Goal: Find specific page/section: Find specific page/section

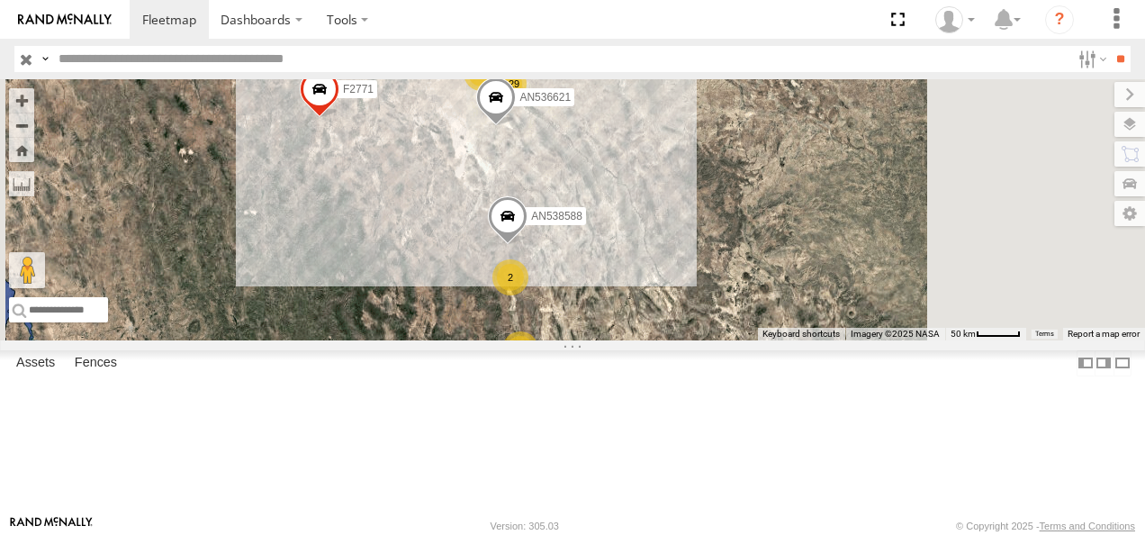
drag, startPoint x: 751, startPoint y: 165, endPoint x: 730, endPoint y: 225, distance: 63.8
click at [516, 127] on span at bounding box center [496, 102] width 40 height 49
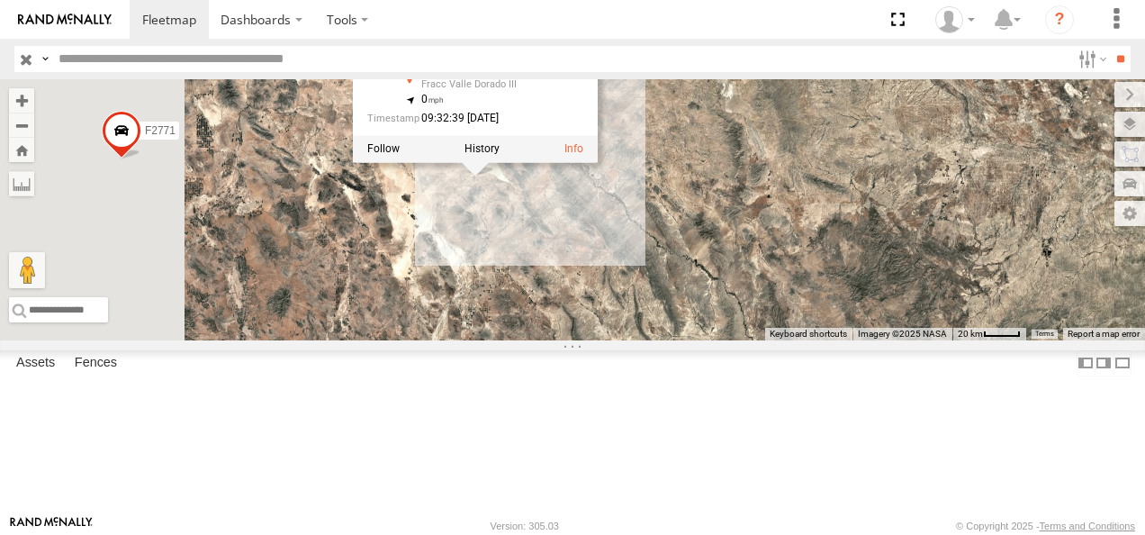
click at [760, 298] on div "AN531610 015910001811580 AN533249 F2771 AN536621 AN538588 AN536621 CAJAS MEX-45…" at bounding box center [572, 209] width 1145 height 261
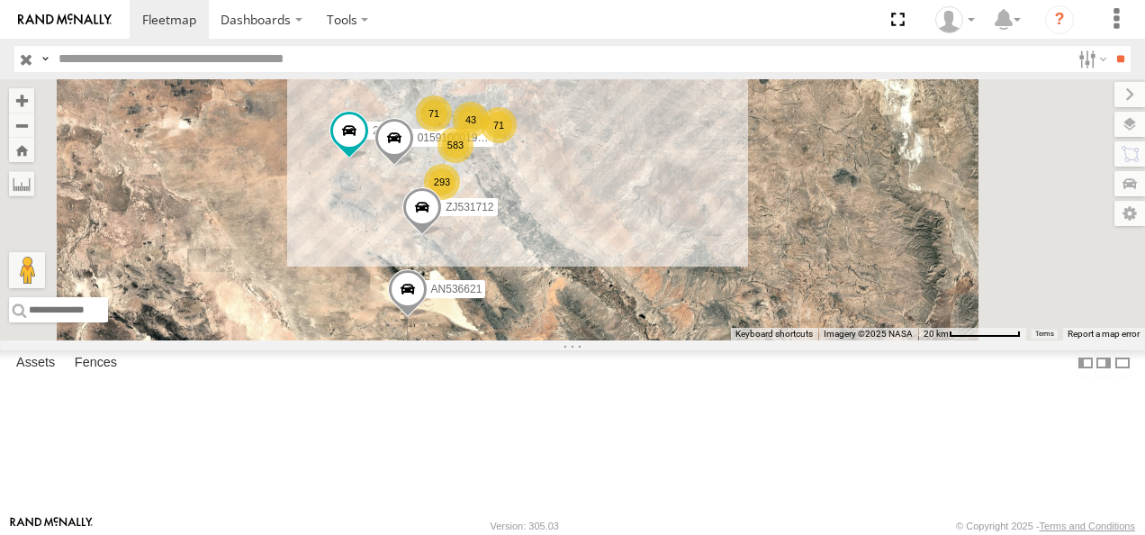
drag, startPoint x: 762, startPoint y: 184, endPoint x: 713, endPoint y: 319, distance: 143.6
click at [719, 337] on div "AN531610 015910001811580 AN533249 F2771 AN536621 AN538588 ZJ531712 583 293 71 7…" at bounding box center [572, 209] width 1145 height 261
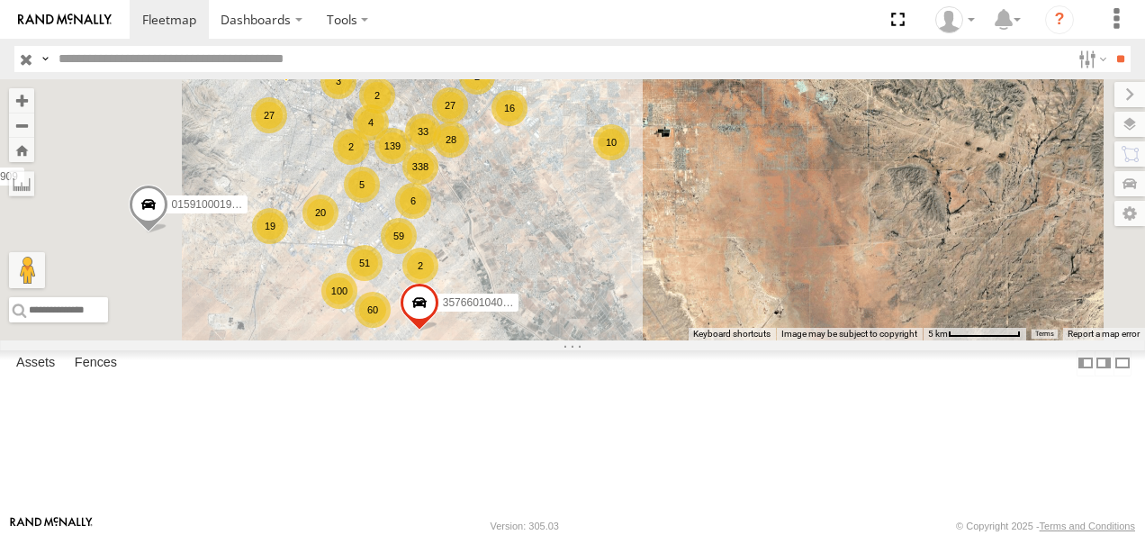
drag, startPoint x: 700, startPoint y: 258, endPoint x: 737, endPoint y: 378, distance: 126.2
click at [737, 340] on div "AN531610 015910001811580 AN533249 F2771 AN536621 AN538588 ZJ531712 2909 0159100…" at bounding box center [572, 209] width 1145 height 261
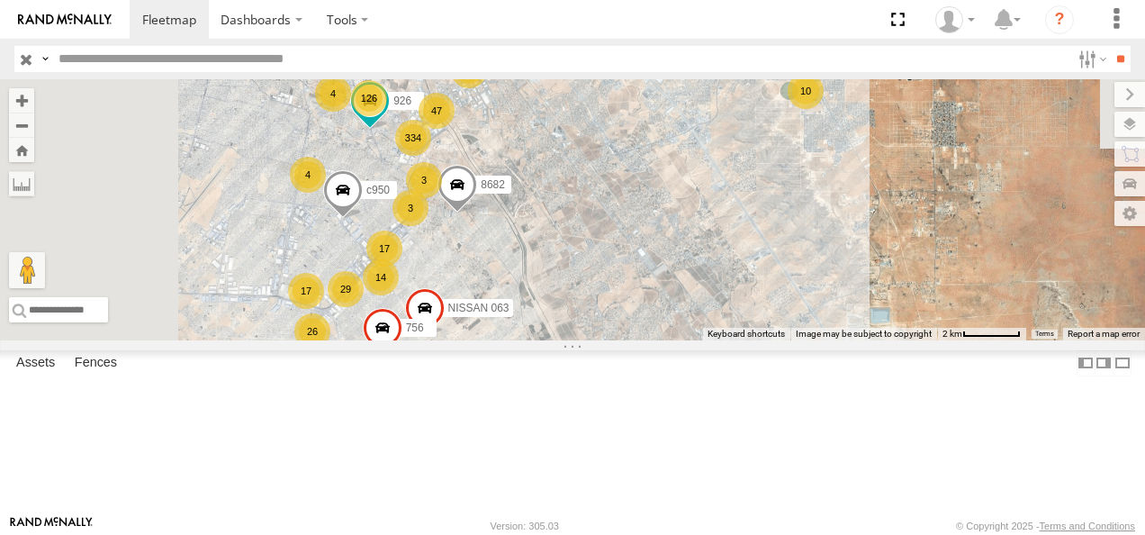
drag, startPoint x: 697, startPoint y: 285, endPoint x: 808, endPoint y: 265, distance: 112.7
click at [808, 265] on div "AN531610 015910001811580 AN533249 F2771 AN536621 AN538588 ZJ531712 2909 0159100…" at bounding box center [572, 209] width 1145 height 261
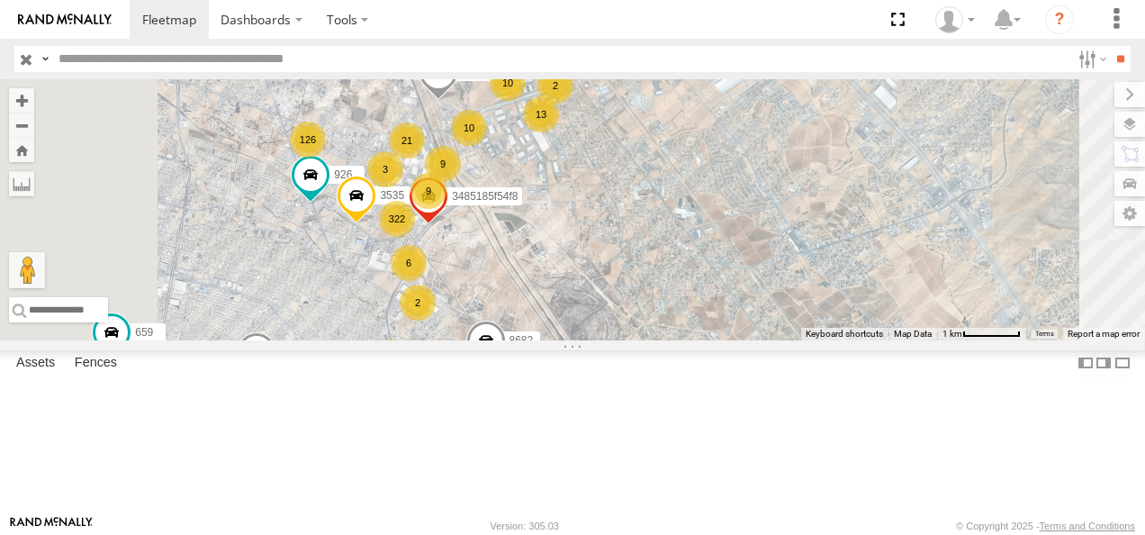
drag, startPoint x: 685, startPoint y: 236, endPoint x: 788, endPoint y: 360, distance: 161.2
click at [787, 340] on div "AN531610 015910001811580 AN533249 F2771 AN536621 AN538588 ZJ531712 2909 0159100…" at bounding box center [572, 209] width 1145 height 261
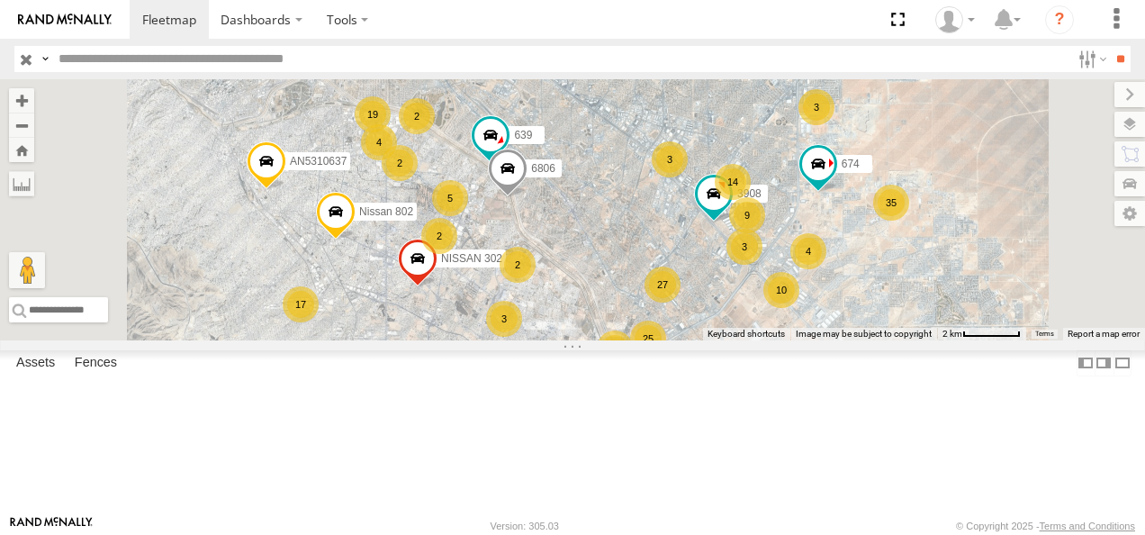
drag, startPoint x: 719, startPoint y: 224, endPoint x: 815, endPoint y: 359, distance: 165.9
click at [832, 340] on div "AN531610 015910001811580 AN533249 F2771 AN536621 AN538588 ZJ531712 2909 0159100…" at bounding box center [572, 209] width 1145 height 261
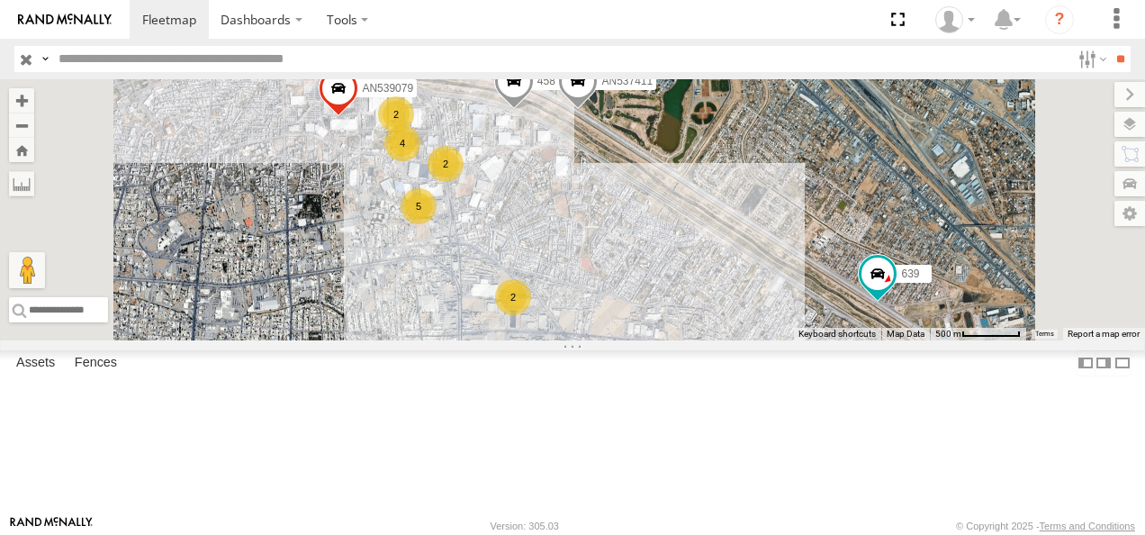
drag, startPoint x: 661, startPoint y: 180, endPoint x: 652, endPoint y: 335, distance: 155.1
click at [652, 335] on div "AN531610 015910001811580 AN533249 F2771 AN536621 AN538588 ZJ531712 2909 0159100…" at bounding box center [572, 209] width 1145 height 261
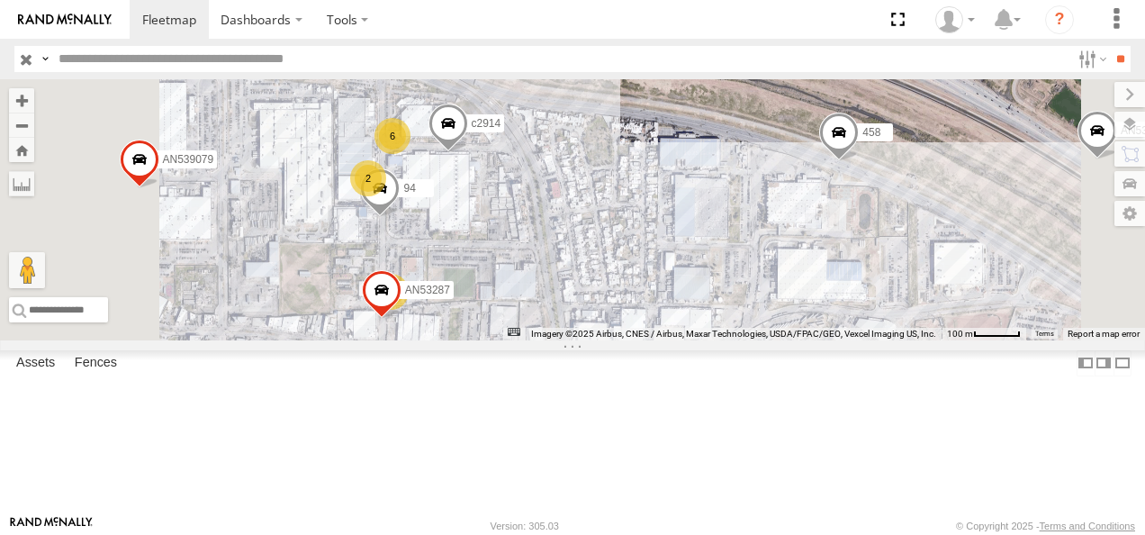
drag, startPoint x: 634, startPoint y: 181, endPoint x: 578, endPoint y: 373, distance: 199.8
click at [578, 340] on div "AN531610 015910001811580 AN533249 F2771 AN536621 AN538588 ZJ531712 2909 0159100…" at bounding box center [572, 209] width 1145 height 261
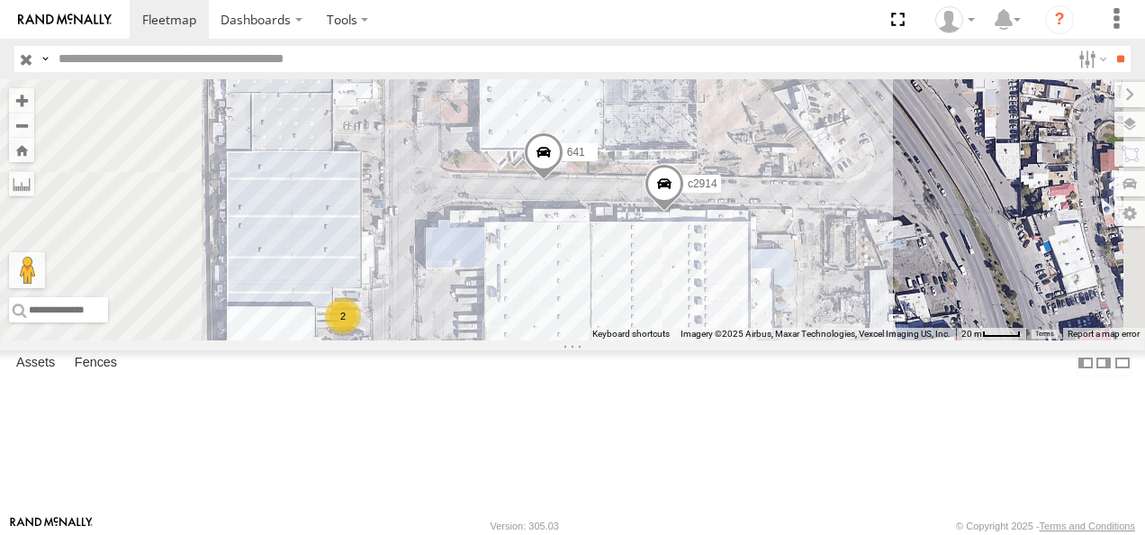
drag, startPoint x: 686, startPoint y: 225, endPoint x: 711, endPoint y: 451, distance: 227.4
click at [711, 340] on div "AN531610 015910001811580 AN533249 F2771 AN536621 AN538588 ZJ531712 2909 0159100…" at bounding box center [572, 209] width 1145 height 261
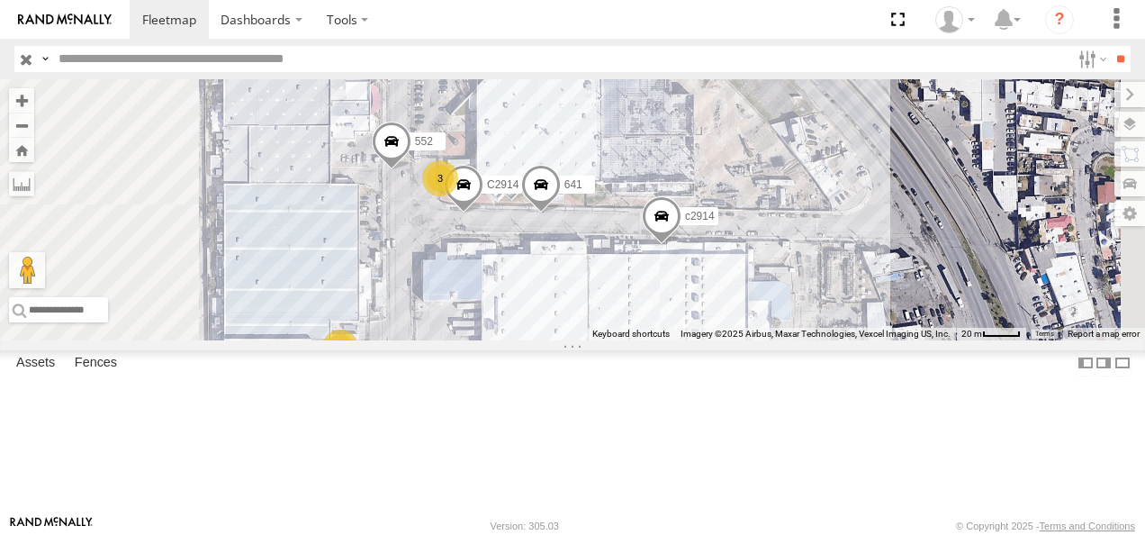
drag, startPoint x: 670, startPoint y: 311, endPoint x: 656, endPoint y: 333, distance: 26.3
click at [661, 338] on div "AN531610 015910001811580 AN533249 F2771 AN536621 AN538588 ZJ531712 2909 0159100…" at bounding box center [572, 209] width 1145 height 261
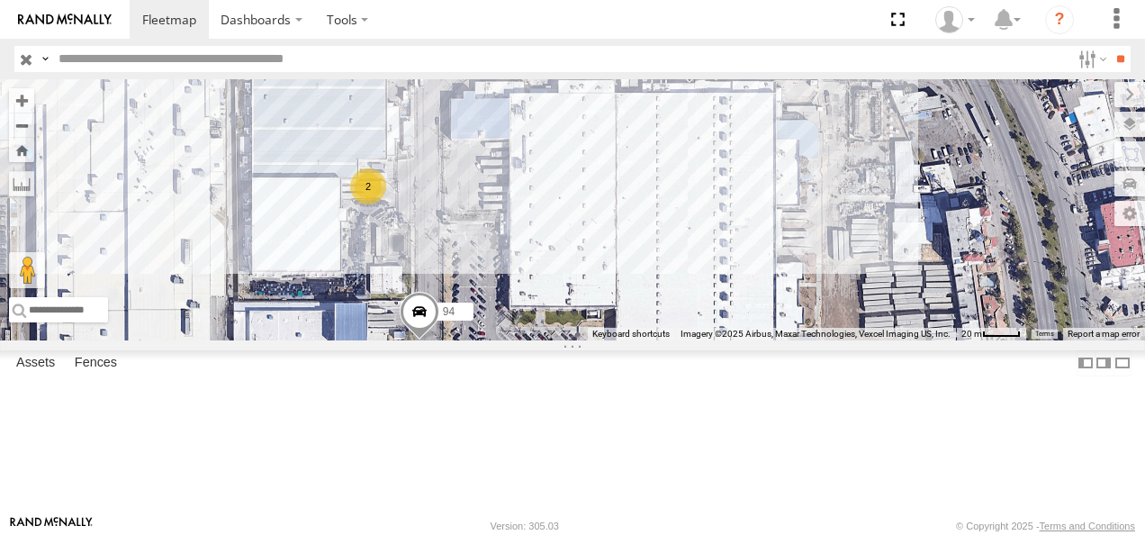
drag, startPoint x: 653, startPoint y: 366, endPoint x: 685, endPoint y: 180, distance: 188.3
click at [685, 180] on div "AN531610 015910001811580 AN533249 F2771 AN536621 AN538588 ZJ531712 2909 0159100…" at bounding box center [572, 209] width 1145 height 261
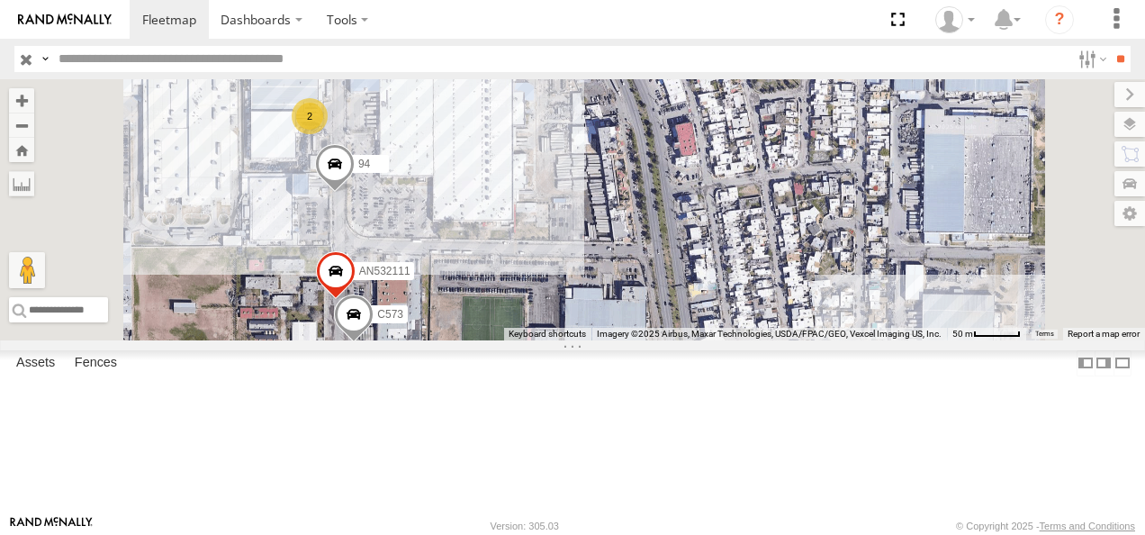
drag, startPoint x: 875, startPoint y: 294, endPoint x: 799, endPoint y: 249, distance: 88.8
click at [805, 246] on div "AN531610 015910001811580 AN533249 F2771 AN536621 AN538588 ZJ531712 2909 0159100…" at bounding box center [572, 209] width 1145 height 261
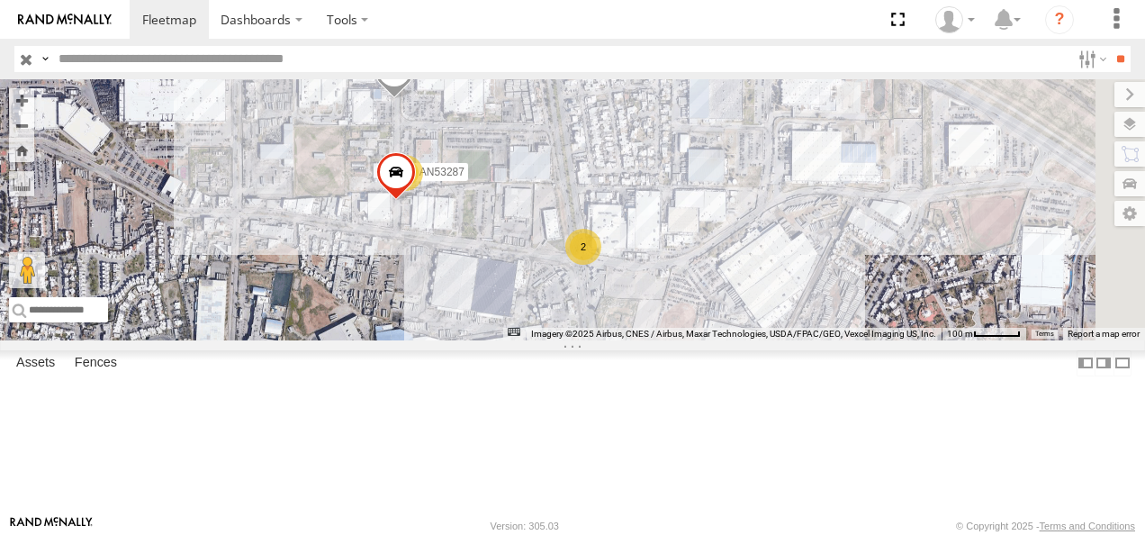
drag, startPoint x: 925, startPoint y: 340, endPoint x: 817, endPoint y: 151, distance: 217.8
click at [825, 163] on div "AN531610 015910001811580 AN533249 F2771 AN536621 AN538588 ZJ531712 2909 0159100…" at bounding box center [572, 209] width 1145 height 261
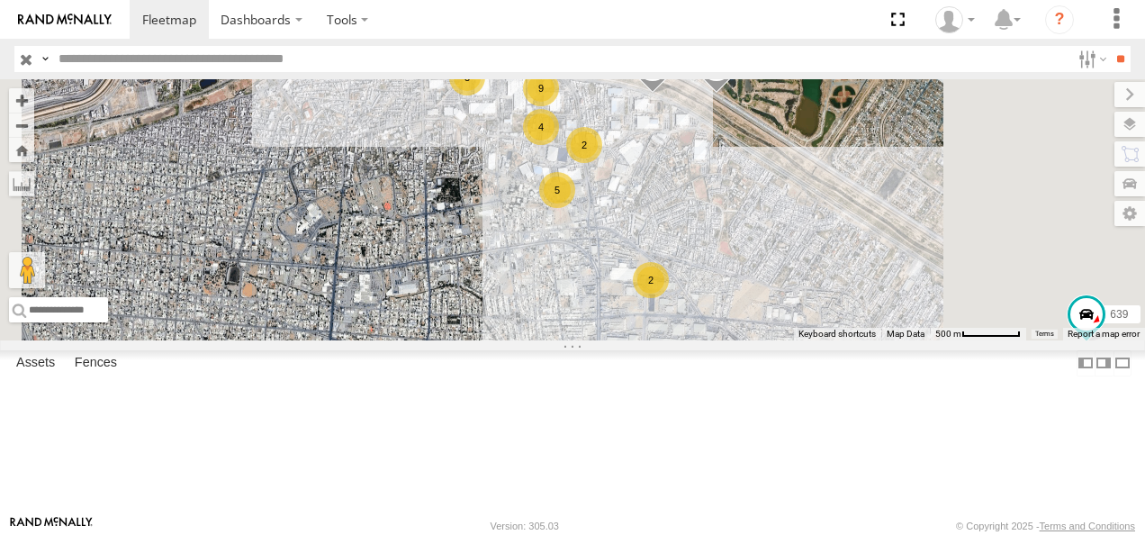
drag, startPoint x: 935, startPoint y: 399, endPoint x: 841, endPoint y: 130, distance: 285.1
click at [846, 139] on div "AN531610 015910001811580 AN533249 F2771 AN536621 AN538588 ZJ531712 2909 0159100…" at bounding box center [572, 209] width 1145 height 261
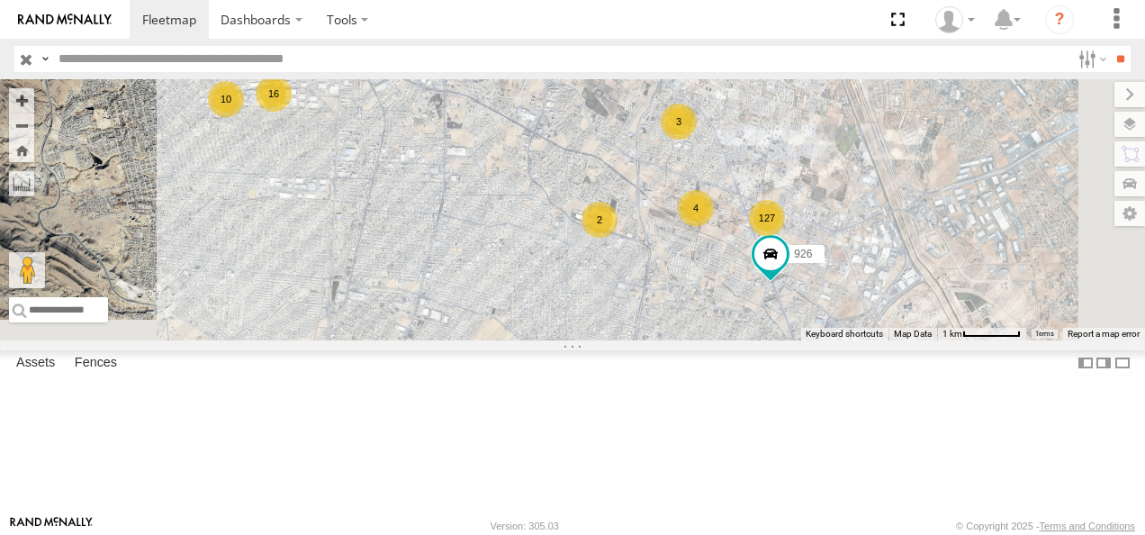
drag, startPoint x: 936, startPoint y: 336, endPoint x: 809, endPoint y: 131, distance: 241.1
click at [809, 131] on div "AN531610 015910001811580 AN533249 F2771 AN536621 AN538588 ZJ531712 2909 0159100…" at bounding box center [572, 209] width 1145 height 261
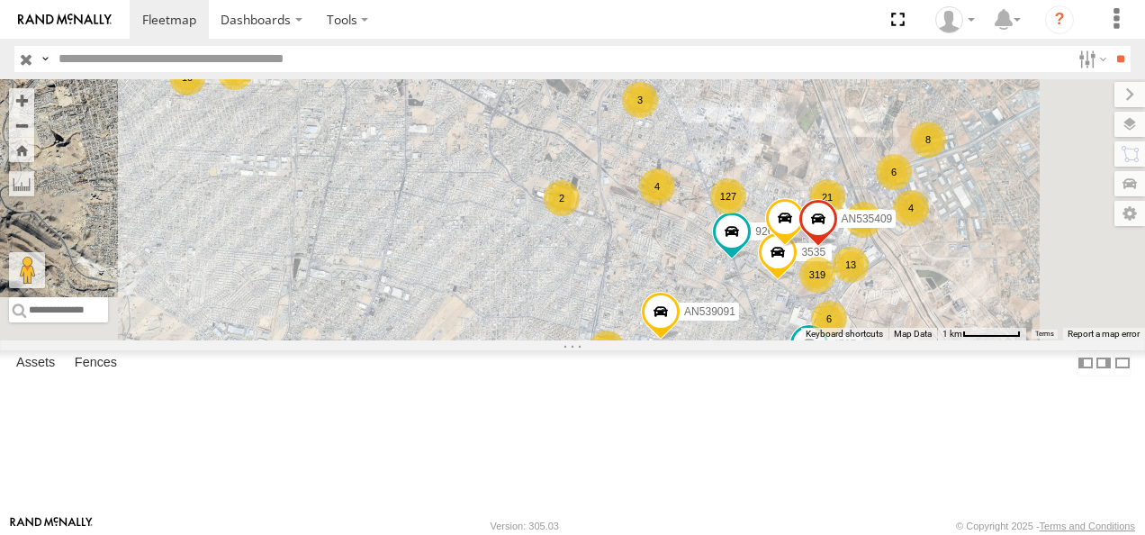
drag, startPoint x: 857, startPoint y: 288, endPoint x: 800, endPoint y: 124, distance: 173.7
click at [804, 131] on div "AN531610 015910001811580 AN533249 F2771 AN536621 AN538588 ZJ531712 2909 0159100…" at bounding box center [572, 209] width 1145 height 261
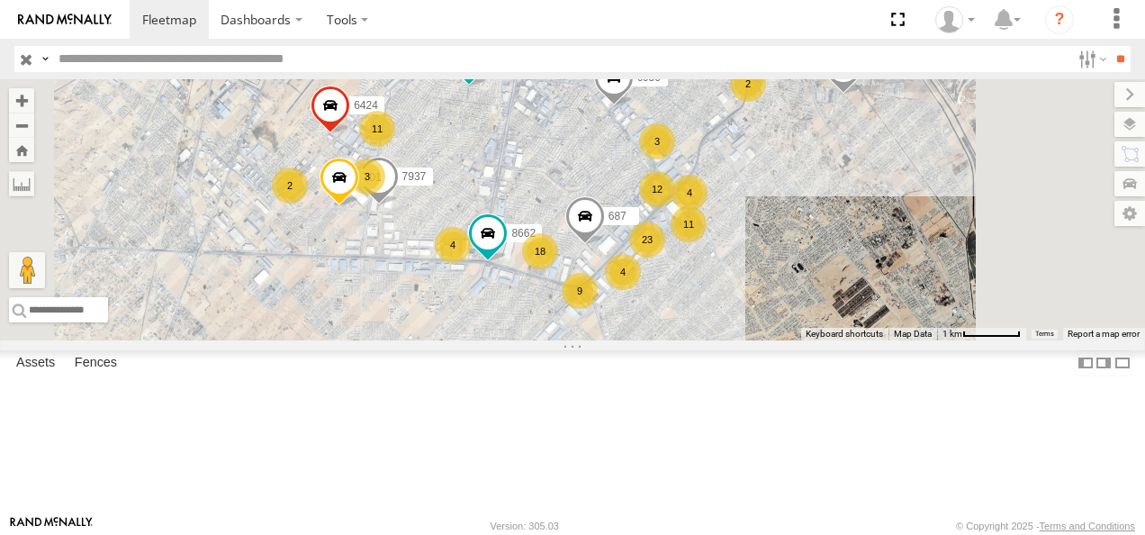
drag, startPoint x: 801, startPoint y: 269, endPoint x: 800, endPoint y: 126, distance: 143.2
click at [800, 126] on div "3535 8662 6424 659 8682 7937 AN535409 T01 687 015910002745340 926 4797 c950 AN5…" at bounding box center [572, 209] width 1145 height 261
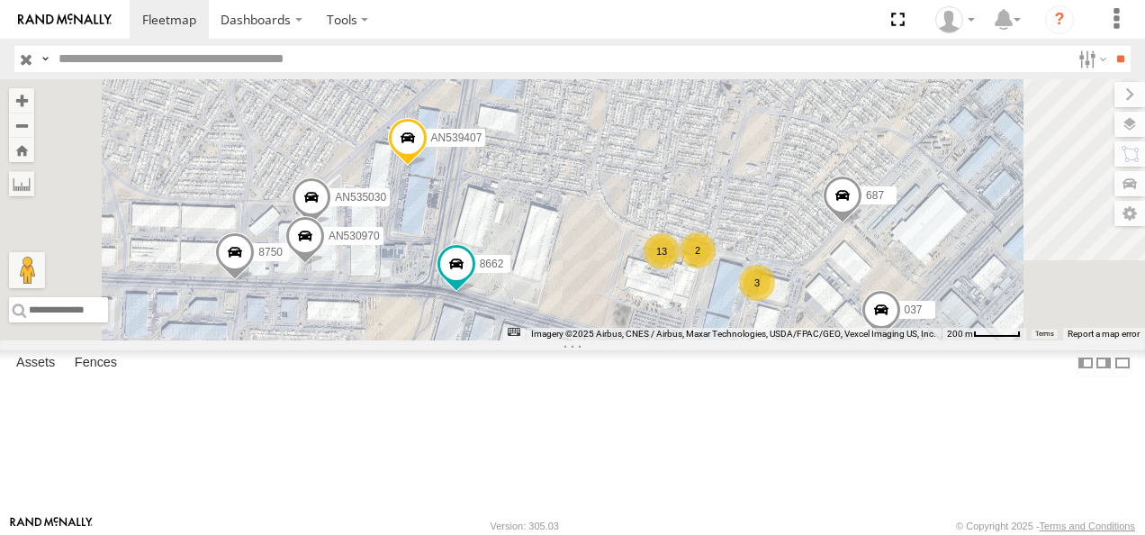
drag, startPoint x: 760, startPoint y: 274, endPoint x: 783, endPoint y: 130, distance: 146.0
click at [786, 133] on div "3535 8662 6424 659 8682 7937 AN535409 T01 687 015910002745340 926 4797 c950 AN5…" at bounding box center [572, 209] width 1145 height 261
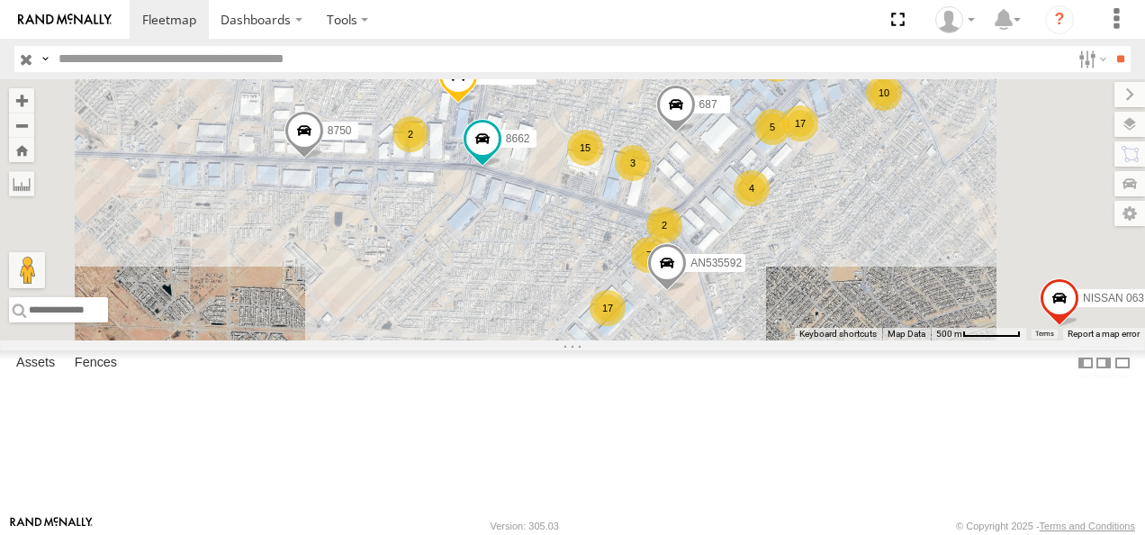
drag, startPoint x: 877, startPoint y: 247, endPoint x: 730, endPoint y: 178, distance: 161.9
click at [737, 180] on div "3535 8662 6424 659 8682 AN535409 T01 687 015910002745340 926 4797 c950 AN539091…" at bounding box center [572, 209] width 1145 height 261
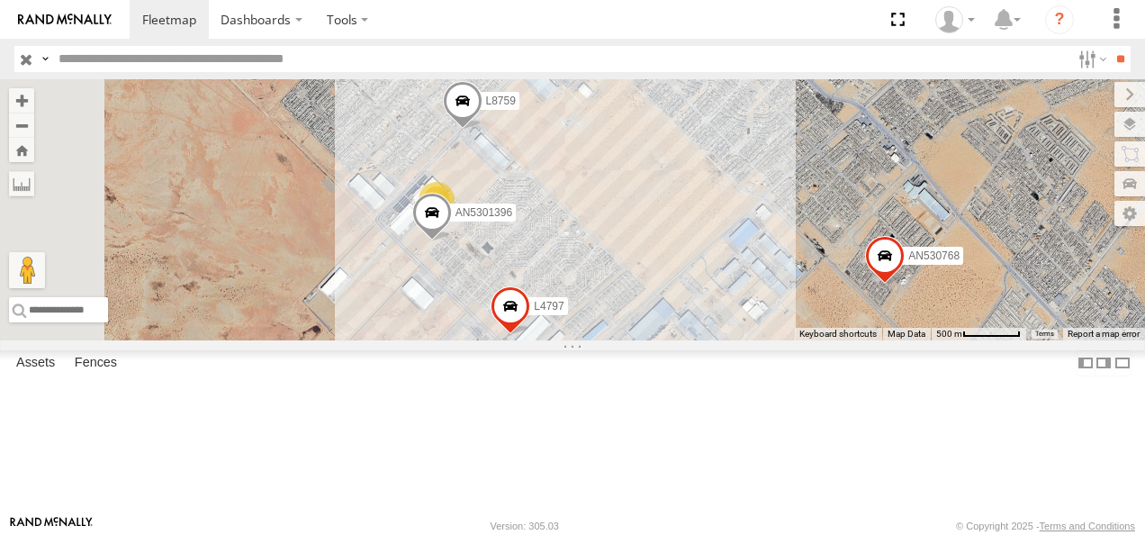
drag, startPoint x: 680, startPoint y: 303, endPoint x: 910, endPoint y: 123, distance: 292.0
click at [923, 104] on div "3535 8662 6424 659 8682 AN535409 T01 687 015910002745340 926 4797 c950 AN539091…" at bounding box center [572, 209] width 1145 height 261
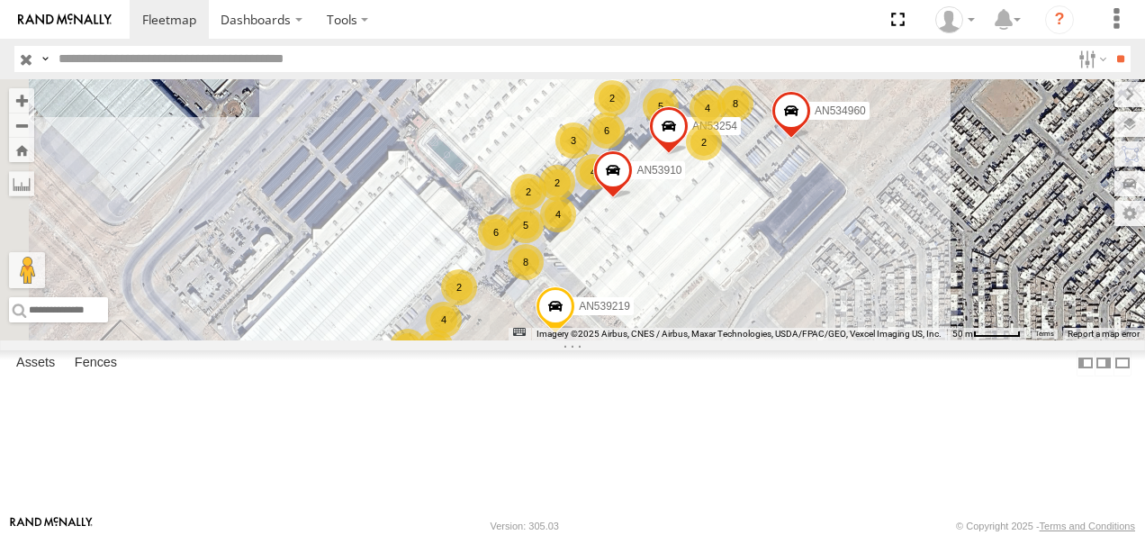
drag, startPoint x: 737, startPoint y: 247, endPoint x: 904, endPoint y: 300, distance: 175.7
click at [904, 300] on div "3535 8662 6424 659 8682 AN535409 T01 687 015910002745340 926 4797 c950 AN539091…" at bounding box center [572, 209] width 1145 height 261
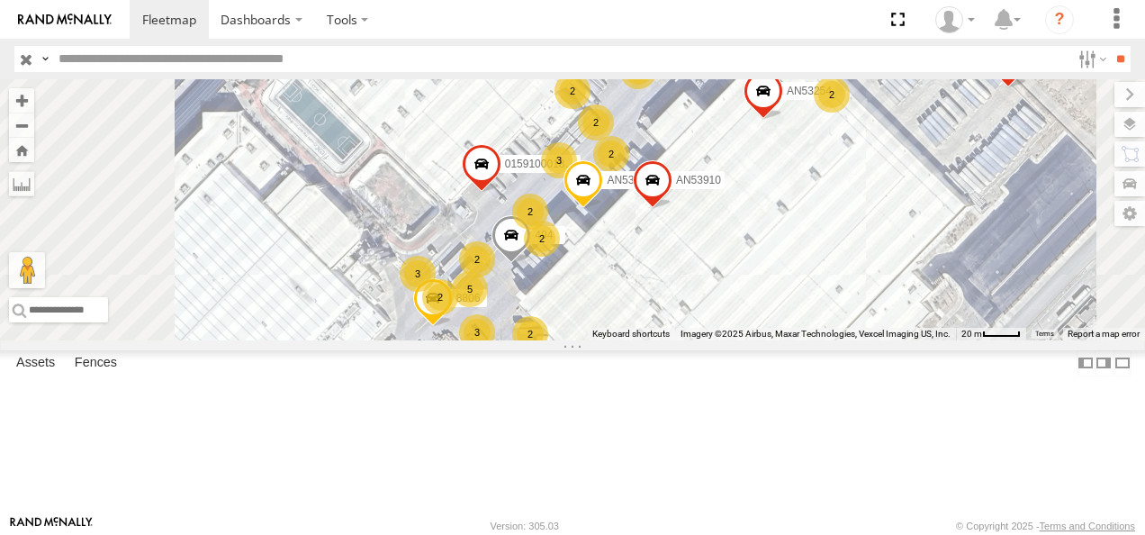
drag, startPoint x: 824, startPoint y: 310, endPoint x: 921, endPoint y: 327, distance: 98.7
click at [921, 327] on div "3535 8662 6424 659 8682 AN535409 T01 687 015910002745340 926 4797 c950 AN539091…" at bounding box center [572, 209] width 1145 height 261
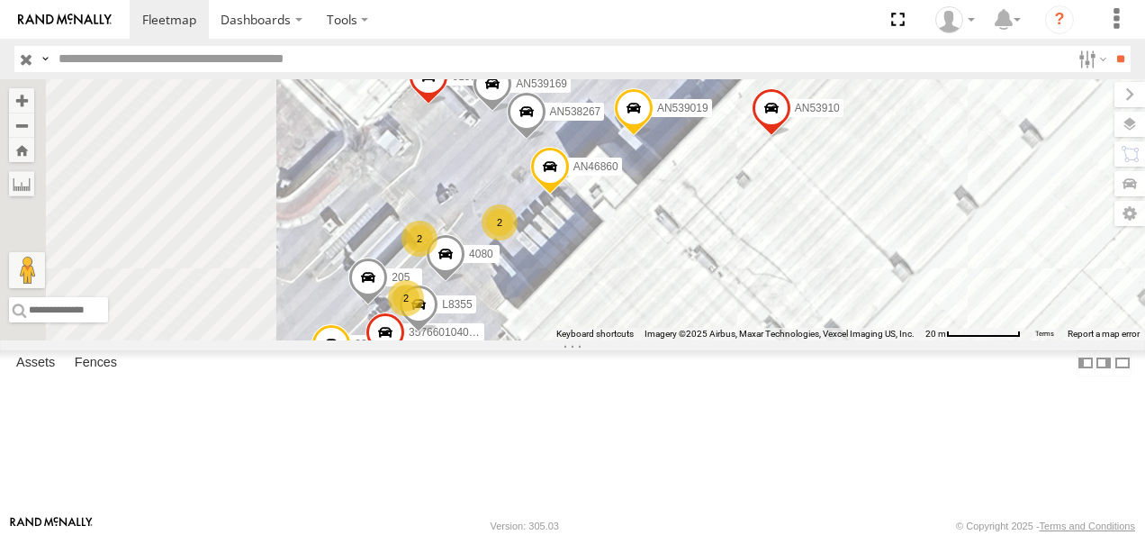
drag, startPoint x: 787, startPoint y: 355, endPoint x: 945, endPoint y: 306, distance: 164.9
click at [944, 308] on div "3535 8662 6424 659 8682 AN535409 T01 687 015910002745340 926 4797 c950 AN539091…" at bounding box center [572, 209] width 1145 height 261
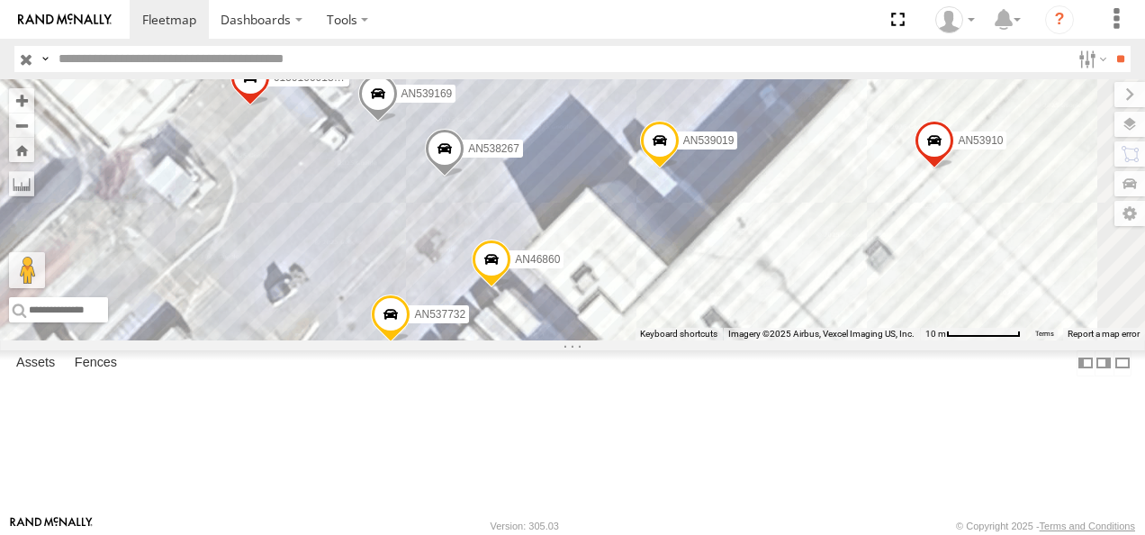
drag, startPoint x: 846, startPoint y: 319, endPoint x: 927, endPoint y: 474, distance: 174.8
click at [930, 340] on div "3535 8662 6424 659 8682 AN535409 T01 687 015910002745340 926 4797 c950 AN539091…" at bounding box center [572, 209] width 1145 height 261
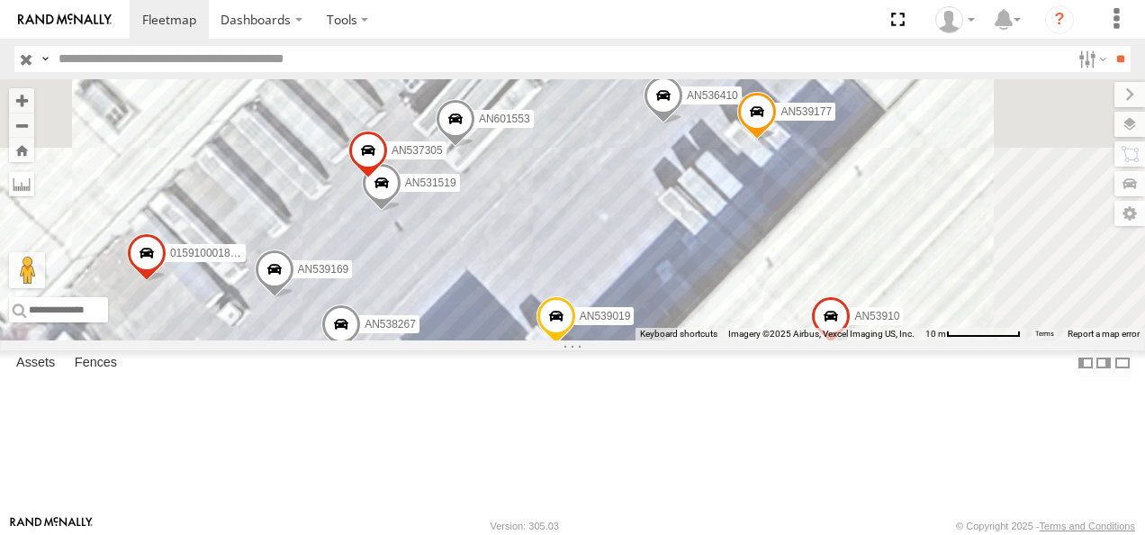
drag, startPoint x: 989, startPoint y: 268, endPoint x: 895, endPoint y: 442, distance: 197.4
click at [901, 340] on div "3535 8662 6424 659 8682 AN535409 T01 687 015910002745340 926 4797 c950 AN539091…" at bounding box center [572, 209] width 1145 height 261
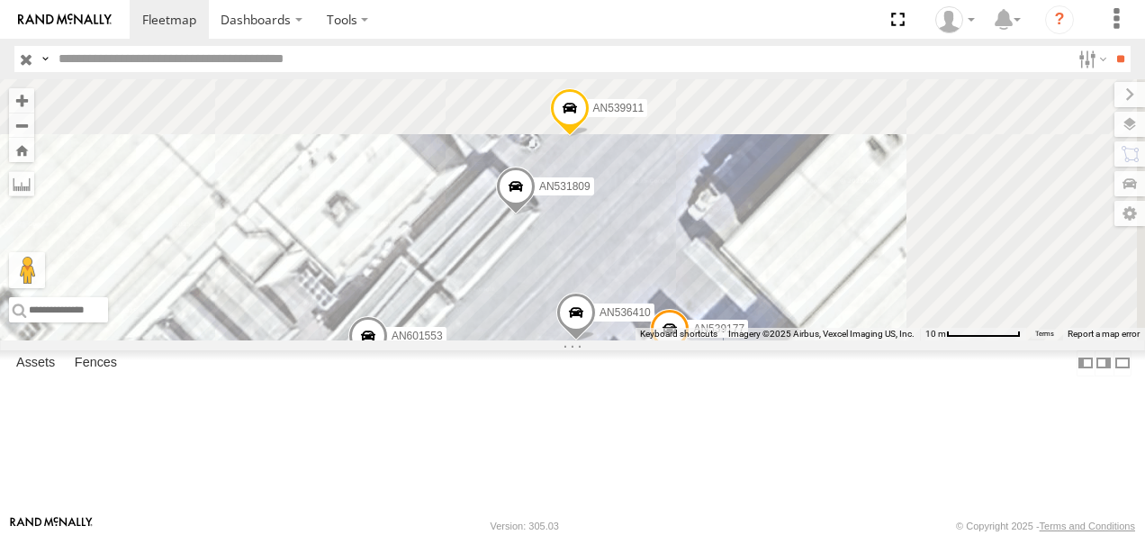
drag, startPoint x: 934, startPoint y: 312, endPoint x: 857, endPoint y: 501, distance: 203.2
click at [864, 340] on div "3535 8662 6424 659 8682 AN535409 T01 687 015910002745340 926 4797 c950 AN539091…" at bounding box center [572, 209] width 1145 height 261
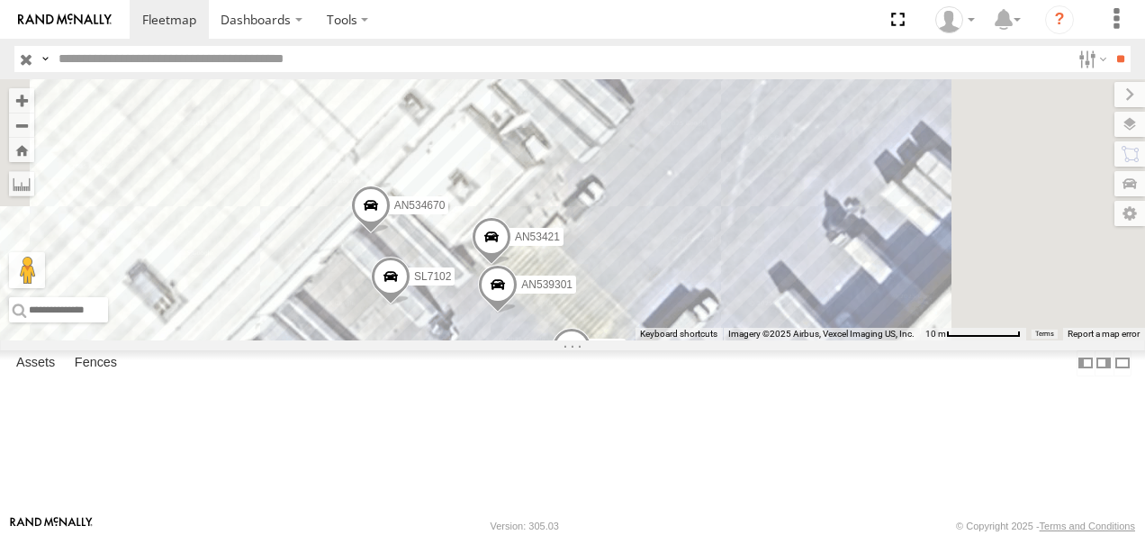
drag, startPoint x: 912, startPoint y: 303, endPoint x: 864, endPoint y: 353, distance: 69.4
click at [771, 340] on div "3535 8662 6424 659 8682 AN535409 T01 687 015910002745340 926 4797 c950 AN539091…" at bounding box center [572, 209] width 1145 height 261
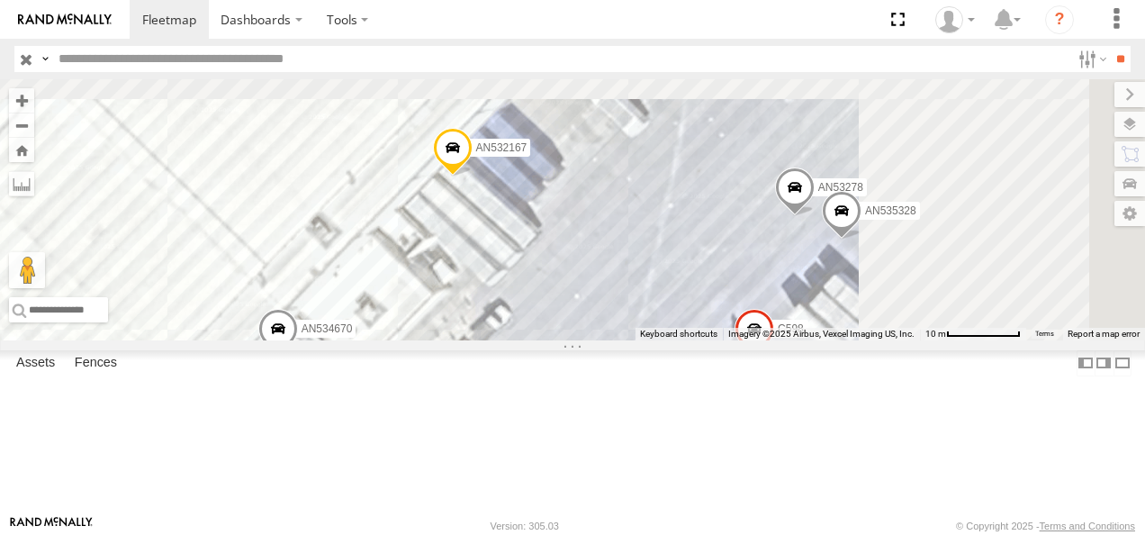
drag, startPoint x: 927, startPoint y: 234, endPoint x: 787, endPoint y: 405, distance: 221.4
click at [798, 340] on div "3535 8662 6424 659 8682 AN535409 T01 687 015910002745340 926 4797 c950 AN539091…" at bounding box center [572, 209] width 1145 height 261
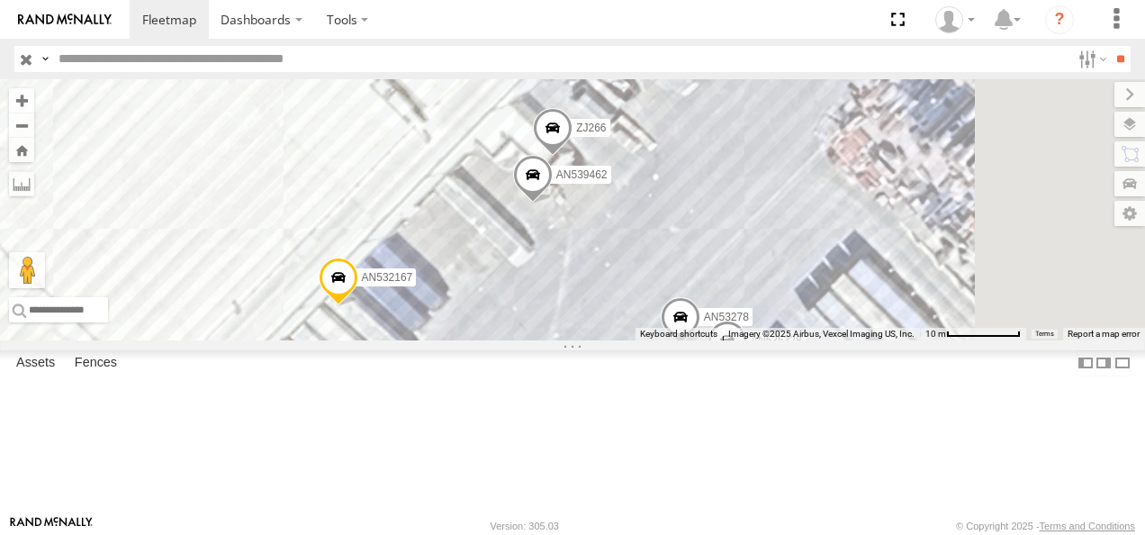
drag, startPoint x: 891, startPoint y: 303, endPoint x: 731, endPoint y: 457, distance: 222.3
click at [740, 340] on div "3535 8662 6424 659 8682 AN535409 T01 687 015910002745340 926 4797 c950 AN539091…" at bounding box center [572, 209] width 1145 height 261
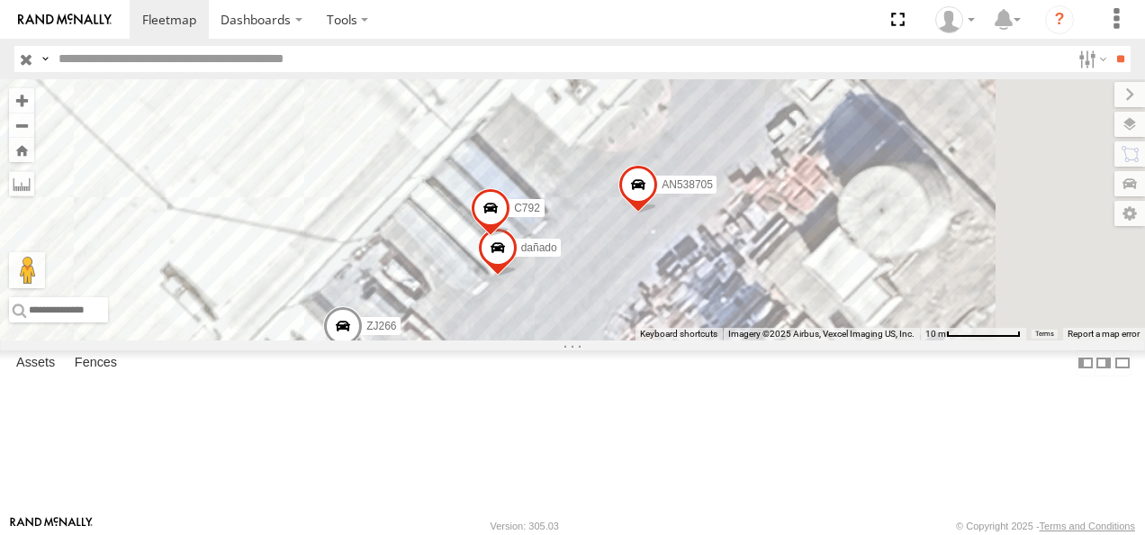
drag, startPoint x: 821, startPoint y: 321, endPoint x: 715, endPoint y: 438, distance: 157.4
click at [715, 340] on div "3535 8662 6424 659 8682 AN535409 T01 687 015910002745340 926 4797 c950 AN539091…" at bounding box center [572, 209] width 1145 height 261
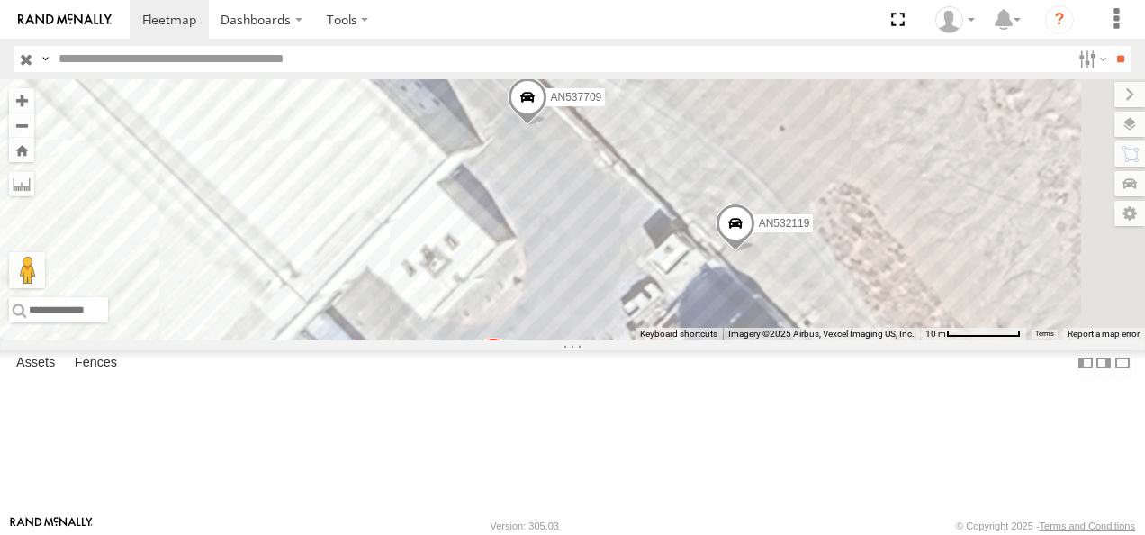
drag, startPoint x: 789, startPoint y: 242, endPoint x: 864, endPoint y: 439, distance: 211.2
click at [872, 340] on div "3535 8662 6424 659 8682 AN535409 T01 687 015910002745340 926 4797 c950 AN539091…" at bounding box center [572, 209] width 1145 height 261
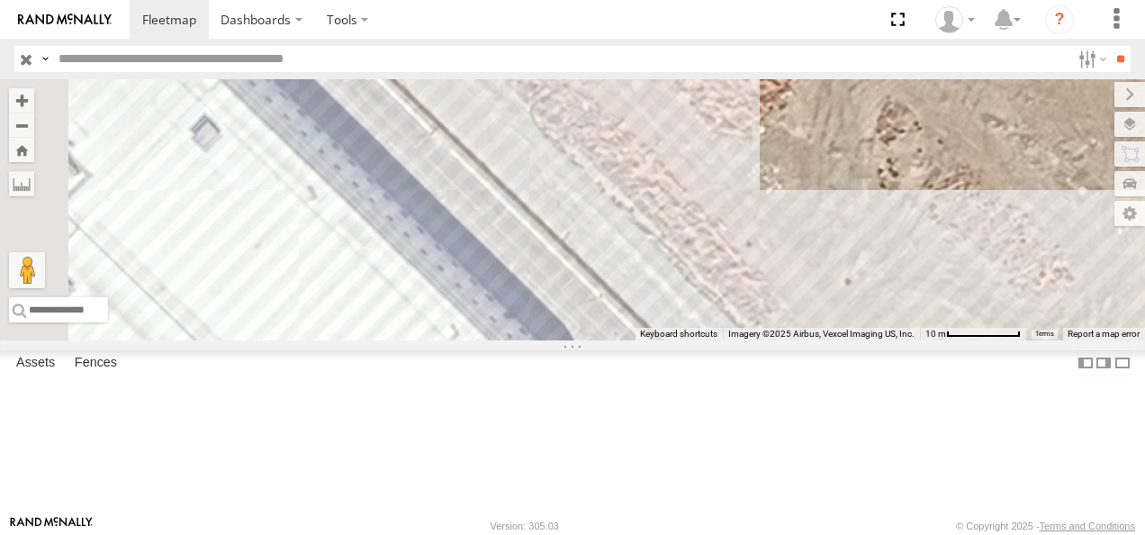
drag, startPoint x: 776, startPoint y: 330, endPoint x: 866, endPoint y: 427, distance: 132.5
click at [877, 340] on div "3535 8662 6424 659 8682 AN535409 T01 687 015910002745340 926 4797 c950 AN539091…" at bounding box center [572, 209] width 1145 height 261
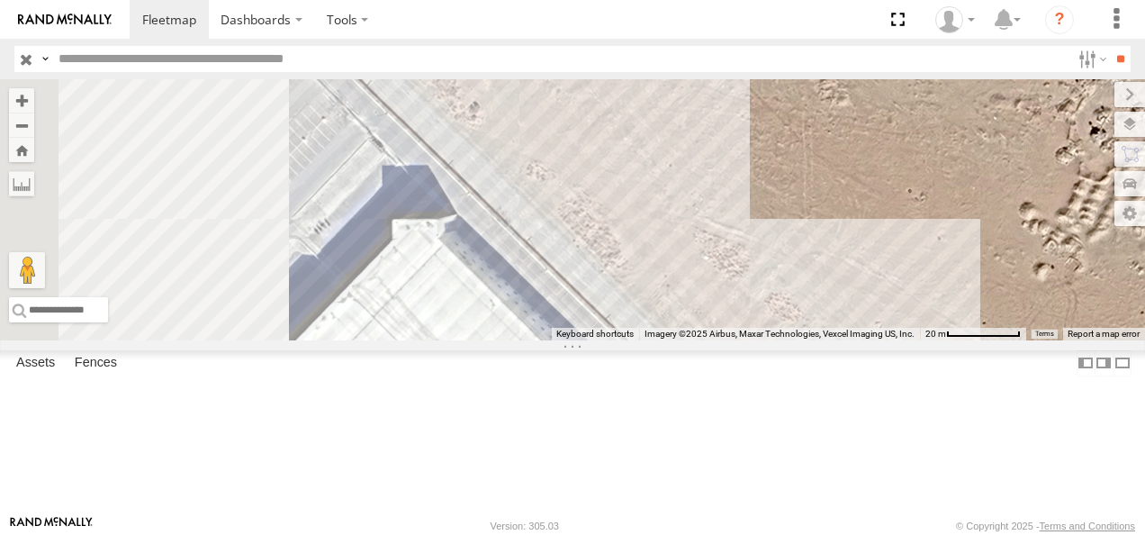
drag, startPoint x: 763, startPoint y: 313, endPoint x: 865, endPoint y: 450, distance: 171.1
click at [865, 340] on div "3535 8662 6424 659 8682 AN535409 T01 687 015910002745340 926 4797 c950 AN539091…" at bounding box center [572, 209] width 1145 height 261
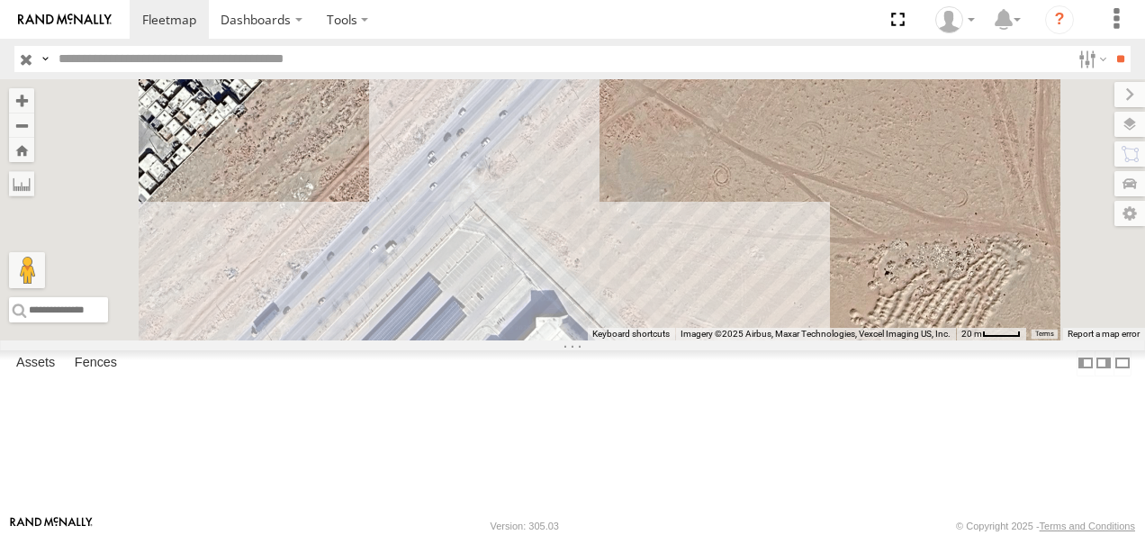
drag, startPoint x: 804, startPoint y: 391, endPoint x: 871, endPoint y: 245, distance: 160.4
click at [869, 250] on div "3535 8662 6424 659 8682 AN535409 T01 687 015910002745340 926 4797 c950 AN539091…" at bounding box center [572, 209] width 1145 height 261
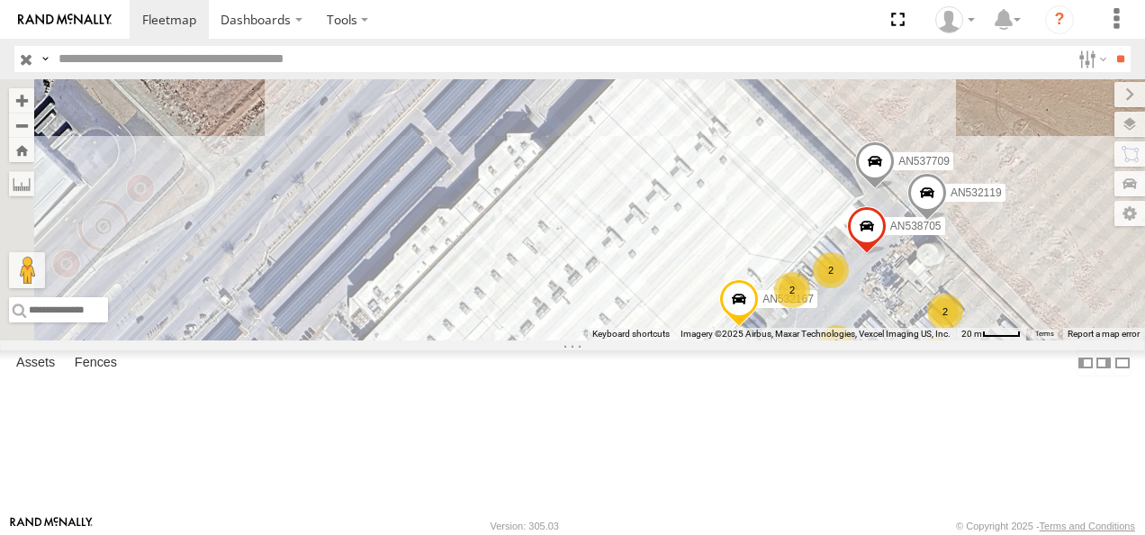
drag, startPoint x: 889, startPoint y: 355, endPoint x: 918, endPoint y: 178, distance: 179.0
click at [923, 184] on div "3535 8662 6424 659 8682 AN535409 T01 687 015910002745340 926 4797 c950 AN539091…" at bounding box center [572, 209] width 1145 height 261
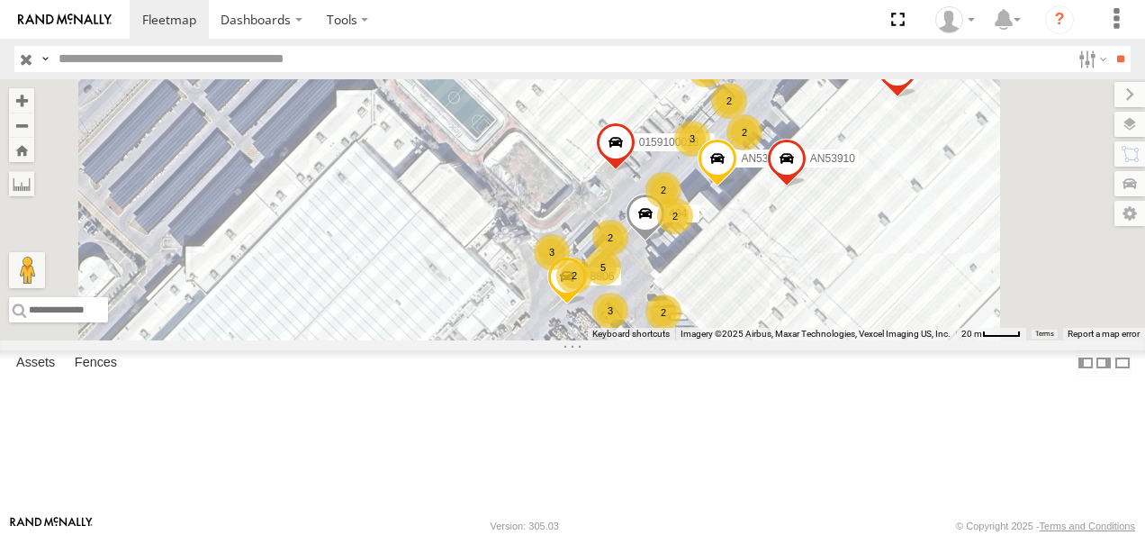
drag, startPoint x: 869, startPoint y: 240, endPoint x: 900, endPoint y: 121, distance: 122.7
click at [715, 134] on label "015910001876476" at bounding box center [670, 143] width 90 height 18
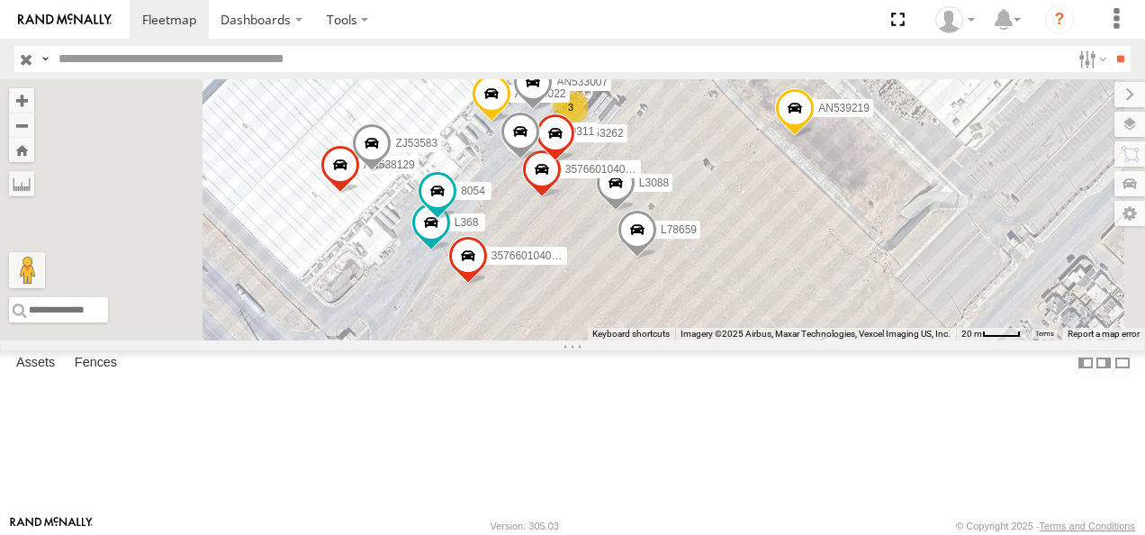
drag, startPoint x: 819, startPoint y: 299, endPoint x: 875, endPoint y: 201, distance: 112.9
click at [875, 201] on div "3535 8662 6424 659 8682 AN535409 T01 687 015910002745340 926 4797 c950 AN539091…" at bounding box center [572, 209] width 1145 height 261
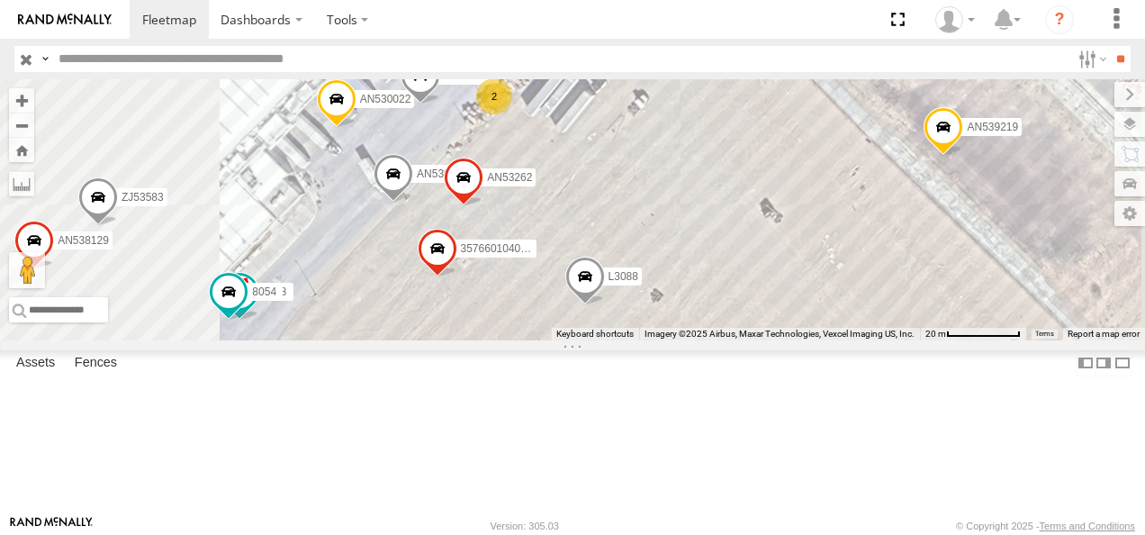
click at [124, 59] on input "text" at bounding box center [560, 59] width 1019 height 26
type input "***"
click at [1110, 46] on input "**" at bounding box center [1120, 59] width 21 height 26
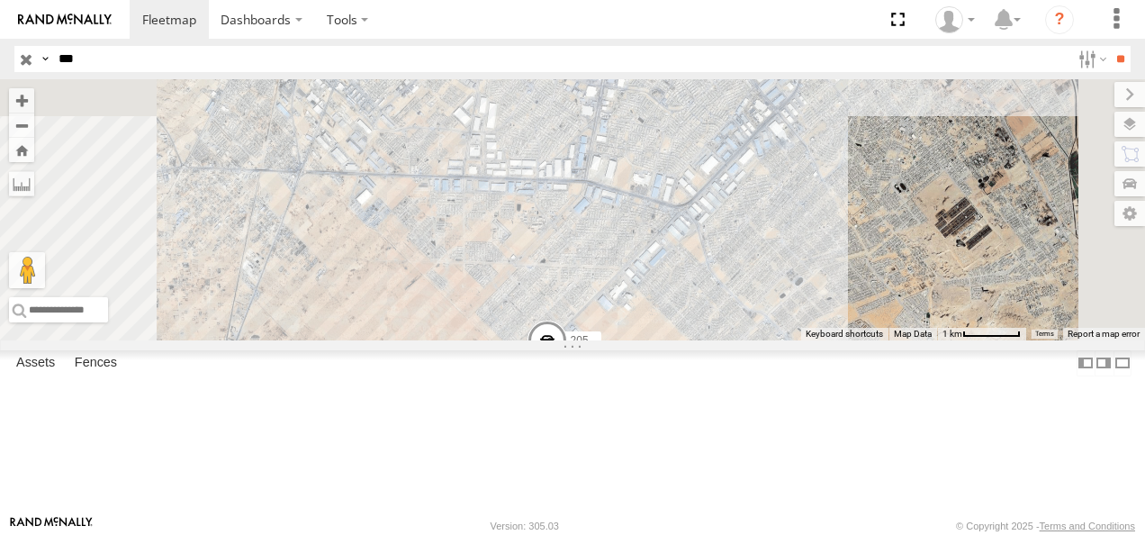
drag, startPoint x: 791, startPoint y: 369, endPoint x: 710, endPoint y: 192, distance: 195.0
click at [713, 197] on div "205 1213 015910001795205 AN538979 AN533101" at bounding box center [572, 209] width 1145 height 261
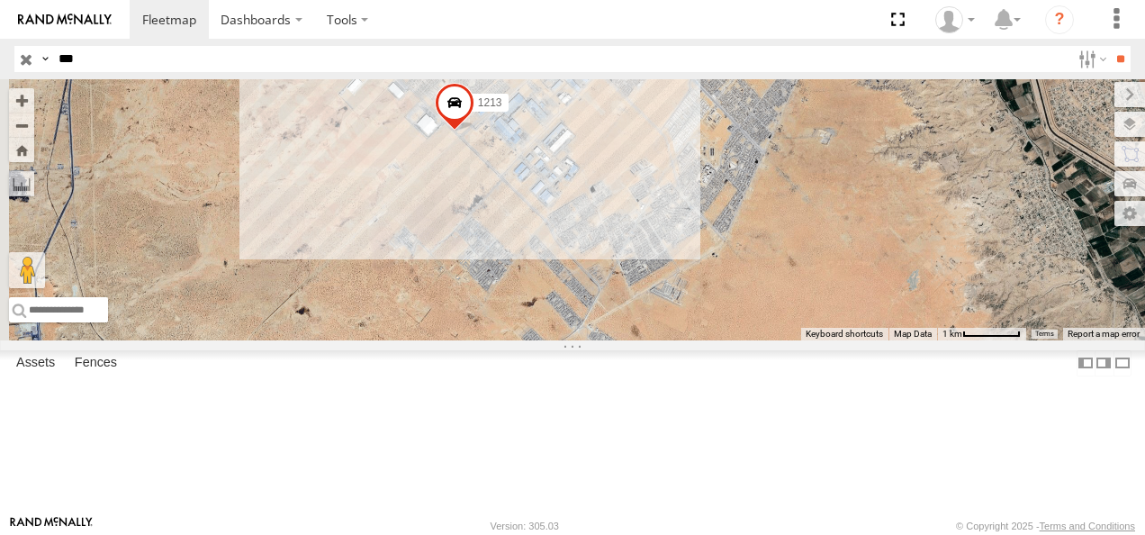
drag, startPoint x: 597, startPoint y: 203, endPoint x: 641, endPoint y: 357, distance: 160.2
click at [641, 340] on div "205 1213 015910001795205 AN538979 AN533101" at bounding box center [572, 209] width 1145 height 261
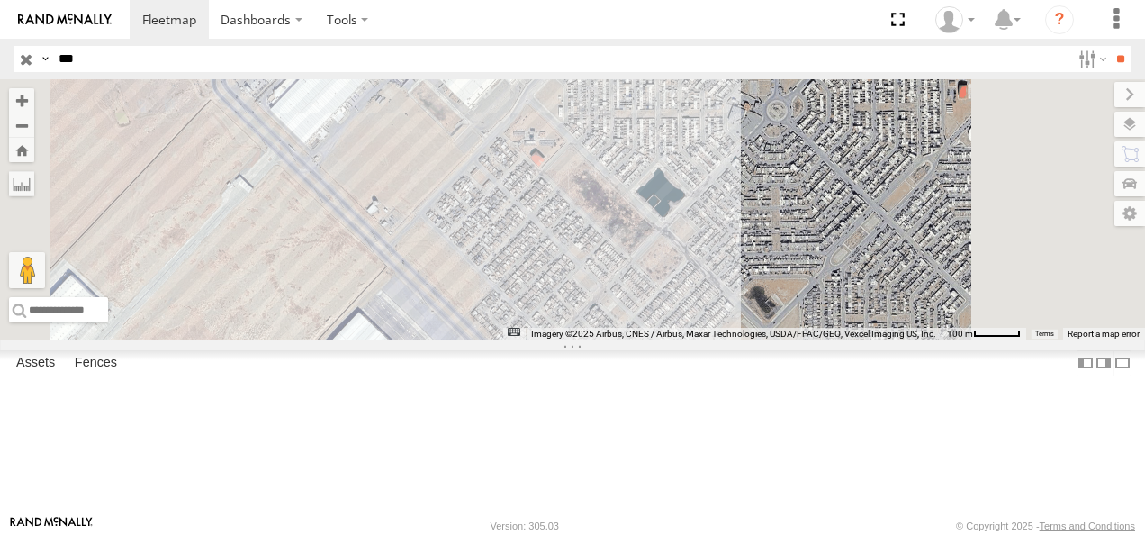
drag, startPoint x: 663, startPoint y: 175, endPoint x: 638, endPoint y: 380, distance: 206.8
click at [638, 340] on div "205 1213 015910001795205 AN538979 AN533101" at bounding box center [572, 209] width 1145 height 261
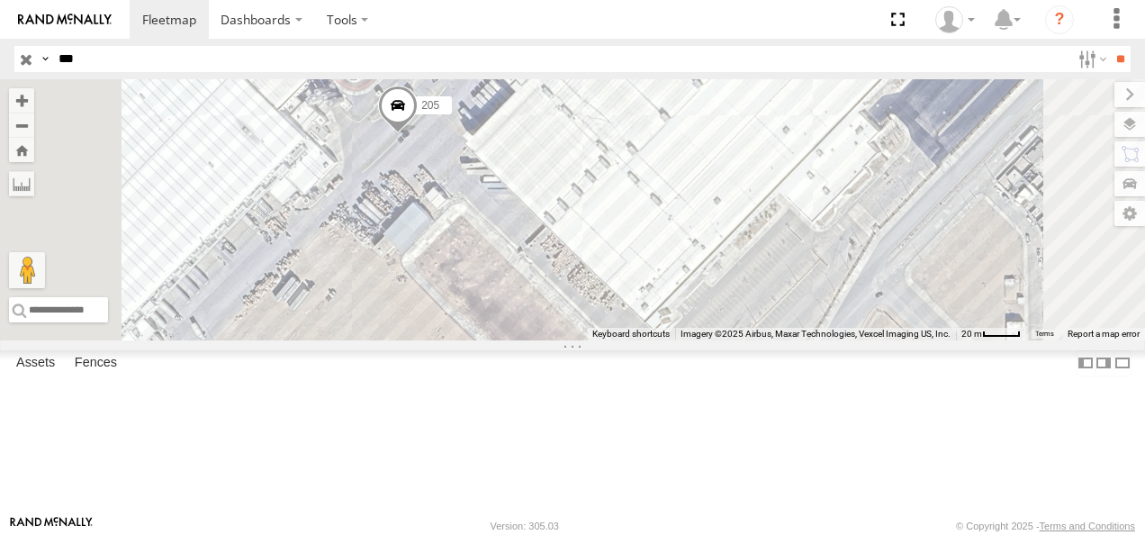
drag, startPoint x: 604, startPoint y: 241, endPoint x: 654, endPoint y: 337, distance: 107.5
click at [654, 337] on div "205 1213 015910001795205 AN538979 AN533101" at bounding box center [572, 209] width 1145 height 261
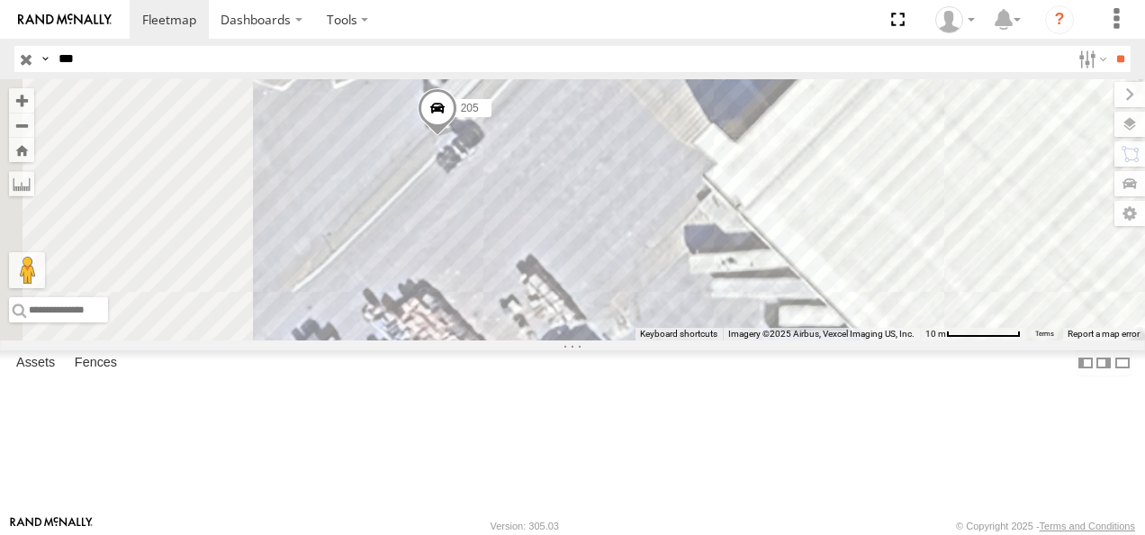
drag, startPoint x: 627, startPoint y: 225, endPoint x: 703, endPoint y: 452, distance: 239.5
click at [703, 340] on div "205 1213 015910001795205 AN538979 AN533101" at bounding box center [572, 209] width 1145 height 261
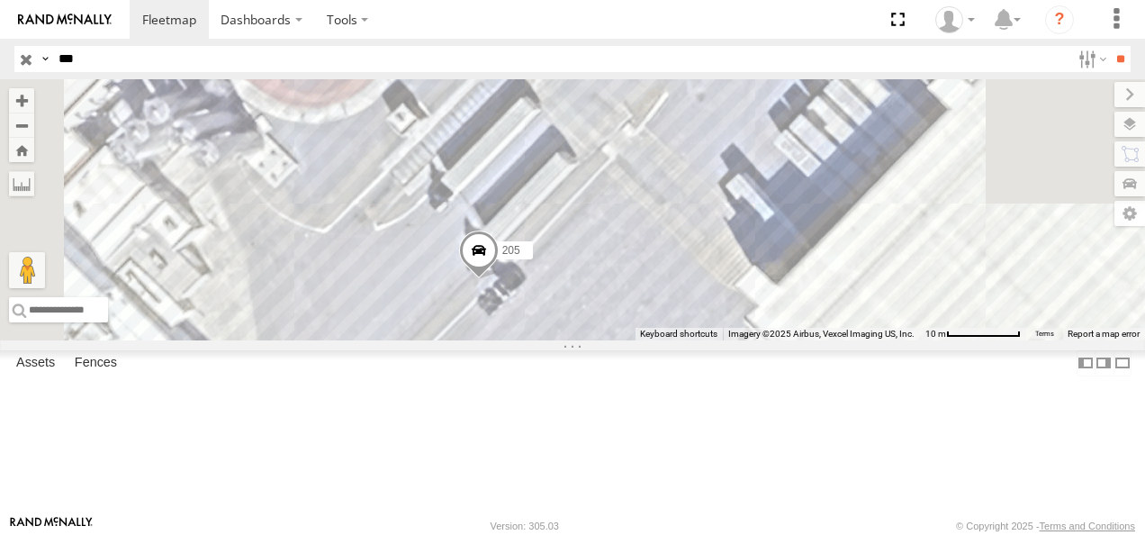
drag, startPoint x: 736, startPoint y: 320, endPoint x: 771, endPoint y: 435, distance: 120.5
click at [771, 340] on div "205 1213 015910001795205 AN538979 AN533101" at bounding box center [572, 209] width 1145 height 261
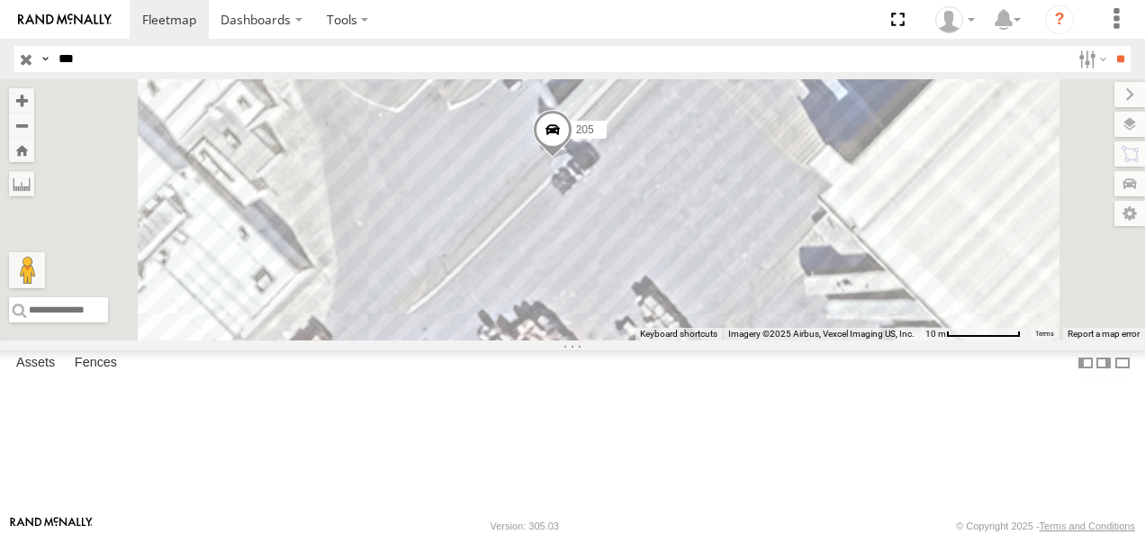
drag, startPoint x: 781, startPoint y: 416, endPoint x: 863, endPoint y: 267, distance: 169.7
click at [861, 268] on div "205 1213 015910001795205 AN538979 AN533101" at bounding box center [572, 209] width 1145 height 261
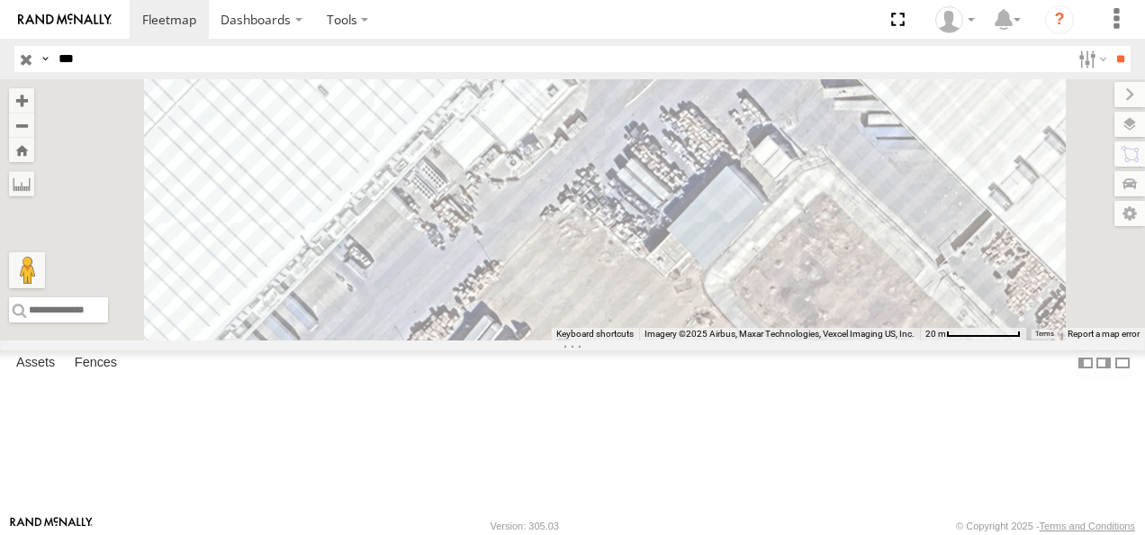
drag, startPoint x: 778, startPoint y: 340, endPoint x: 918, endPoint y: 163, distance: 226.3
click at [918, 163] on div "205 1213 015910001795205 AN538979 AN533101" at bounding box center [572, 209] width 1145 height 261
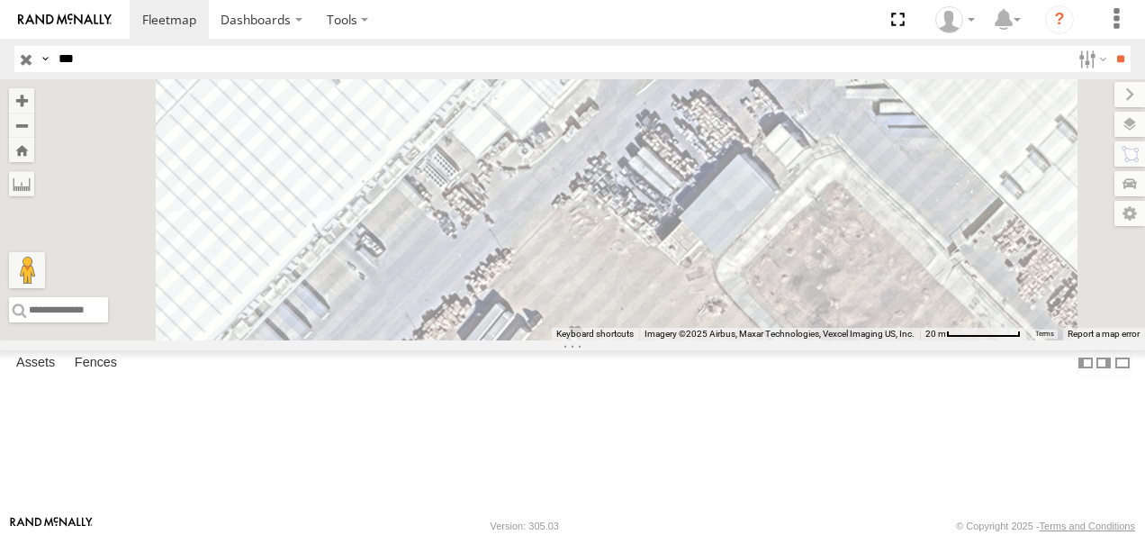
drag, startPoint x: 728, startPoint y: 343, endPoint x: 857, endPoint y: 216, distance: 181.5
click at [857, 216] on div "205 1213 015910001795205 AN538979 AN533101" at bounding box center [572, 209] width 1145 height 261
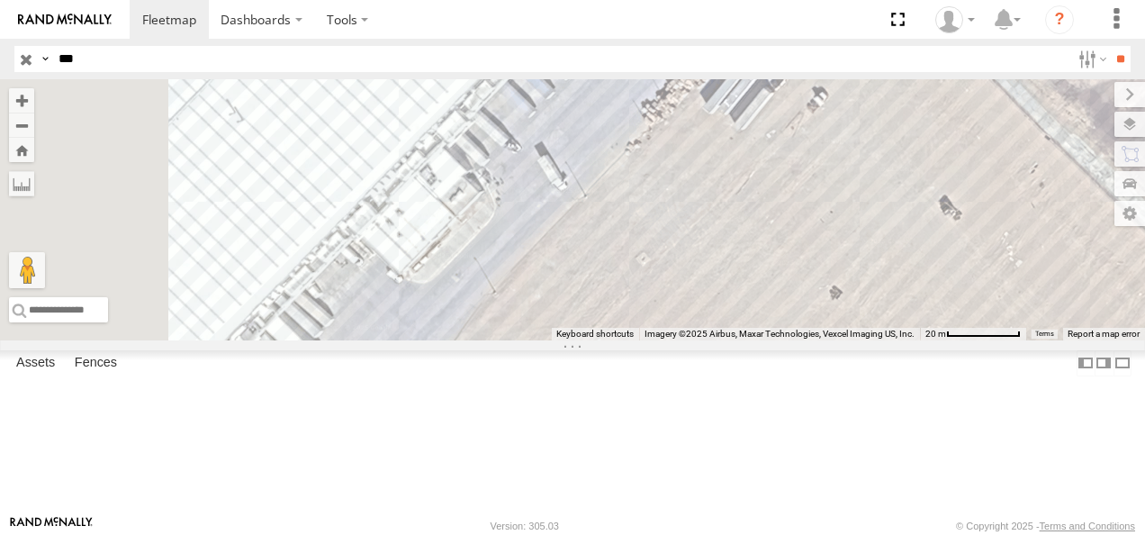
drag, startPoint x: 803, startPoint y: 276, endPoint x: 877, endPoint y: 171, distance: 127.9
click at [855, 201] on div "205 1213 015910001795205 AN538979 AN533101" at bounding box center [572, 209] width 1145 height 261
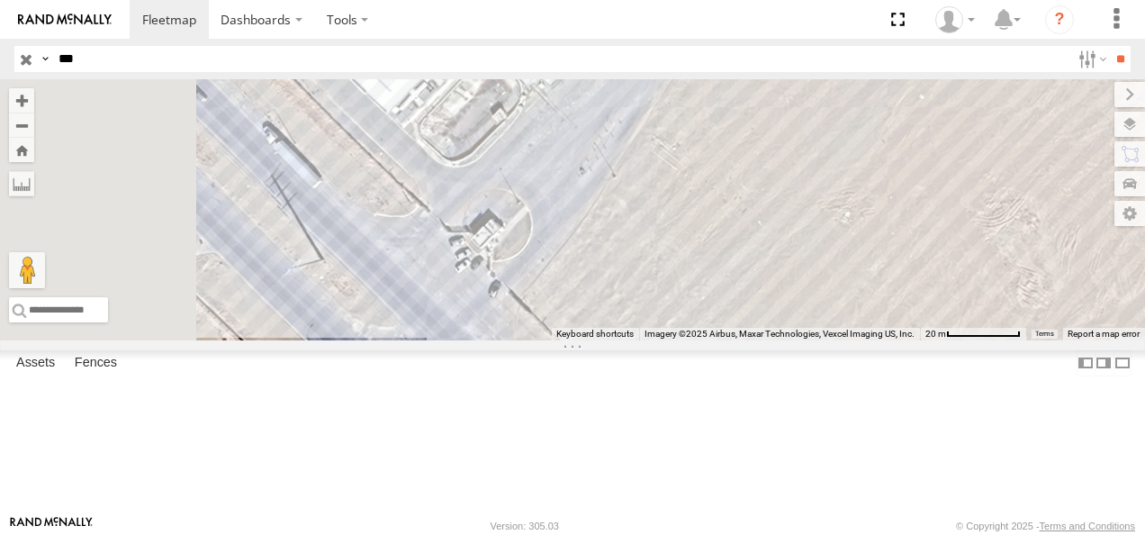
drag, startPoint x: 763, startPoint y: 301, endPoint x: 815, endPoint y: 228, distance: 89.7
click at [815, 228] on div "205 1213 015910001795205 AN538979 AN533101" at bounding box center [572, 209] width 1145 height 261
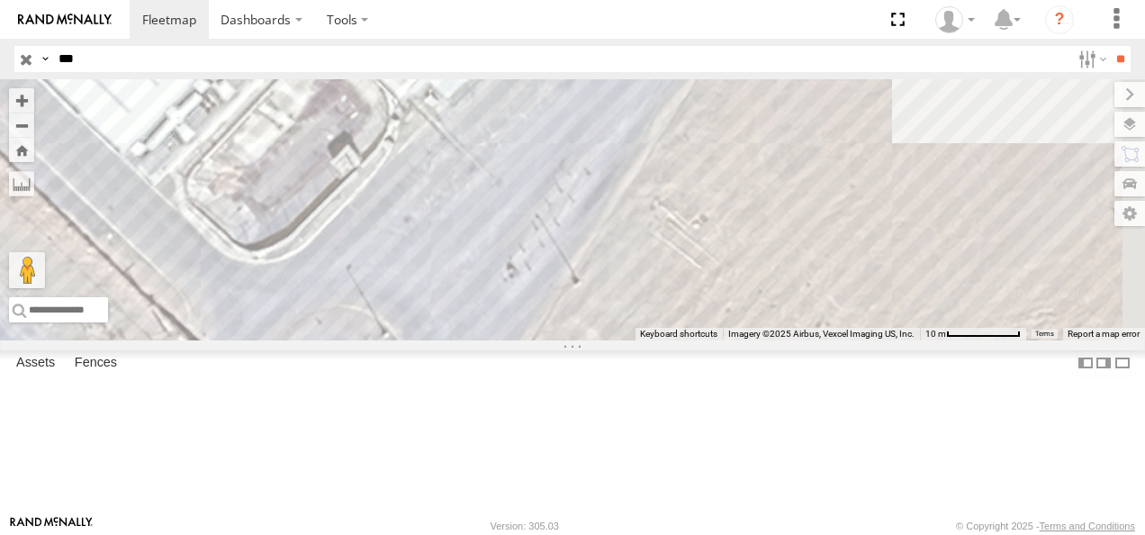
drag, startPoint x: 948, startPoint y: 148, endPoint x: 732, endPoint y: 397, distance: 330.0
click at [740, 340] on div "205 1213 015910001795205 AN538979 AN533101" at bounding box center [572, 209] width 1145 height 261
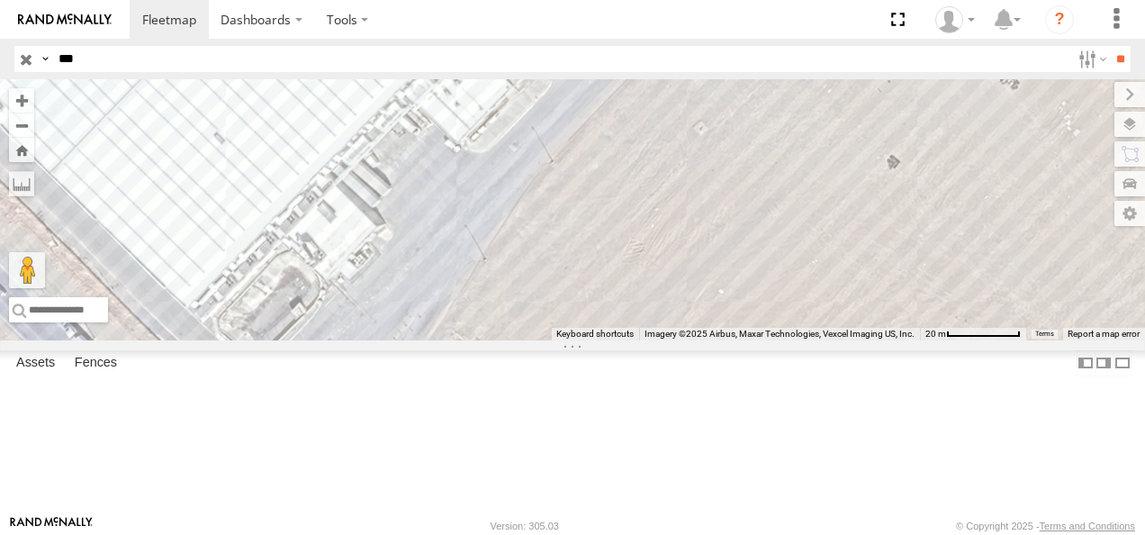
click at [0, 0] on div "205" at bounding box center [0, 0] width 0 height 0
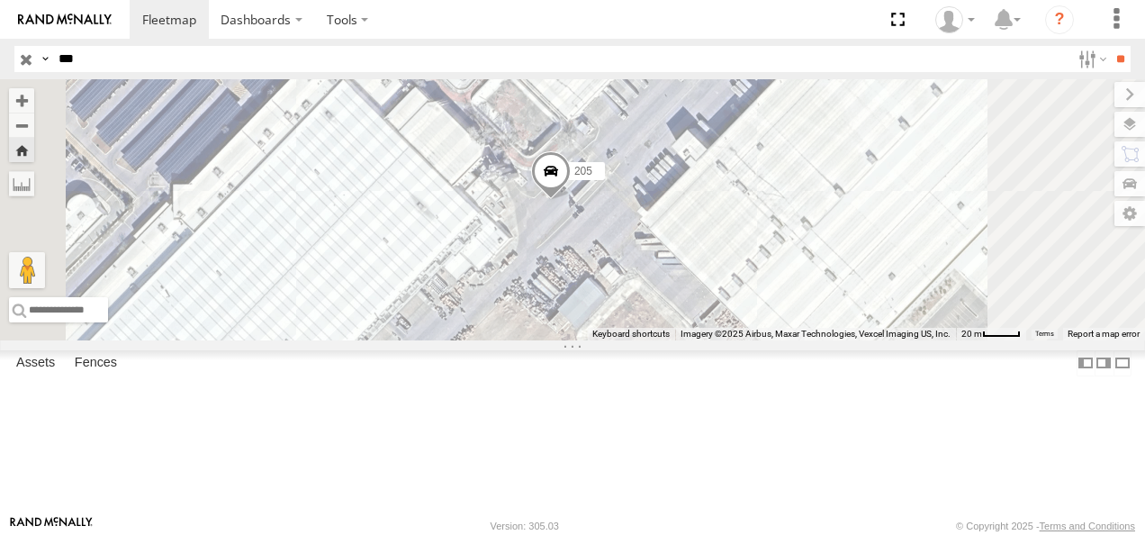
click at [27, 62] on input "button" at bounding box center [25, 59] width 23 height 26
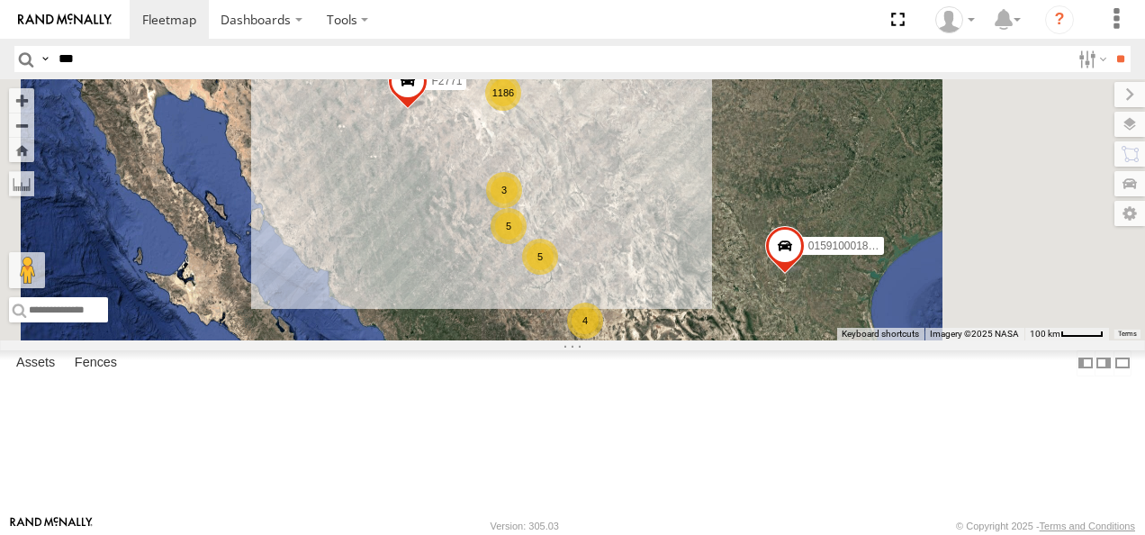
drag, startPoint x: 732, startPoint y: 184, endPoint x: 733, endPoint y: 346, distance: 162.1
click at [522, 208] on div "3" at bounding box center [504, 190] width 36 height 36
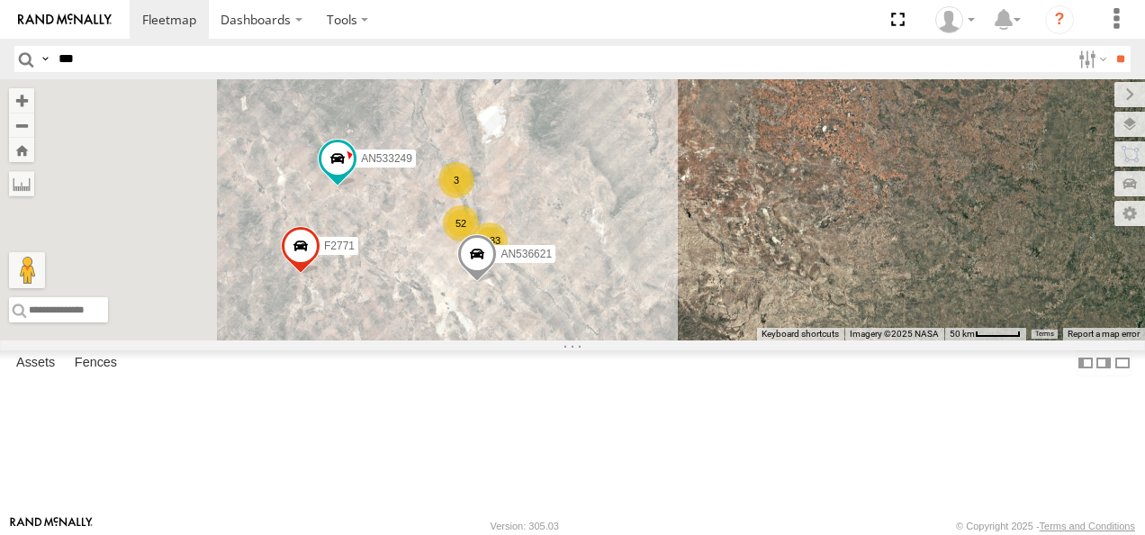
drag, startPoint x: 714, startPoint y: 272, endPoint x: 724, endPoint y: 364, distance: 92.4
click at [724, 340] on div "AN531610 015910001811580 ZJ535914 F2771 AN533249 1133 3 3 52 2 AN536621 2 AN538…" at bounding box center [572, 209] width 1145 height 261
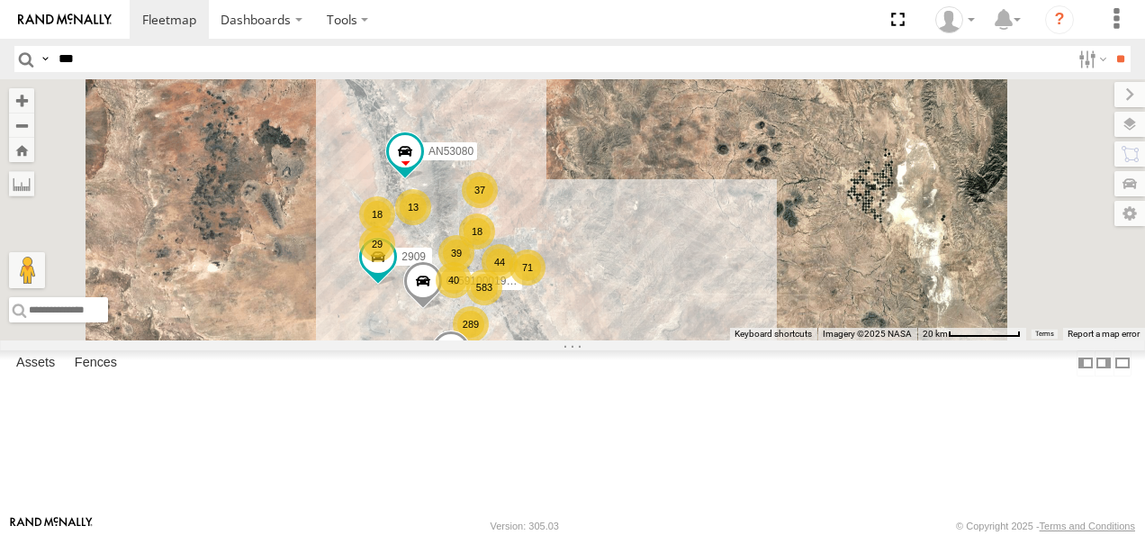
drag, startPoint x: 713, startPoint y: 341, endPoint x: 764, endPoint y: 254, distance: 100.9
click at [764, 255] on div "AN531610 015910001811580 ZJ535914 F2771 AN533249 AN536621 AN538588 ZJ531712 583…" at bounding box center [572, 209] width 1145 height 261
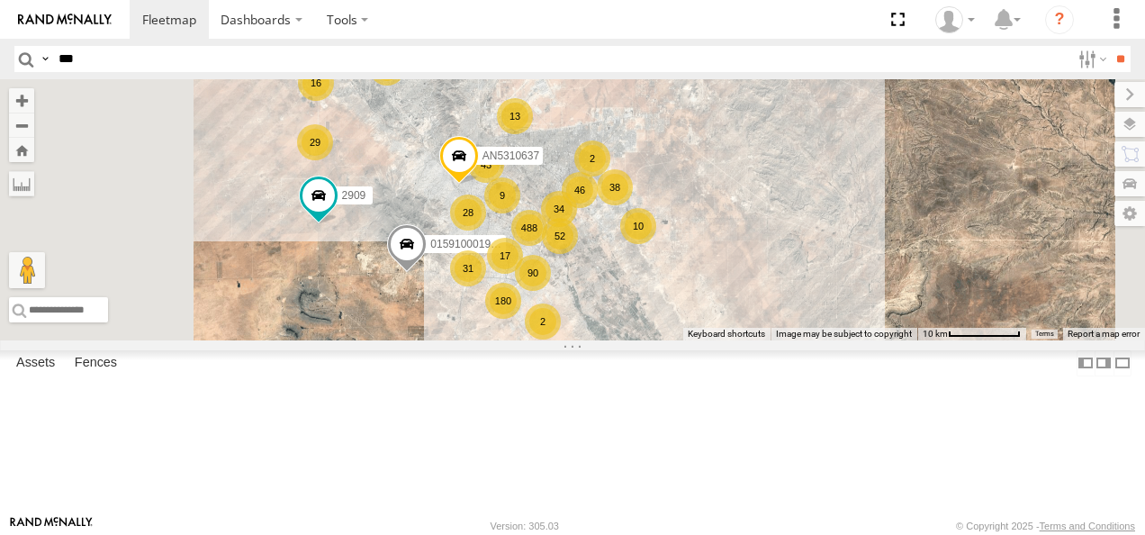
drag, startPoint x: 720, startPoint y: 290, endPoint x: 744, endPoint y: 218, distance: 75.7
click at [744, 220] on div "AN531610 015910001811580 ZJ535914 F2771 AN533249 AN536621 AN538588 ZJ531712 290…" at bounding box center [572, 209] width 1145 height 261
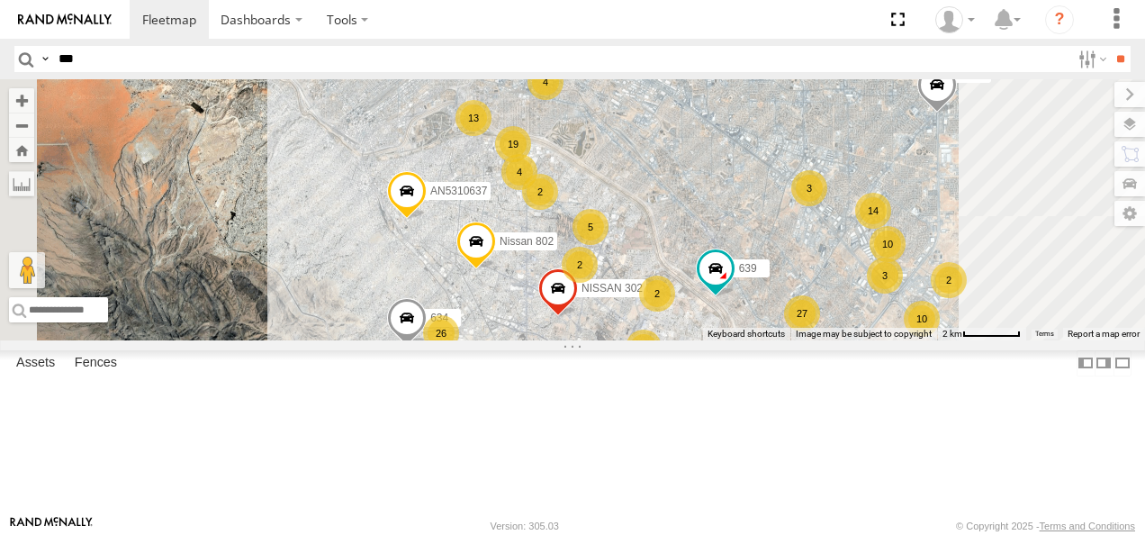
drag, startPoint x: 807, startPoint y: 285, endPoint x: 815, endPoint y: 238, distance: 47.5
click at [815, 238] on div "AN531610 015910001811580 ZJ535914 F2771 AN533249 AN536621 AN538588 ZJ531712 290…" at bounding box center [572, 209] width 1145 height 261
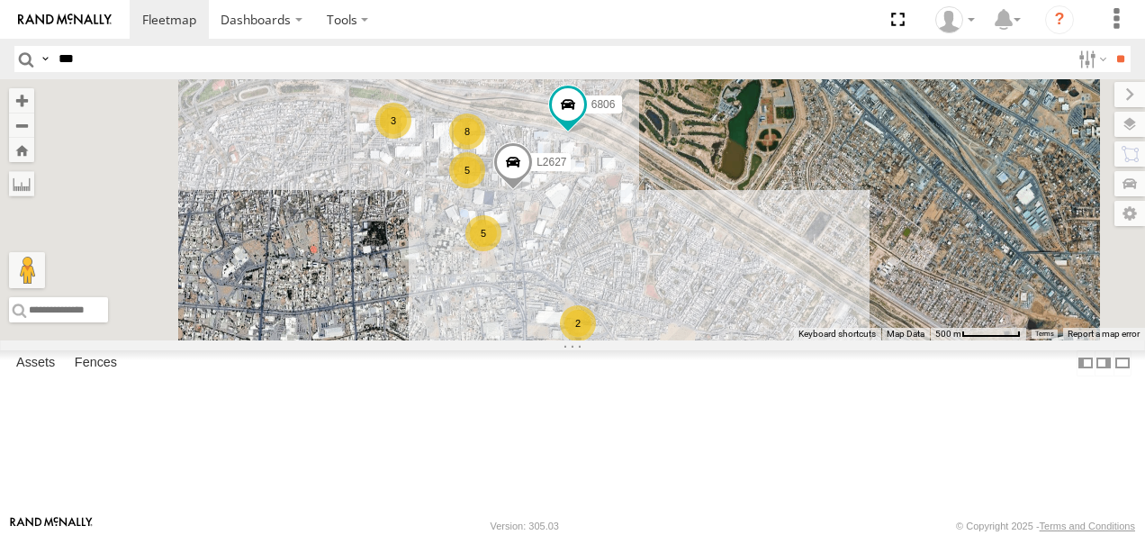
drag, startPoint x: 688, startPoint y: 232, endPoint x: 743, endPoint y: 308, distance: 93.5
click at [743, 308] on div "AN531610 015910001811580 ZJ535914 F2771 AN533249 AN536621 AN538588 ZJ531712 290…" at bounding box center [572, 209] width 1145 height 261
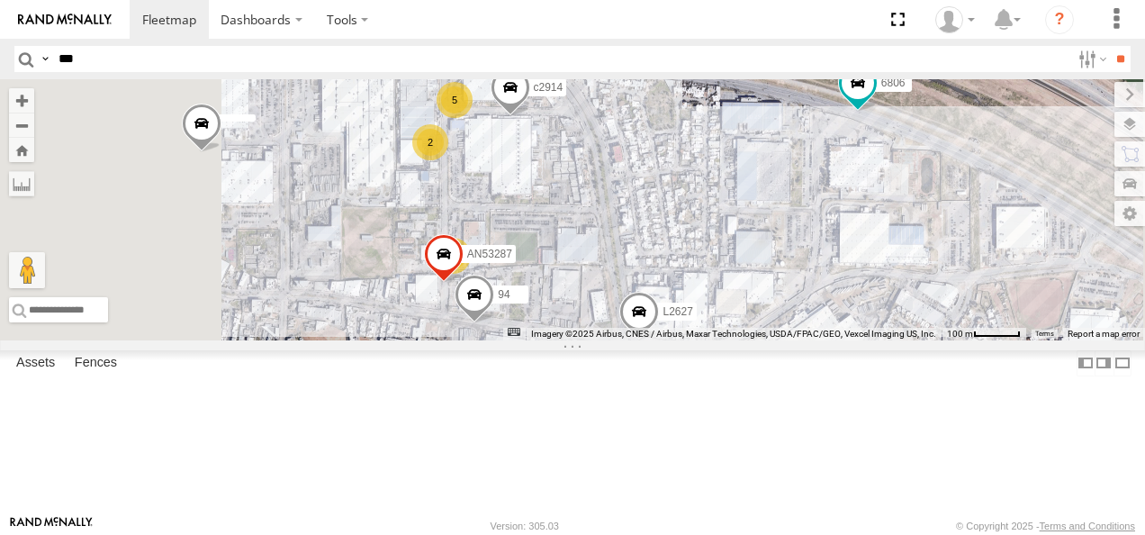
drag, startPoint x: 703, startPoint y: 240, endPoint x: 731, endPoint y: 279, distance: 48.5
click at [731, 279] on div "AN531610 015910001811580 ZJ535914 F2771 AN533249 AN536621 AN538588 ZJ531712 290…" at bounding box center [572, 209] width 1145 height 261
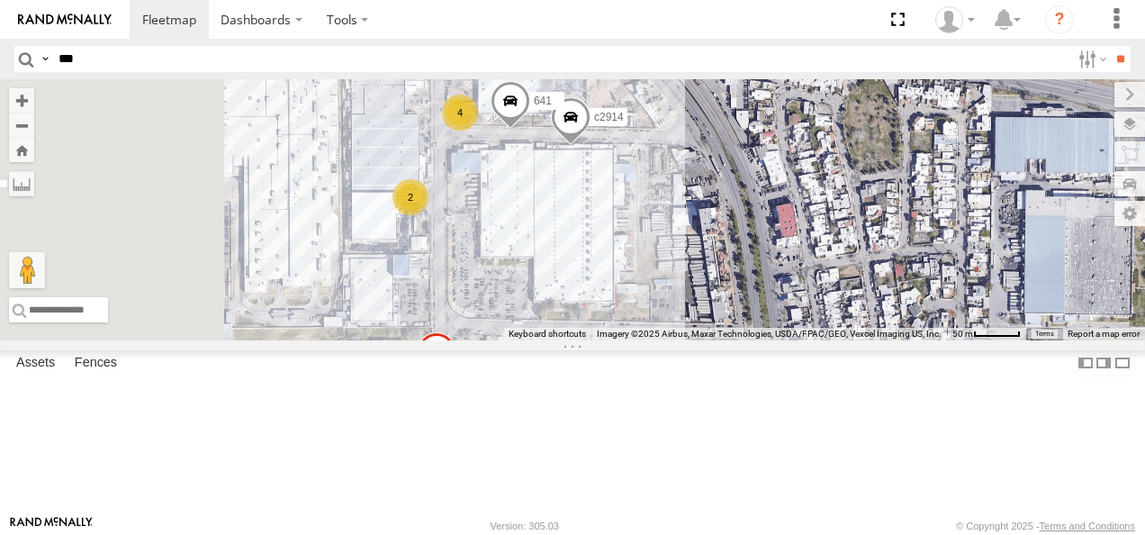
drag, startPoint x: 664, startPoint y: 232, endPoint x: 683, endPoint y: 282, distance: 53.0
click at [683, 282] on div "AN531610 015910001811580 ZJ535914 F2771 AN533249 AN536621 AN538588 ZJ531712 290…" at bounding box center [572, 209] width 1145 height 261
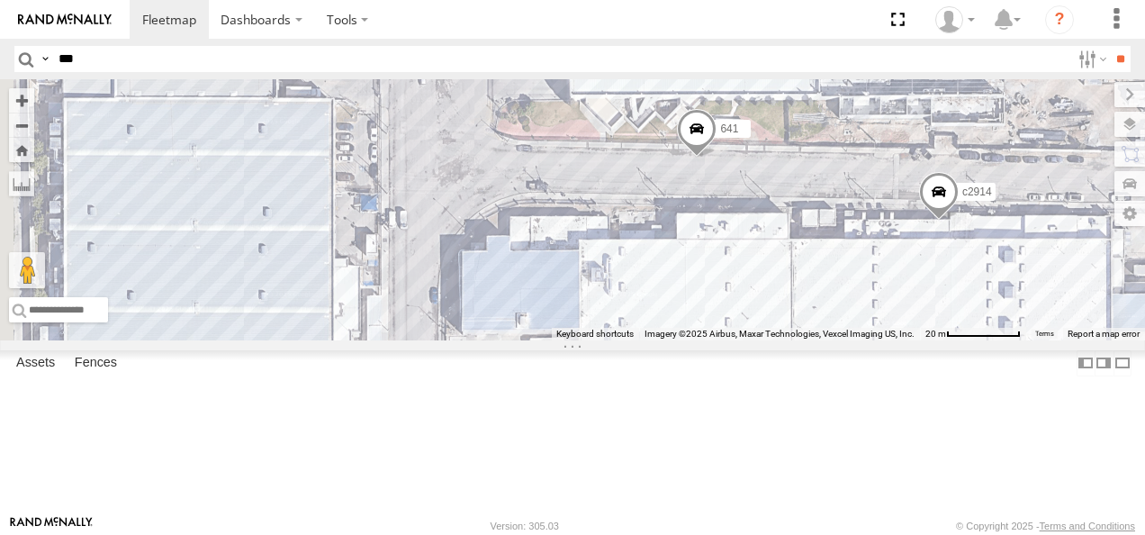
drag, startPoint x: 661, startPoint y: 178, endPoint x: 701, endPoint y: 335, distance: 161.6
click at [701, 335] on div "AN531610 015910001811580 ZJ535914 F2771 AN533249 AN536621 AN538588 ZJ531712 290…" at bounding box center [572, 209] width 1145 height 261
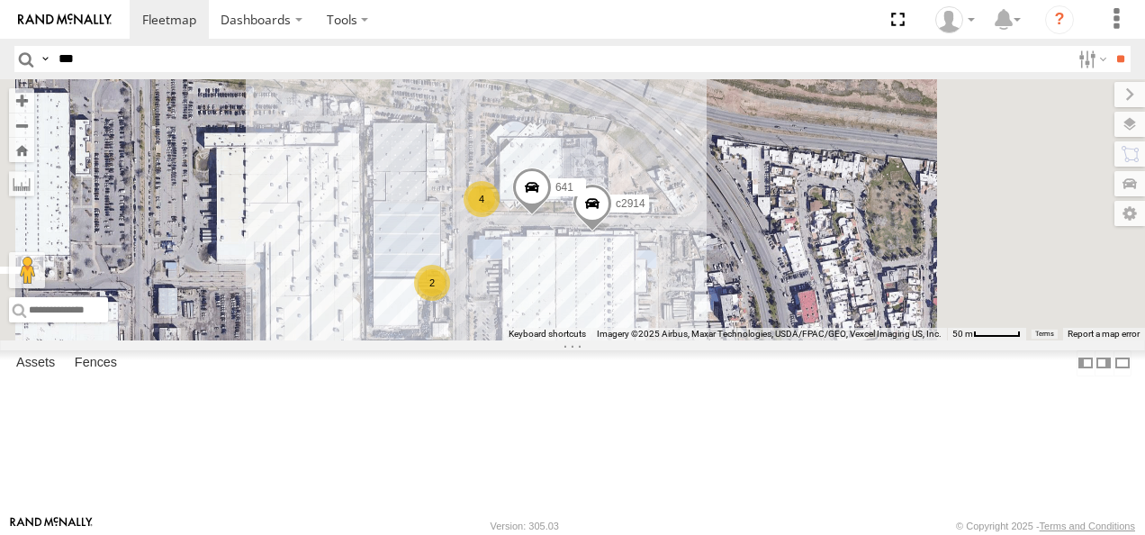
drag, startPoint x: 734, startPoint y: 352, endPoint x: 683, endPoint y: 202, distance: 158.6
click at [689, 209] on div "AN531610 015910001811580 ZJ535914 F2771 AN533249 AN536621 AN538588 ZJ531712 290…" at bounding box center [572, 209] width 1145 height 261
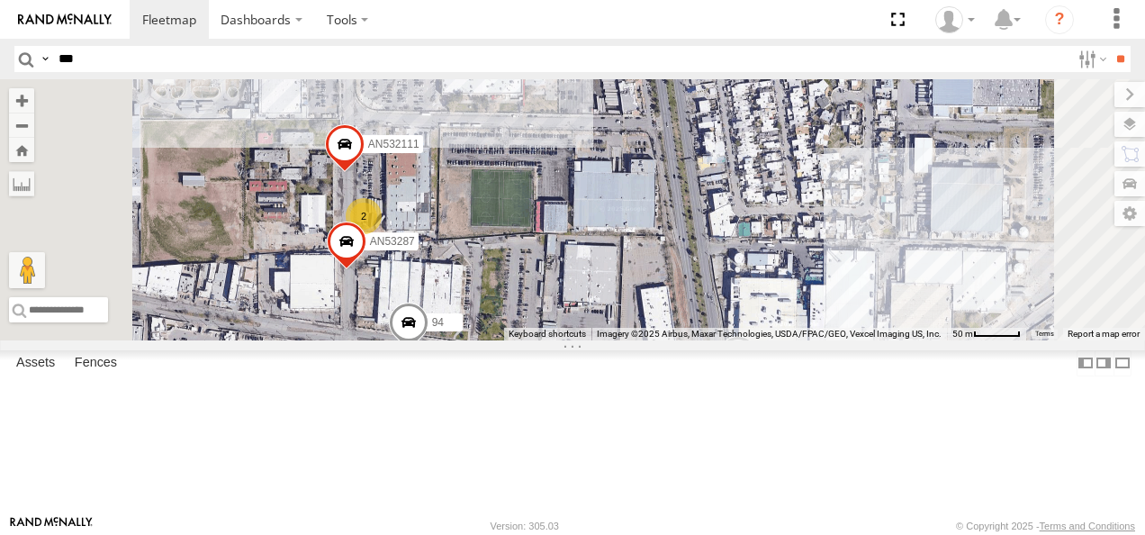
drag, startPoint x: 710, startPoint y: 355, endPoint x: 685, endPoint y: 275, distance: 83.7
click at [688, 276] on div "AN531610 015910001811580 ZJ535914 F2771 AN533249 AN536621 AN538588 ZJ531712 290…" at bounding box center [572, 209] width 1145 height 261
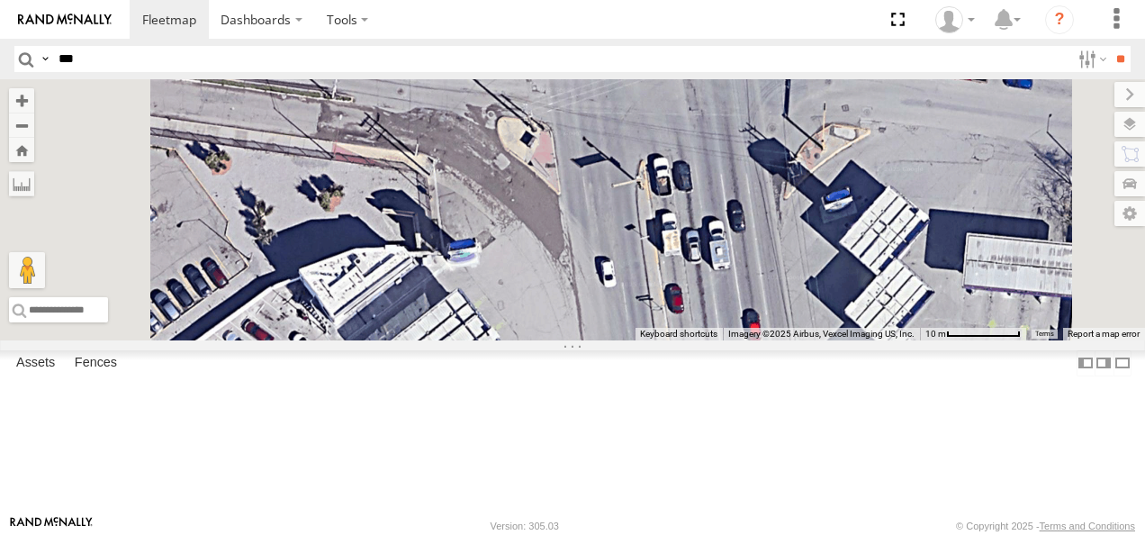
drag, startPoint x: 884, startPoint y: 356, endPoint x: 852, endPoint y: 131, distance: 226.5
click at [863, 137] on div "AN531610 015910001811580 ZJ535914 F2771 AN533249 AN536621 AN538588 ZJ531712 290…" at bounding box center [572, 209] width 1145 height 261
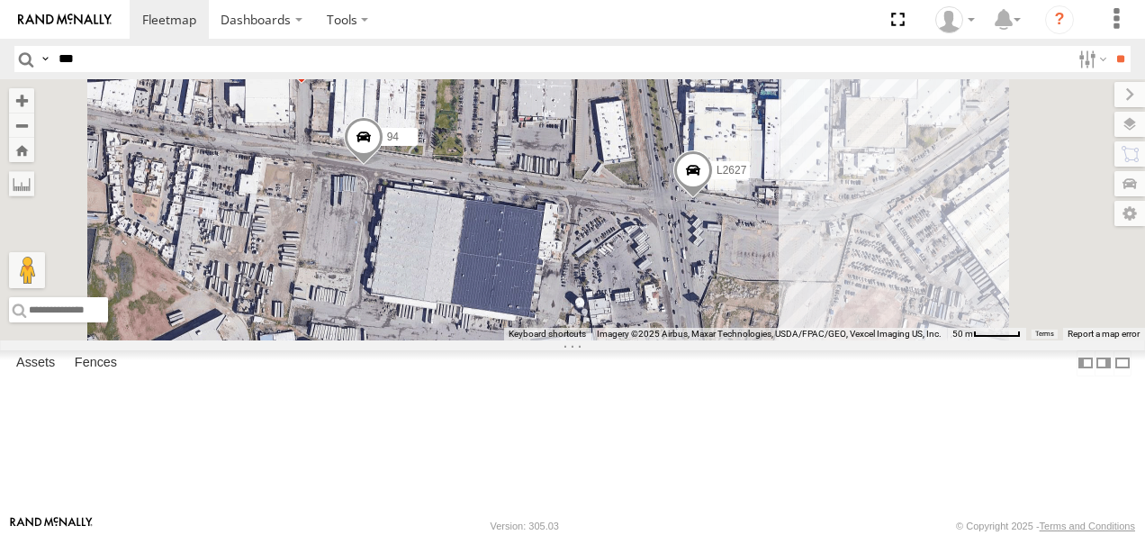
drag, startPoint x: 846, startPoint y: 227, endPoint x: 865, endPoint y: 303, distance: 78.0
click at [865, 303] on div "AN531610 015910001811580 ZJ535914 F2771 AN533249 AN536621 AN538588 ZJ531712 290…" at bounding box center [572, 209] width 1145 height 261
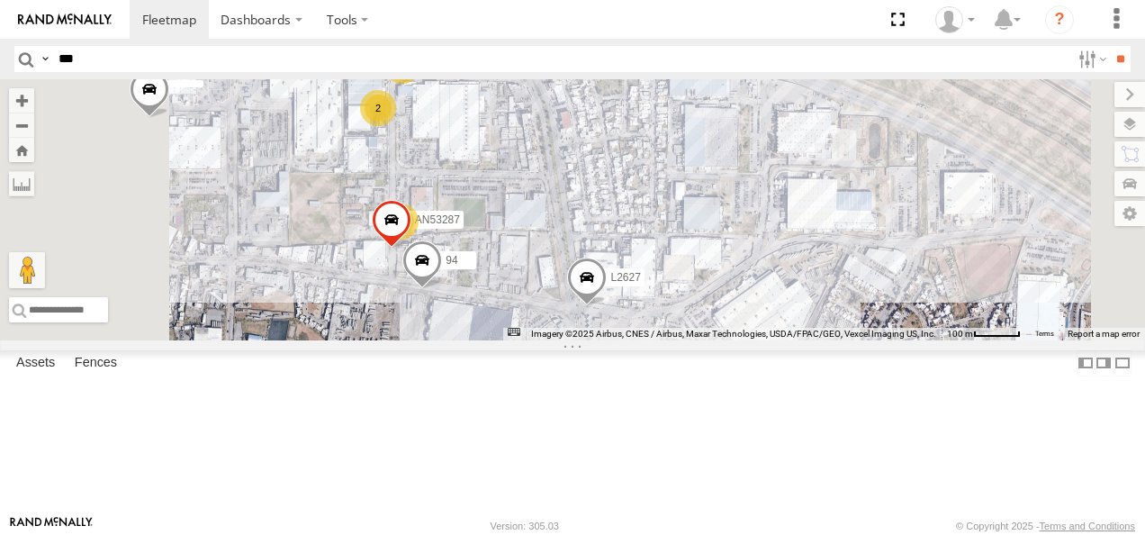
drag, startPoint x: 723, startPoint y: 327, endPoint x: 720, endPoint y: 395, distance: 68.5
click at [719, 340] on div "AN531610 015910001811580 ZJ535914 F2771 AN533249 AN536621 AN538588 ZJ531712 290…" at bounding box center [572, 209] width 1145 height 261
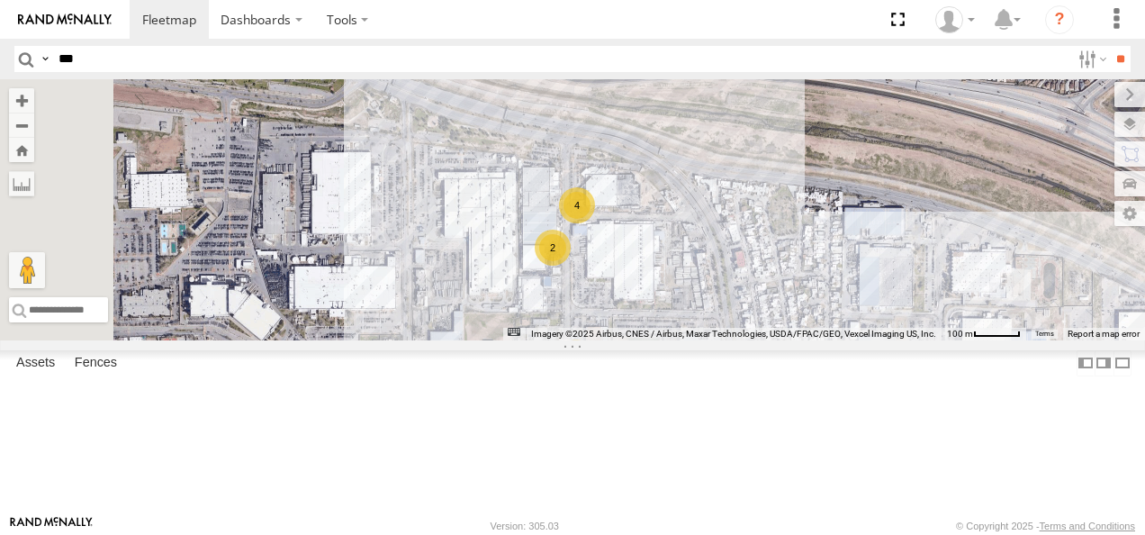
drag, startPoint x: 706, startPoint y: 253, endPoint x: 850, endPoint y: 357, distance: 178.0
click at [857, 340] on div "AN53287 552 4 4 L2627 2" at bounding box center [572, 209] width 1145 height 261
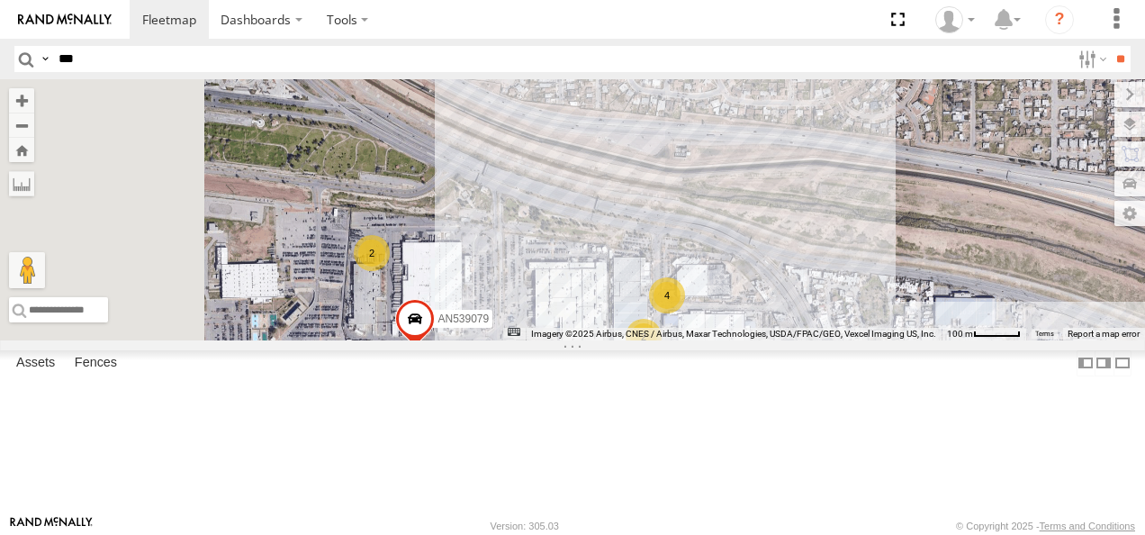
drag, startPoint x: 694, startPoint y: 286, endPoint x: 764, endPoint y: 362, distance: 103.2
click at [764, 340] on div "AN53287 552 4 4 L2627 2 2 AN539079" at bounding box center [572, 209] width 1145 height 261
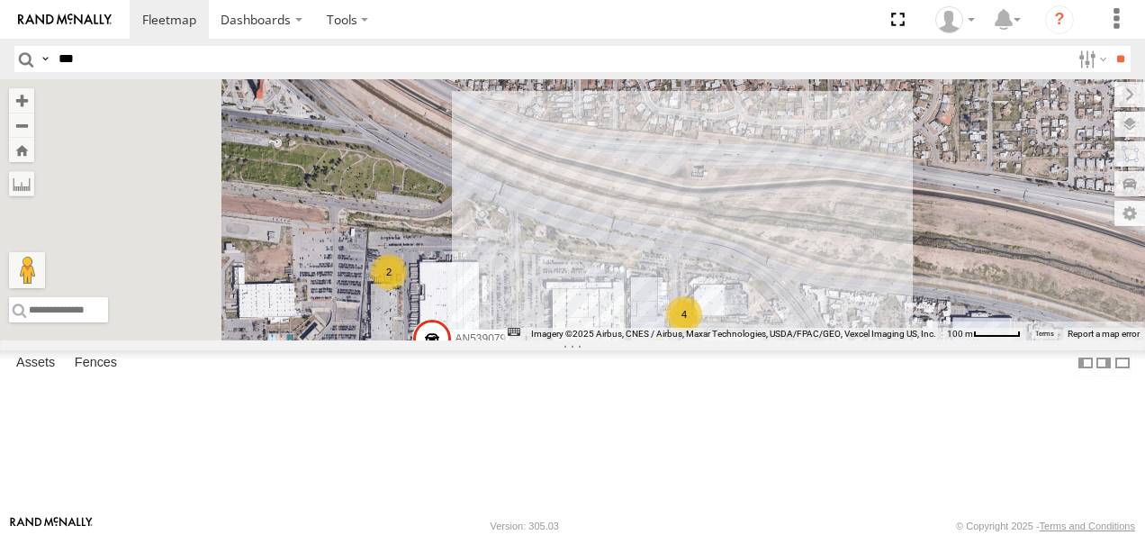
drag, startPoint x: 646, startPoint y: 285, endPoint x: 760, endPoint y: 375, distance: 145.0
click at [762, 340] on div "AN53287 552 4 4 L2627 2 2 AN539079" at bounding box center [572, 209] width 1145 height 261
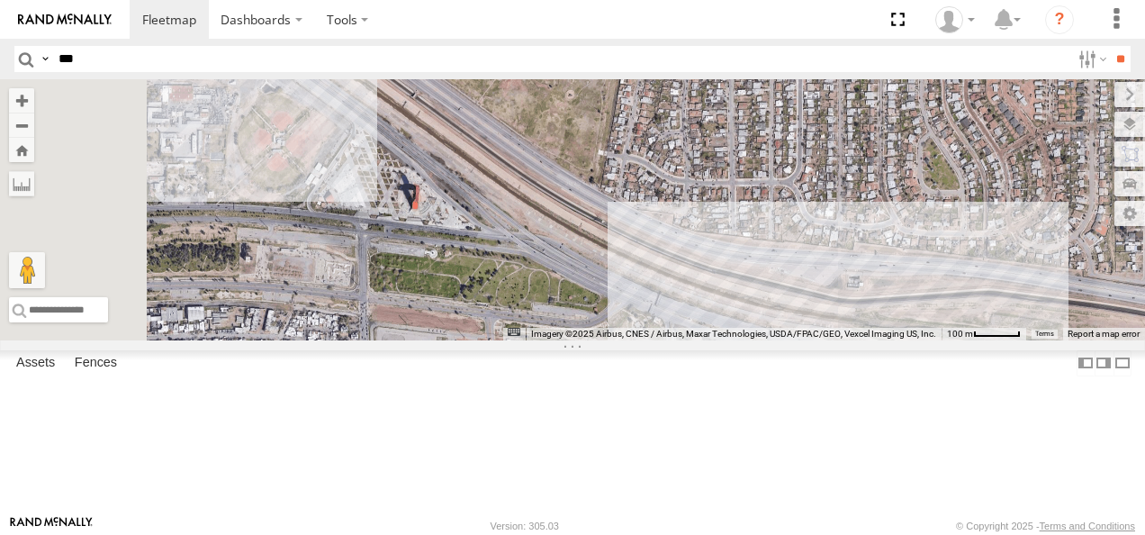
drag, startPoint x: 697, startPoint y: 327, endPoint x: 794, endPoint y: 391, distance: 116.4
click at [795, 340] on div "AN53287 552 4 4 L2627 2 2 AN539079" at bounding box center [572, 209] width 1145 height 261
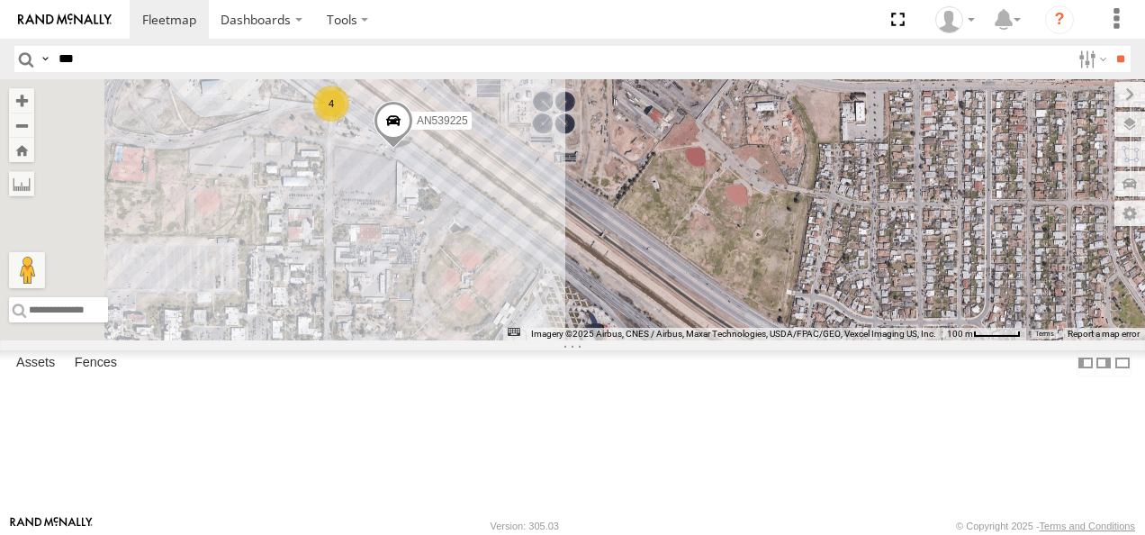
drag, startPoint x: 643, startPoint y: 294, endPoint x: 738, endPoint y: 375, distance: 125.2
click at [738, 340] on div "AN53287 552 4 4 L2627 2 2 AN539079 AN539225 4" at bounding box center [572, 209] width 1145 height 261
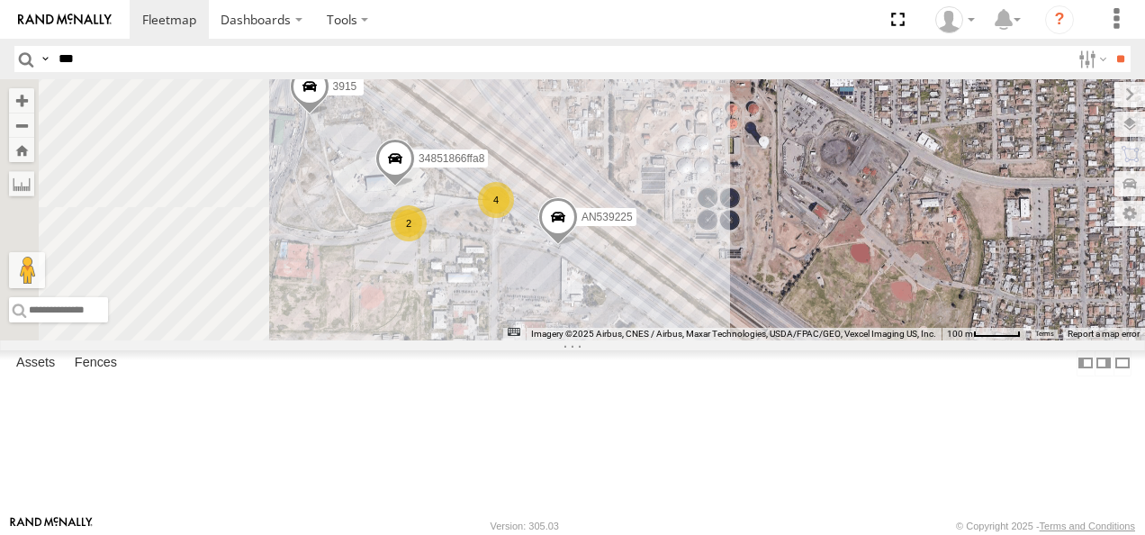
drag, startPoint x: 605, startPoint y: 306, endPoint x: 716, endPoint y: 345, distance: 117.3
click at [716, 340] on div "AN53287 552 4 4 L2627 2 2 AN539079 AN539225 4 2 34851866ffa8 3915" at bounding box center [572, 209] width 1145 height 261
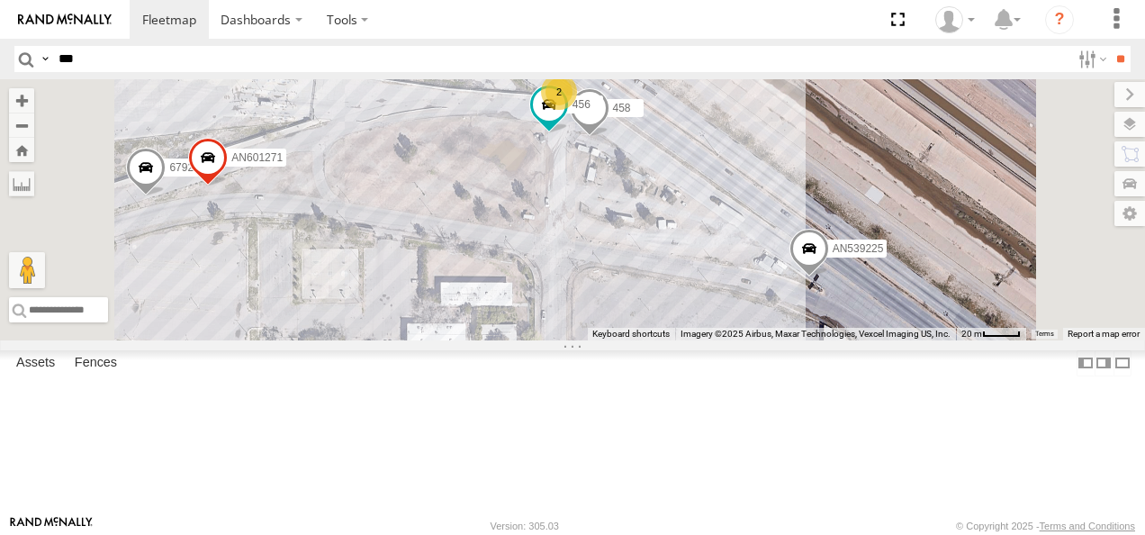
drag, startPoint x: 654, startPoint y: 294, endPoint x: 676, endPoint y: 317, distance: 31.8
click at [676, 317] on div "AN53287 552 L2627 AN539079 AN539225 34851866ffa8 3915 AN601271 6792 2 458 456" at bounding box center [572, 209] width 1145 height 261
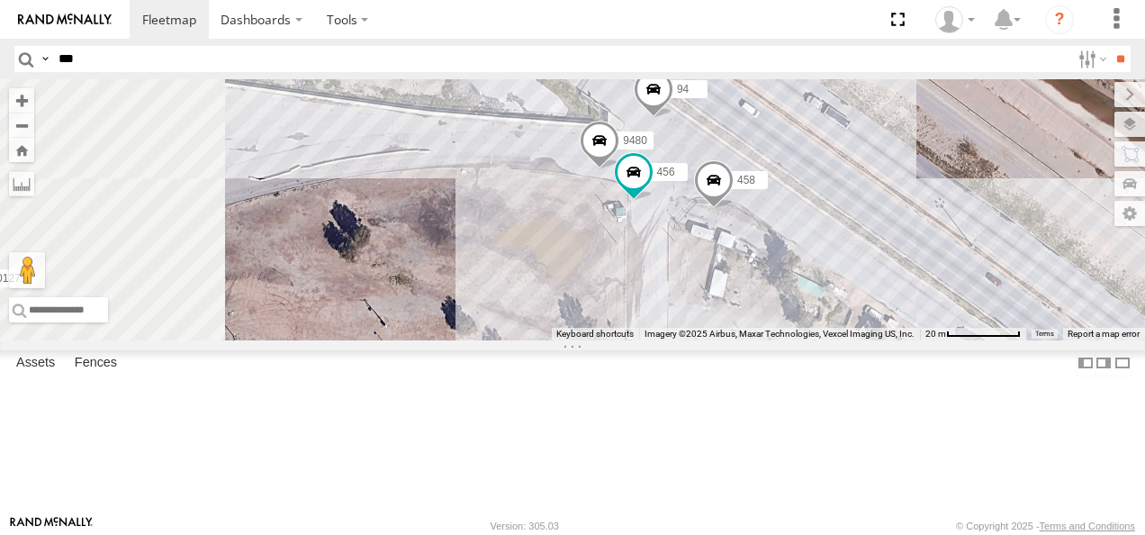
drag, startPoint x: 737, startPoint y: 217, endPoint x: 764, endPoint y: 378, distance: 163.4
click at [760, 340] on div "AN53287 552 L2627 AN539079 AN539225 34851866ffa8 3915 AN601271 6792 458 456 94 …" at bounding box center [572, 209] width 1145 height 261
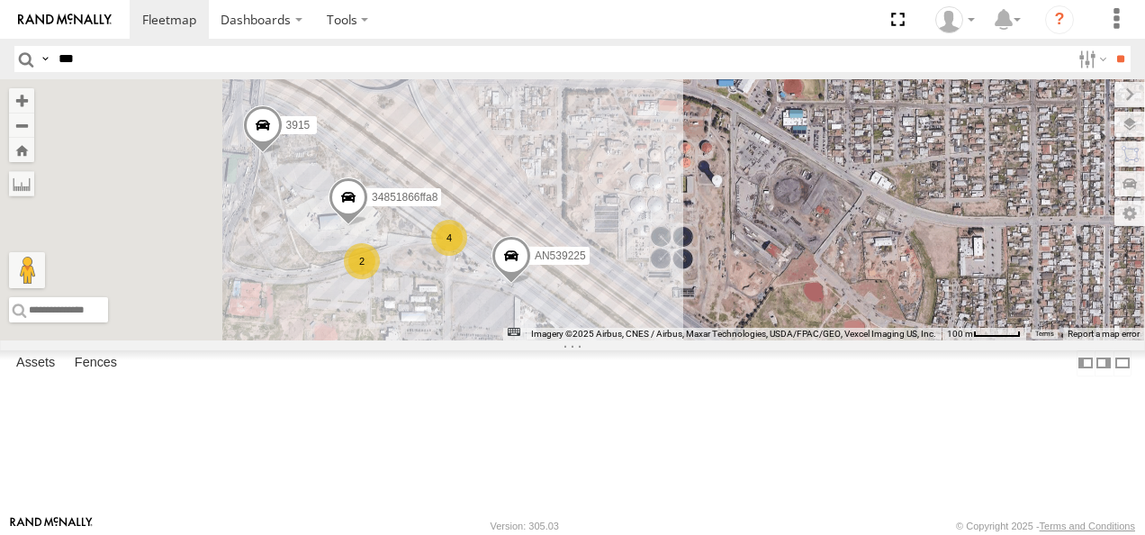
drag, startPoint x: 674, startPoint y: 374, endPoint x: 612, endPoint y: 244, distance: 143.8
click at [614, 263] on div "AN53287 552 L2627 AN539079 AN539225 34851866ffa8 3915 AN601523 2 4" at bounding box center [572, 209] width 1145 height 261
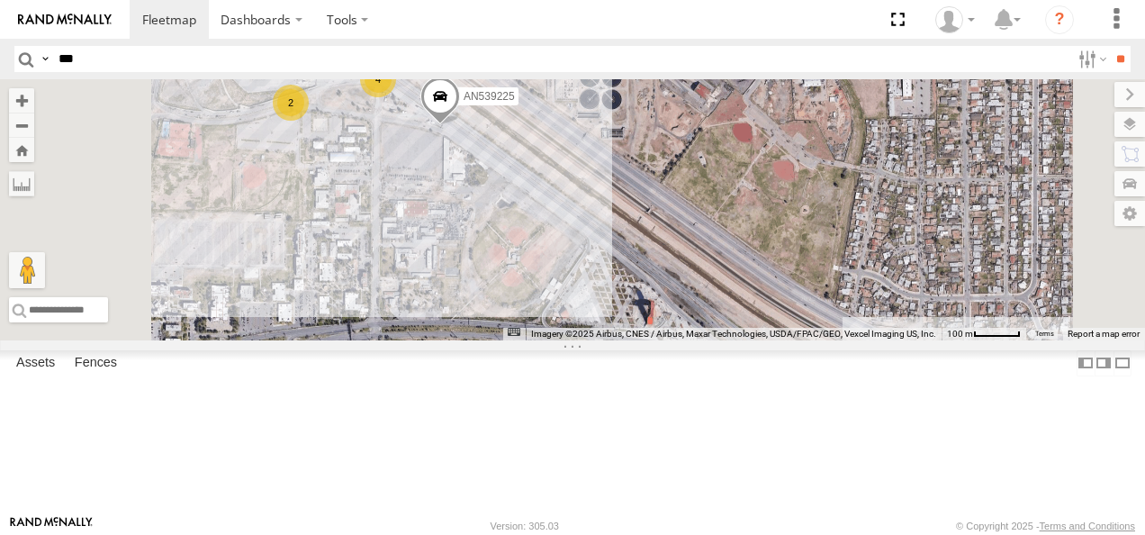
drag, startPoint x: 839, startPoint y: 294, endPoint x: 776, endPoint y: 240, distance: 82.4
click at [778, 241] on div "AN53287 552 L2627 AN539079 AN539225 34851866ffa8 3915 AN601523 2 4" at bounding box center [572, 209] width 1145 height 261
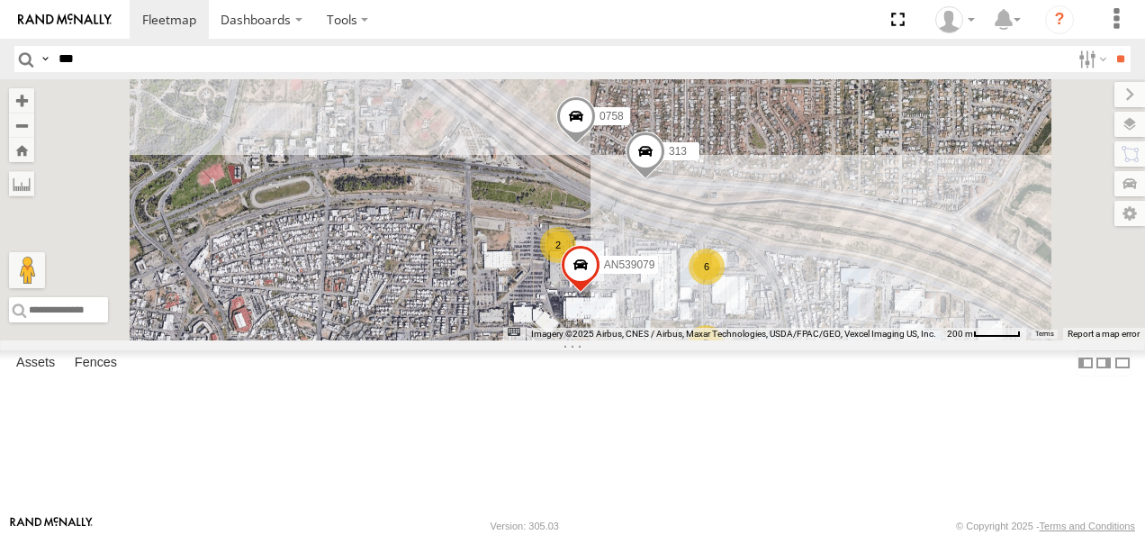
drag, startPoint x: 668, startPoint y: 306, endPoint x: 603, endPoint y: 203, distance: 122.2
click at [606, 205] on div "0758 313 6 5 AN539225 2 AN601271 2 2 94 AN539079 3" at bounding box center [572, 209] width 1145 height 261
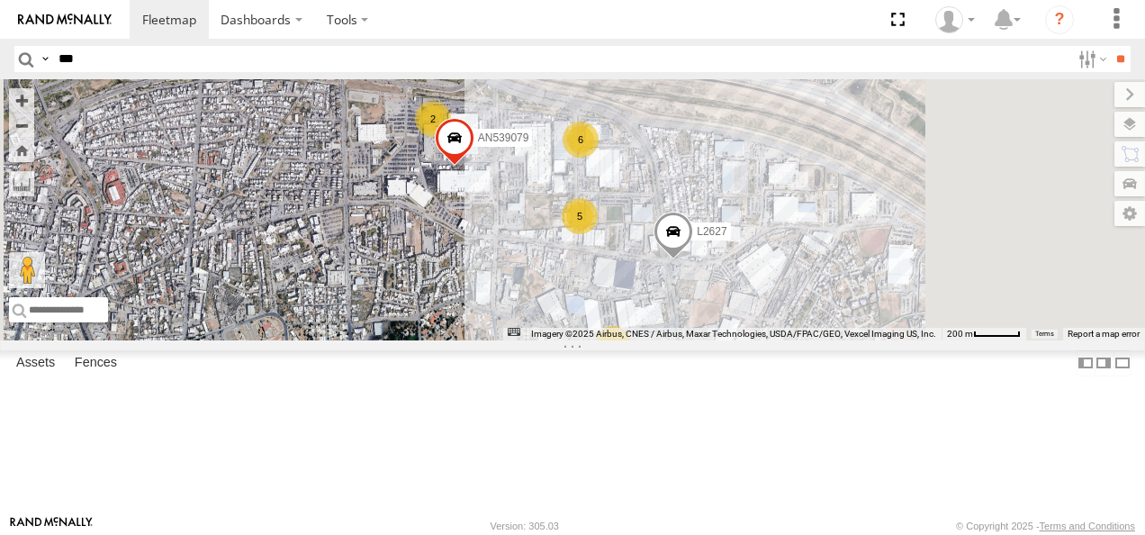
drag, startPoint x: 770, startPoint y: 323, endPoint x: 630, endPoint y: 215, distance: 176.5
click at [652, 115] on div "0758 313 6 5 AN539225 2 AN601271 2 2 94 AN539079 3 2 L2627" at bounding box center [1035, 115] width 1145 height 0
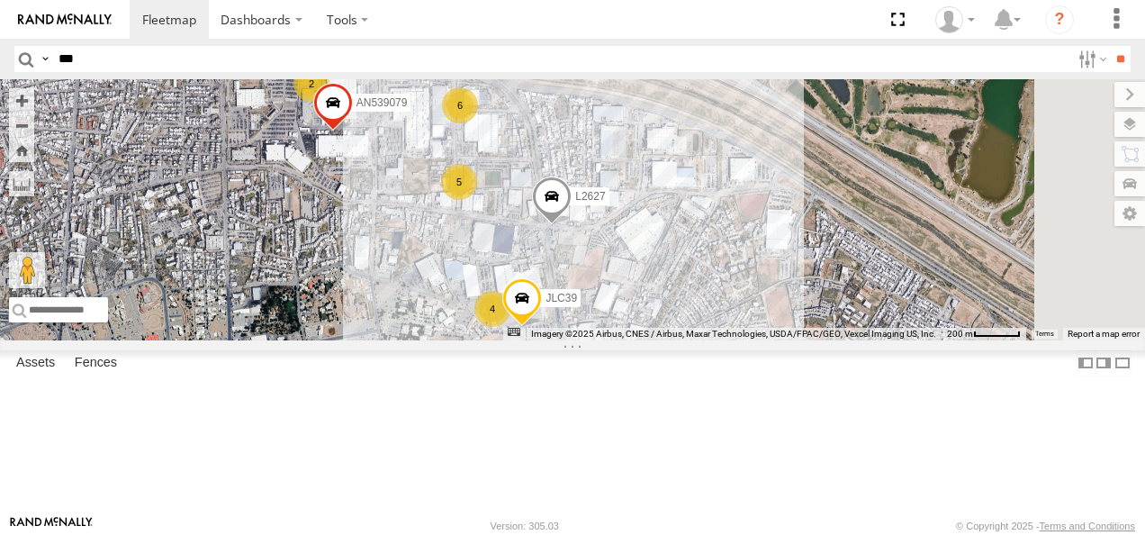
drag, startPoint x: 665, startPoint y: 249, endPoint x: 601, endPoint y: 302, distance: 81.9
click at [603, 301] on div "0758 313 6 5 AN539225 2 AN601271 2 2 94 AN539079 3 4 L2627 2 JLC39" at bounding box center [572, 209] width 1145 height 261
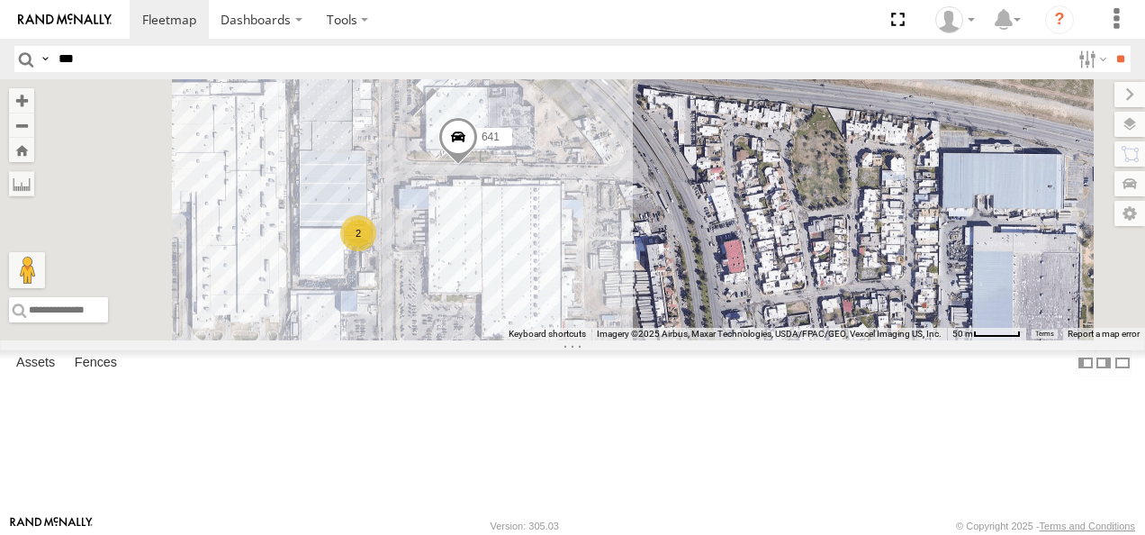
drag, startPoint x: 679, startPoint y: 179, endPoint x: 643, endPoint y: 393, distance: 216.4
click at [643, 340] on div "0758 313 AN539225 AN601271 94 AN539079 L2627 JLC39 3 AN532111 AN53287 2 641" at bounding box center [572, 209] width 1145 height 261
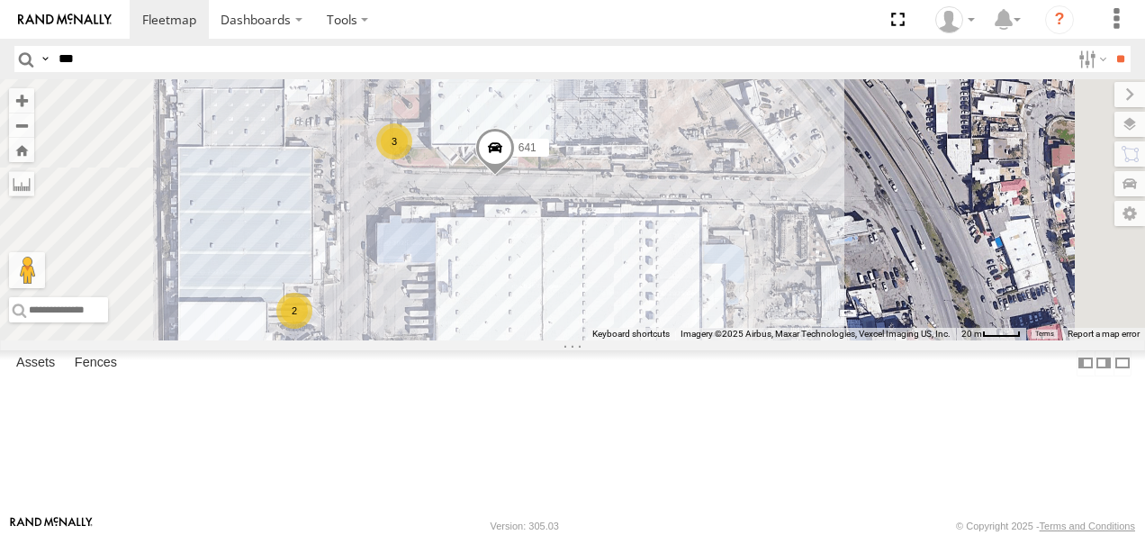
drag, startPoint x: 621, startPoint y: 258, endPoint x: 627, endPoint y: 325, distance: 67.7
click at [627, 325] on div "0758 313 AN539225 AN601271 94 AN539079 L2627 JLC39 AN532111 AN53287 641 3 2" at bounding box center [572, 209] width 1145 height 261
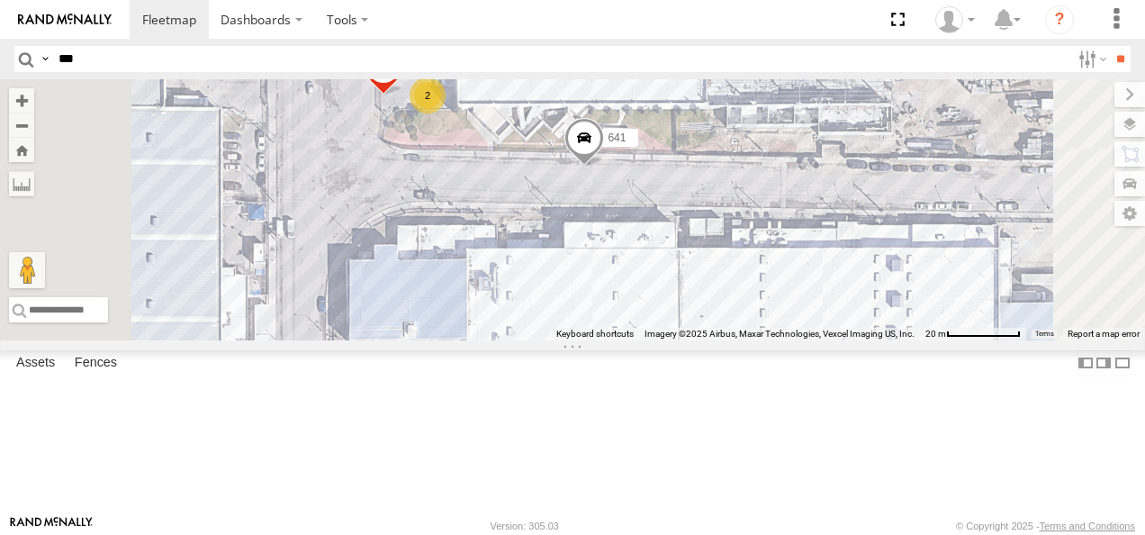
drag, startPoint x: 638, startPoint y: 255, endPoint x: 657, endPoint y: 302, distance: 50.8
click at [657, 302] on div "0758 313 AN539225 AN601271 94 AN539079 L2627 JLC39 AN532111 AN53287 641 AN53923…" at bounding box center [572, 209] width 1145 height 261
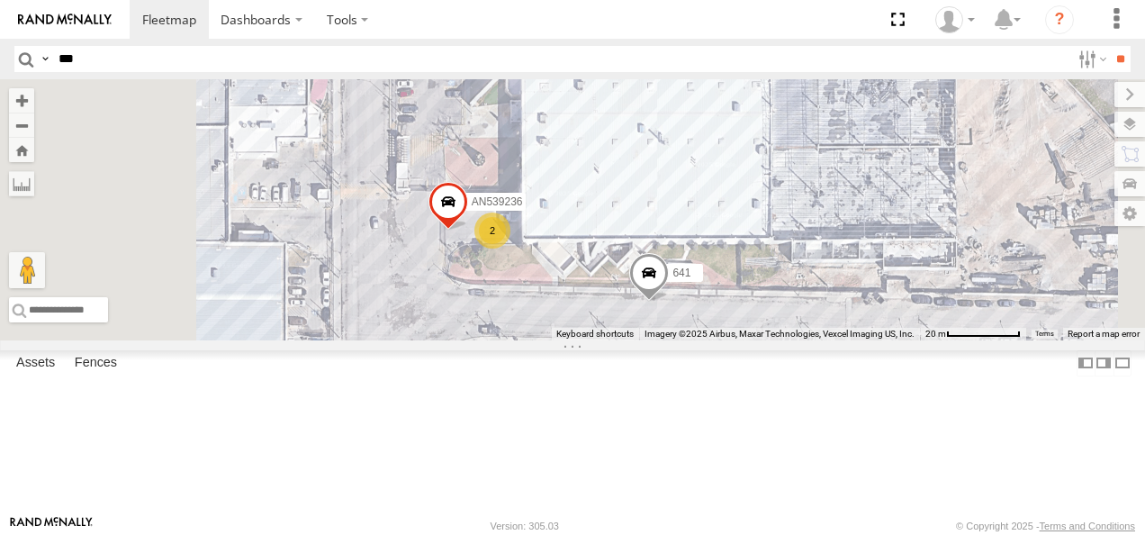
drag, startPoint x: 611, startPoint y: 317, endPoint x: 674, endPoint y: 406, distance: 108.7
click at [674, 340] on div "0758 313 AN539225 AN601271 94 AN539079 L2627 JLC39 AN532111 AN53287 641 AN53923…" at bounding box center [572, 209] width 1145 height 261
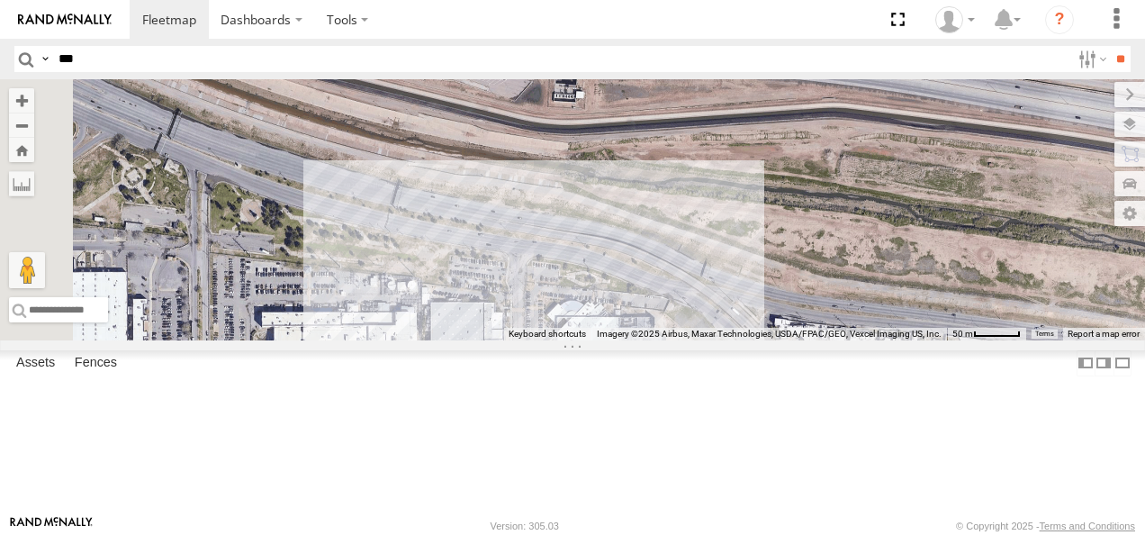
drag, startPoint x: 692, startPoint y: 358, endPoint x: 741, endPoint y: 400, distance: 64.6
click at [769, 340] on div "0758 313 AN539225 AN601271 94 AN539079 L2627 JLC39 AN532111 AN53287 641 3 2" at bounding box center [572, 209] width 1145 height 261
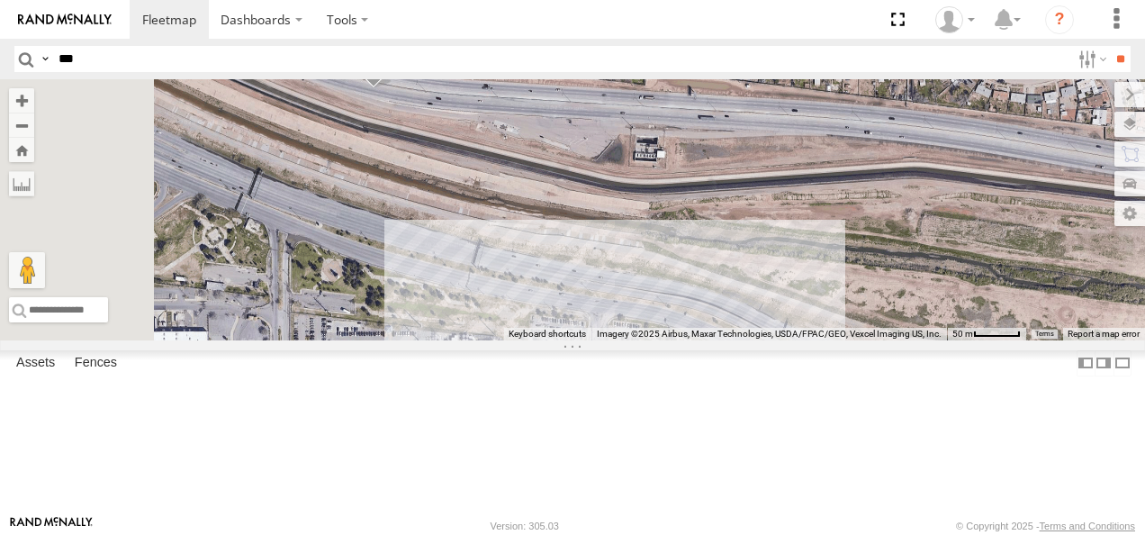
drag, startPoint x: 636, startPoint y: 356, endPoint x: 783, endPoint y: 396, distance: 153.1
click at [783, 340] on div "0758 313 AN539225 AN601271 94 AN539079 L2627 JLC39 AN532111 AN53287 641 3 2" at bounding box center [572, 209] width 1145 height 261
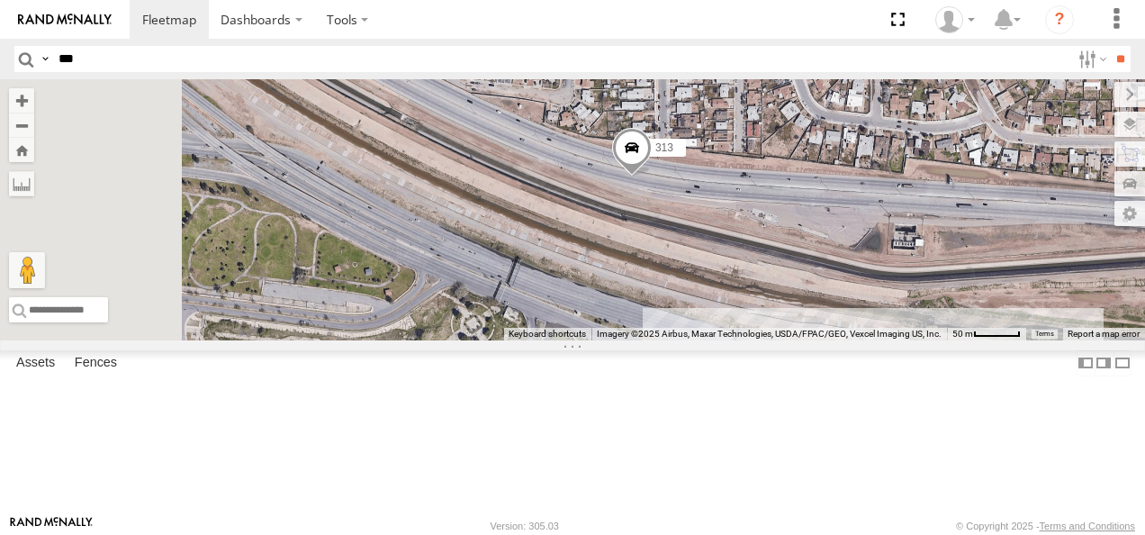
drag, startPoint x: 674, startPoint y: 294, endPoint x: 919, endPoint y: 375, distance: 258.0
click at [924, 340] on div "0758 313 AN539225 AN601271 94 AN539079 L2627 JLC39 AN532111 AN53287 641 3 2 AN5…" at bounding box center [572, 209] width 1145 height 261
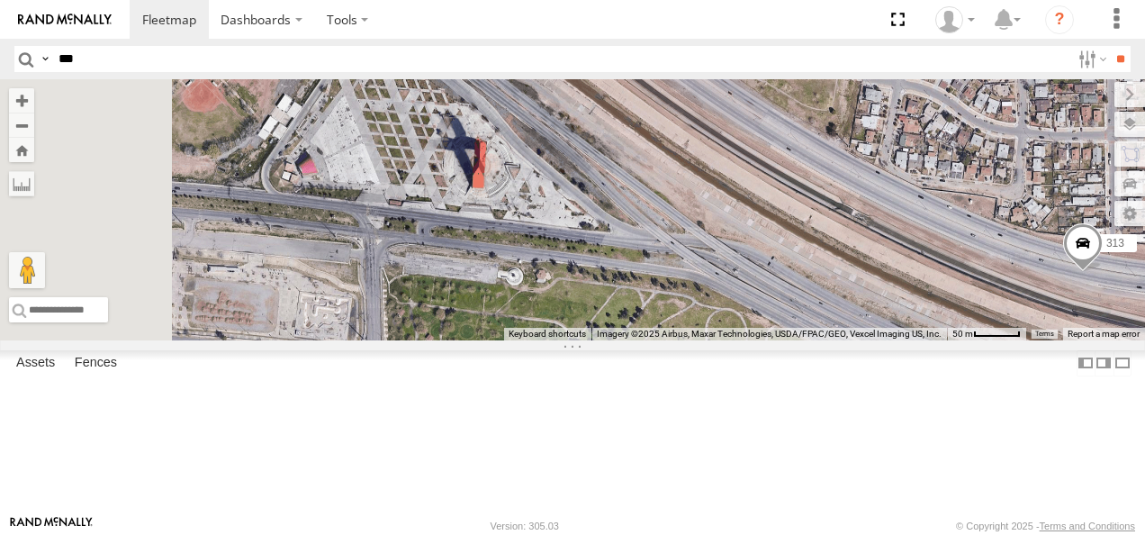
drag, startPoint x: 801, startPoint y: 324, endPoint x: 772, endPoint y: 344, distance: 35.7
click at [776, 340] on div "0758 313 AN539225 AN601271 94 AN539079 L2627 JLC39 AN532111 AN53287 641 3 2 AN5…" at bounding box center [572, 209] width 1145 height 261
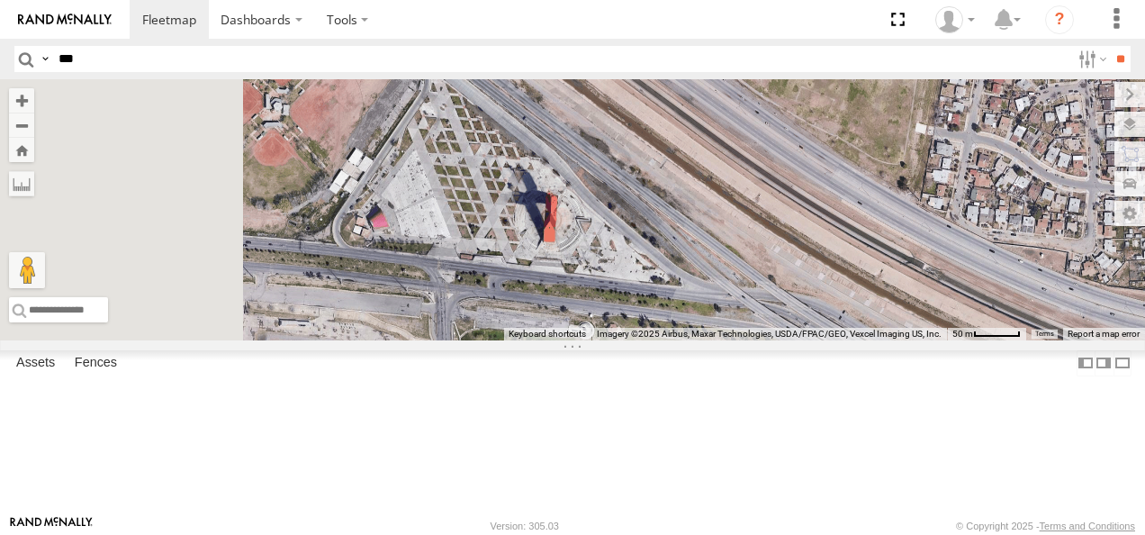
drag, startPoint x: 750, startPoint y: 347, endPoint x: 895, endPoint y: 436, distance: 170.2
click at [891, 340] on div "0758 313 AN539225 AN601271 94 AN539079 L2627 JLC39 AN532111 AN53287 641 3 2 AN5…" at bounding box center [572, 209] width 1145 height 261
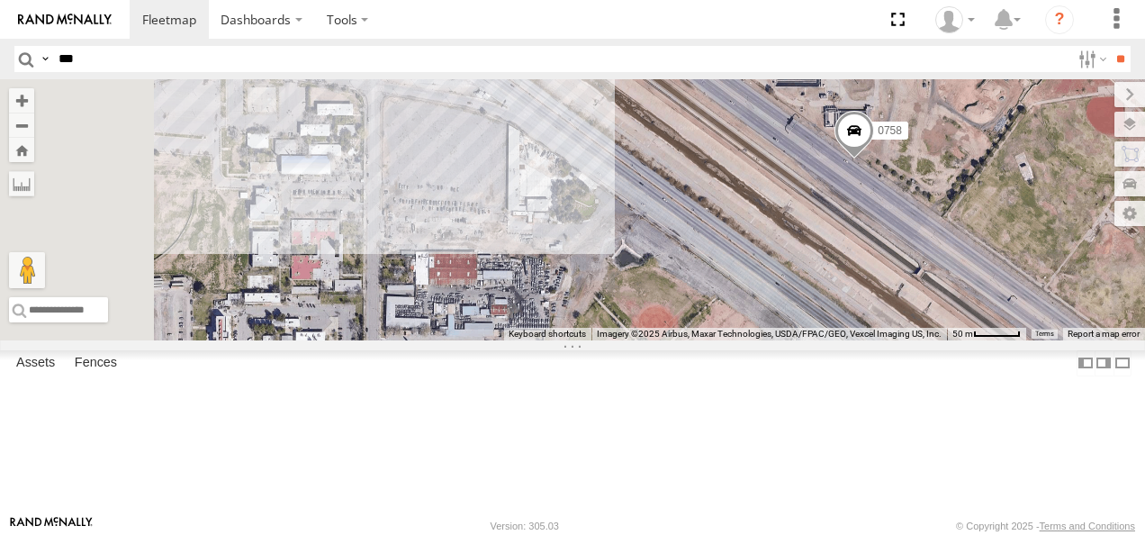
drag, startPoint x: 743, startPoint y: 310, endPoint x: 782, endPoint y: 400, distance: 98.4
click at [825, 340] on div "0758 313 AN539225 AN601271 94 AN539079 L2627 JLC39 AN532111 AN53287 641 3 2 AN5…" at bounding box center [572, 209] width 1145 height 261
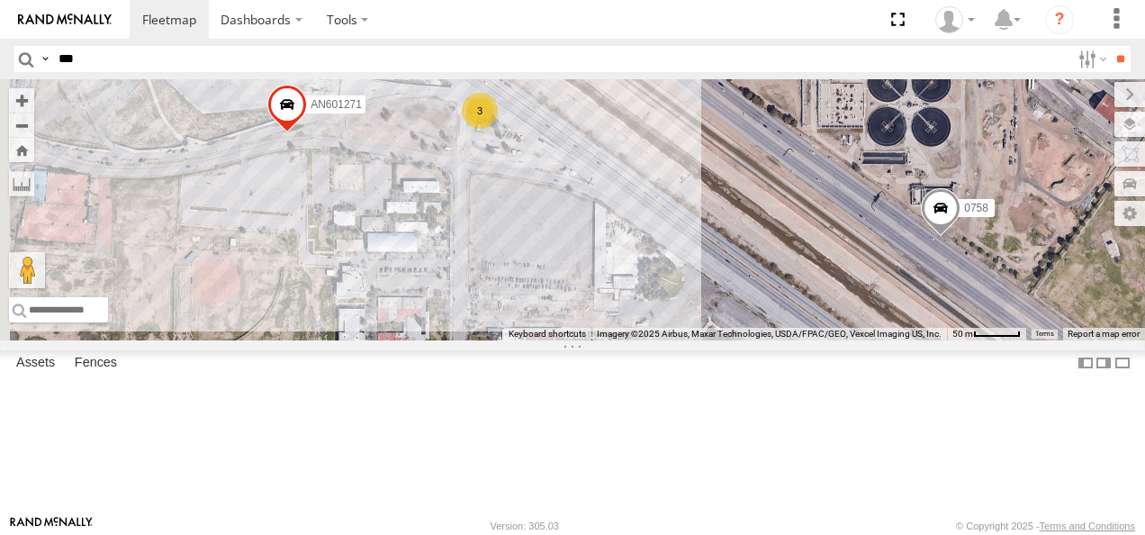
drag, startPoint x: 717, startPoint y: 303, endPoint x: 761, endPoint y: 357, distance: 69.8
click at [760, 340] on div "0758 313 AN539225 AN601271 94 AN539079 L2627 JLC39 AN532111 AN53287 641 3 2 AN5…" at bounding box center [572, 209] width 1145 height 261
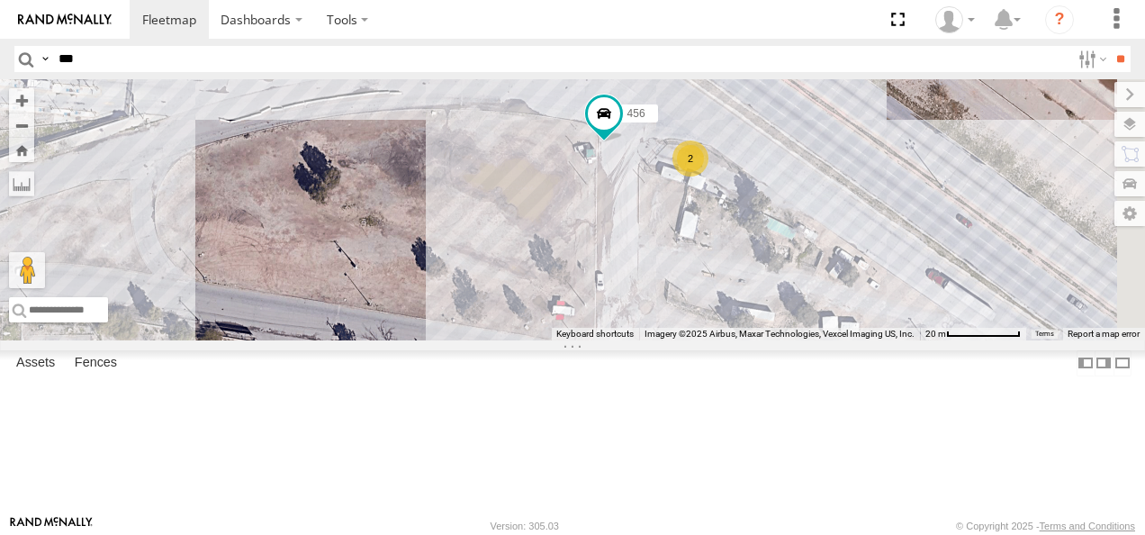
drag, startPoint x: 775, startPoint y: 255, endPoint x: 723, endPoint y: 368, distance: 124.9
click at [727, 340] on div "0758 313 AN539225 AN601271 94 AN539079 L2627 JLC39 AN532111 AN53287 641 AN53418…" at bounding box center [572, 209] width 1145 height 261
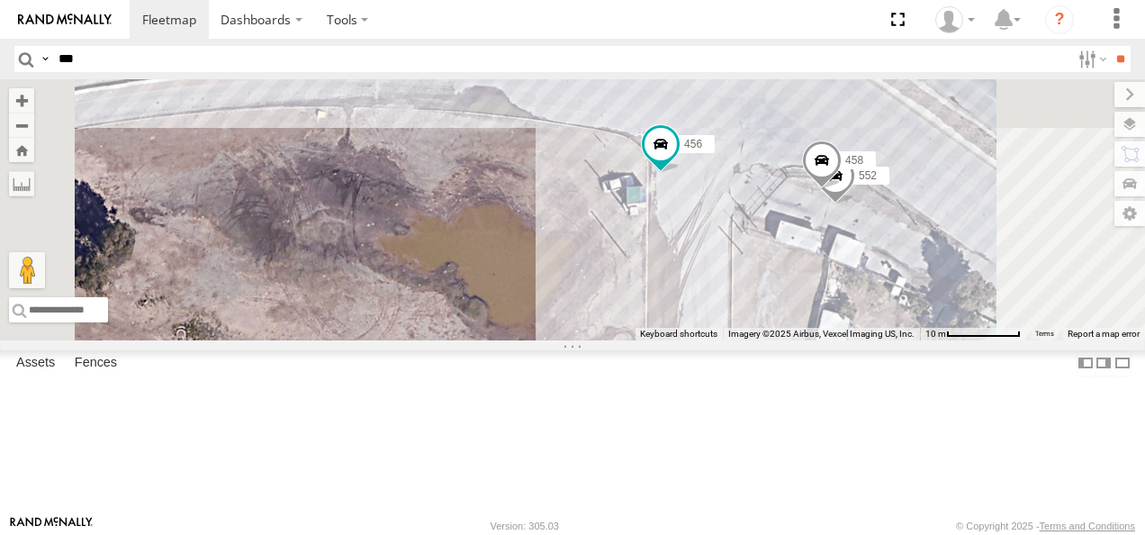
drag, startPoint x: 726, startPoint y: 294, endPoint x: 758, endPoint y: 337, distance: 54.0
click at [758, 337] on div "0758 313 AN539225 AN601271 94 AN539079 L2627 JLC39 AN532111 AN53287 641 AN53418…" at bounding box center [572, 209] width 1145 height 261
click at [1025, 164] on div "552 458 456" at bounding box center [572, 209] width 1145 height 261
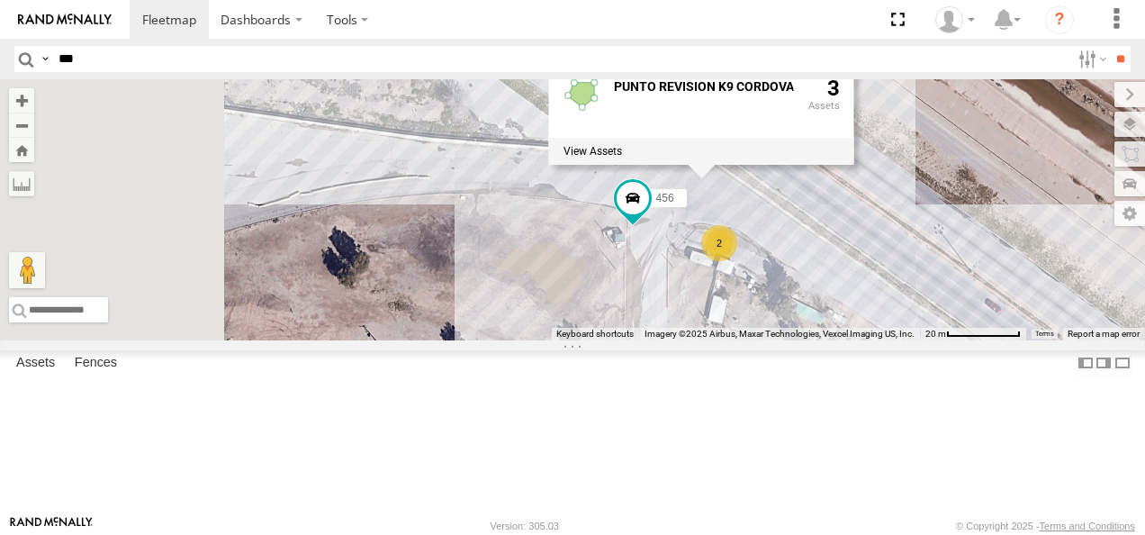
drag, startPoint x: 696, startPoint y: 276, endPoint x: 774, endPoint y: 367, distance: 120.7
click at [786, 340] on div "456 2 PUNTO REVISION K9 [PERSON_NAME] 3" at bounding box center [572, 209] width 1145 height 261
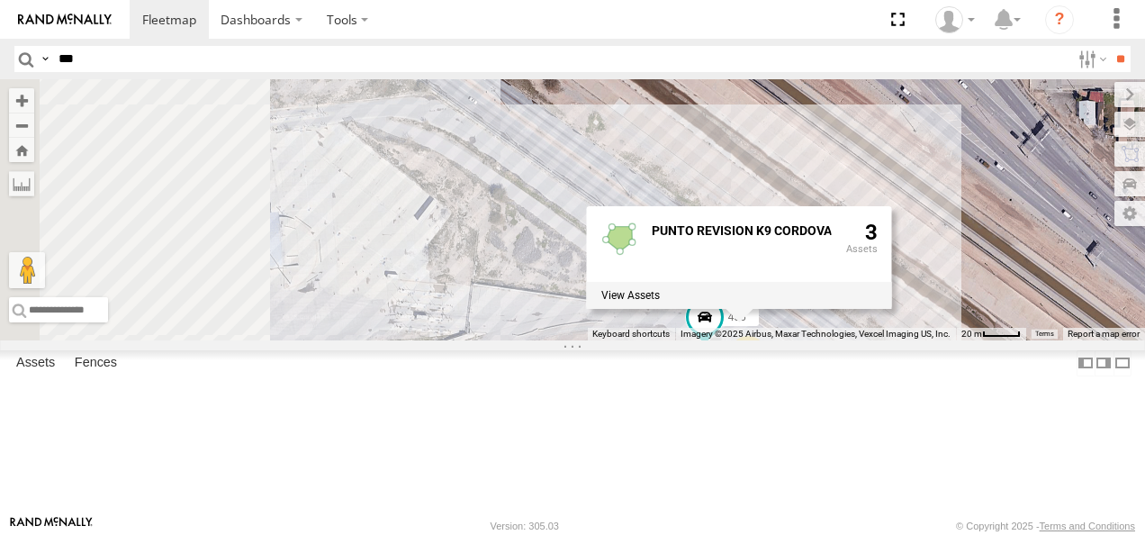
drag, startPoint x: 651, startPoint y: 229, endPoint x: 746, endPoint y: 312, distance: 125.7
click at [746, 312] on div "456 AN601271 2 PUNTO REVISION K9 [PERSON_NAME] 3" at bounding box center [572, 209] width 1145 height 261
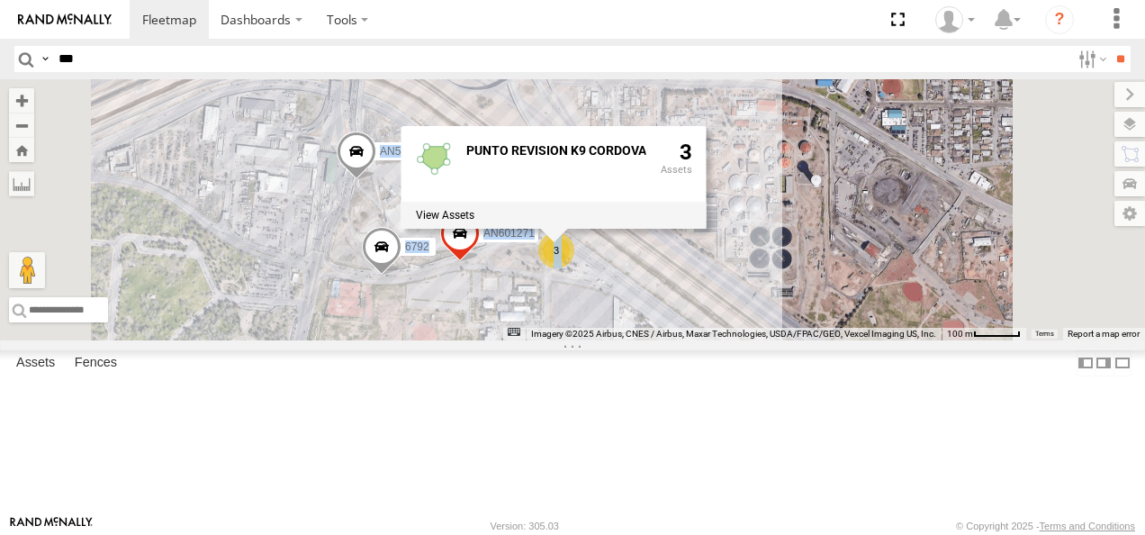
drag, startPoint x: 627, startPoint y: 275, endPoint x: 634, endPoint y: 319, distance: 44.7
click at [634, 319] on div "AN601271 AN539225 6792 34851866ffa8 AN601523 94 3 9480 PUNTO REVISION K9 [PERSO…" at bounding box center [572, 209] width 1145 height 261
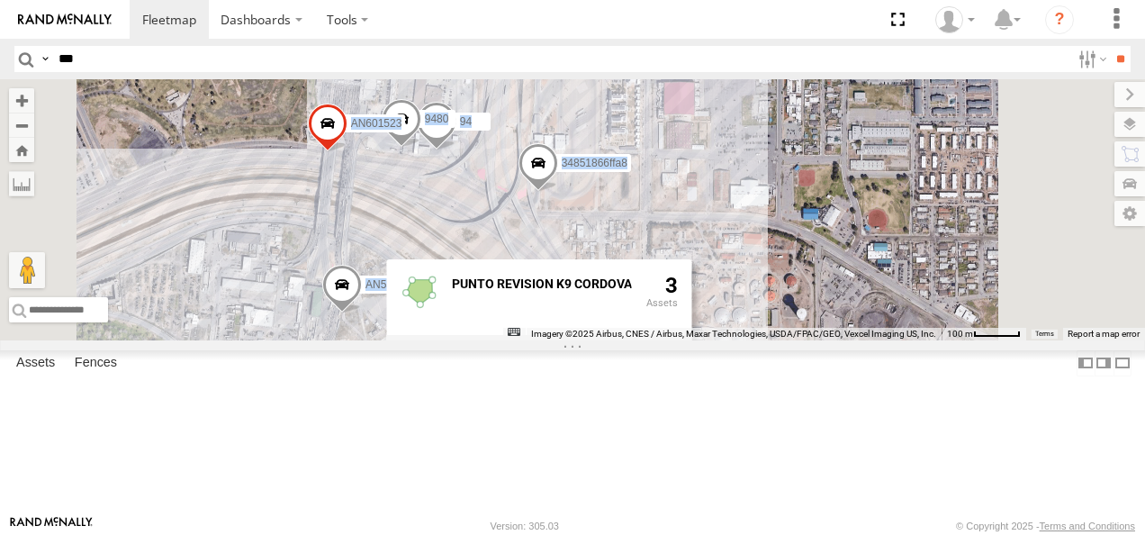
drag, startPoint x: 634, startPoint y: 319, endPoint x: 599, endPoint y: 282, distance: 51.0
click at [599, 282] on div "AN601271 AN539225 6792 34851866ffa8 AN601523 94 3 9480 PUNTO REVISION K9 [PERSO…" at bounding box center [572, 209] width 1145 height 261
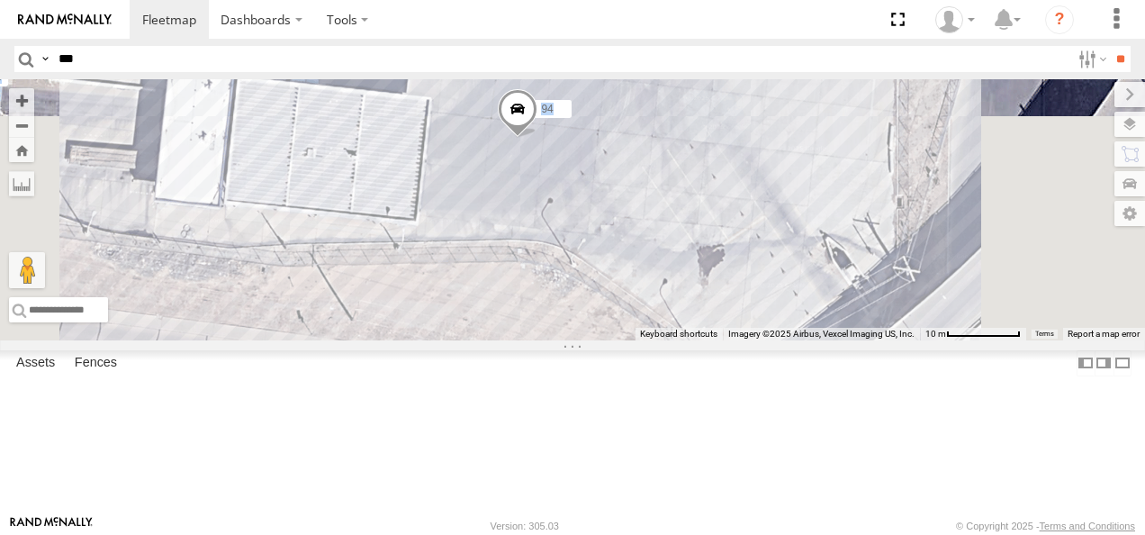
click at [744, 272] on div "AN601271 AN539225 6792 34851866ffa8 AN601523 94 9480 PUNTO REVISION K9 [PERSON_…" at bounding box center [572, 209] width 1145 height 261
click at [742, 274] on div "AN601271 AN539225 6792 34851866ffa8 AN601523 94 9480" at bounding box center [572, 209] width 1145 height 261
click at [538, 138] on span at bounding box center [518, 113] width 40 height 49
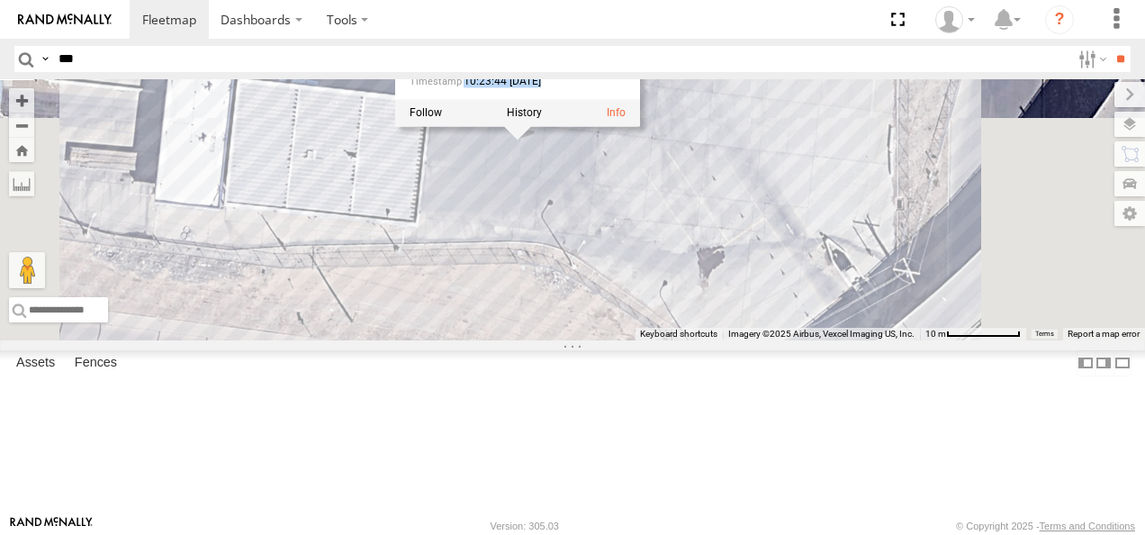
click at [724, 262] on div "AN601271 AN539225 6792 34851866ffa8 AN601523 94 9480 94 FLEX NORTE AD AME [PERS…" at bounding box center [572, 209] width 1145 height 261
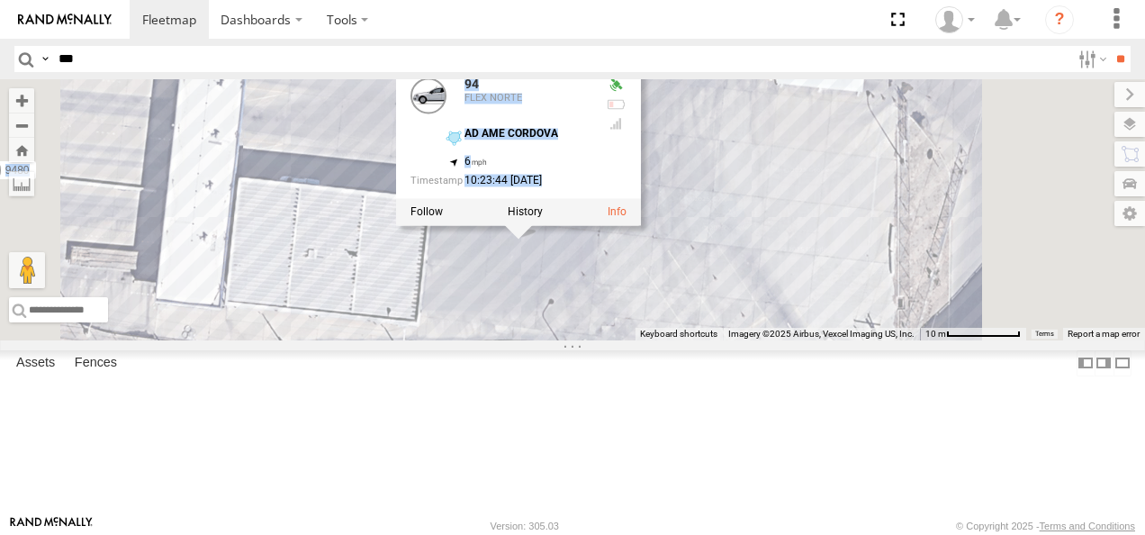
drag, startPoint x: 959, startPoint y: 321, endPoint x: 863, endPoint y: 199, distance: 155.1
click at [955, 340] on div "AN601271 AN539225 6792 34851866ffa8 AN601523 94 9480 94 FLEX NORTE AD AME [PERS…" at bounding box center [572, 209] width 1145 height 261
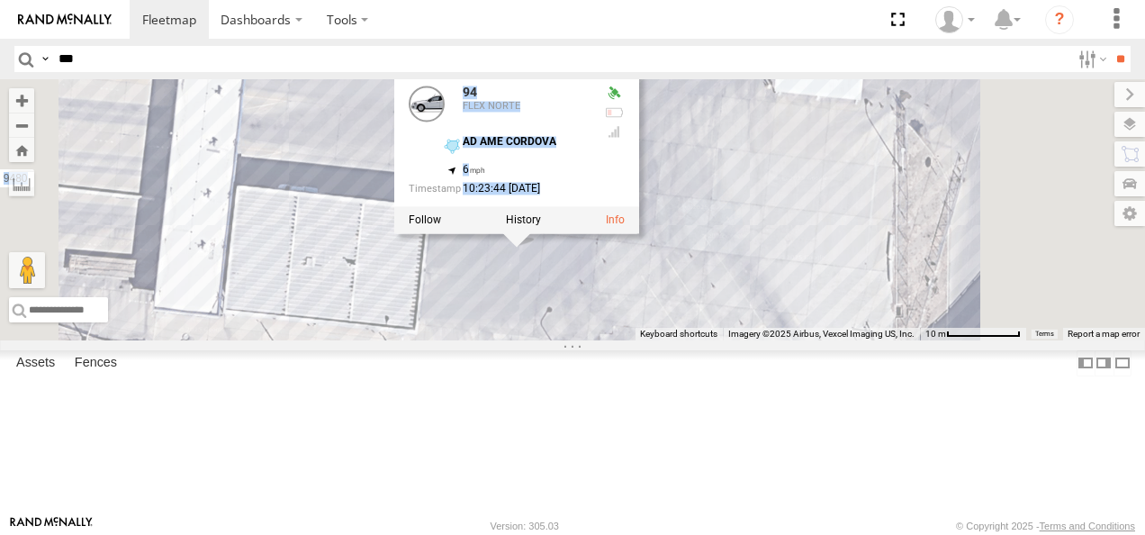
click at [707, 340] on div "AN601271 AN539225 6792 34851866ffa8 AN601523 94 9480 94 FLEX NORTE AD AME [PERS…" at bounding box center [572, 209] width 1145 height 261
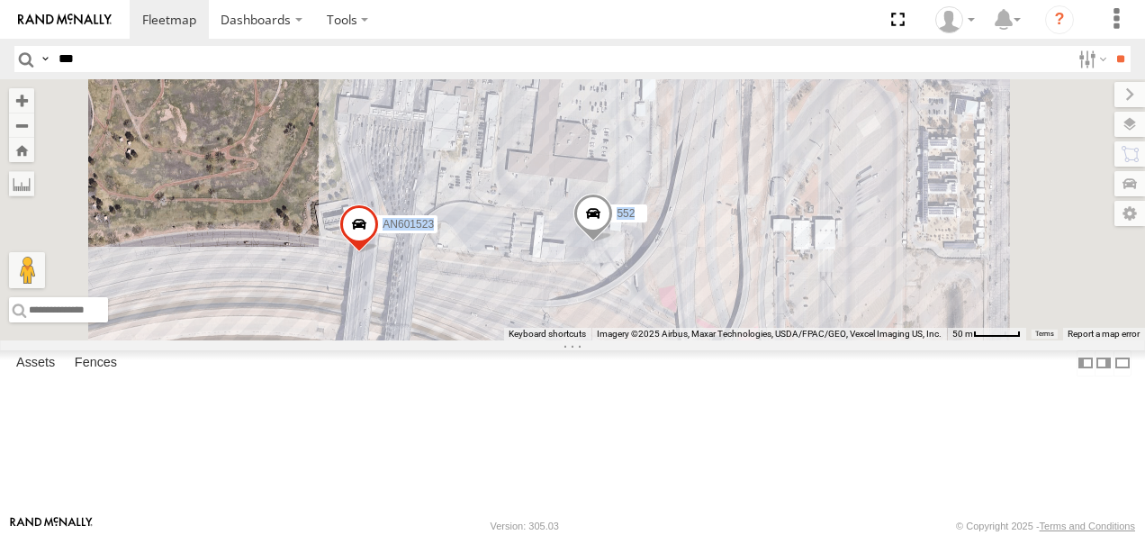
drag, startPoint x: 909, startPoint y: 391, endPoint x: 821, endPoint y: 244, distance: 171.3
click at [833, 248] on div "552 AN601523" at bounding box center [572, 209] width 1145 height 261
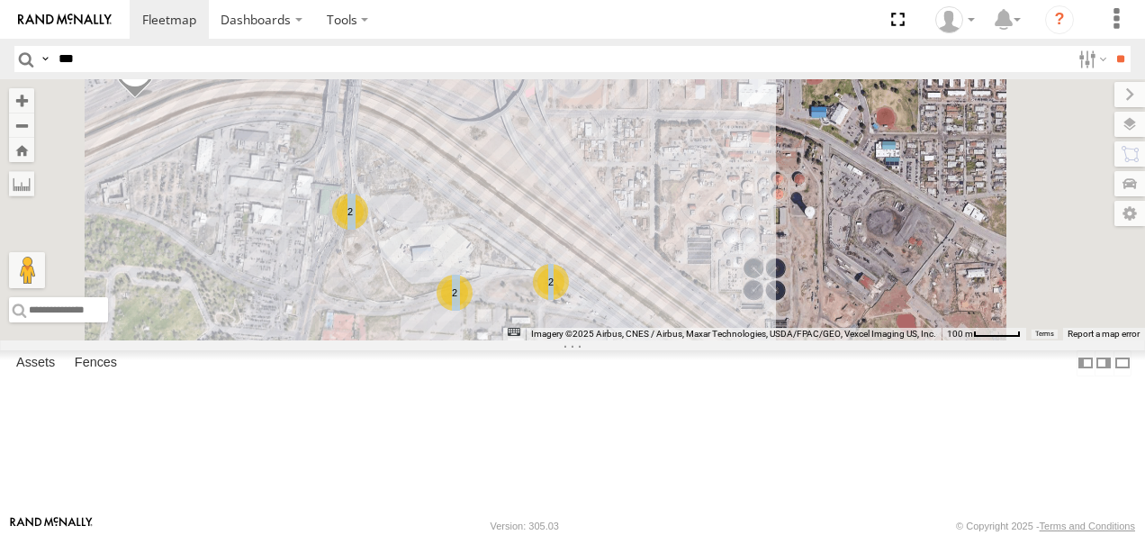
drag, startPoint x: 924, startPoint y: 389, endPoint x: 711, endPoint y: 230, distance: 265.6
click at [725, 237] on div "552 AN601523 2 2 2" at bounding box center [572, 209] width 1145 height 261
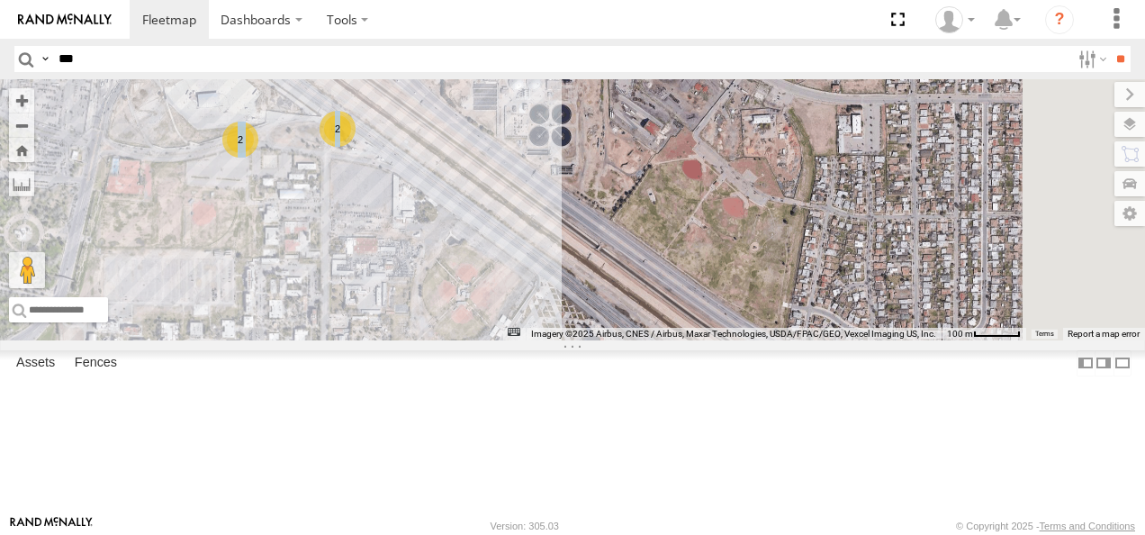
drag, startPoint x: 875, startPoint y: 348, endPoint x: 659, endPoint y: 222, distance: 250.2
click at [659, 222] on div "552 AN601523 2 2 2" at bounding box center [572, 209] width 1145 height 261
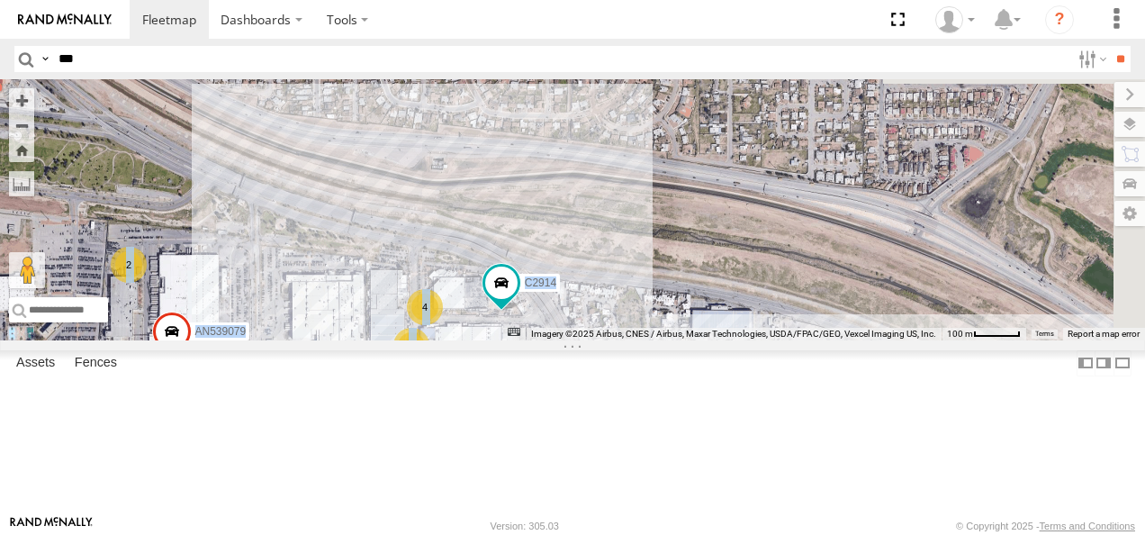
drag, startPoint x: 922, startPoint y: 276, endPoint x: 695, endPoint y: 310, distance: 229.5
click at [700, 310] on div "552 AN601523 2 2 2 4 2 3 2 AN539079 C2914" at bounding box center [572, 209] width 1145 height 261
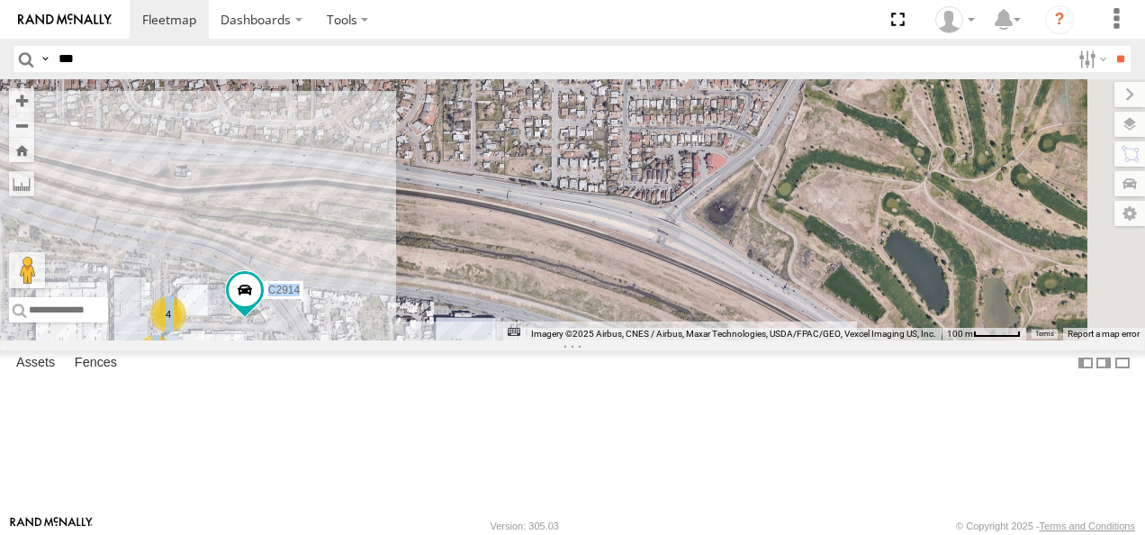
drag, startPoint x: 881, startPoint y: 380, endPoint x: 672, endPoint y: 309, distance: 220.7
click at [722, 324] on div "552 AN601523 2 2 2 4 2 3 2 AN539079 C2914" at bounding box center [572, 209] width 1145 height 261
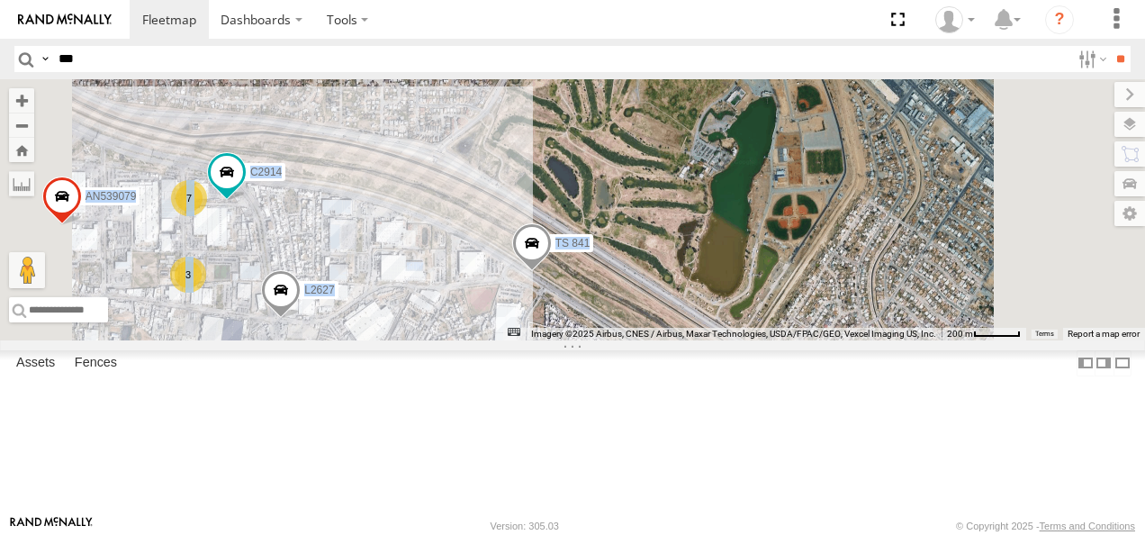
drag, startPoint x: 877, startPoint y: 371, endPoint x: 678, endPoint y: 285, distance: 217.0
click at [552, 273] on span at bounding box center [532, 248] width 40 height 49
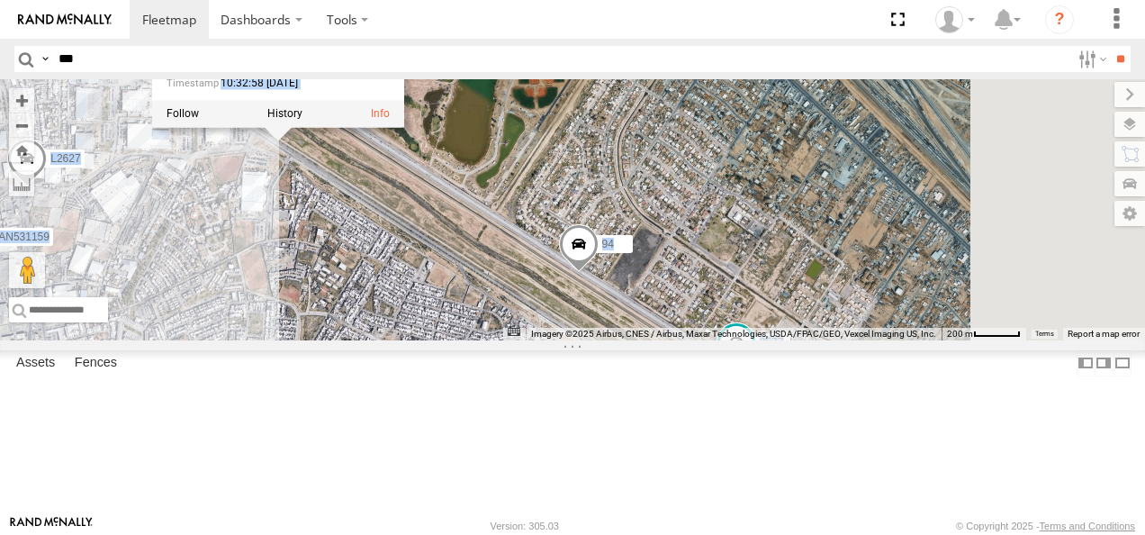
drag, startPoint x: 873, startPoint y: 421, endPoint x: 749, endPoint y: 330, distance: 154.0
click at [749, 330] on div "552 AN601523 AN539079 C2914 TS 841 7 3 L2627 AN531159 TS [GEOGRAPHIC_DATA][STRE…" at bounding box center [572, 209] width 1145 height 261
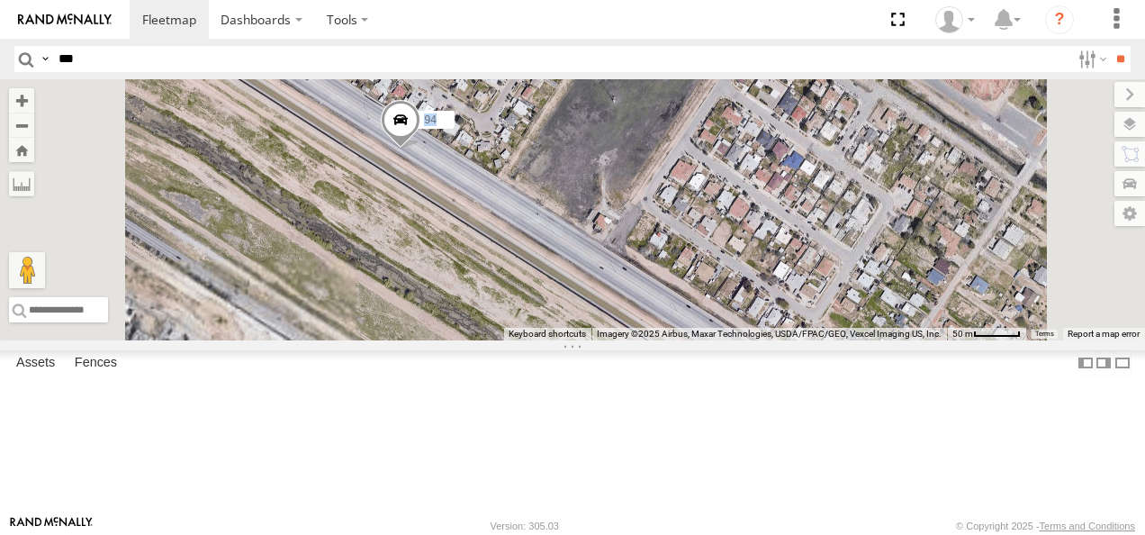
drag, startPoint x: 759, startPoint y: 307, endPoint x: 794, endPoint y: 365, distance: 67.5
click at [794, 340] on div "552 AN601523 AN539079 C2914 TS 841 L2627 AN531159 TS [GEOGRAPHIC_DATA][STREET_A…" at bounding box center [572, 209] width 1145 height 261
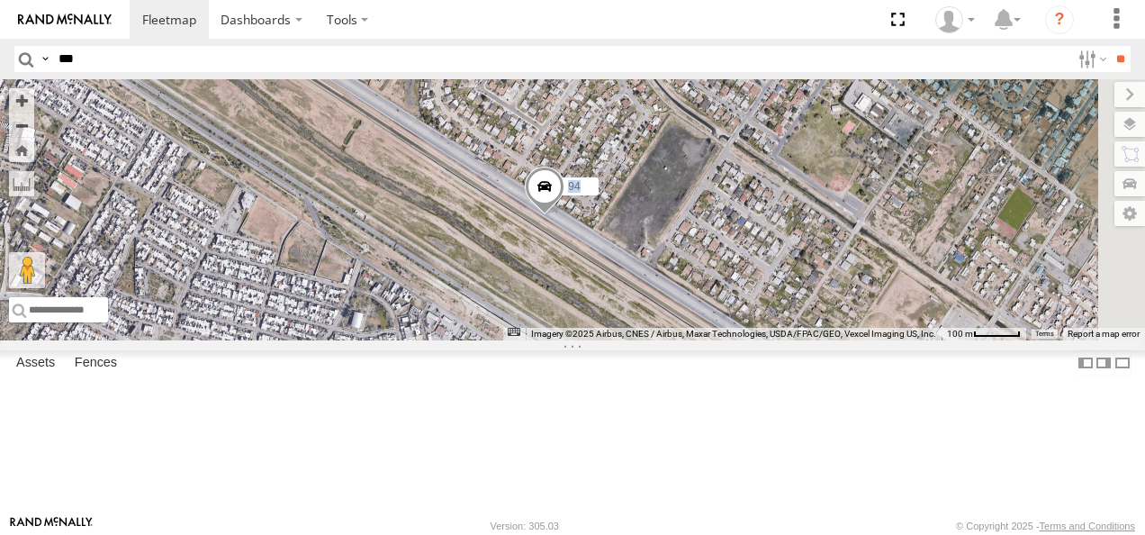
drag, startPoint x: 872, startPoint y: 339, endPoint x: 814, endPoint y: 263, distance: 95.1
click at [818, 266] on div "552 AN601523 AN539079 C2914 TS 841 L2627 AN531159 TS [GEOGRAPHIC_DATA][STREET_A…" at bounding box center [572, 209] width 1145 height 261
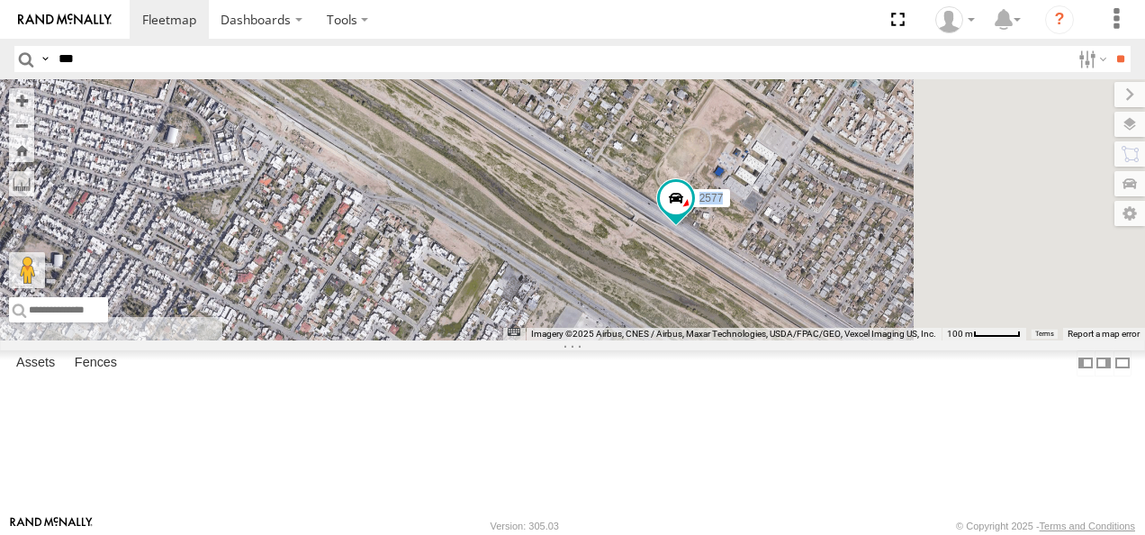
drag, startPoint x: 882, startPoint y: 313, endPoint x: 811, endPoint y: 270, distance: 83.2
click at [811, 270] on div "552 AN601523 AN539079 C2914 TS 841 L2627 AN531159 TS [GEOGRAPHIC_DATA][STREET_A…" at bounding box center [572, 209] width 1145 height 261
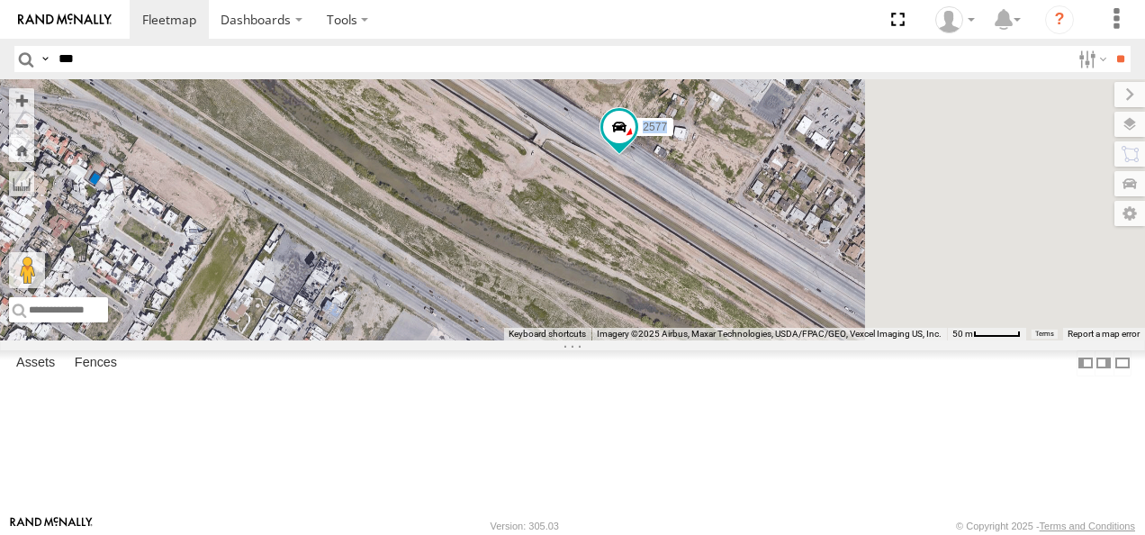
drag, startPoint x: 945, startPoint y: 315, endPoint x: 849, endPoint y: 276, distance: 103.8
click at [857, 277] on div "552 AN601523 AN539079 C2914 TS 841 L2627 AN531159 TS [GEOGRAPHIC_DATA][STREET_A…" at bounding box center [572, 209] width 1145 height 261
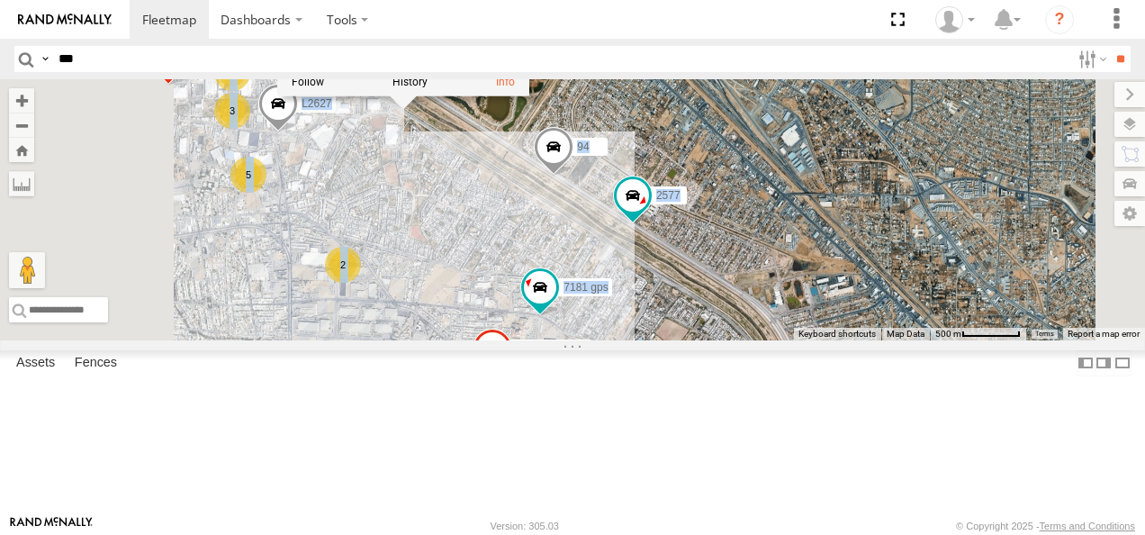
click at [798, 310] on div "552 AN601523 AN539079 TS 841 L2627 TS [GEOGRAPHIC_DATA][STREET_ADDRESS][PERSON_…" at bounding box center [572, 209] width 1145 height 261
click at [574, 176] on span at bounding box center [554, 151] width 40 height 49
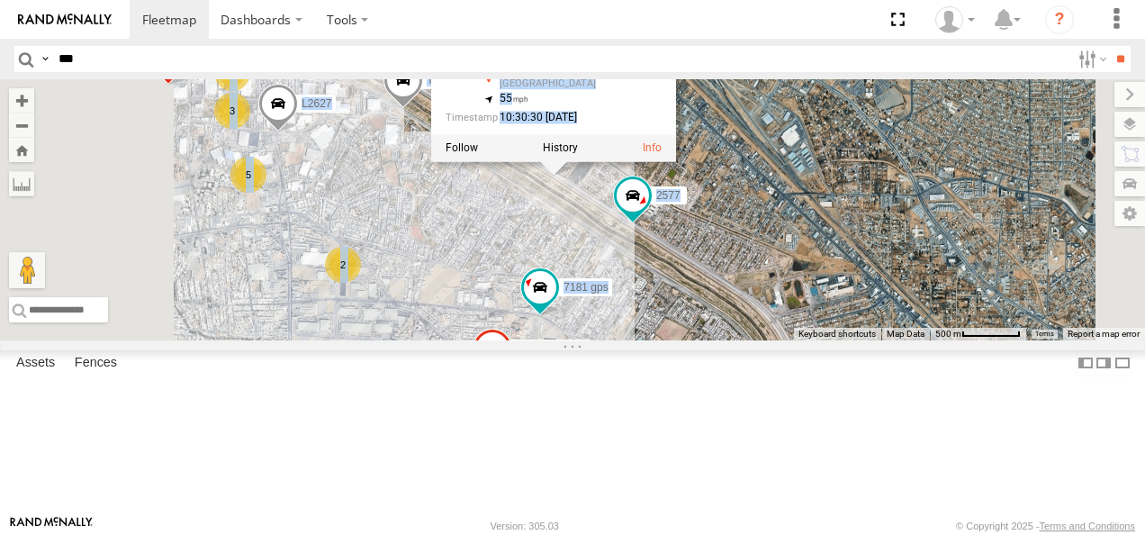
click at [772, 304] on div "552 AN601523 AN539079 TS 841 L2627 94 2577 7181 gps 8 3 3 015910001985509 5 2 L…" at bounding box center [572, 209] width 1145 height 261
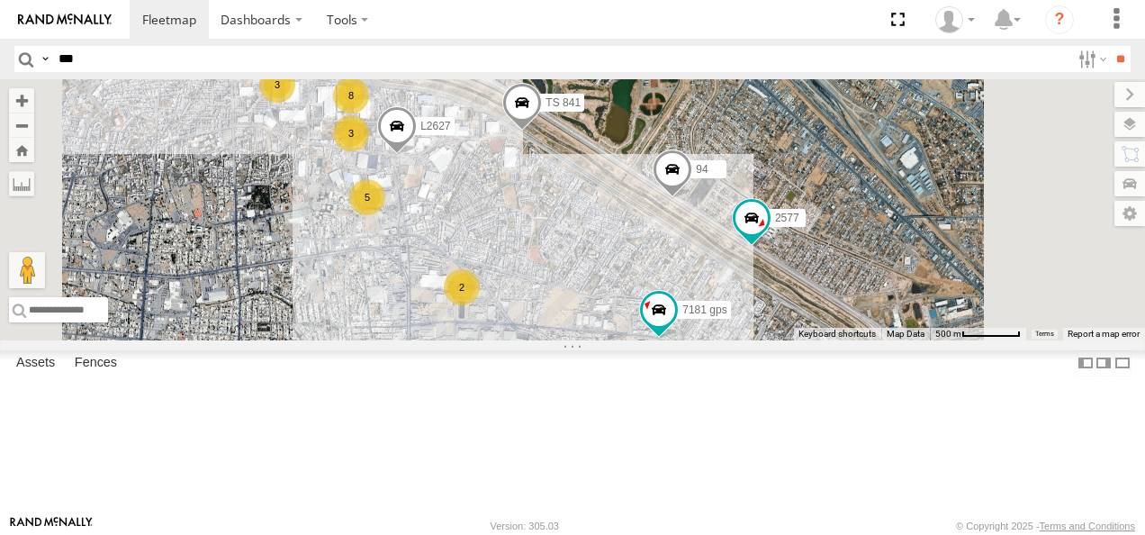
click at [287, 61] on input "***" at bounding box center [560, 59] width 1019 height 26
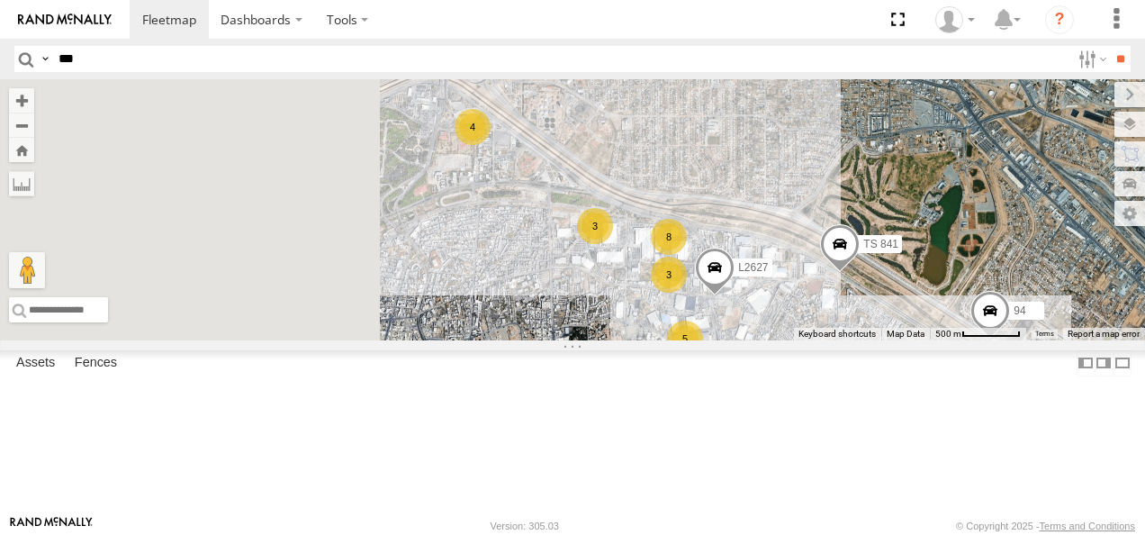
drag, startPoint x: 681, startPoint y: 235, endPoint x: 892, endPoint y: 393, distance: 263.8
click at [892, 340] on div "TS 841 94 2577 L746 AN5310637 34851866ffa8 Nissan 802 AN539201 AN533213 AN53566…" at bounding box center [572, 209] width 1145 height 261
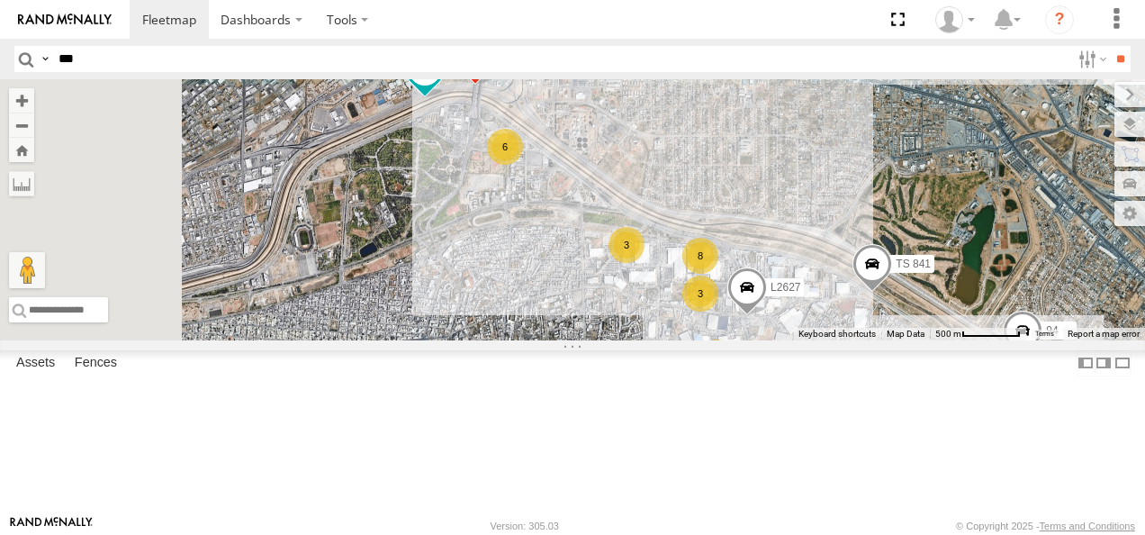
drag, startPoint x: 897, startPoint y: 446, endPoint x: 774, endPoint y: 298, distance: 191.8
click at [796, 316] on div "TS 841 94 2577 L746 AN5310637 34851866ffa8 Nissan 802 AN539201 AN533213 AN53566…" at bounding box center [572, 209] width 1145 height 261
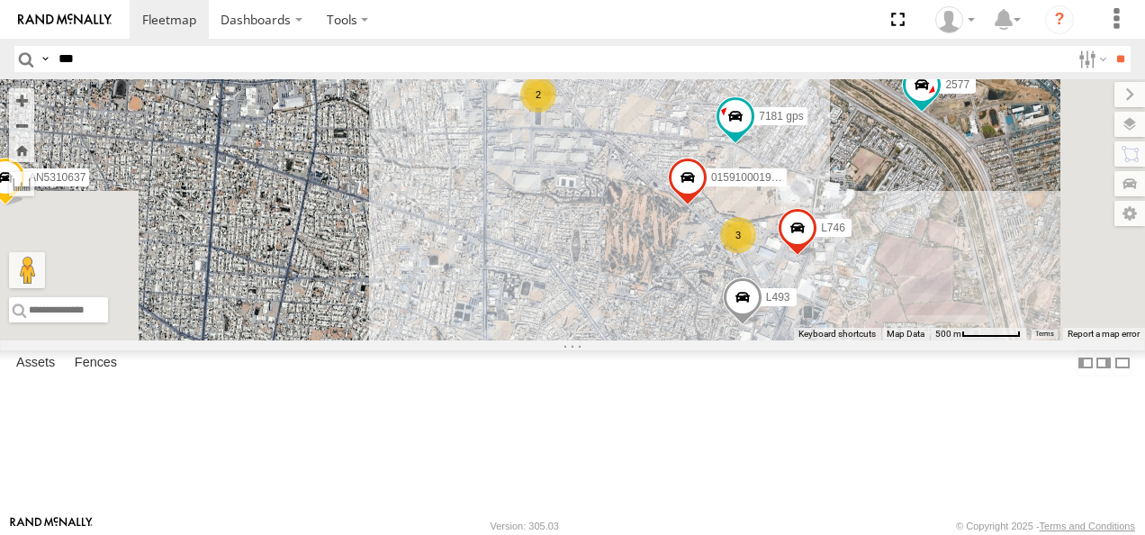
drag, startPoint x: 926, startPoint y: 381, endPoint x: 749, endPoint y: 249, distance: 220.6
click at [813, 288] on div "TS 841 94 2577 L746 AN5310637 34851866ffa8 Nissan 802 AN539201 AN533213 AN53566…" at bounding box center [572, 209] width 1145 height 261
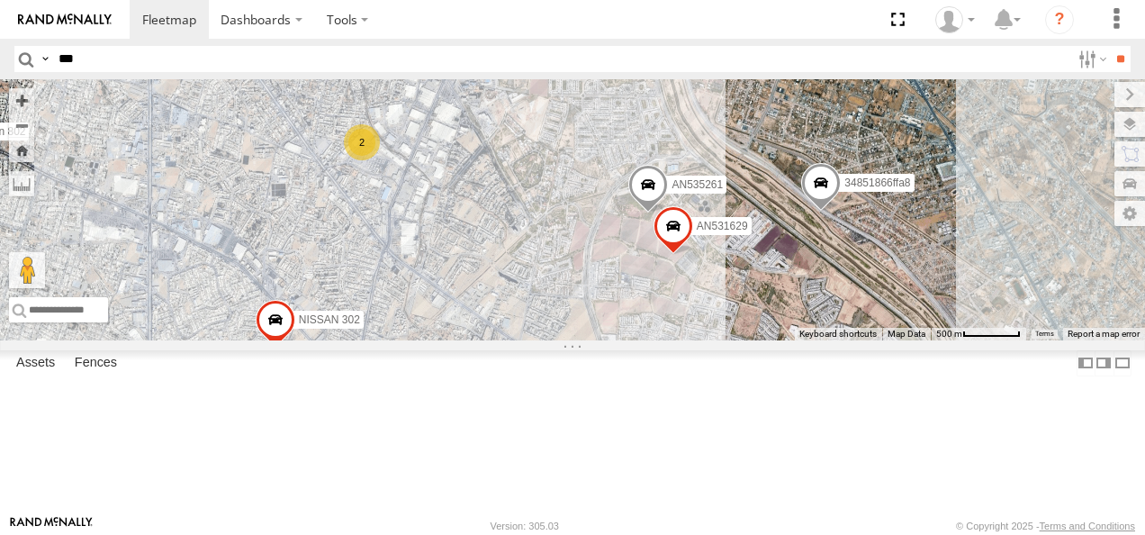
drag, startPoint x: 798, startPoint y: 334, endPoint x: 902, endPoint y: 421, distance: 136.2
click at [902, 340] on div "TS 841 94 2577 L746 AN5310637 34851866ffa8 Nissan 802 AN539201 AN533213 AN53566…" at bounding box center [572, 209] width 1145 height 261
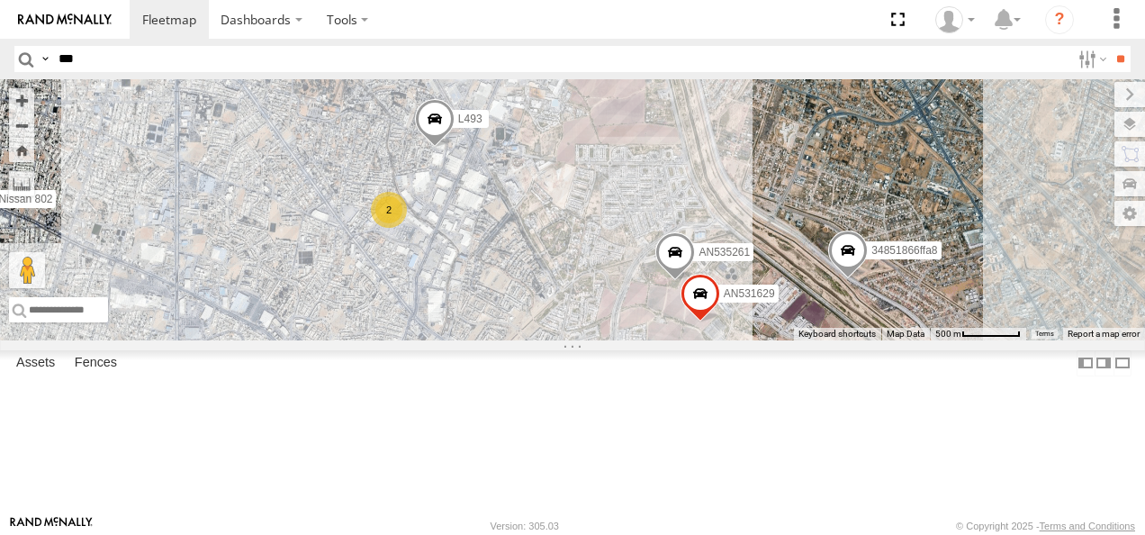
drag, startPoint x: 819, startPoint y: 242, endPoint x: 823, endPoint y: 208, distance: 34.4
click at [824, 218] on div "TS 841 94 2577 L746 AN5310637 34851866ffa8 Nissan 802 AN539201 AN533213 AN53566…" at bounding box center [572, 209] width 1145 height 261
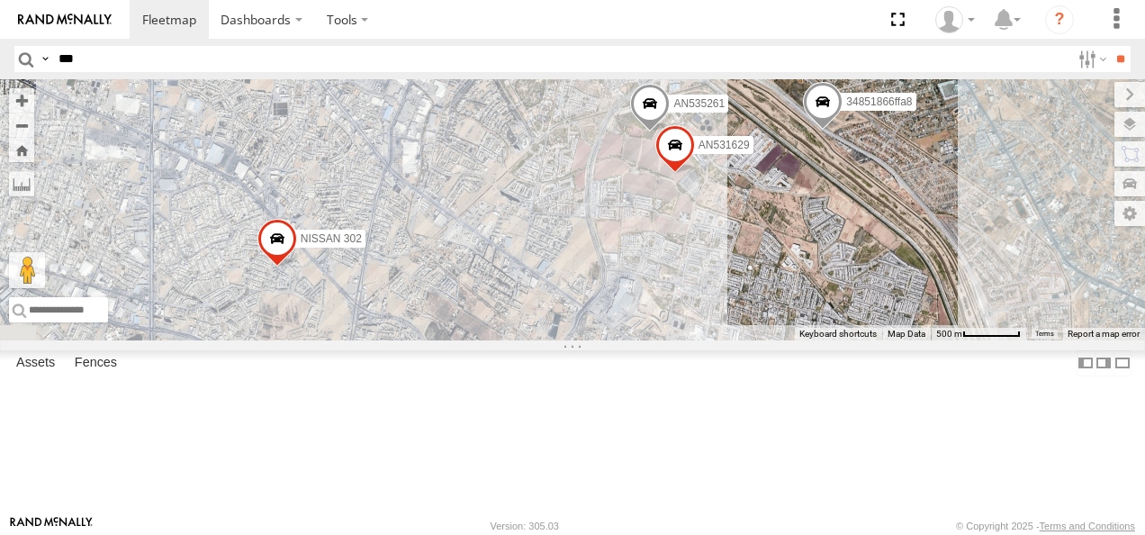
drag, startPoint x: 757, startPoint y: 338, endPoint x: 762, endPoint y: 249, distance: 89.3
click at [759, 262] on div "TS 841 94 2577 L746 AN5310637 34851866ffa8 Nissan 802 AN539201 AN533213 AN53566…" at bounding box center [572, 209] width 1145 height 261
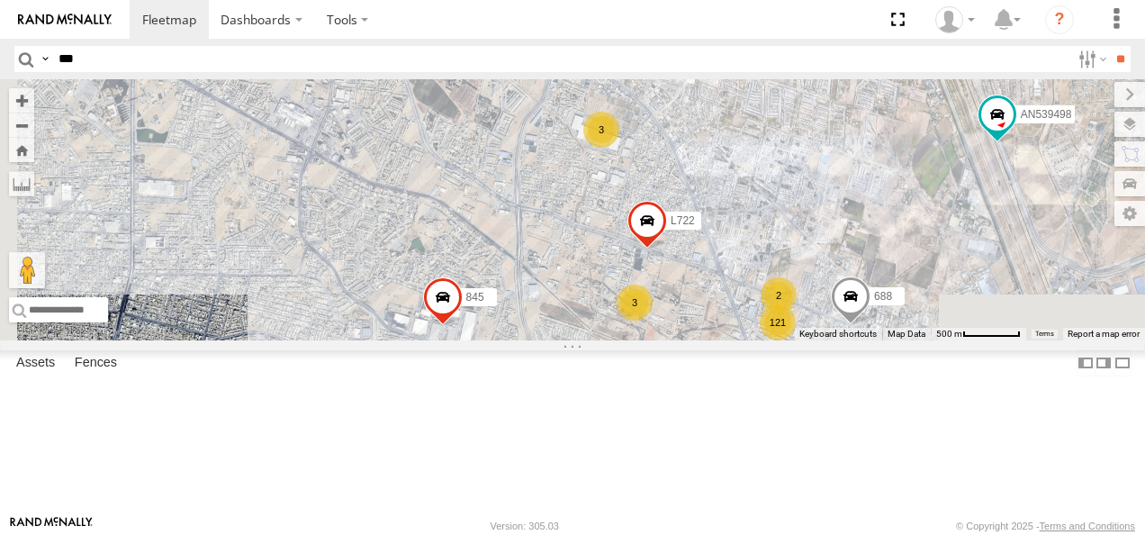
drag, startPoint x: 893, startPoint y: 355, endPoint x: 837, endPoint y: 190, distance: 174.0
click at [851, 219] on div "TS 841 94 2577 L746 AN5310637 34851866ffa8 Nissan 802 AN539201 AN533213 AN53566…" at bounding box center [572, 209] width 1145 height 261
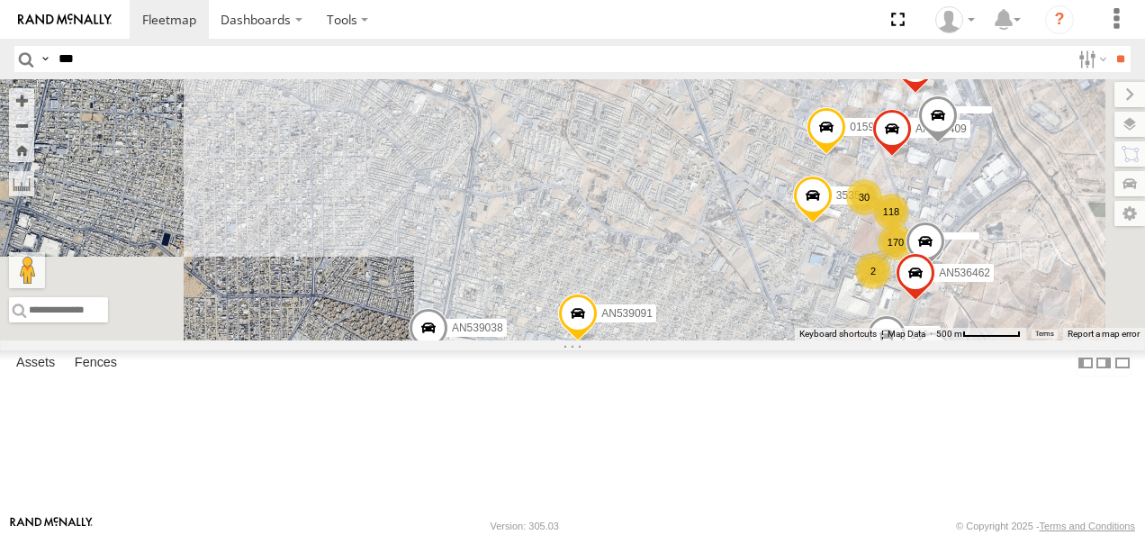
drag, startPoint x: 773, startPoint y: 340, endPoint x: 754, endPoint y: 149, distance: 192.7
click at [755, 153] on div "TS 841 94 2577 L746 AN5310637 34851866ffa8 Nissan 802 AN539201 AN533213 AN53566…" at bounding box center [572, 209] width 1145 height 261
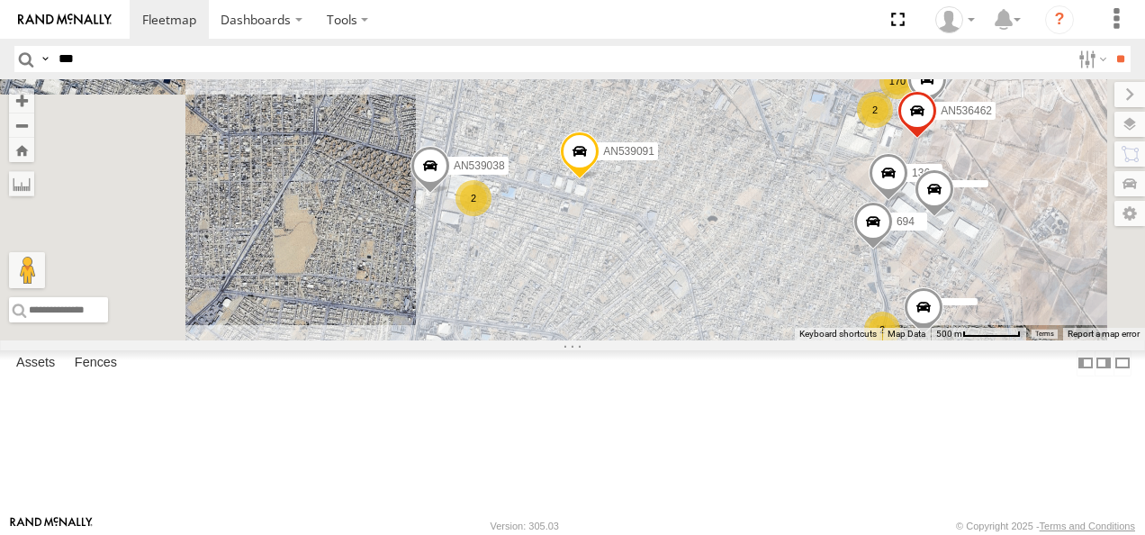
drag, startPoint x: 765, startPoint y: 314, endPoint x: 743, endPoint y: 175, distance: 141.4
click at [743, 180] on div "TS 841 94 2577 L746 AN5310637 34851866ffa8 Nissan 802 AN539201 AN533213 AN53566…" at bounding box center [572, 209] width 1145 height 261
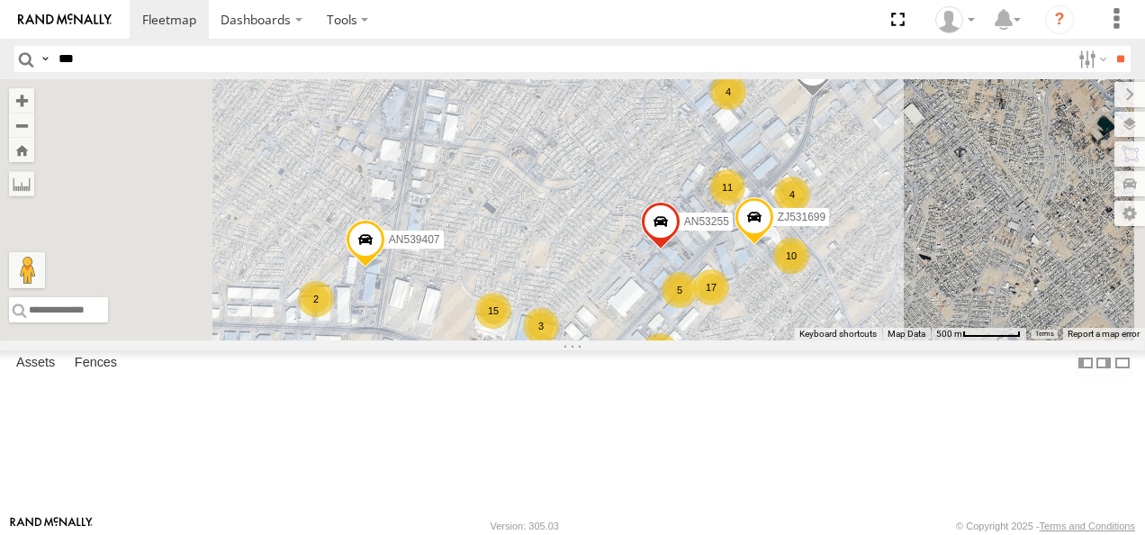
drag, startPoint x: 735, startPoint y: 291, endPoint x: 811, endPoint y: 198, distance: 120.2
click at [810, 207] on div "TS 841 94 2577 L746 AN5310637 34851866ffa8 Nissan 802 AN539201 AN533213 AN53566…" at bounding box center [572, 209] width 1145 height 261
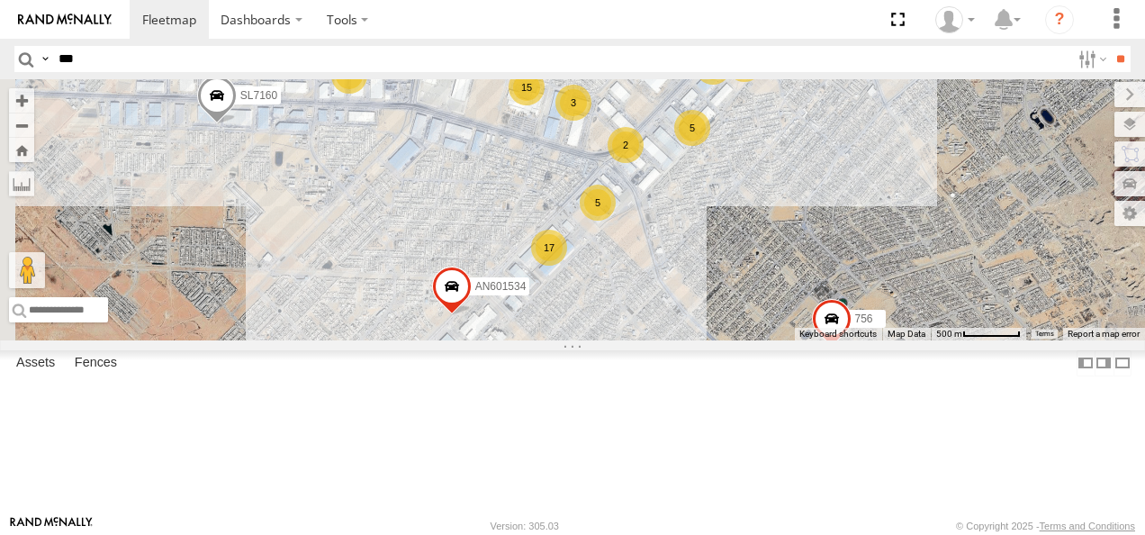
drag, startPoint x: 728, startPoint y: 291, endPoint x: 648, endPoint y: 191, distance: 127.5
click at [663, 199] on div "TS 841 94 2577 L746 AN5310637 34851866ffa8 Nissan 802 AN539201 AN533213 AN53566…" at bounding box center [572, 209] width 1145 height 261
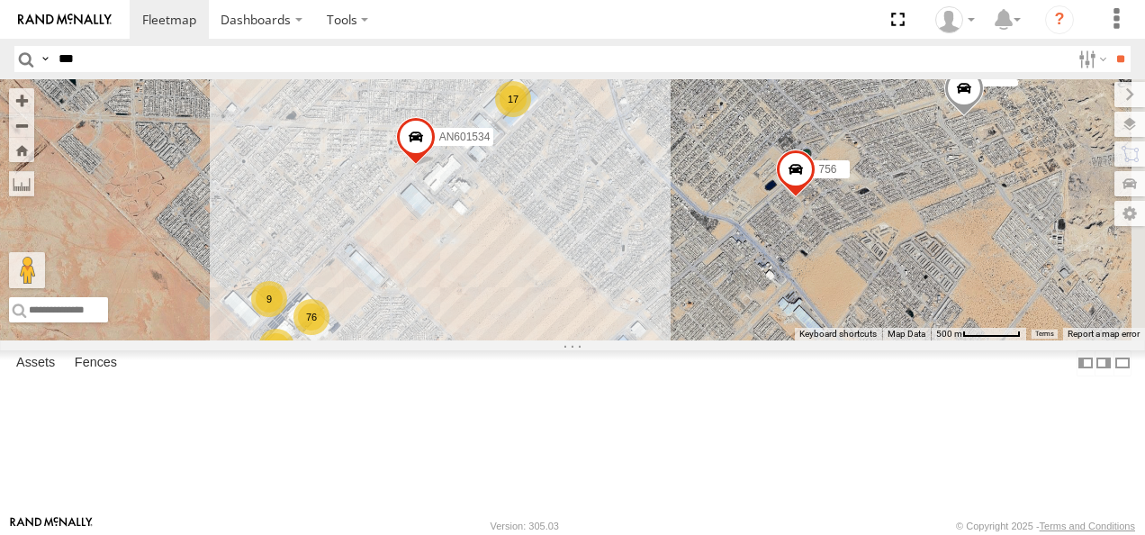
drag, startPoint x: 785, startPoint y: 308, endPoint x: 830, endPoint y: 213, distance: 105.5
click at [823, 219] on div "TS 841 94 2577 L746 AN5310637 34851866ffa8 Nissan 802 AN539201 AN533213 AN53566…" at bounding box center [572, 209] width 1145 height 261
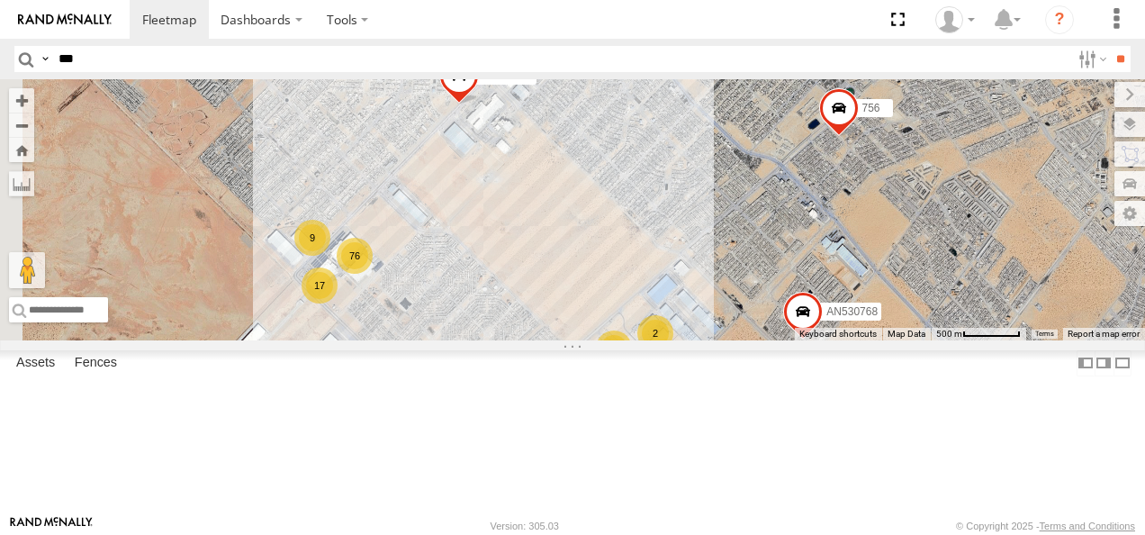
drag, startPoint x: 715, startPoint y: 332, endPoint x: 753, endPoint y: 273, distance: 70.4
click at [752, 281] on div "TS 841 94 2577 L746 AN5310637 34851866ffa8 Nissan 802 AN539201 AN533213 AN53566…" at bounding box center [572, 209] width 1145 height 261
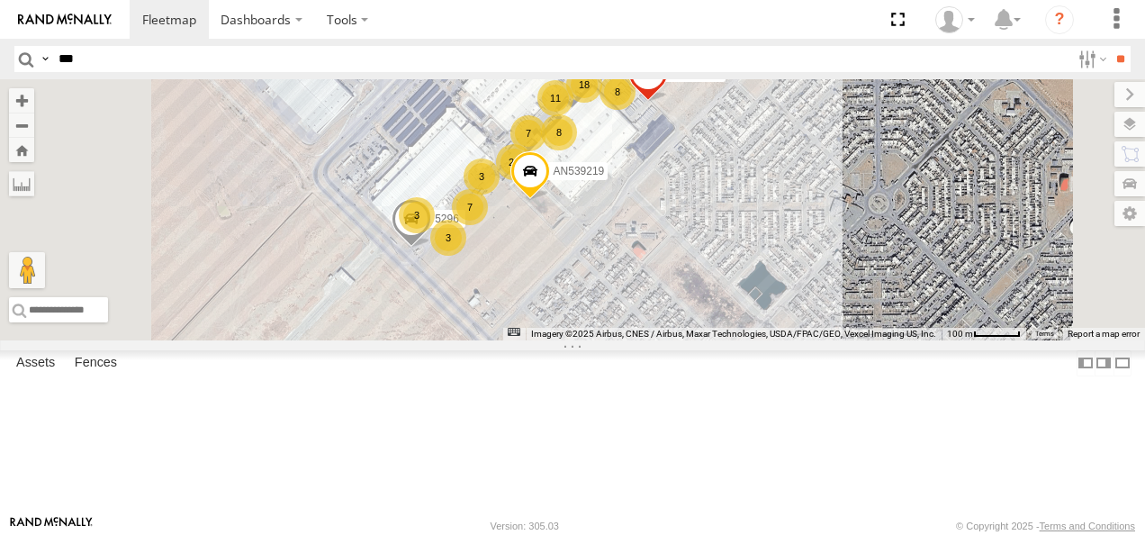
click at [708, 261] on div "TS 841 94 2577 L746 AN5310637 34851866ffa8 Nissan 802 AN539201 AN533213 AN53566…" at bounding box center [1154, 261] width 1145 height 0
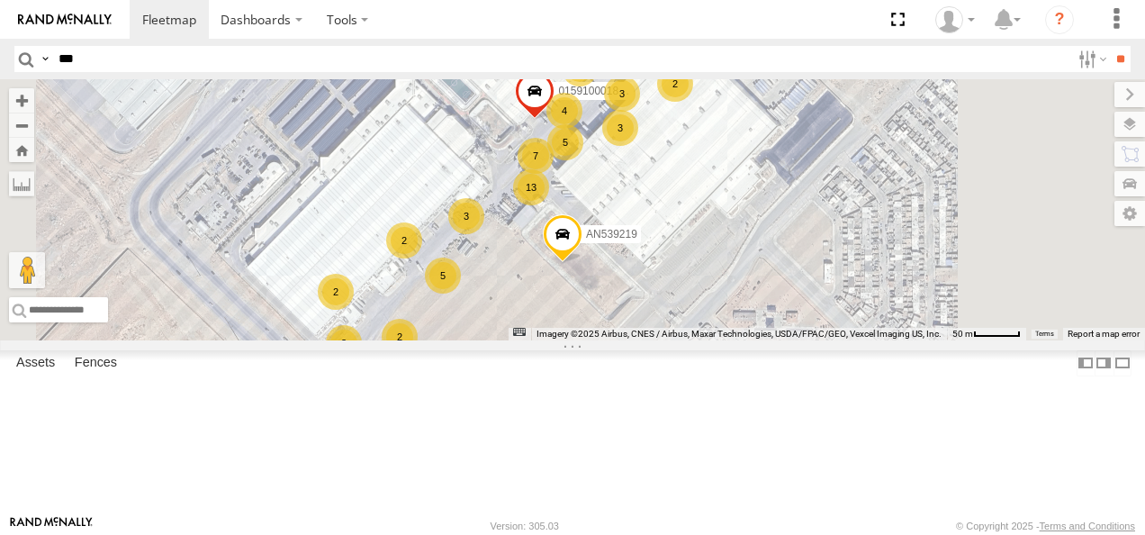
drag, startPoint x: 735, startPoint y: 255, endPoint x: 724, endPoint y: 302, distance: 48.1
click at [724, 302] on div "TS 841 94 2577 L746 AN5310637 34851866ffa8 Nissan 802 AN539201 AN533213 AN53566…" at bounding box center [572, 209] width 1145 height 261
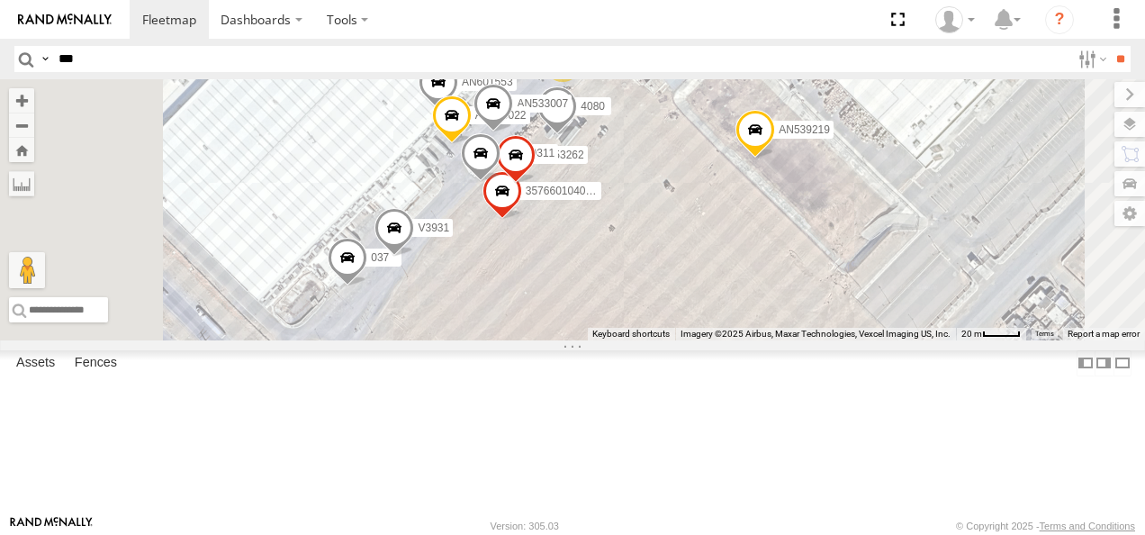
drag, startPoint x: 704, startPoint y: 329, endPoint x: 833, endPoint y: 199, distance: 182.7
click at [834, 197] on div "TS 841 94 2577 L746 AN5310637 34851866ffa8 Nissan 802 AN539201 AN533213 AN53566…" at bounding box center [572, 209] width 1145 height 261
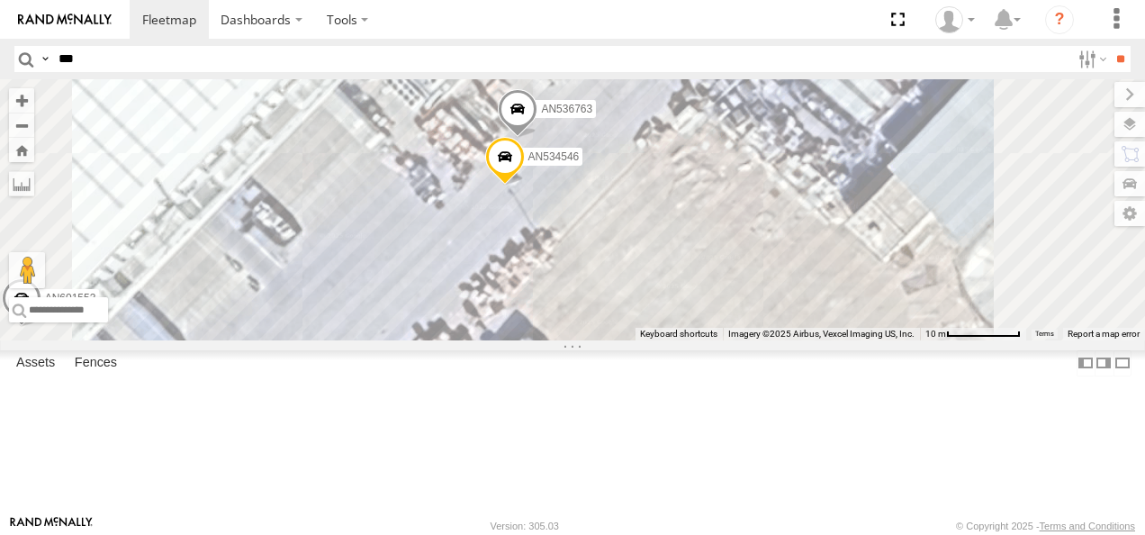
drag, startPoint x: 866, startPoint y: 182, endPoint x: 784, endPoint y: 380, distance: 214.4
click at [794, 340] on div "TS 841 94 2577 L746 AN5310637 34851866ffa8 Nissan 802 AN539201 AN533213 AN53566…" at bounding box center [572, 209] width 1145 height 261
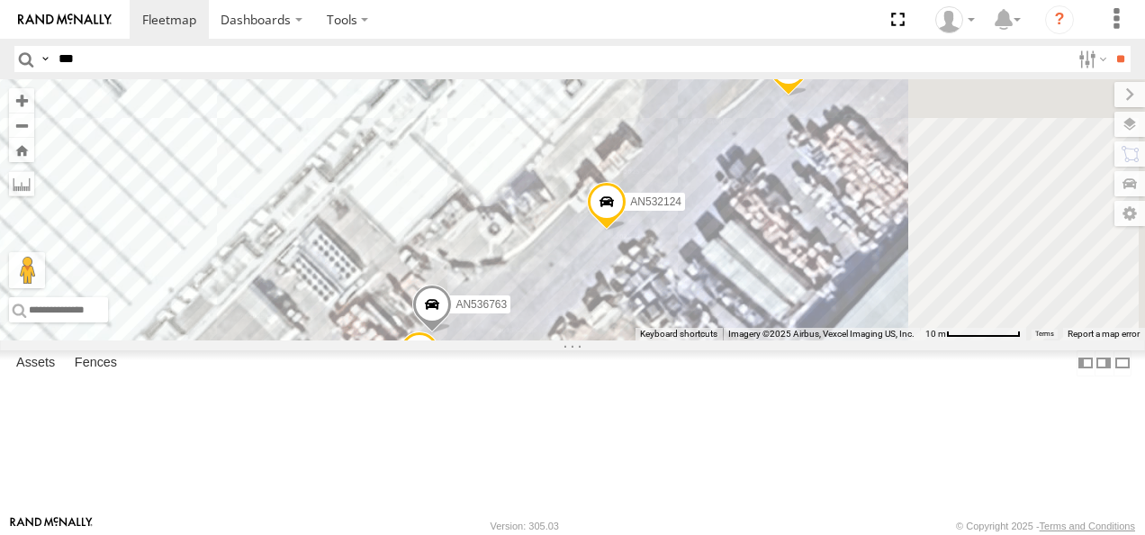
drag, startPoint x: 892, startPoint y: 259, endPoint x: 777, endPoint y: 346, distance: 144.1
click at [812, 325] on div "TS 841 94 2577 L746 AN5310637 34851866ffa8 Nissan 802 AN539201 AN533213 AN53566…" at bounding box center [572, 209] width 1145 height 261
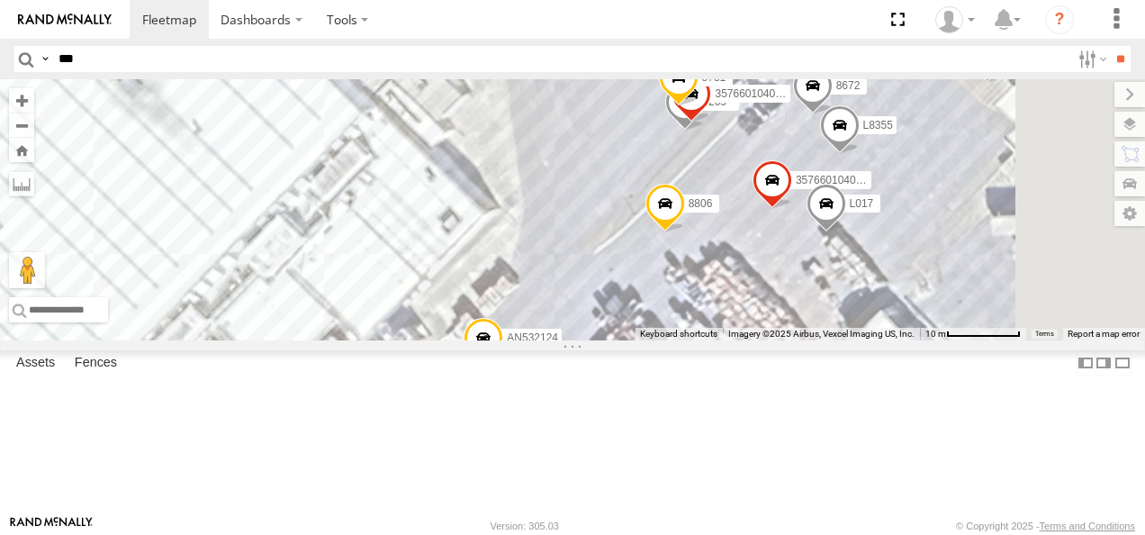
drag, startPoint x: 889, startPoint y: 228, endPoint x: 835, endPoint y: 306, distance: 95.2
click at [835, 306] on div "TS 841 94 2577 L746 AN5310637 34851866ffa8 Nissan 802 AN539201 AN533213 AN53566…" at bounding box center [572, 209] width 1145 height 261
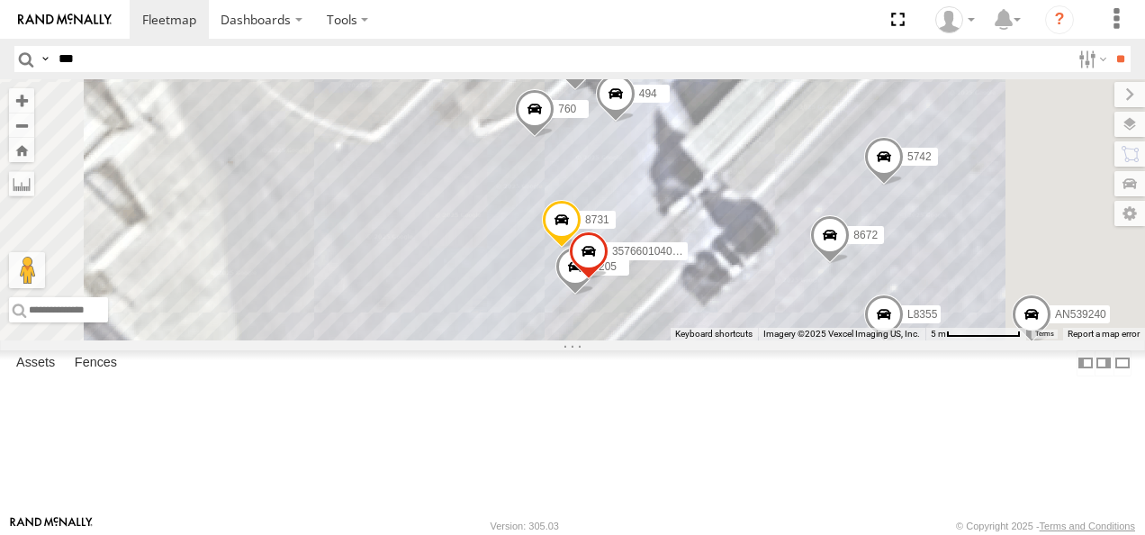
drag, startPoint x: 873, startPoint y: 241, endPoint x: 796, endPoint y: 398, distance: 174.8
click at [609, 280] on span at bounding box center [589, 255] width 40 height 49
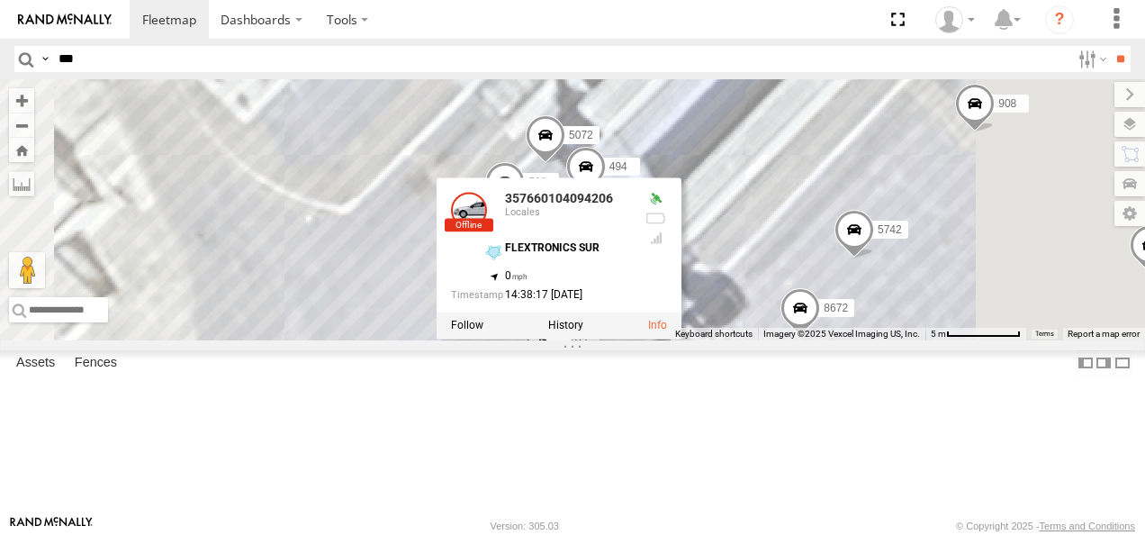
click at [959, 231] on div "TS 841 94 2577 L746 AN5310637 34851866ffa8 Nissan 802 AN539201 AN533213 AN53566…" at bounding box center [572, 209] width 1145 height 261
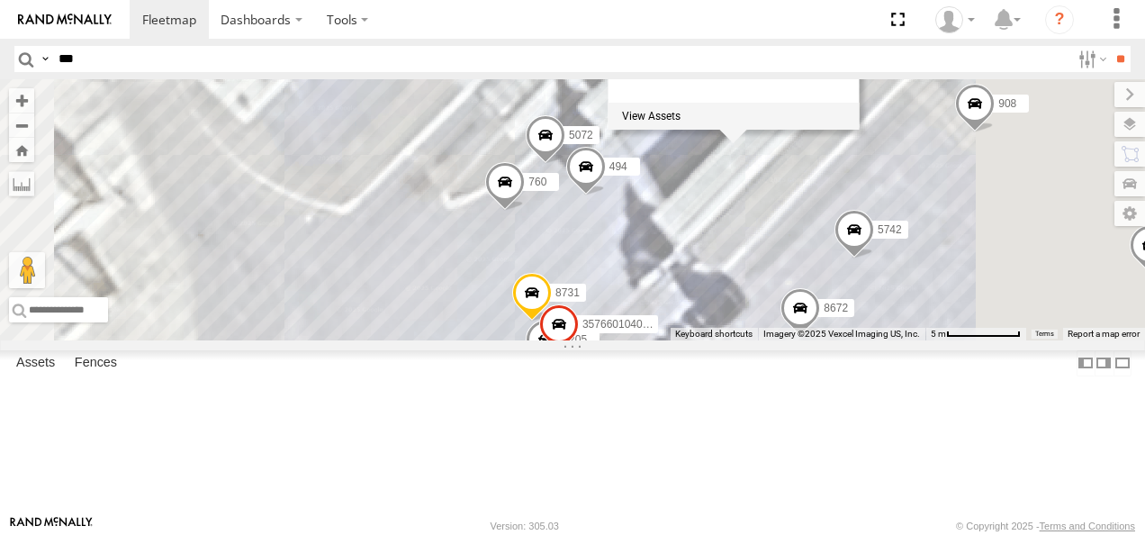
click at [658, 340] on div "TS 841 94 2577 L746 AN5310637 34851866ffa8 Nissan 802 AN539201 AN533213 AN53566…" at bounding box center [572, 209] width 1145 height 261
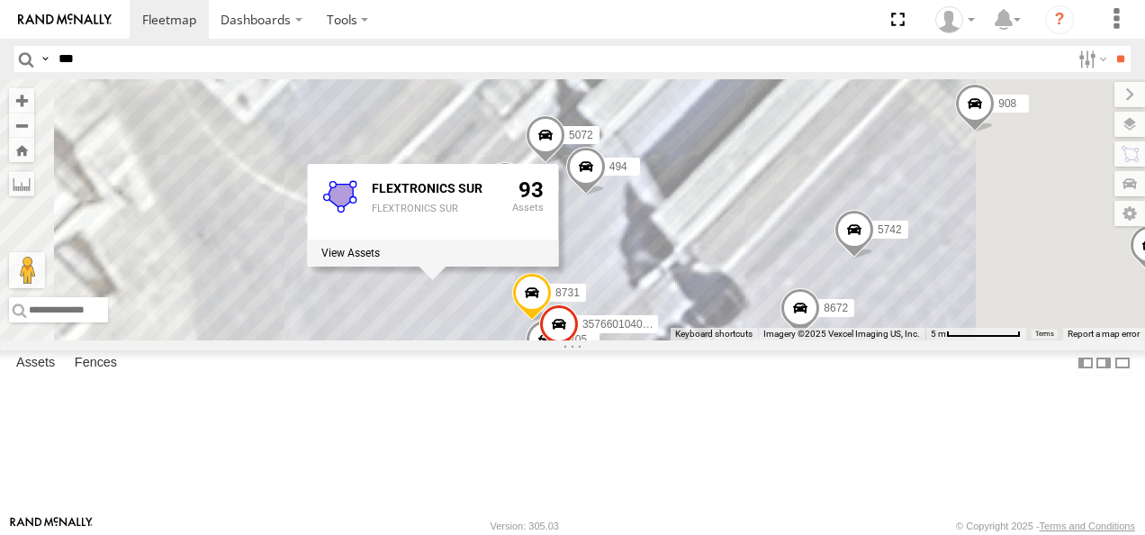
click at [647, 340] on div "TS 841 94 2577 L746 AN5310637 34851866ffa8 Nissan 802 AN539201 AN533213 AN53566…" at bounding box center [572, 209] width 1145 height 261
click at [639, 340] on div "TS 841 94 2577 L746 AN5310637 34851866ffa8 Nissan 802 AN539201 AN533213 AN53566…" at bounding box center [572, 209] width 1145 height 261
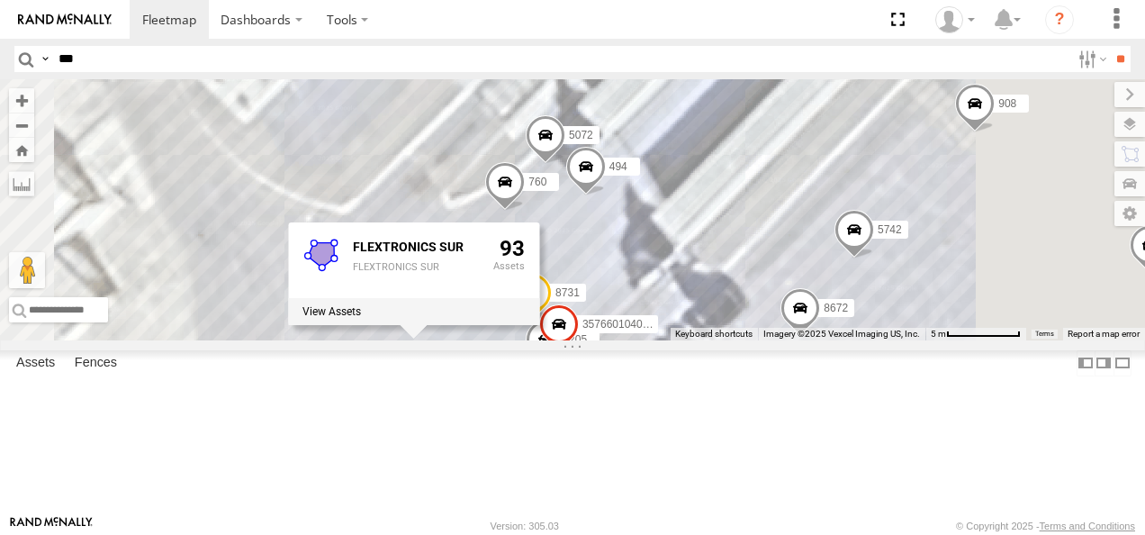
click at [629, 340] on div "TS 841 94 2577 L746 AN5310637 34851866ffa8 Nissan 802 AN539201 AN533213 AN53566…" at bounding box center [572, 209] width 1145 height 261
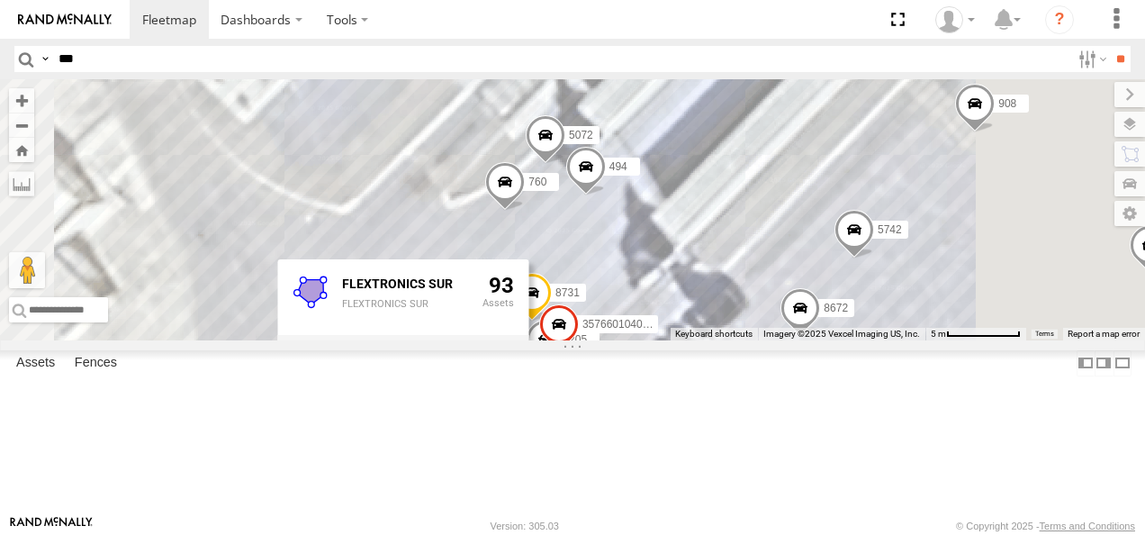
click at [597, 262] on div "TS 841 94 2577 L746 AN5310637 34851866ffa8 Nissan 802 AN539201 AN533213 AN53566…" at bounding box center [572, 209] width 1145 height 261
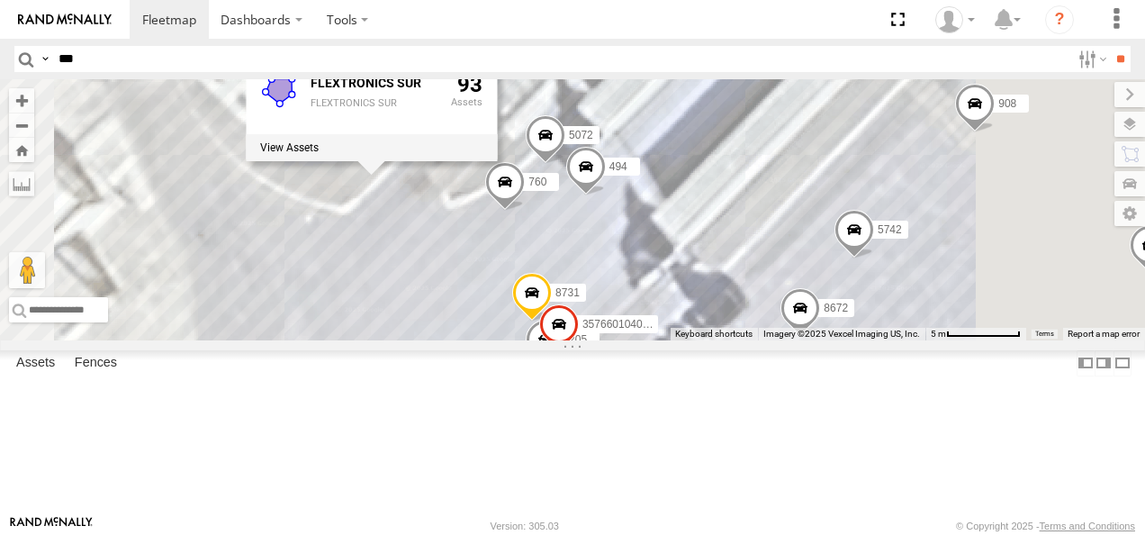
click at [591, 122] on div "TS 841 94 2577 L746 AN5310637 34851866ffa8 Nissan 802 AN539201 AN533213 AN53566…" at bounding box center [572, 209] width 1145 height 261
drag, startPoint x: 601, startPoint y: 379, endPoint x: 600, endPoint y: 418, distance: 38.8
click at [601, 340] on div "TS 841 94 2577 L746 AN5310637 34851866ffa8 Nissan 802 AN539201 AN533213 AN53566…" at bounding box center [572, 209] width 1145 height 261
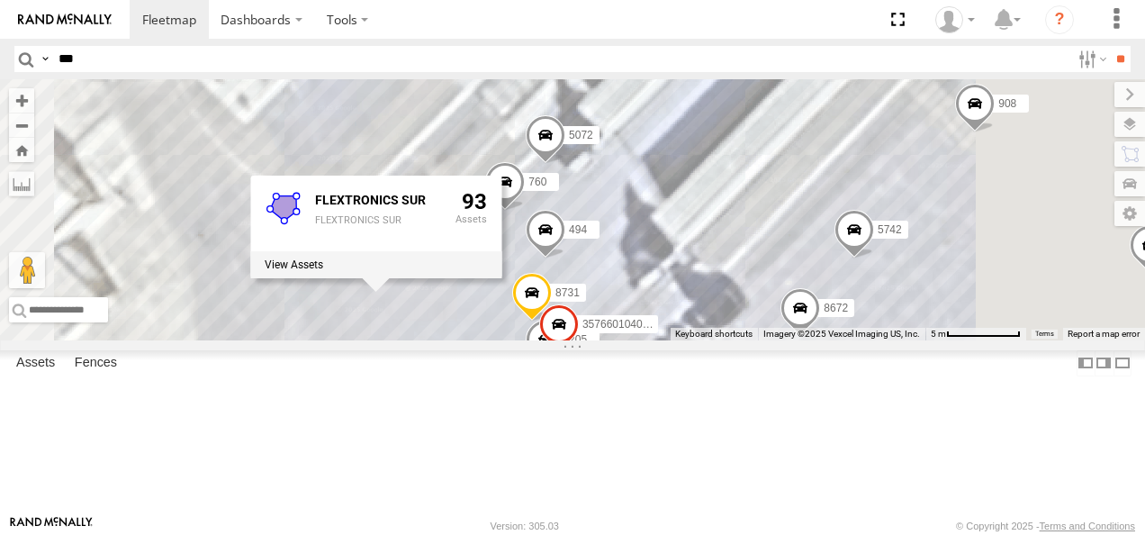
drag, startPoint x: 992, startPoint y: 191, endPoint x: 981, endPoint y: 202, distance: 15.3
click at [992, 191] on div "TS 841 94 2577 L746 AN5310637 34851866ffa8 Nissan 802 AN539201 AN533213 AN53566…" at bounding box center [572, 209] width 1145 height 261
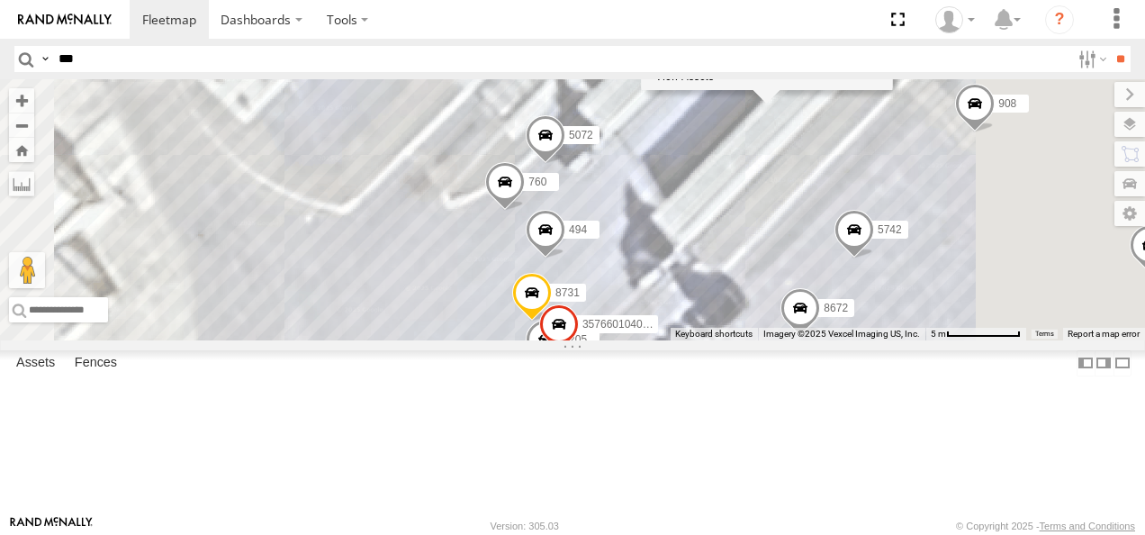
click at [999, 309] on div "TS 841 94 2577 L746 AN5310637 34851866ffa8 Nissan 802 AN539201 AN533213 AN53566…" at bounding box center [572, 209] width 1145 height 261
click at [892, 90] on div at bounding box center [766, 76] width 251 height 27
click at [892, 90] on div "FLEXTRONICS SUR FLEXTRONICS SUR 93" at bounding box center [766, 38] width 251 height 103
click at [892, 90] on div at bounding box center [766, 76] width 251 height 27
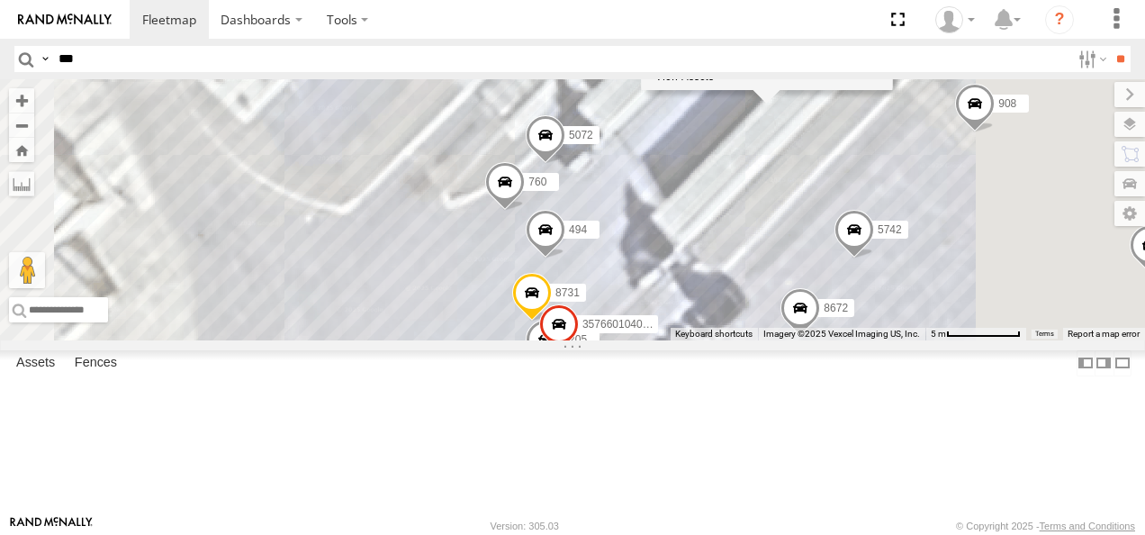
drag, startPoint x: 886, startPoint y: 100, endPoint x: 904, endPoint y: 110, distance: 20.6
click at [692, 38] on icon at bounding box center [674, 20] width 36 height 36
click at [687, 32] on icon at bounding box center [674, 20] width 26 height 24
click at [714, 83] on label at bounding box center [685, 76] width 59 height 13
click at [0, 0] on label "×" at bounding box center [0, 0] width 0 height 0
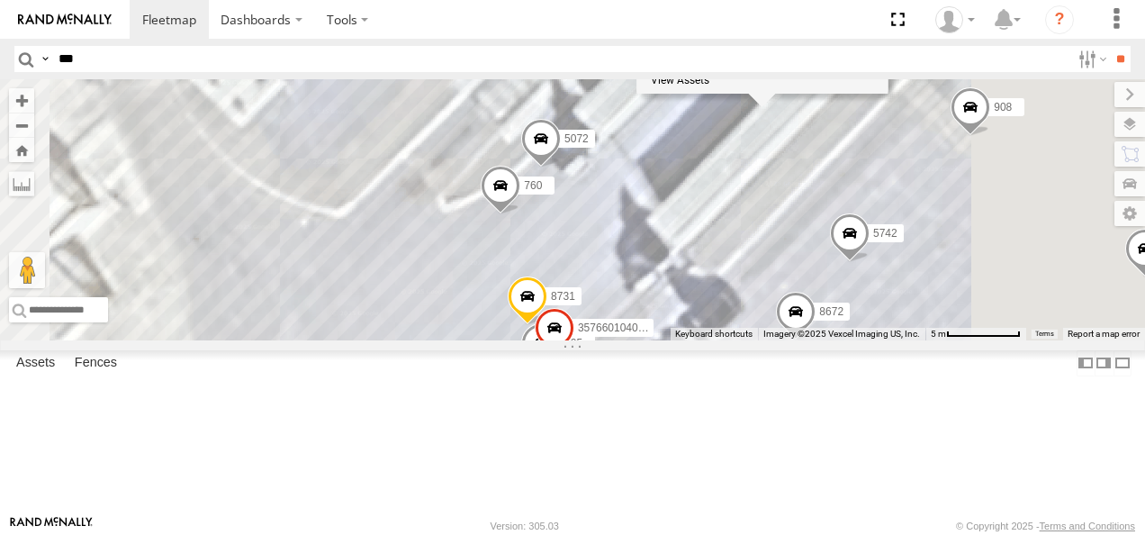
drag, startPoint x: 979, startPoint y: 308, endPoint x: 968, endPoint y: 317, distance: 14.1
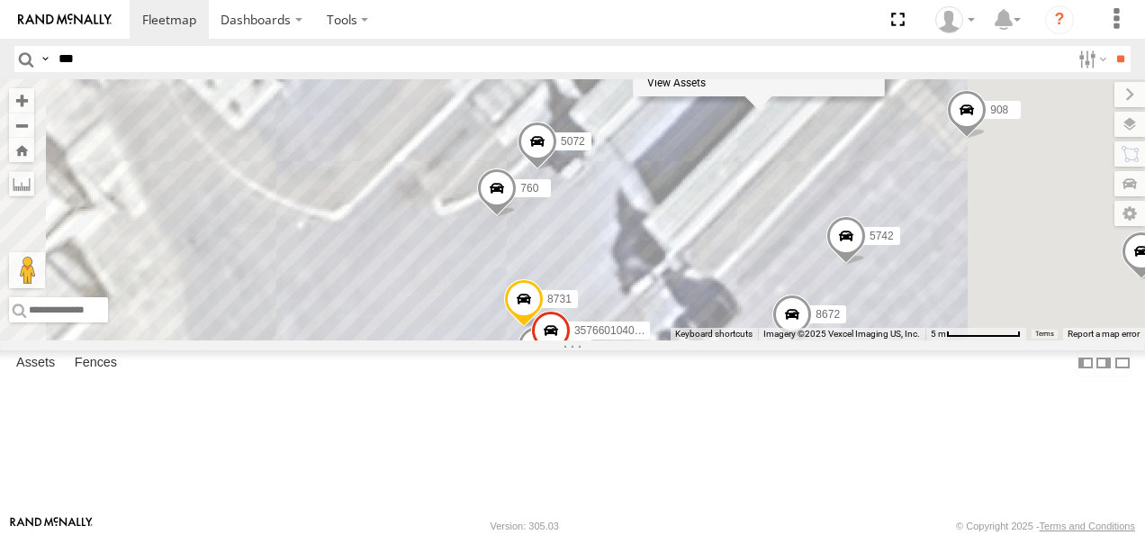
click at [968, 317] on div "TS 841 94 2577 L746 AN5310637 34851866ffa8 Nissan 802 AN539201 AN533213 AN53566…" at bounding box center [572, 209] width 1145 height 261
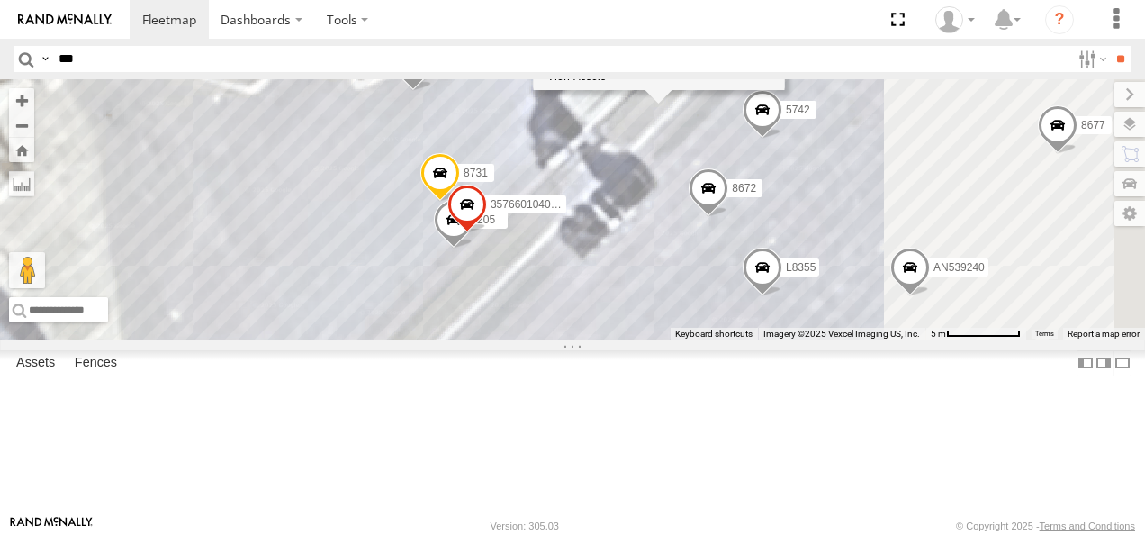
drag, startPoint x: 828, startPoint y: 330, endPoint x: 726, endPoint y: 186, distance: 176.4
click at [726, 188] on div "TS 841 94 2577 L746 AN5310637 34851866ffa8 Nissan 802 AN539201 AN533213 AN53566…" at bounding box center [572, 209] width 1145 height 261
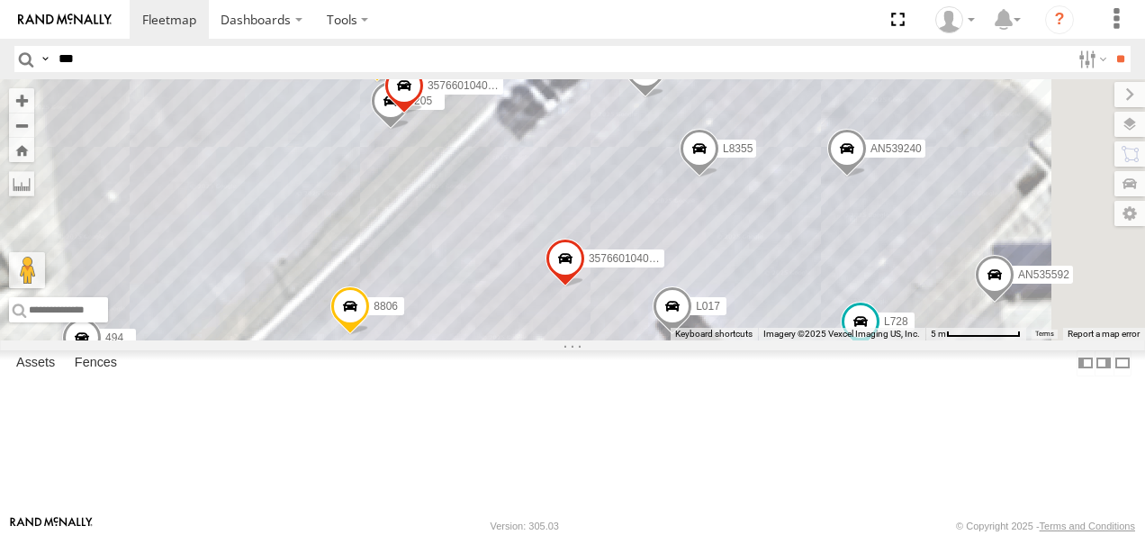
drag, startPoint x: 724, startPoint y: 247, endPoint x: 866, endPoint y: 332, distance: 166.0
click at [866, 332] on div "TS 841 94 2577 L746 AN5310637 34851866ffa8 Nissan 802 AN539201 AN533213 AN53566…" at bounding box center [572, 209] width 1145 height 261
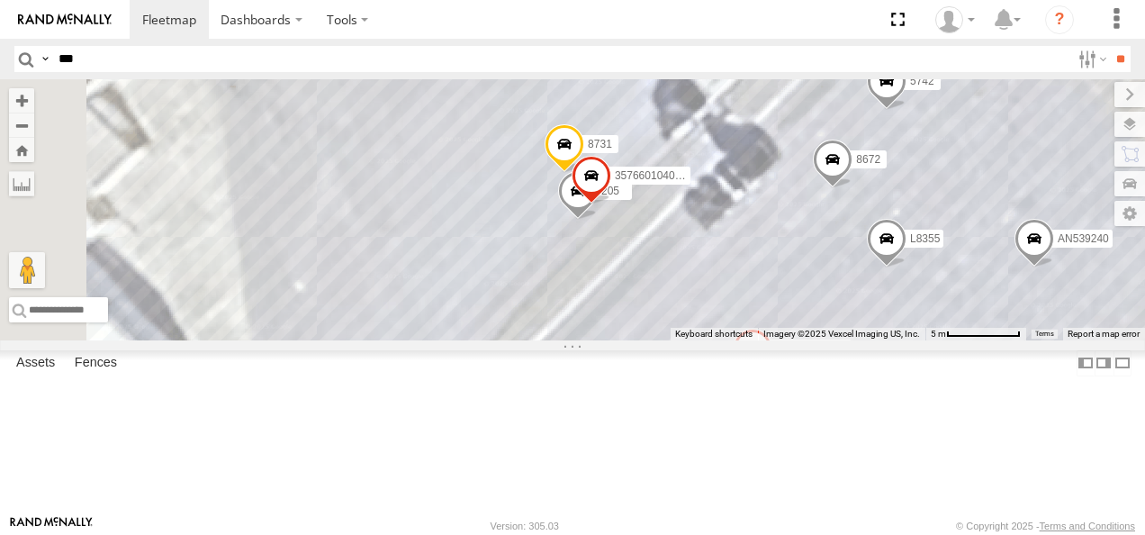
click at [884, 336] on div "TS 841 94 2577 L746 AN5310637 34851866ffa8 Nissan 802 AN539201 AN533213 AN53566…" at bounding box center [572, 209] width 1145 height 261
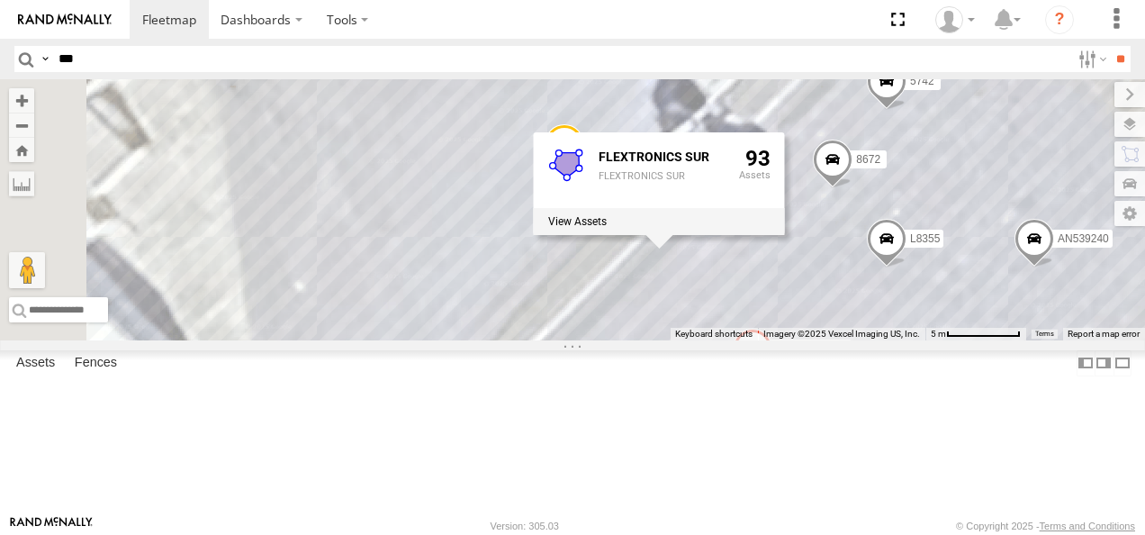
click at [872, 340] on div "TS 841 94 2577 L746 AN5310637 34851866ffa8 Nissan 802 AN539201 AN533213 AN53566…" at bounding box center [572, 209] width 1145 height 261
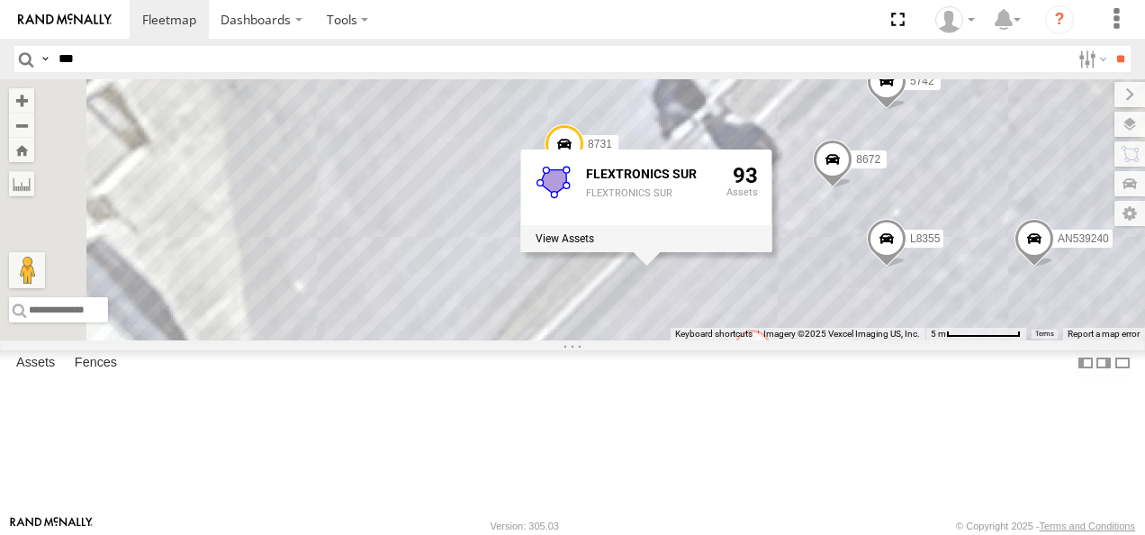
click at [873, 190] on div "TS 841 94 2577 L746 AN5310637 34851866ffa8 Nissan 802 AN539201 AN533213 AN53566…" at bounding box center [572, 209] width 1145 height 261
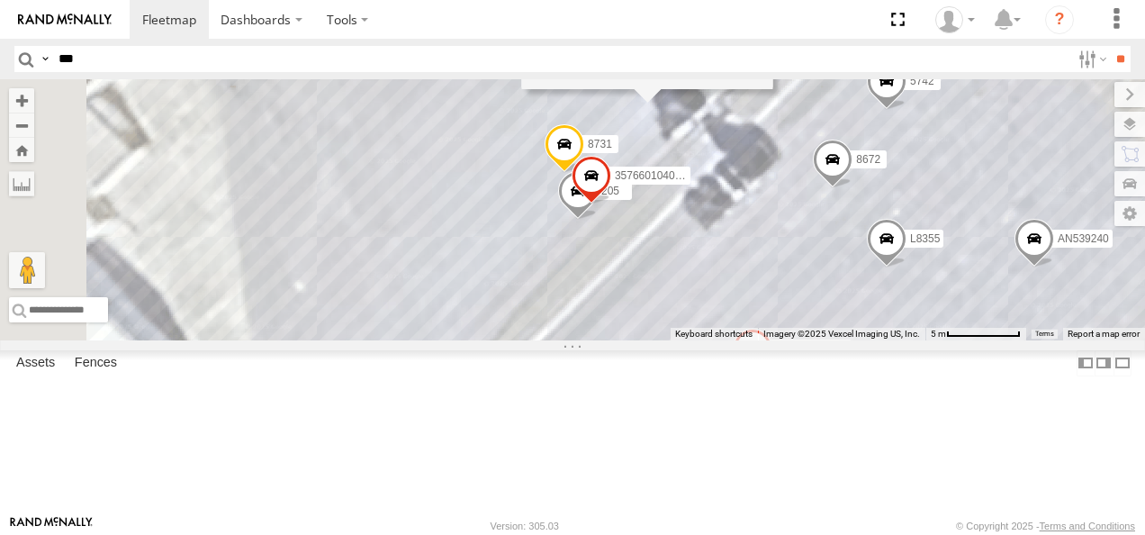
click at [611, 204] on span at bounding box center [592, 180] width 40 height 49
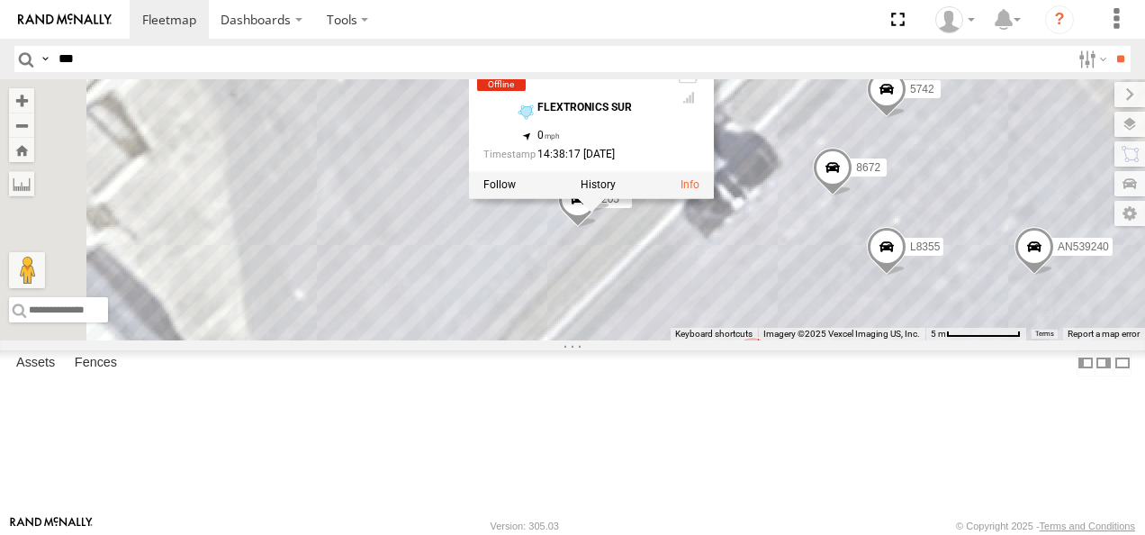
click at [836, 317] on div "TS 841 94 2577 L746 AN5310637 34851866ffa8 Nissan 802 AN539201 AN533213 AN53566…" at bounding box center [572, 209] width 1145 height 261
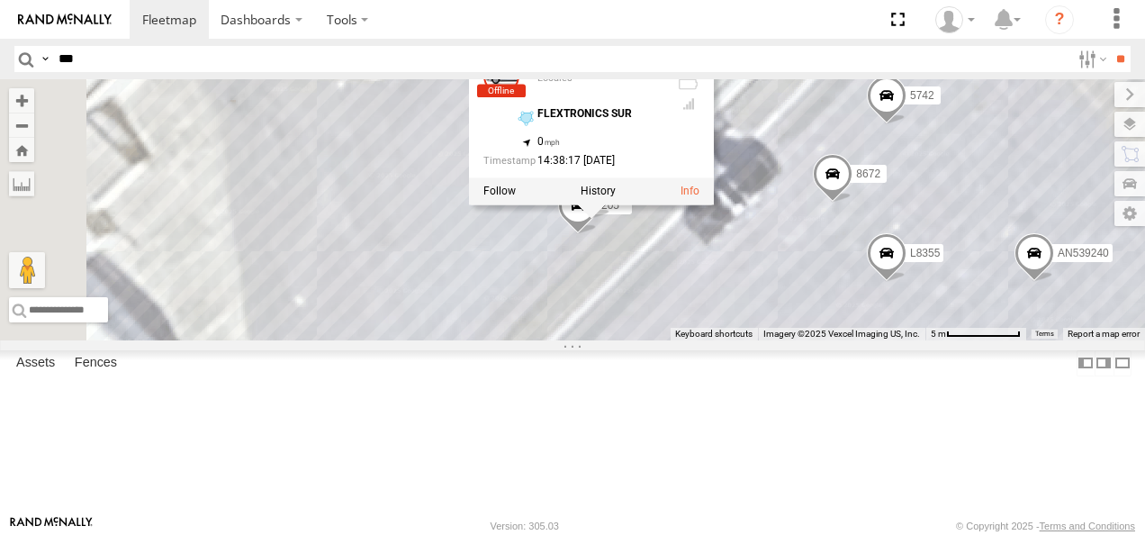
click at [859, 312] on div "TS 841 94 2577 L746 AN5310637 34851866ffa8 Nissan 802 AN539201 AN533213 AN53566…" at bounding box center [572, 209] width 1145 height 261
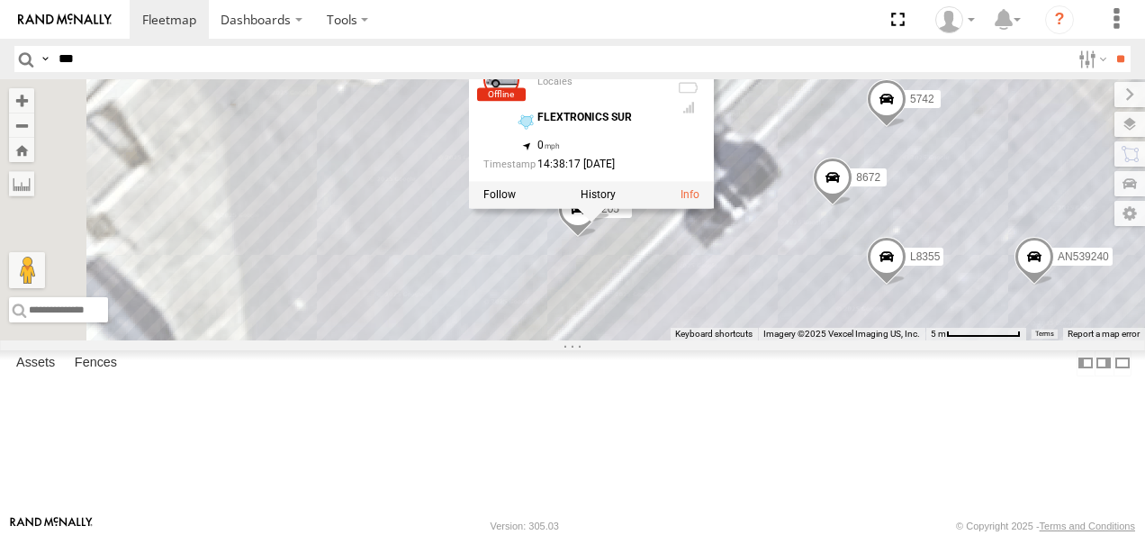
click at [731, 324] on div "TS 841 94 2577 L746 AN5310637 34851866ffa8 Nissan 802 AN539201 AN533213 AN53566…" at bounding box center [572, 209] width 1145 height 261
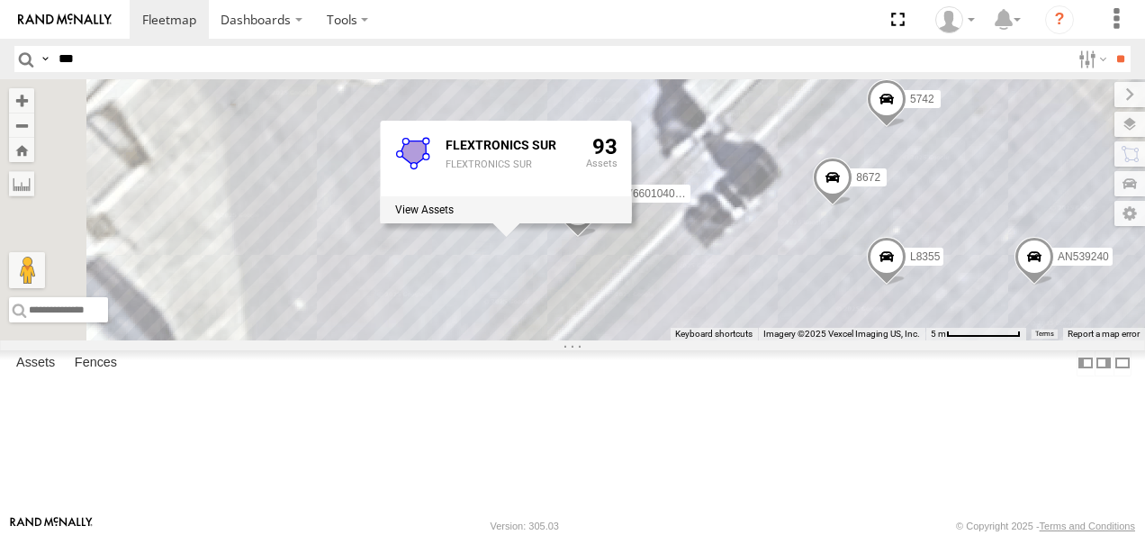
click at [884, 340] on div "TS 841 94 2577 L746 AN5310637 34851866ffa8 Nissan 802 AN539201 AN533213 AN53566…" at bounding box center [572, 209] width 1145 height 261
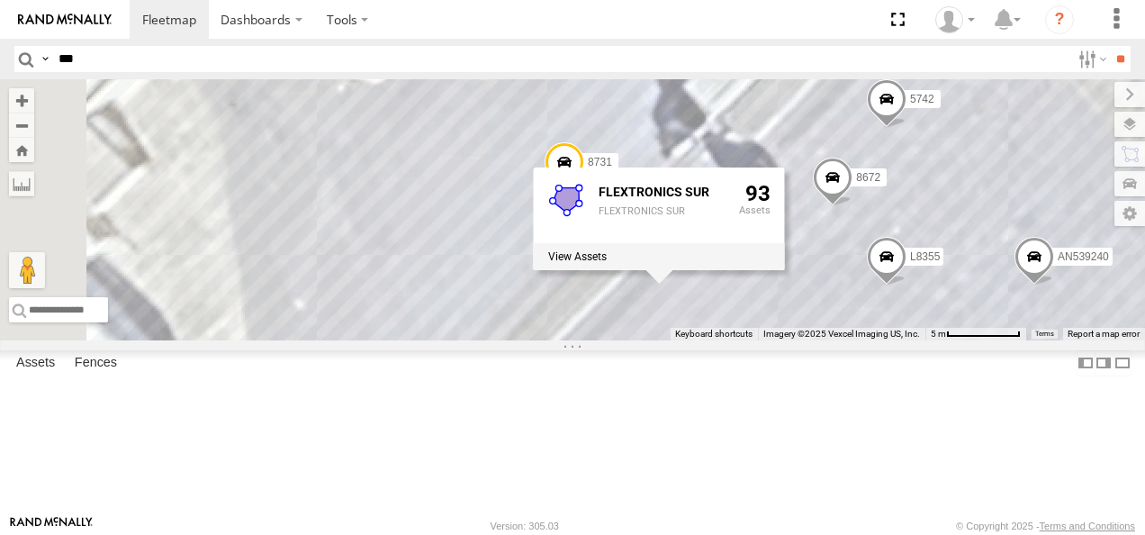
drag, startPoint x: 702, startPoint y: 384, endPoint x: 663, endPoint y: 375, distance: 40.8
click at [702, 340] on div "TS 841 94 2577 L746 AN5310637 34851866ffa8 Nissan 802 AN539201 AN533213 AN53566…" at bounding box center [572, 209] width 1145 height 261
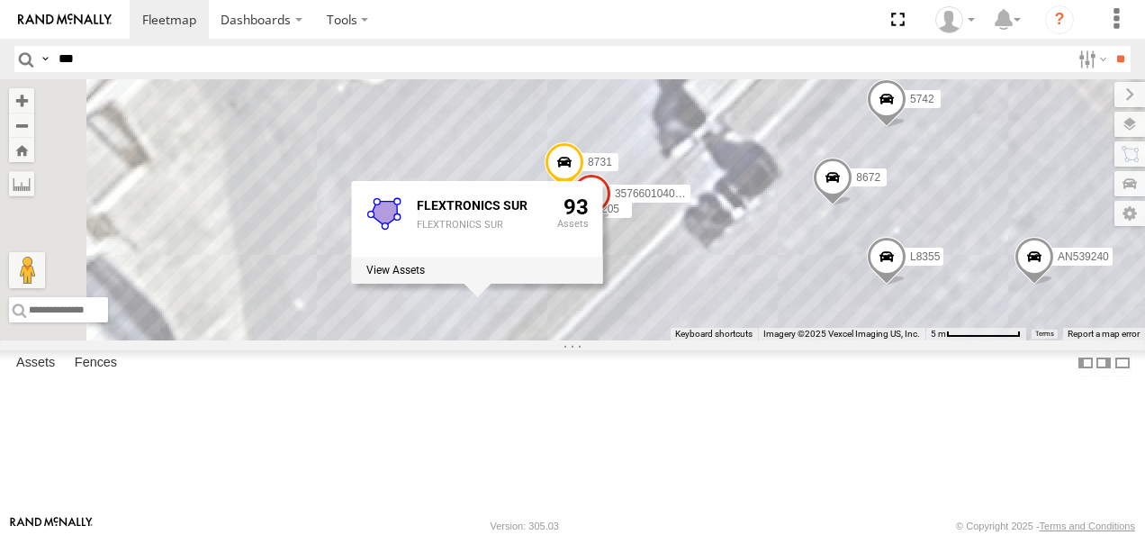
click at [291, 67] on input "***" at bounding box center [560, 59] width 1019 height 26
click at [293, 64] on input "***" at bounding box center [560, 59] width 1019 height 26
click at [293, 58] on input "***" at bounding box center [560, 59] width 1019 height 26
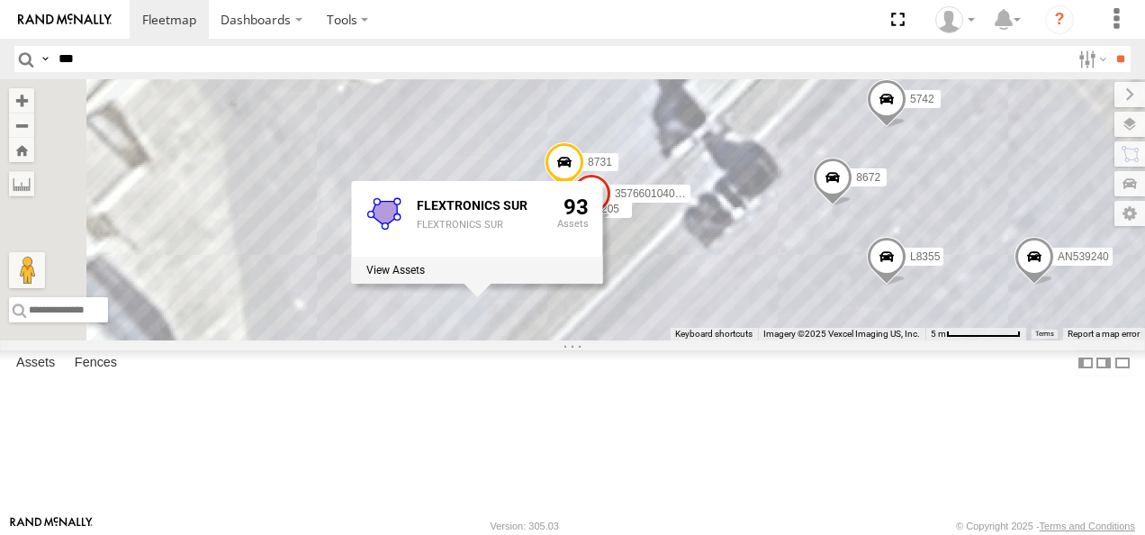
drag, startPoint x: 287, startPoint y: 60, endPoint x: 224, endPoint y: 77, distance: 65.1
click at [278, 65] on input "***" at bounding box center [560, 59] width 1019 height 26
click at [100, 56] on input "***" at bounding box center [560, 59] width 1019 height 26
drag, startPoint x: 100, startPoint y: 56, endPoint x: 117, endPoint y: 82, distance: 31.2
click at [102, 58] on input "***" at bounding box center [560, 59] width 1019 height 26
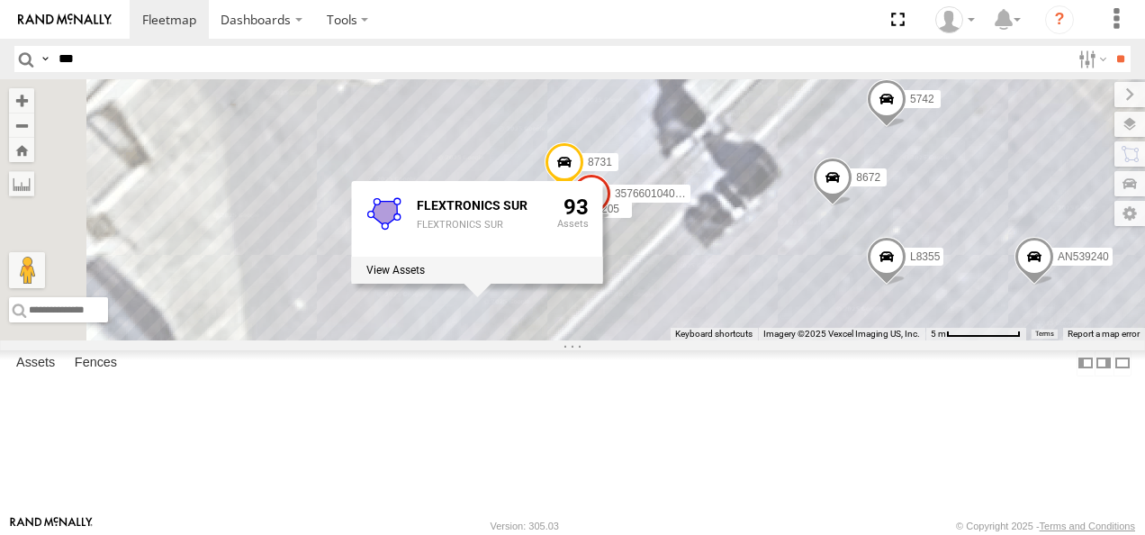
click at [719, 195] on div "TS 841 94 2577 L746 AN5310637 34851866ffa8 Nissan 802 AN539201 AN533213 AN53566…" at bounding box center [572, 209] width 1145 height 261
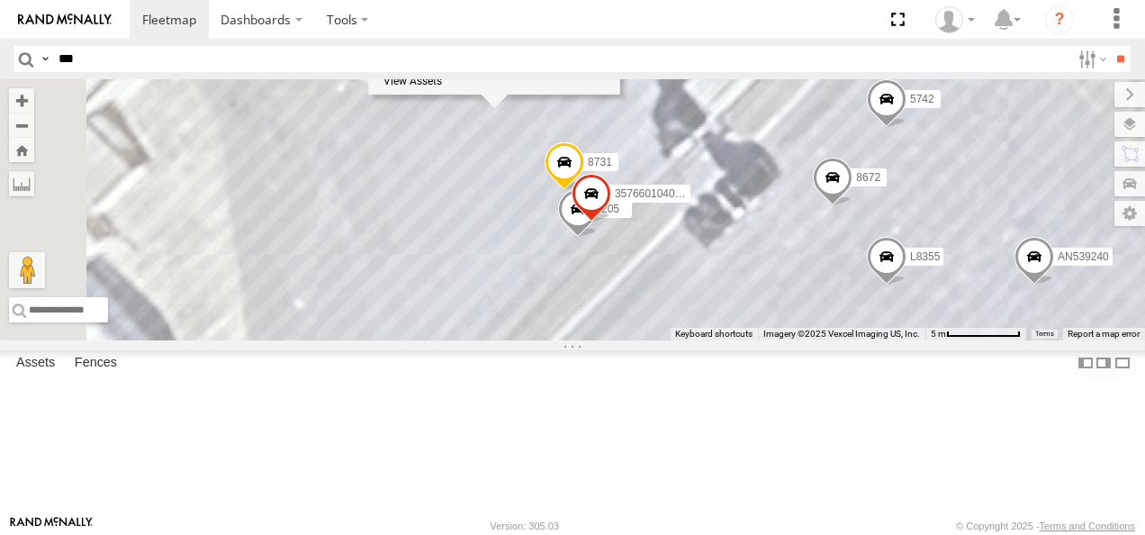
click at [721, 267] on div "TS 841 94 2577 L746 AN5310637 34851866ffa8 Nissan 802 AN539201 AN533213 AN53566…" at bounding box center [572, 209] width 1145 height 261
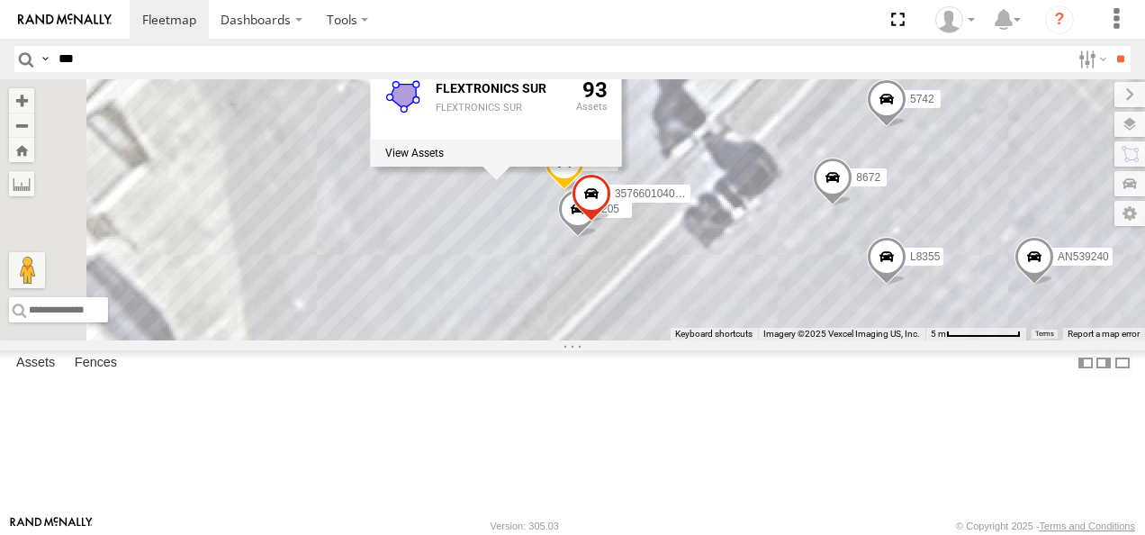
click at [695, 338] on div "TS 841 94 2577 L746 AN5310637 34851866ffa8 Nissan 802 AN539201 AN533213 AN53566…" at bounding box center [572, 209] width 1145 height 261
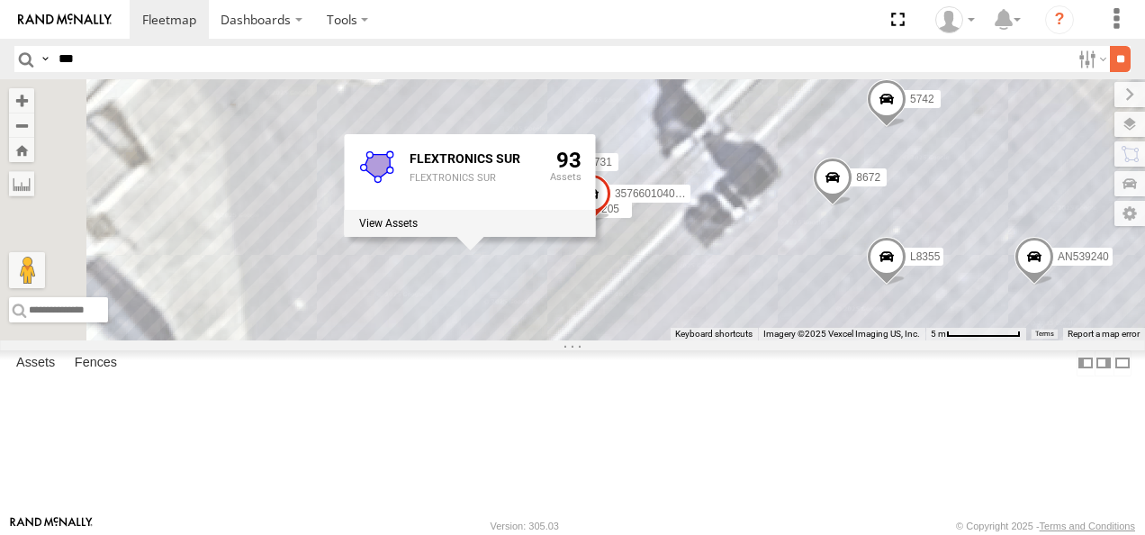
click at [1117, 59] on input "**" at bounding box center [1120, 59] width 21 height 26
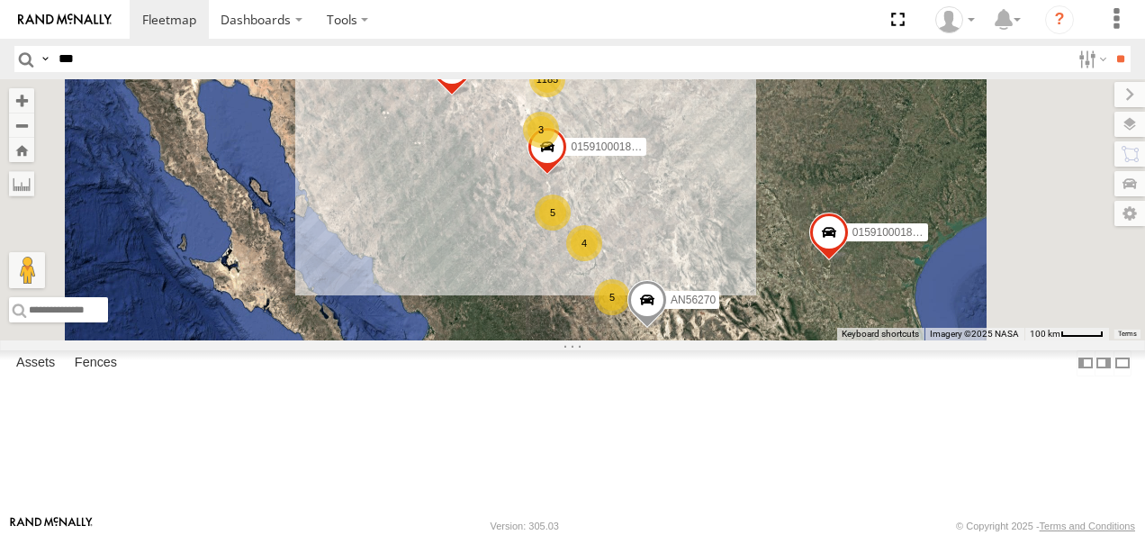
drag, startPoint x: 767, startPoint y: 169, endPoint x: 803, endPoint y: 345, distance: 179.2
click at [567, 176] on span at bounding box center [548, 151] width 40 height 49
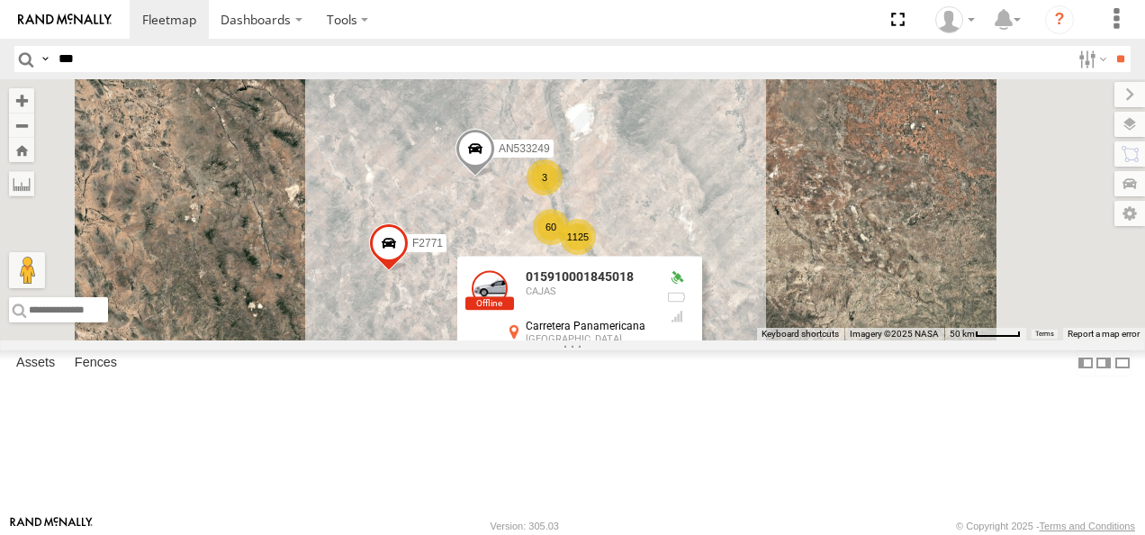
click at [982, 340] on div "AN531610 015910001811580 F2771 AN535651 AN535203 015910001845018 AN56270 015910…" at bounding box center [572, 209] width 1145 height 261
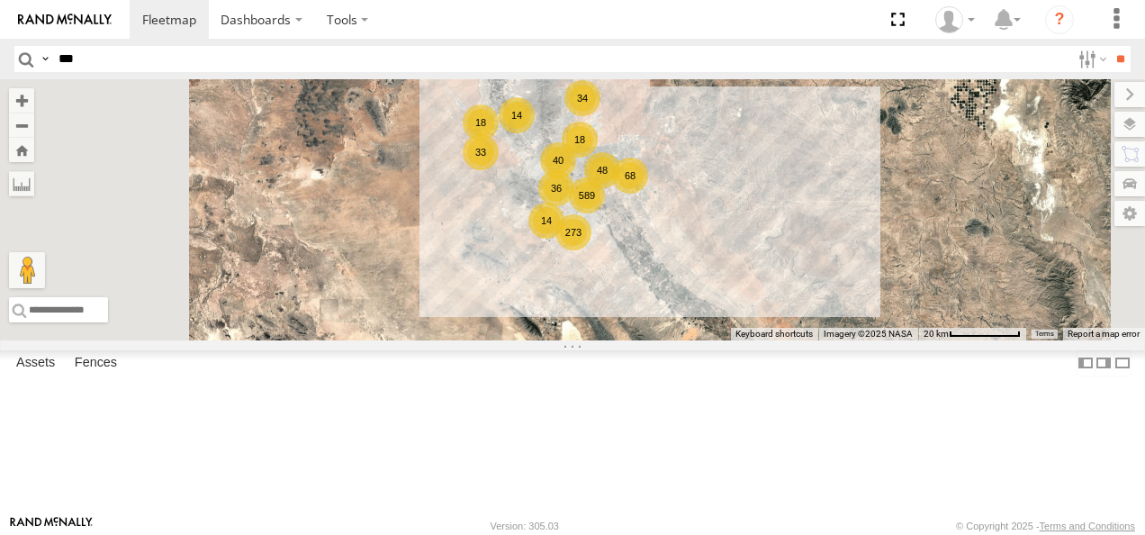
drag, startPoint x: 845, startPoint y: 313, endPoint x: 809, endPoint y: 342, distance: 45.4
click at [809, 340] on div "AN531610 015910001811580 F2771 AN535651 AN535203 015910001845018 AN56270 AN5332…" at bounding box center [572, 209] width 1145 height 261
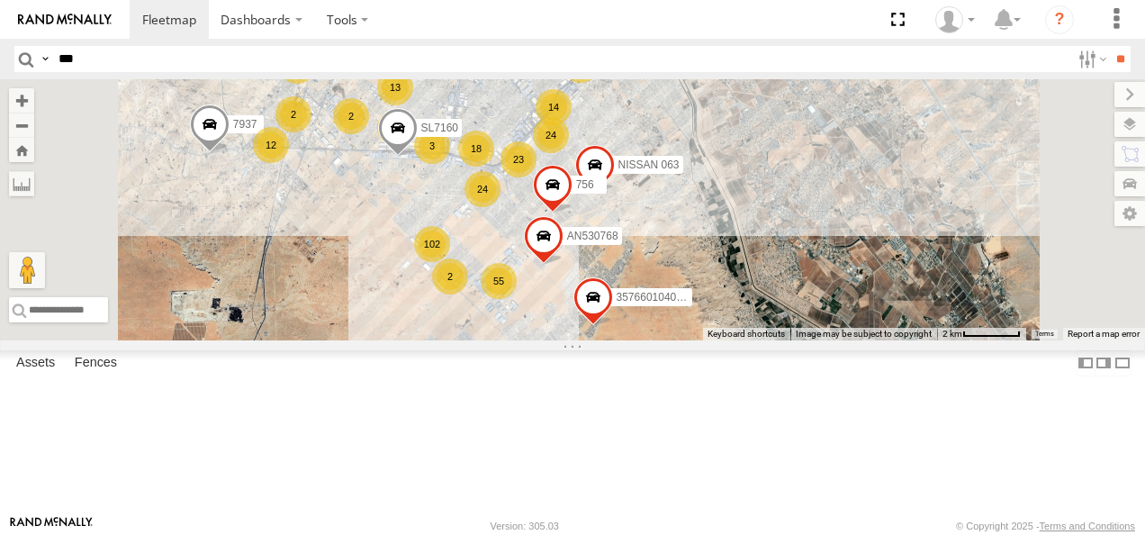
drag, startPoint x: 728, startPoint y: 261, endPoint x: 787, endPoint y: 282, distance: 62.9
click at [573, 214] on span at bounding box center [553, 190] width 40 height 49
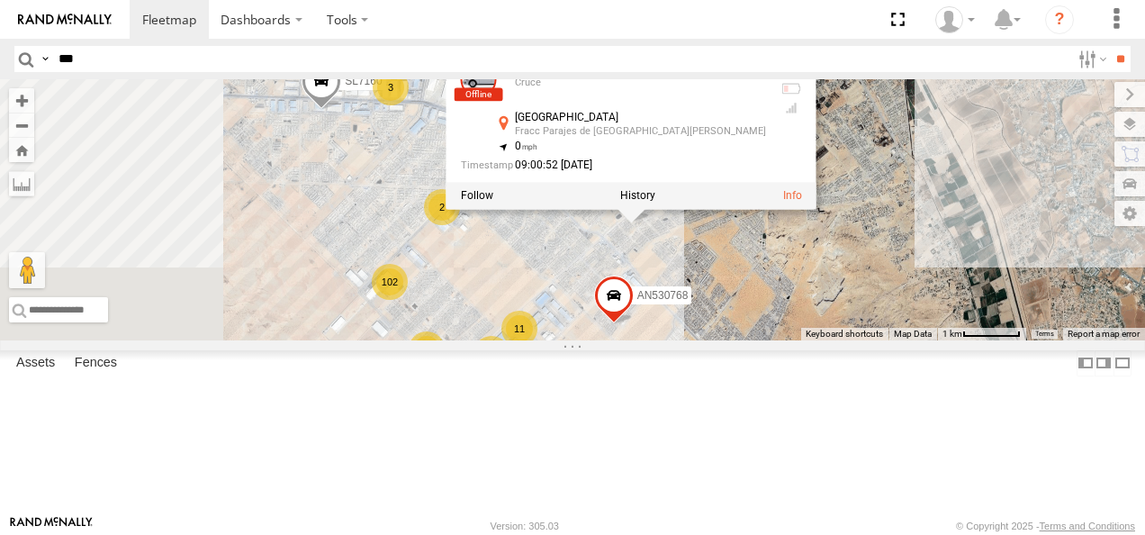
click at [736, 340] on div "AN531610 015910001811580 F2771 AN535651 AN535203 015910001845018 AN56270 AN5332…" at bounding box center [572, 209] width 1145 height 261
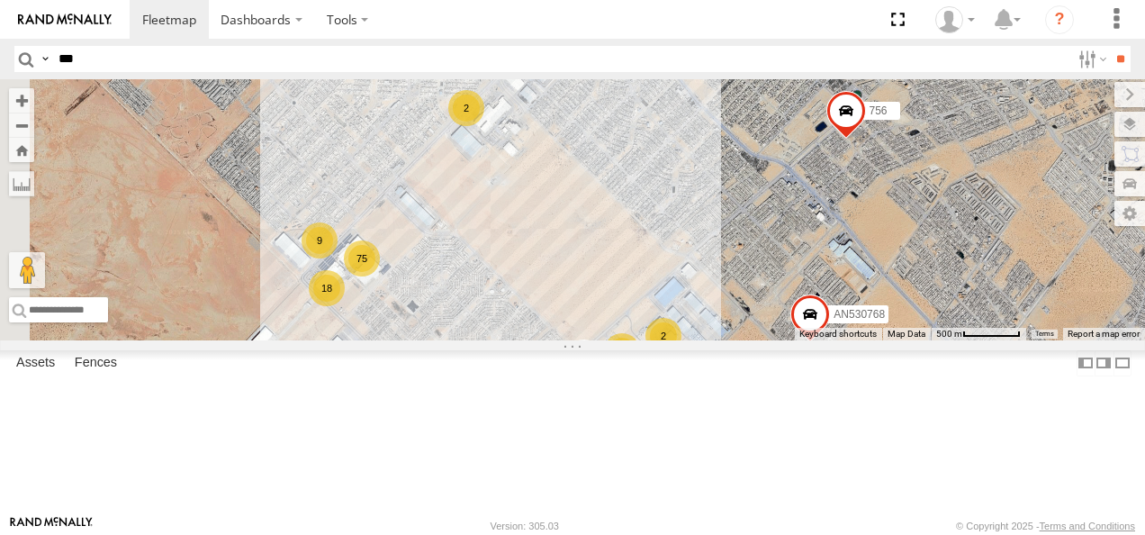
drag, startPoint x: 654, startPoint y: 353, endPoint x: 809, endPoint y: 240, distance: 192.7
click at [808, 241] on div "AN531610 015910001811580 F2771 AN535651 AN535203 015910001845018 AN56270 AN5332…" at bounding box center [572, 209] width 1145 height 261
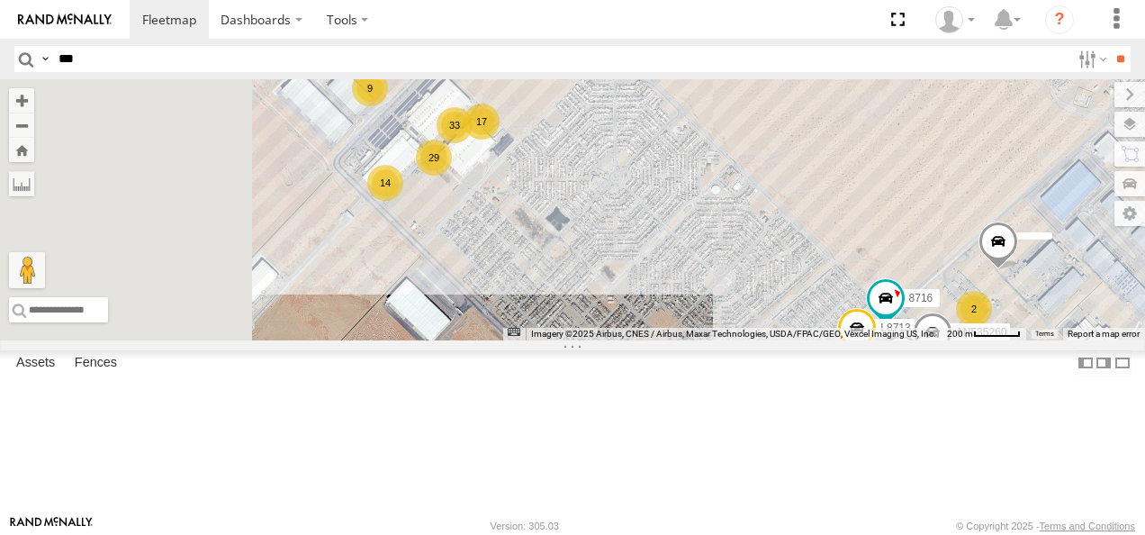
drag, startPoint x: 683, startPoint y: 263, endPoint x: 796, endPoint y: 158, distance: 154.2
click at [789, 165] on div "AN531610 015910001811580 F2771 AN535651 AN535203 015910001845018 AN56270 AN5332…" at bounding box center [572, 209] width 1145 height 261
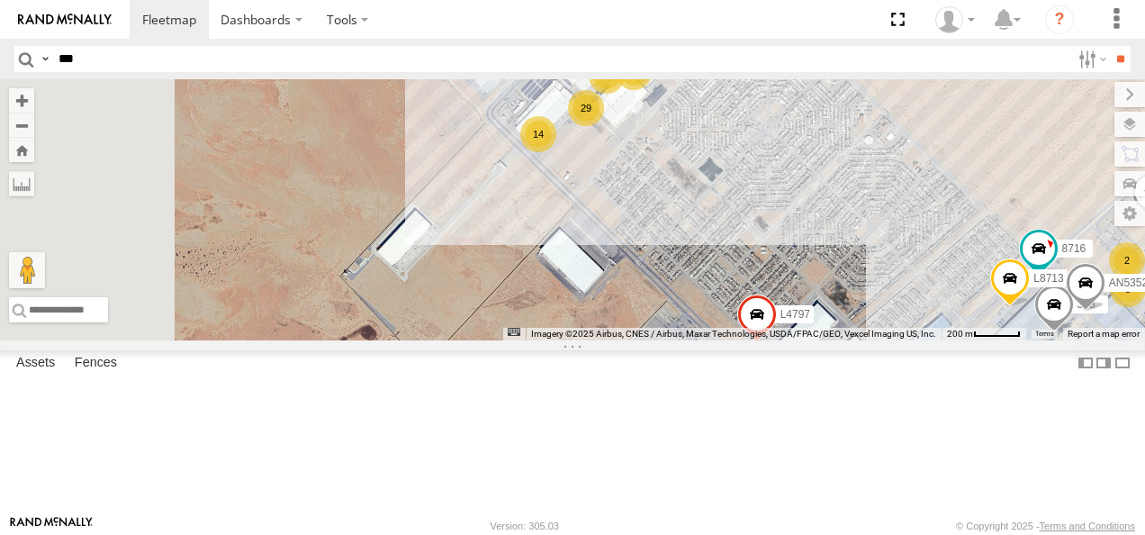
drag, startPoint x: 772, startPoint y: 249, endPoint x: 749, endPoint y: 381, distance: 134.3
click at [749, 340] on div "AN531610 015910001811580 F2771 AN535651 AN535203 015910001845018 AN56270 AN5332…" at bounding box center [572, 209] width 1145 height 261
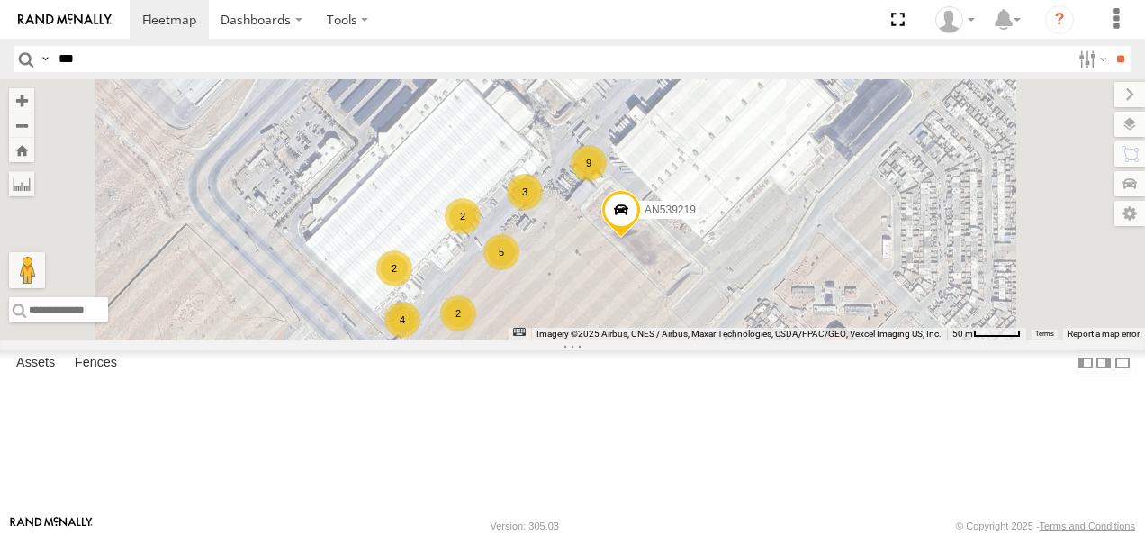
drag, startPoint x: 831, startPoint y: 222, endPoint x: 784, endPoint y: 367, distance: 153.2
click at [795, 340] on div "AN531610 015910001811580 F2771 AN535651 AN535203 015910001845018 AN56270 AN5332…" at bounding box center [572, 209] width 1145 height 261
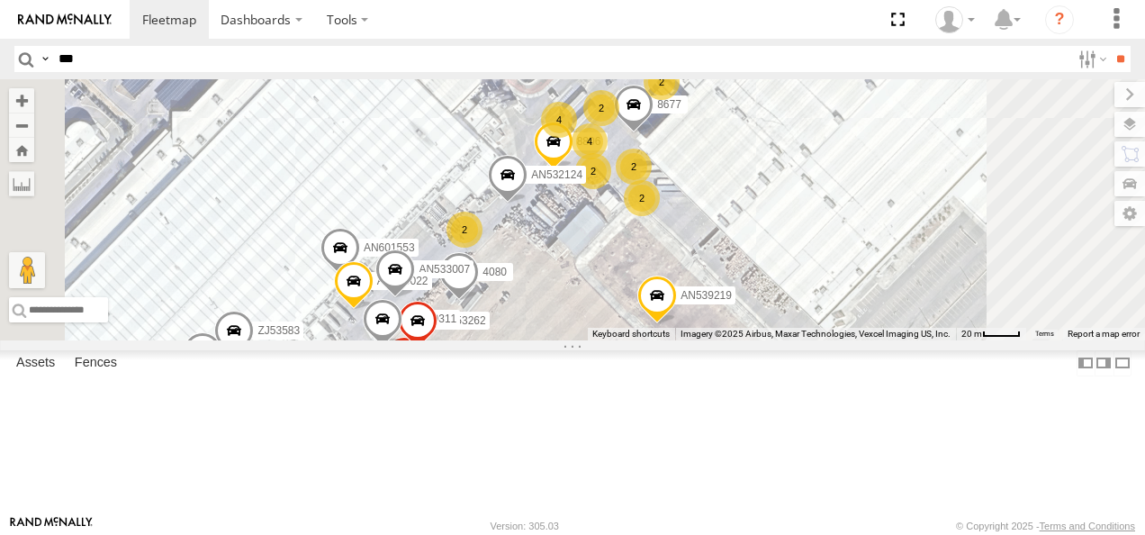
drag, startPoint x: 809, startPoint y: 290, endPoint x: 791, endPoint y: 365, distance: 76.9
click at [791, 340] on div "AN531610 015910001811580 F2771 AN535651 AN535203 015910001845018 AN56270 AN5332…" at bounding box center [572, 209] width 1145 height 261
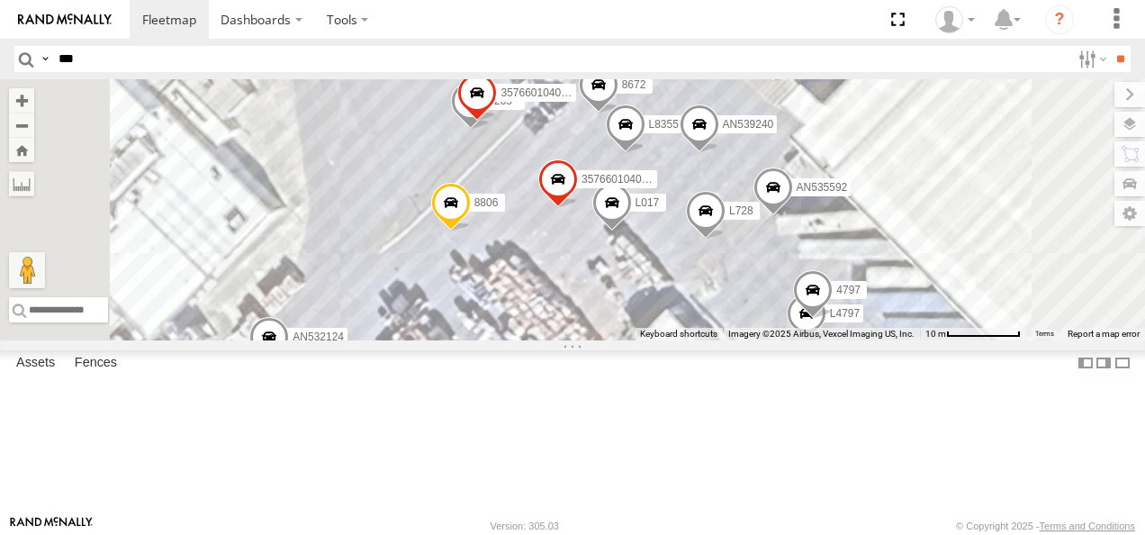
drag, startPoint x: 749, startPoint y: 227, endPoint x: 809, endPoint y: 350, distance: 137.3
click at [809, 340] on div "AN531610 015910001811580 F2771 AN535651 AN535203 015910001845018 AN56270 AN5332…" at bounding box center [572, 209] width 1145 height 261
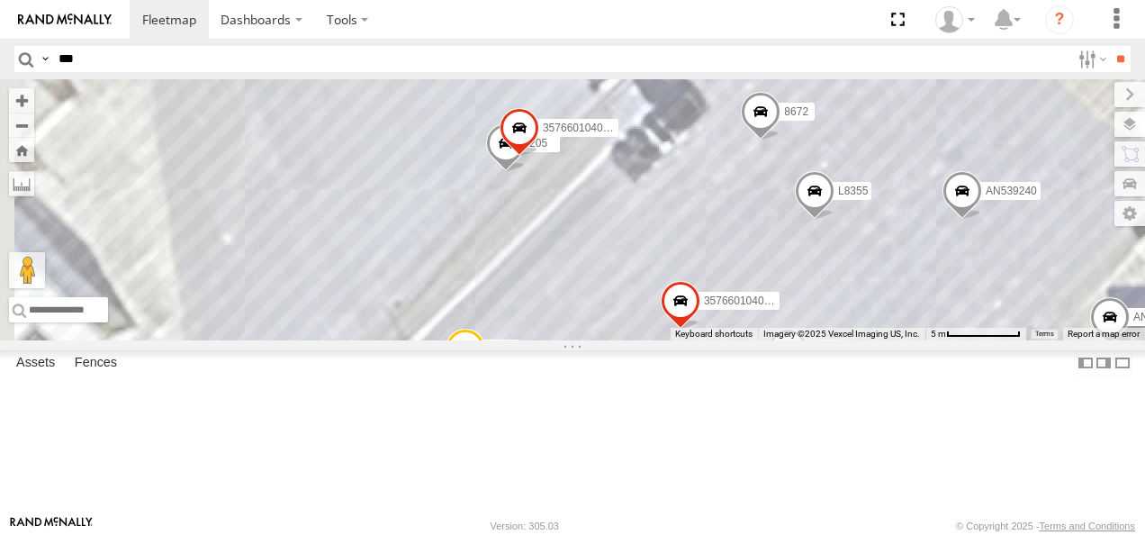
drag, startPoint x: 792, startPoint y: 323, endPoint x: 801, endPoint y: 336, distance: 15.5
click at [801, 336] on div "AN531610 015910001811580 F2771 AN535651 AN535203 015910001845018 AN56270 AN5332…" at bounding box center [572, 209] width 1145 height 261
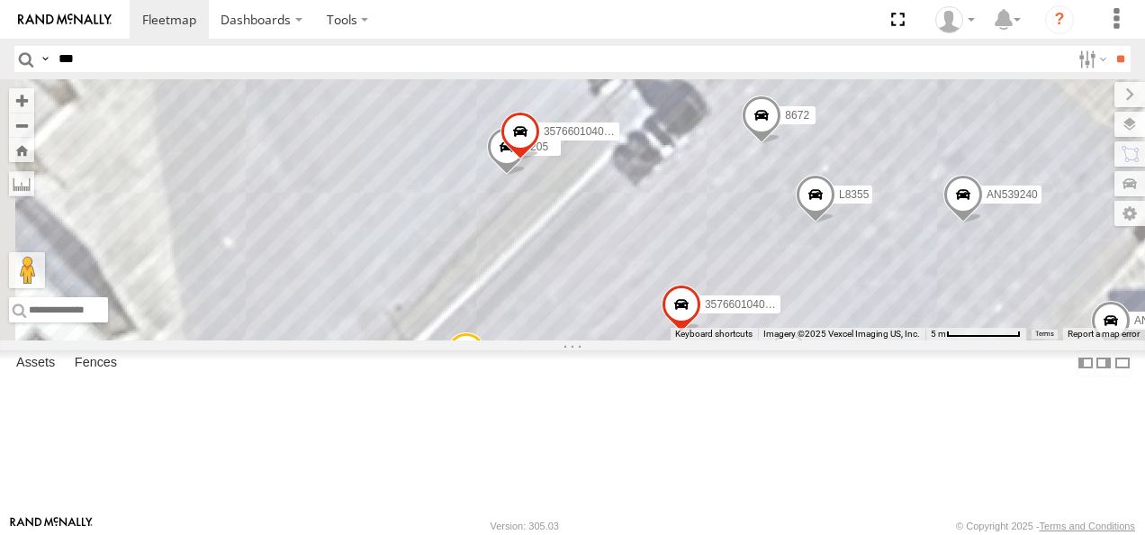
click at [725, 210] on div "AN531610 015910001811580 F2771 AN535651 AN535203 015910001845018 AN56270 AN5332…" at bounding box center [1145, 210] width 1145 height 0
click at [540, 163] on span at bounding box center [521, 138] width 40 height 49
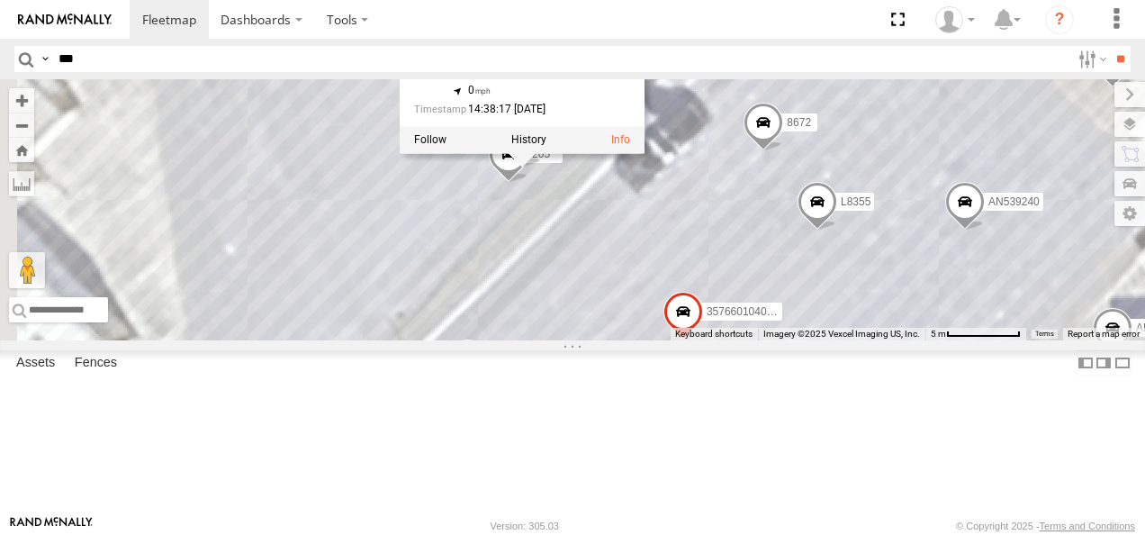
click at [794, 318] on div "AN531610 015910001811580 F2771 AN535651 AN535203 015910001845018 AN56270 AN5332…" at bounding box center [572, 209] width 1145 height 261
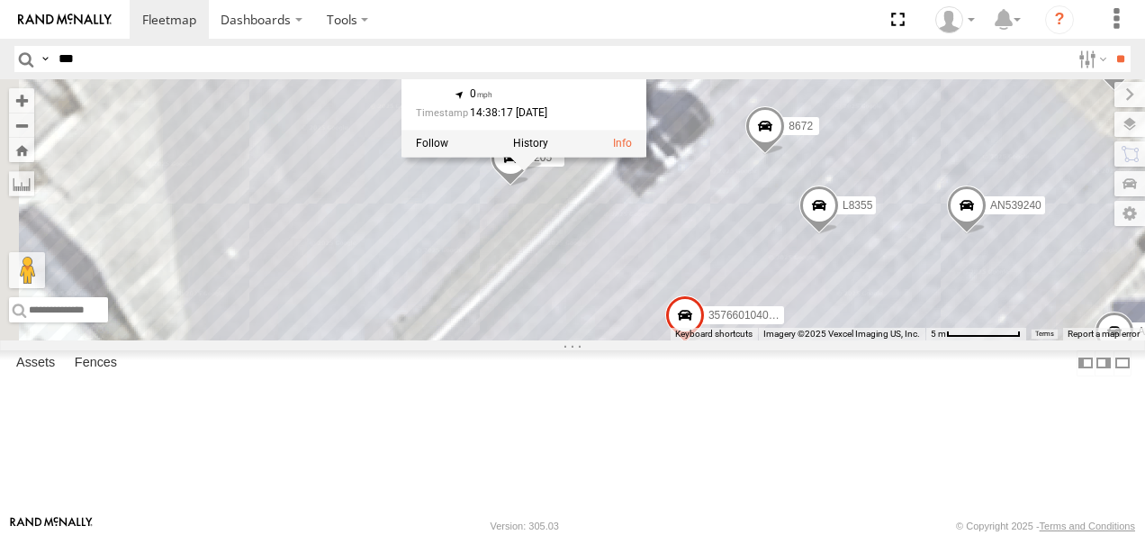
click at [827, 313] on div "AN531610 015910001811580 F2771 AN535651 AN535203 015910001845018 AN56270 AN5332…" at bounding box center [572, 209] width 1145 height 261
click at [836, 340] on div "AN531610 015910001811580 F2771 AN535651 AN535203 015910001845018 AN56270 AN5332…" at bounding box center [572, 209] width 1145 height 261
drag, startPoint x: 855, startPoint y: 152, endPoint x: 862, endPoint y: 143, distance: 11.0
click at [647, 131] on div "357660104094206 Locales FLEXTRONICS SUR 31.5749 , -106.40513 0 14:38:17 [DATE]" at bounding box center [524, 63] width 245 height 135
click at [879, 124] on div "AN531610 015910001811580 F2771 AN535651 AN535203 015910001845018 AN56270 AN5332…" at bounding box center [572, 209] width 1145 height 261
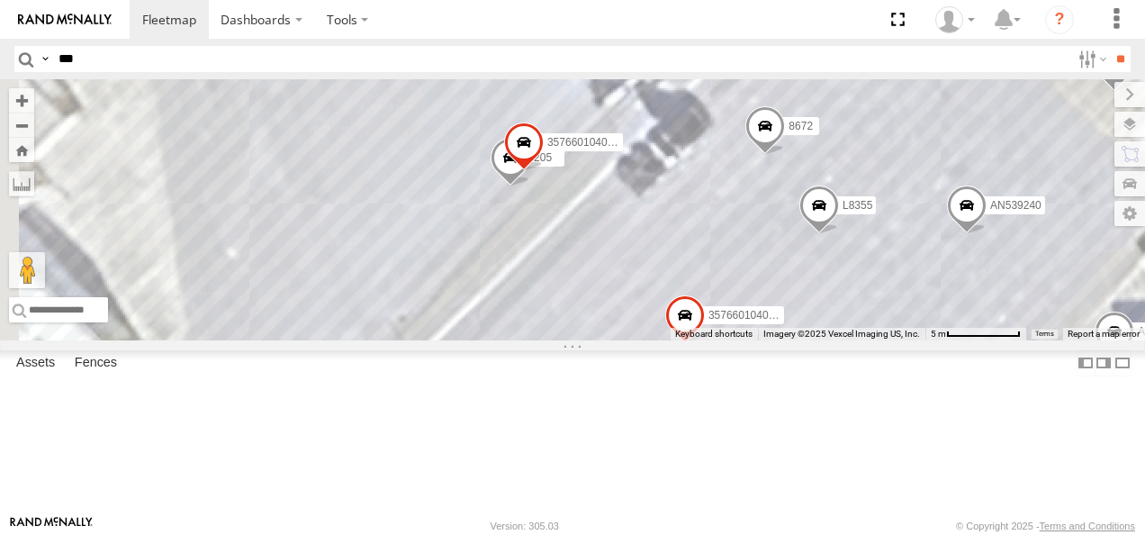
click at [917, 123] on div "AN531610 015910001811580 F2771 AN535651 AN535203 015910001845018 AN56270 AN5332…" at bounding box center [572, 209] width 1145 height 261
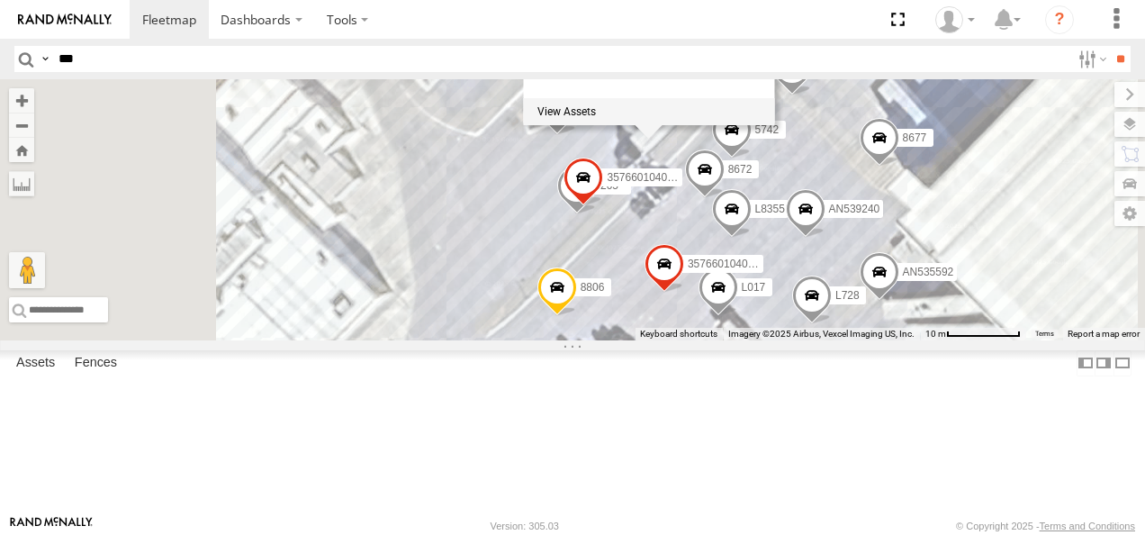
click at [83, 62] on input "***" at bounding box center [560, 59] width 1019 height 26
drag, startPoint x: 76, startPoint y: 61, endPoint x: 574, endPoint y: 32, distance: 499.7
click at [88, 58] on input "***" at bounding box center [560, 59] width 1019 height 26
click at [1119, 57] on input "**" at bounding box center [1120, 59] width 21 height 26
click at [24, 55] on input "button" at bounding box center [25, 59] width 23 height 26
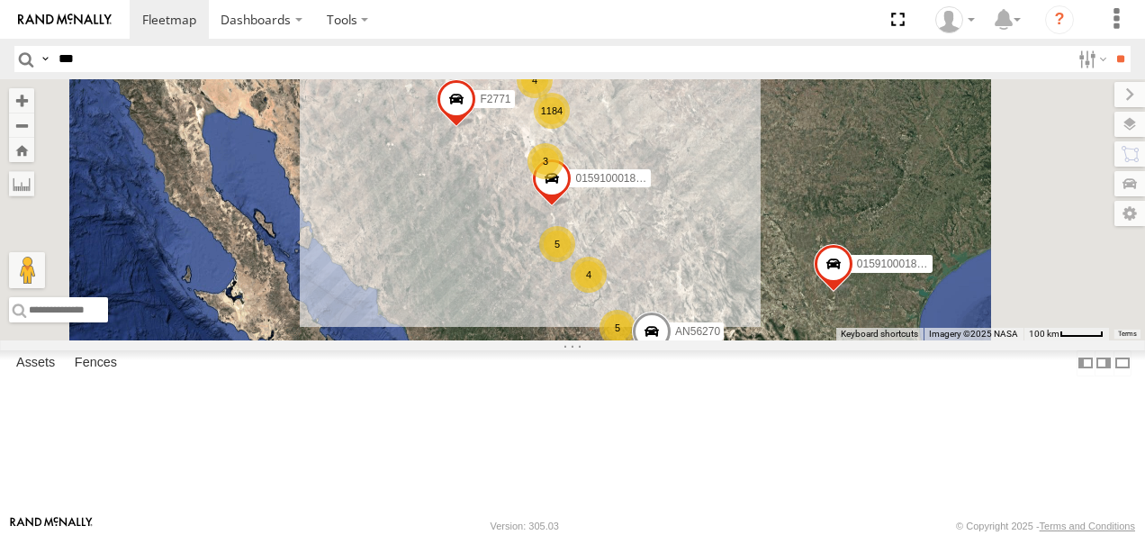
drag, startPoint x: 746, startPoint y: 188, endPoint x: 808, endPoint y: 287, distance: 116.4
click at [564, 179] on div "3" at bounding box center [546, 161] width 36 height 36
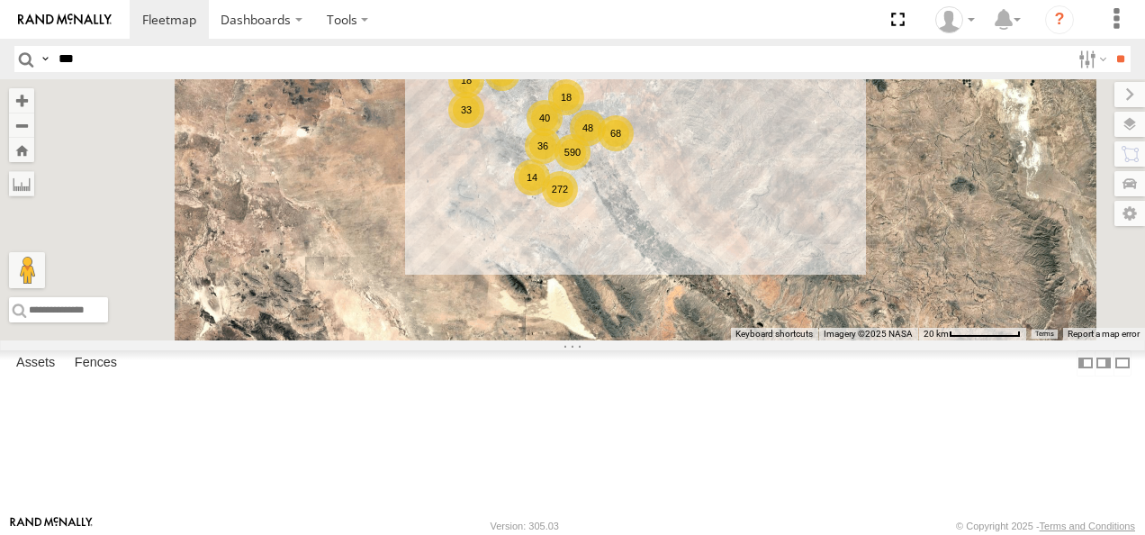
drag, startPoint x: 856, startPoint y: 256, endPoint x: 841, endPoint y: 149, distance: 108.2
click at [837, 151] on div "AN531610 015910001811580 F2771 AN535651 015910001845018 AN56270 AN533249 590 18…" at bounding box center [572, 209] width 1145 height 261
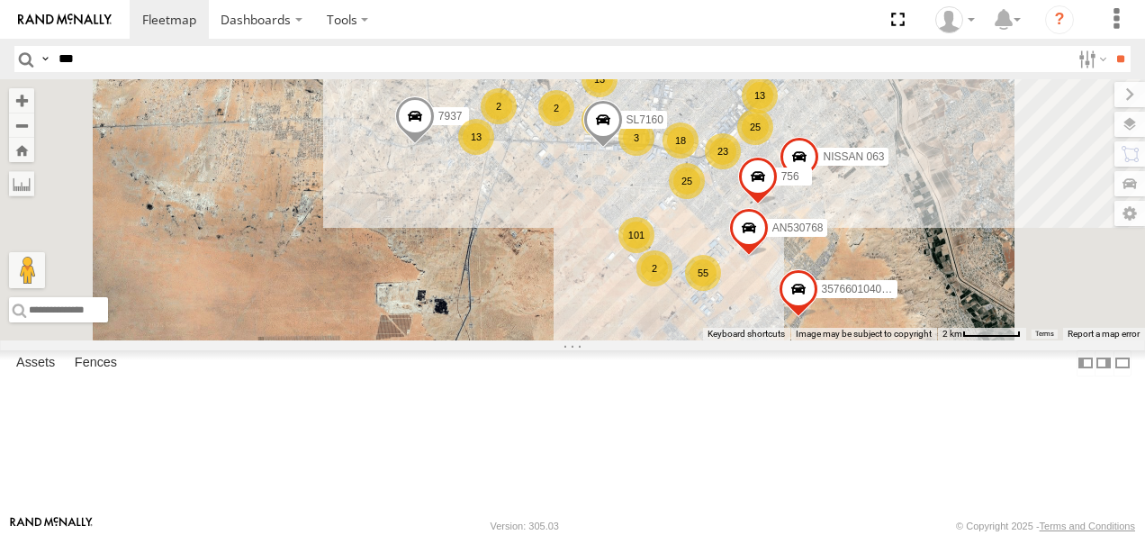
click at [574, 126] on div "2" at bounding box center [556, 108] width 36 height 36
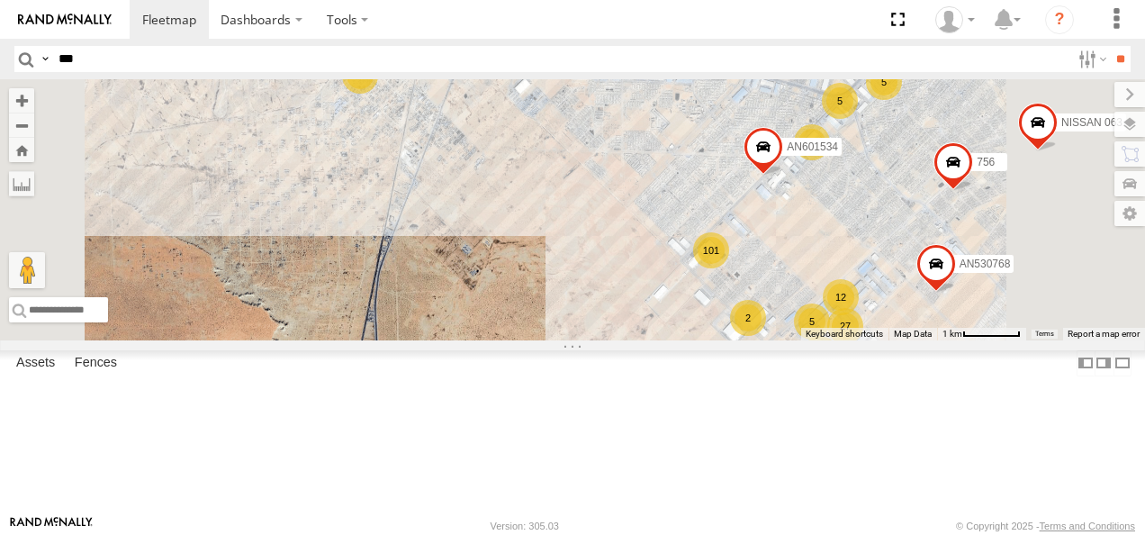
drag, startPoint x: 849, startPoint y: 333, endPoint x: 731, endPoint y: 214, distance: 167.5
click at [737, 218] on div "AN531610 015910001811580 F2771 AN535651 015910001845018 AN56270 AN533249 845 79…" at bounding box center [572, 209] width 1145 height 261
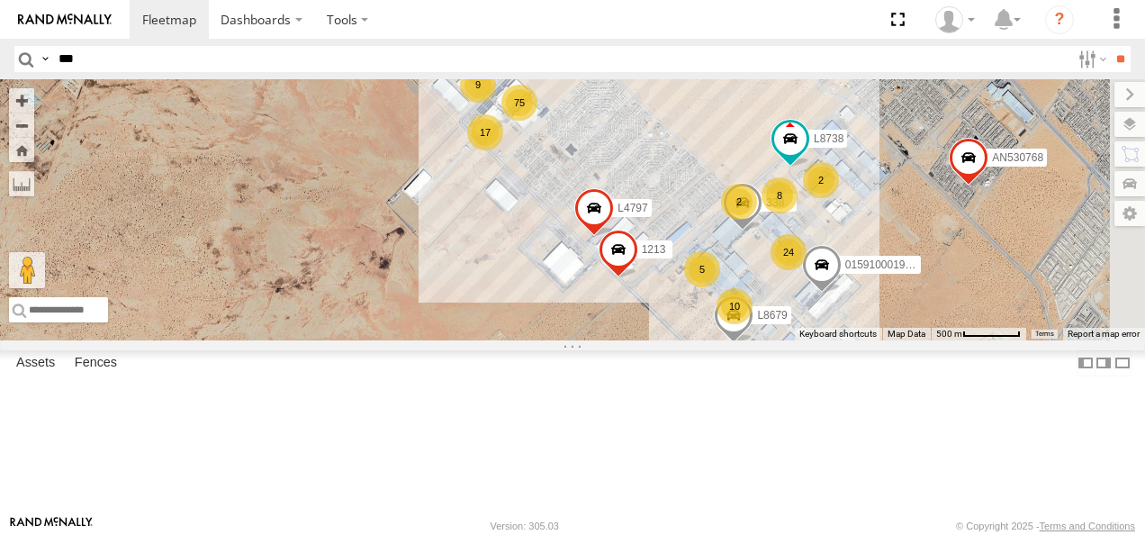
drag, startPoint x: 766, startPoint y: 270, endPoint x: 678, endPoint y: 272, distance: 88.3
click at [678, 272] on div "AN531610 015910001811580 F2771 AN535651 015910001845018 AN56270 AN533249 845 79…" at bounding box center [572, 209] width 1145 height 261
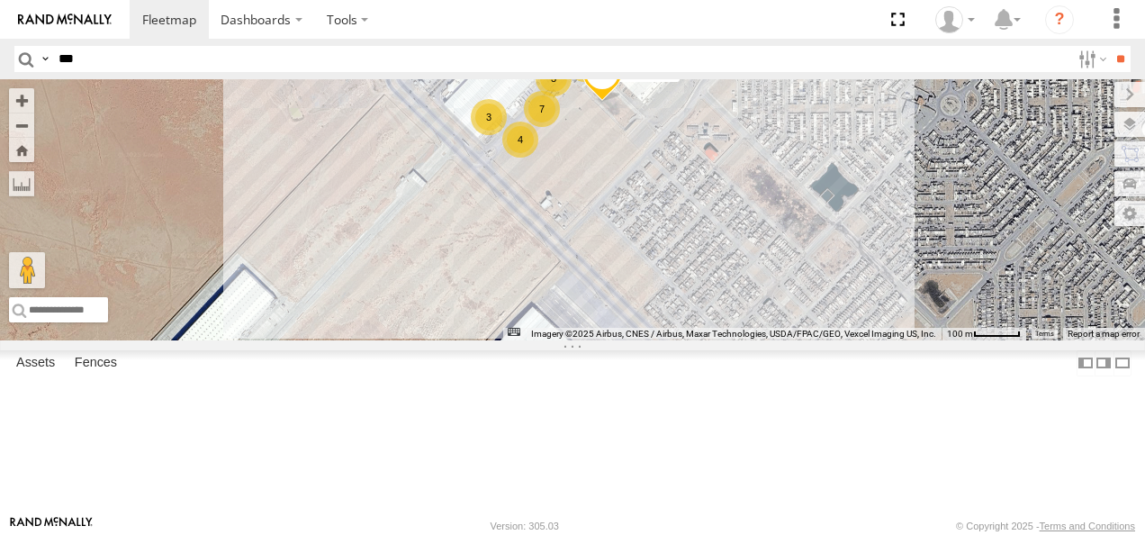
drag, startPoint x: 791, startPoint y: 175, endPoint x: 781, endPoint y: 265, distance: 90.7
click at [781, 265] on div "AN531610 015910001811580 F2771 AN535651 015910001845018 AN56270 AN533249 845 79…" at bounding box center [572, 209] width 1145 height 261
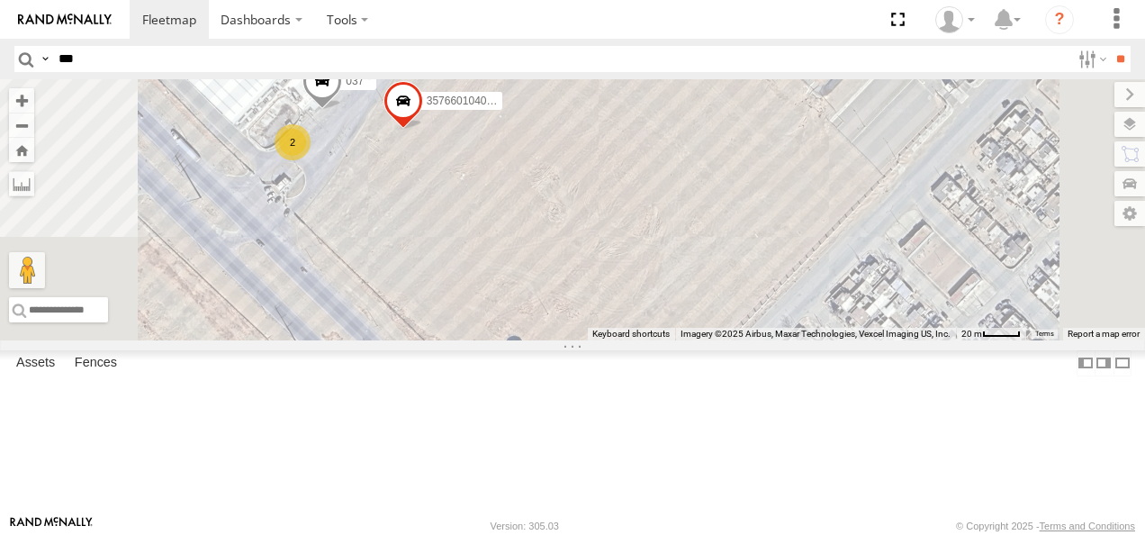
drag, startPoint x: 834, startPoint y: 148, endPoint x: 827, endPoint y: 313, distance: 165.8
click at [827, 313] on div "AN531610 015910001811580 F2771 AN535651 015910001845018 AN56270 AN533249 845 79…" at bounding box center [572, 209] width 1145 height 261
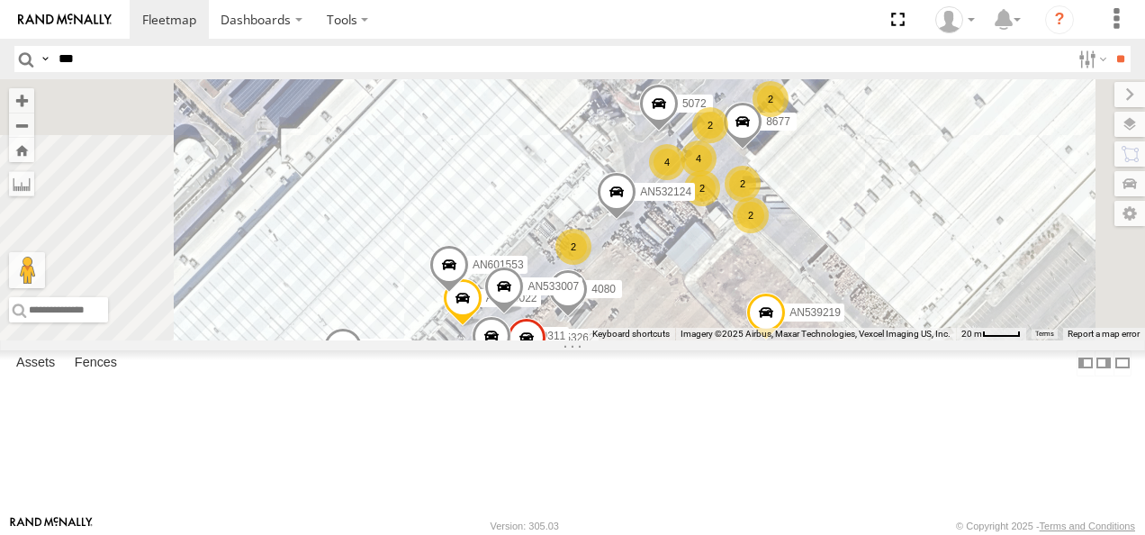
drag, startPoint x: 852, startPoint y: 283, endPoint x: 900, endPoint y: 420, distance: 145.2
click at [900, 340] on div "AN531610 015910001811580 F2771 AN535651 015910001845018 AN56270 AN533249 845 79…" at bounding box center [572, 209] width 1145 height 261
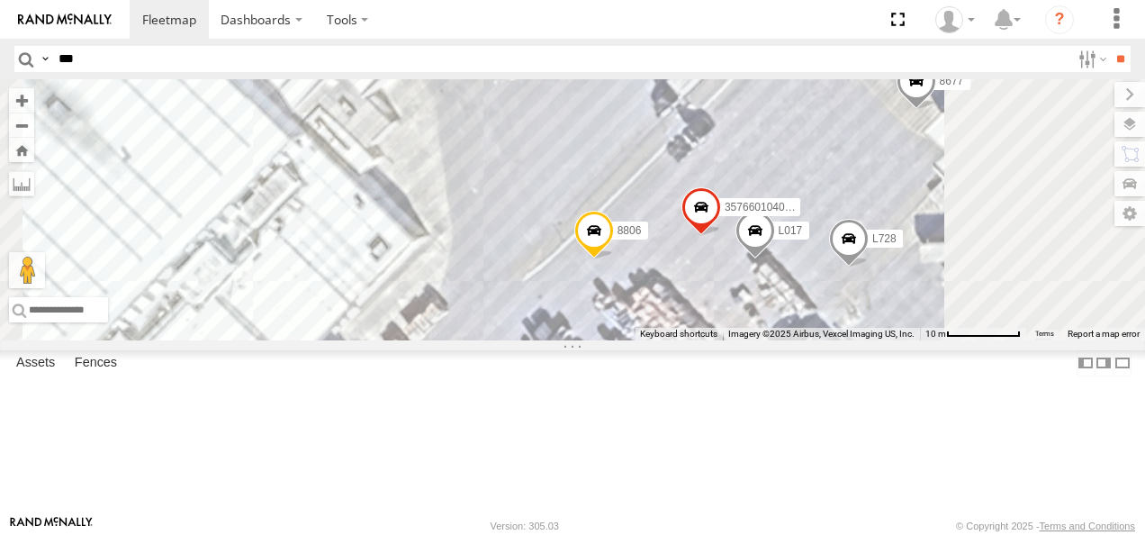
drag, startPoint x: 899, startPoint y: 255, endPoint x: 861, endPoint y: 519, distance: 266.5
click at [861, 519] on body "Dashboards ?" at bounding box center [572, 267] width 1145 height 535
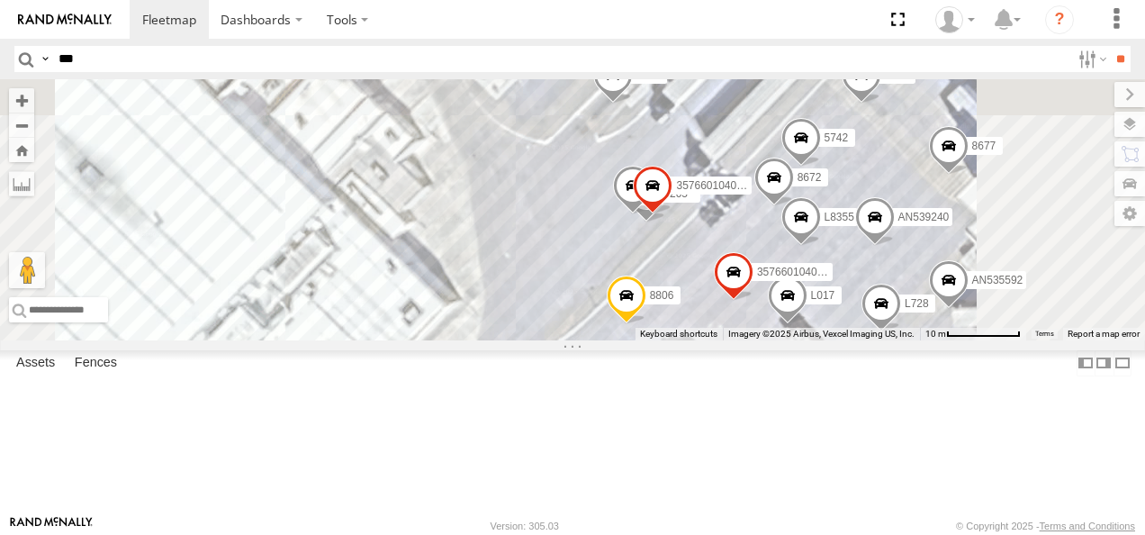
drag, startPoint x: 918, startPoint y: 390, endPoint x: 945, endPoint y: 439, distance: 56.1
click at [945, 340] on div "AN531610 015910001811580 F2771 AN535651 015910001845018 AN56270 AN533249 845 79…" at bounding box center [572, 209] width 1145 height 261
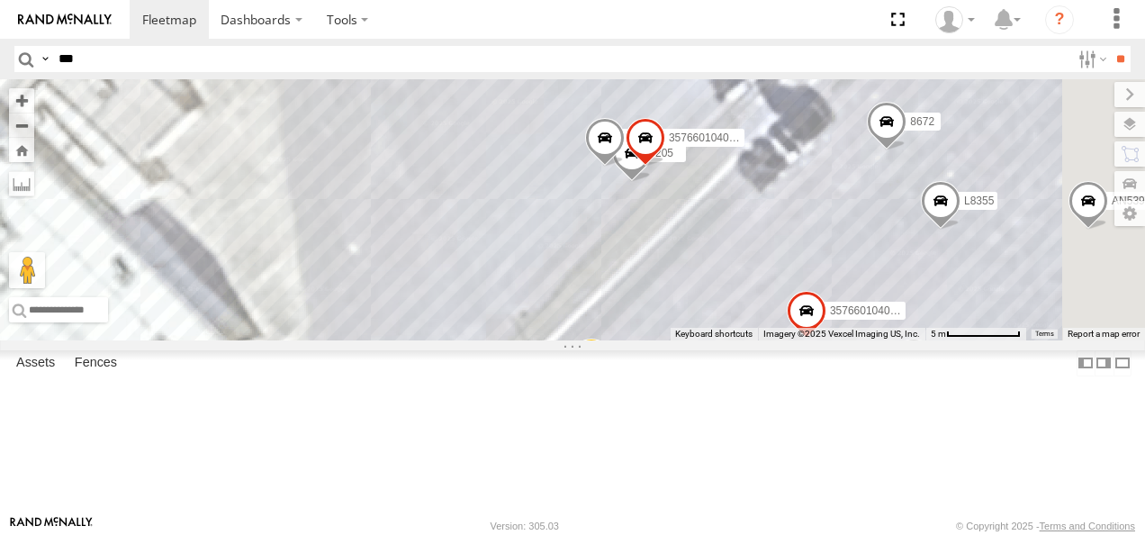
drag, startPoint x: 805, startPoint y: 324, endPoint x: 707, endPoint y: 248, distance: 124.5
click at [703, 244] on div "AN531610 015910001811580 F2771 AN535651 015910001845018 AN56270 AN533249 845 79…" at bounding box center [572, 209] width 1145 height 261
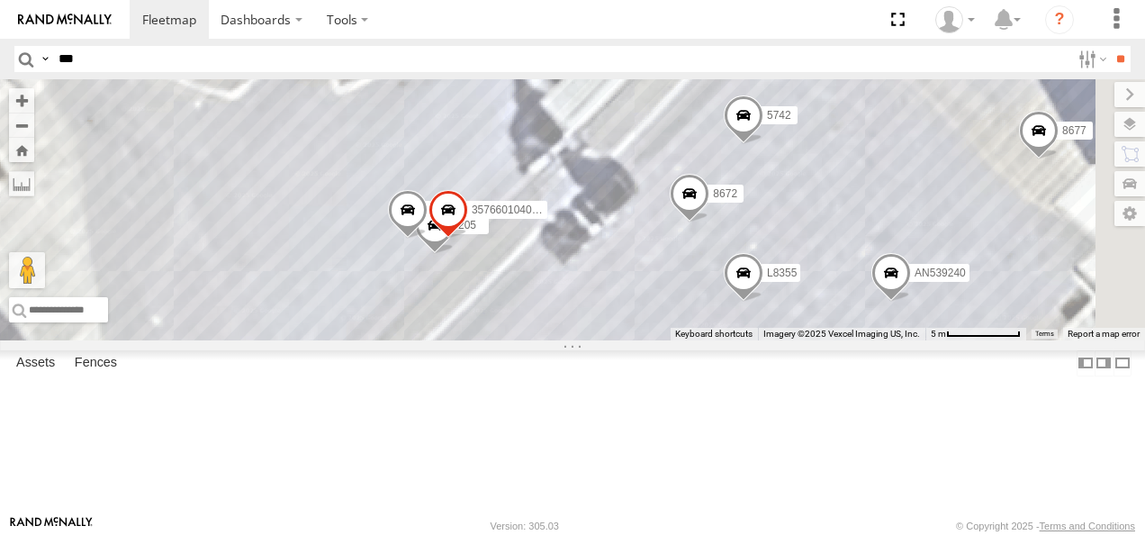
drag, startPoint x: 891, startPoint y: 301, endPoint x: 722, endPoint y: 378, distance: 186.2
click at [722, 340] on div "AN531610 015910001811580 F2771 AN535651 015910001845018 AN56270 AN533249 845 79…" at bounding box center [572, 209] width 1145 height 261
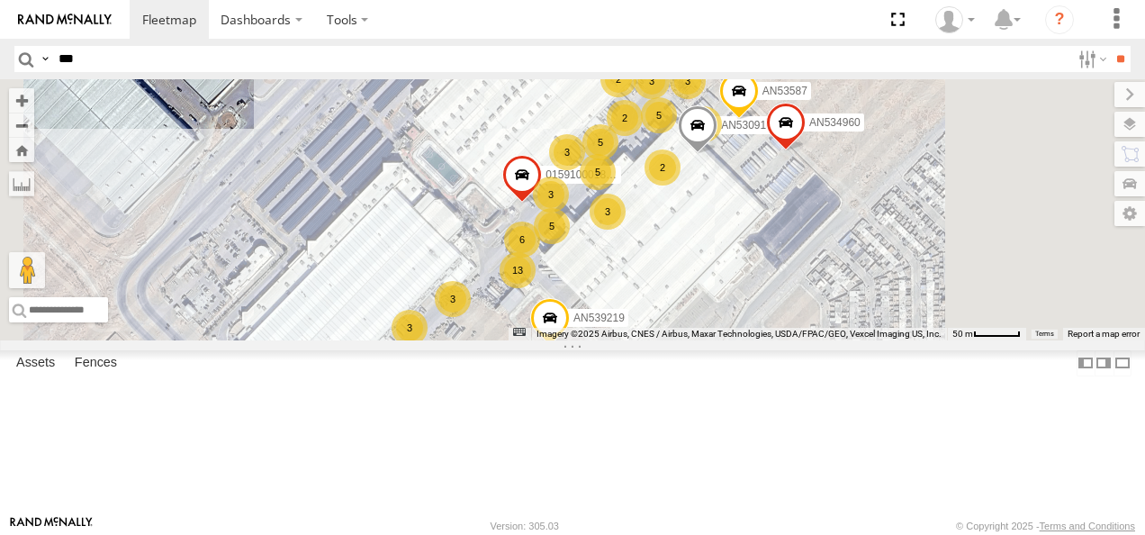
drag, startPoint x: 1036, startPoint y: 310, endPoint x: 725, endPoint y: 411, distance: 326.6
click at [736, 340] on div "AN531610 015910001811580 F2771 AN535651 015910001845018 AN56270 AN533249 845 79…" at bounding box center [572, 209] width 1145 height 261
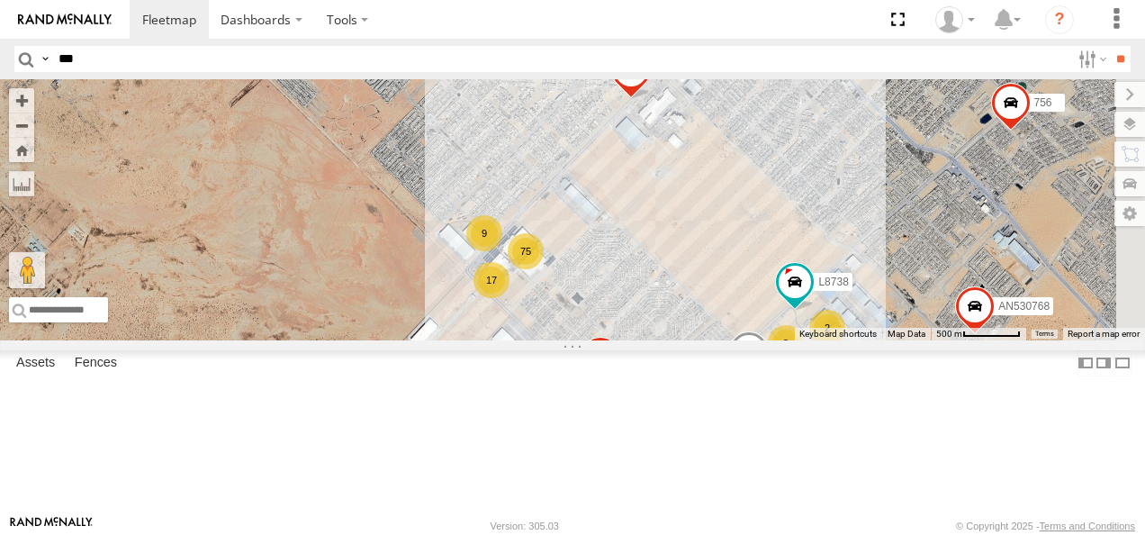
drag, startPoint x: 996, startPoint y: 271, endPoint x: 647, endPoint y: 360, distance: 360.6
click at [688, 340] on div "AN531610 015910001811580 F2771 AN535651 015910001845018 AN56270 AN533249 845 79…" at bounding box center [572, 209] width 1145 height 261
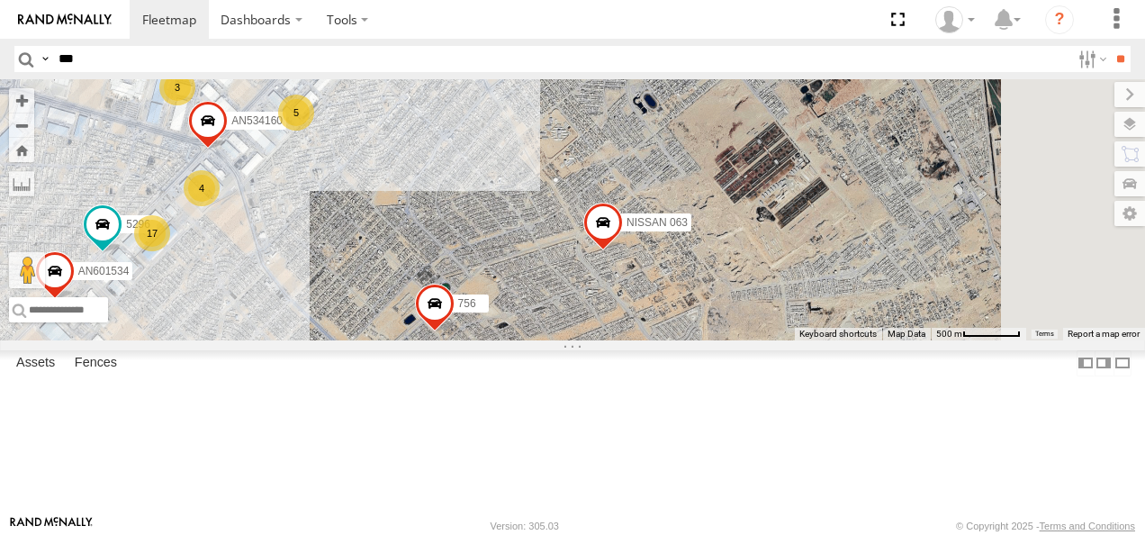
drag, startPoint x: 825, startPoint y: 304, endPoint x: 696, endPoint y: 391, distance: 155.1
click at [623, 251] on span at bounding box center [603, 227] width 40 height 49
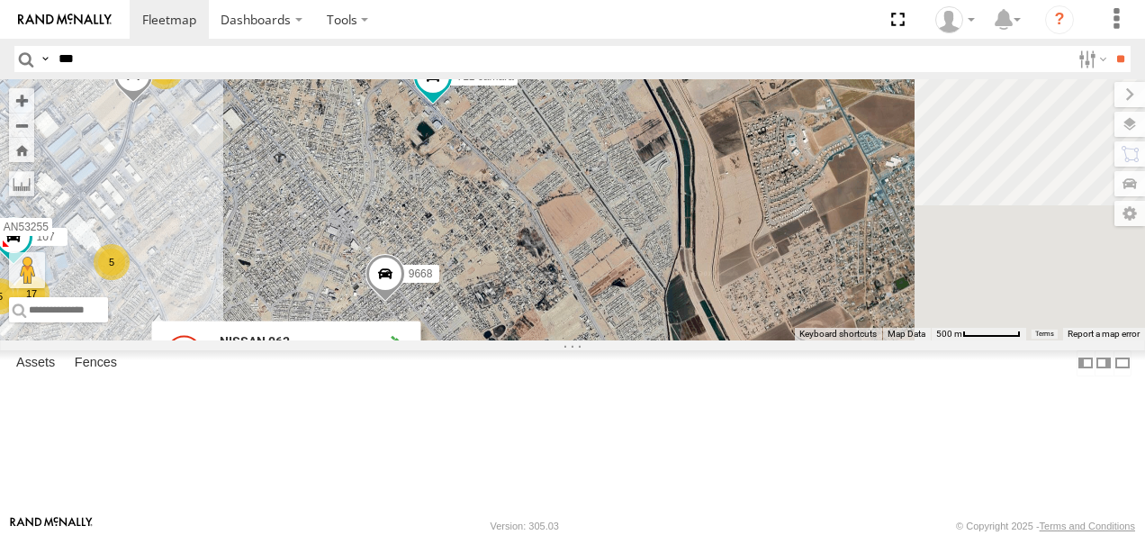
drag, startPoint x: 842, startPoint y: 293, endPoint x: 792, endPoint y: 346, distance: 72.6
click at [786, 340] on div "AN531610 015910001811580 F2771 AN535651 015910001845018 AN56270 AN533249 845 79…" at bounding box center [572, 209] width 1145 height 261
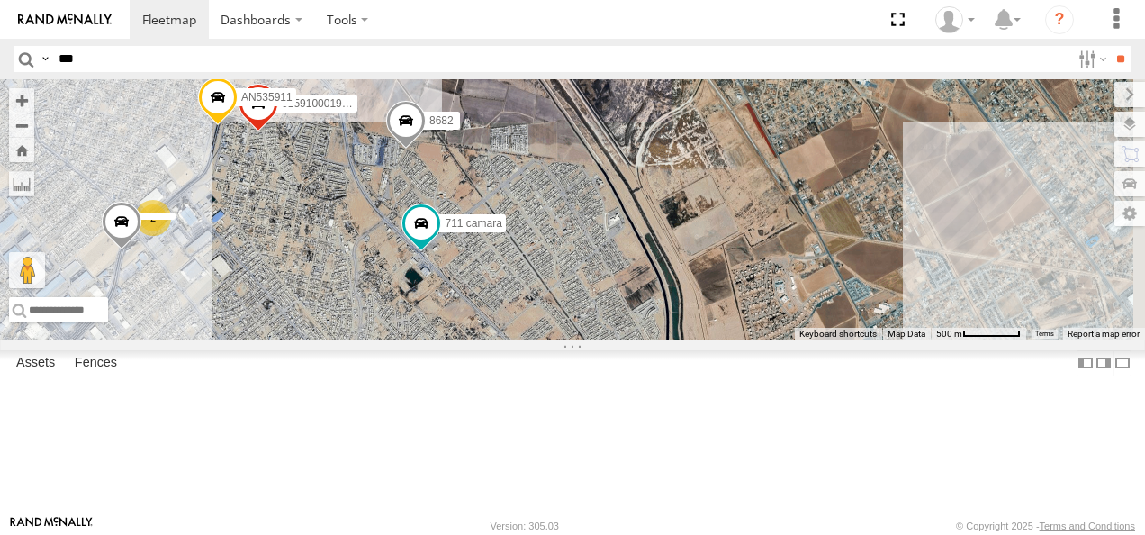
drag, startPoint x: 782, startPoint y: 272, endPoint x: 795, endPoint y: 378, distance: 107.0
click at [791, 340] on div "AN531610 015910001811580 F2771 AN535651 015910001845018 AN56270 AN533249 845 79…" at bounding box center [572, 209] width 1145 height 261
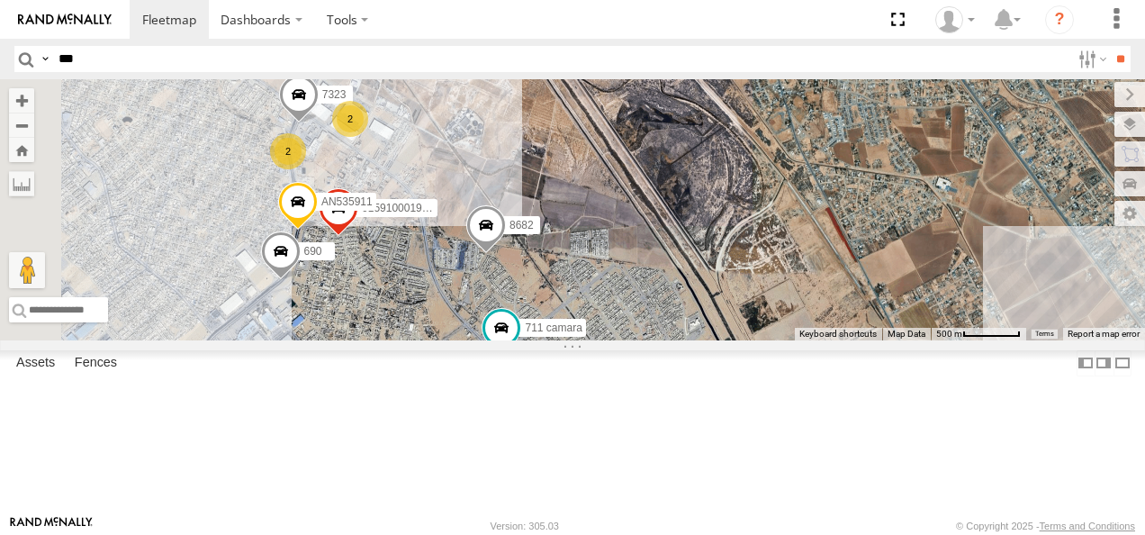
drag, startPoint x: 711, startPoint y: 184, endPoint x: 880, endPoint y: 368, distance: 249.9
click at [880, 340] on div "AN531610 015910001811580 F2771 AN535651 015910001845018 AN56270 AN533249 845 79…" at bounding box center [572, 209] width 1145 height 261
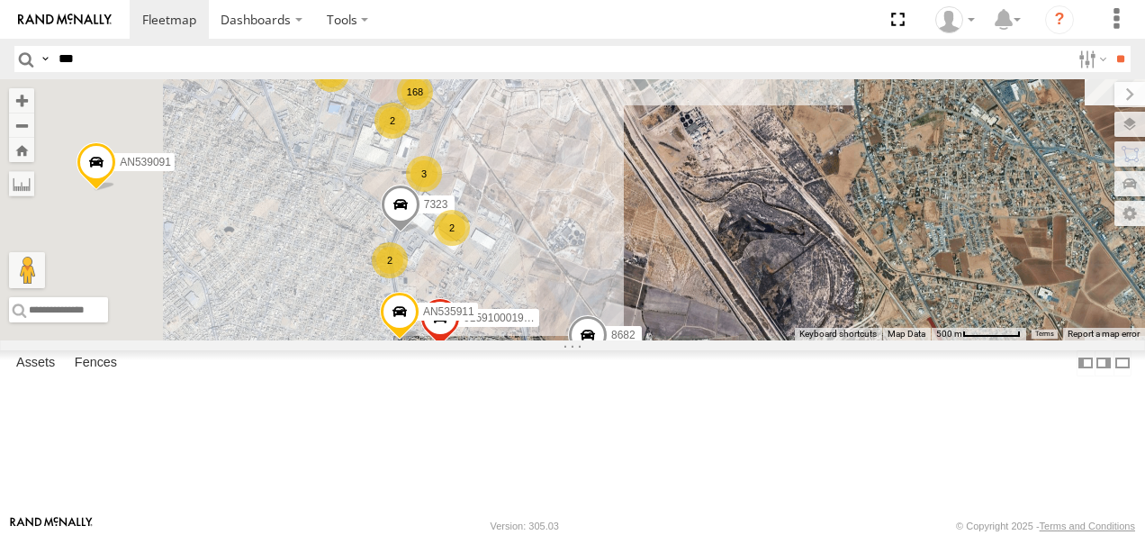
drag, startPoint x: 864, startPoint y: 250, endPoint x: 933, endPoint y: 344, distance: 116.0
click at [933, 340] on div "AN531610 015910001811580 F2771 AN535651 015910001845018 AN56270 AN533249 845 79…" at bounding box center [572, 209] width 1145 height 261
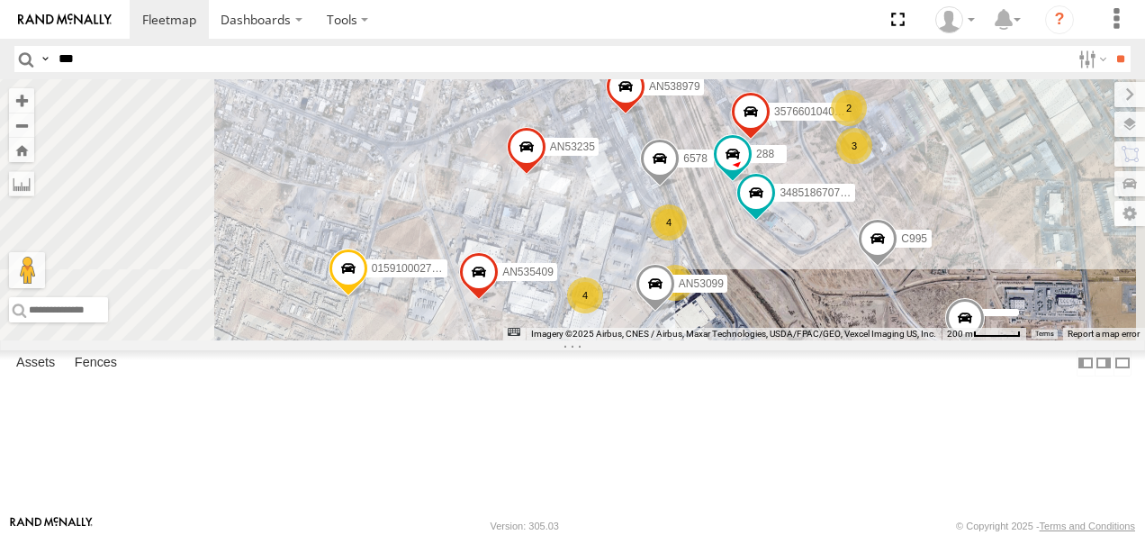
drag, startPoint x: 918, startPoint y: 212, endPoint x: 942, endPoint y: 371, distance: 161.1
click at [942, 340] on div "AN531610 015910001811580 F2771 AN535651 015910001845018 AN56270 AN533249 845 79…" at bounding box center [572, 209] width 1145 height 261
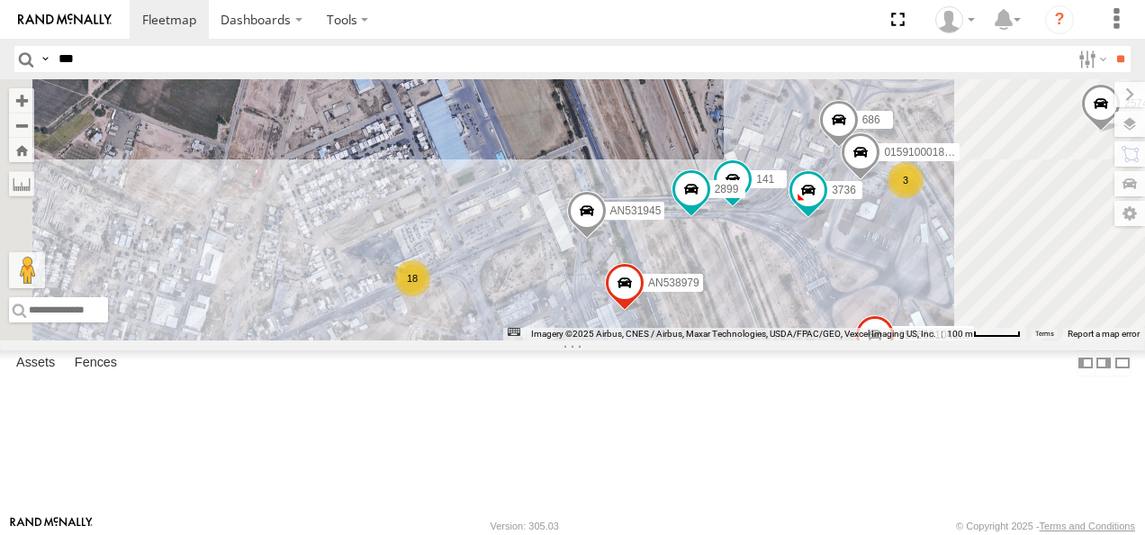
drag, startPoint x: 947, startPoint y: 333, endPoint x: 970, endPoint y: 462, distance: 130.7
click at [971, 340] on div "AN531610 015910001811580 F2771 AN535651 015910001845018 AN56270 AN533249 845 79…" at bounding box center [572, 209] width 1145 height 261
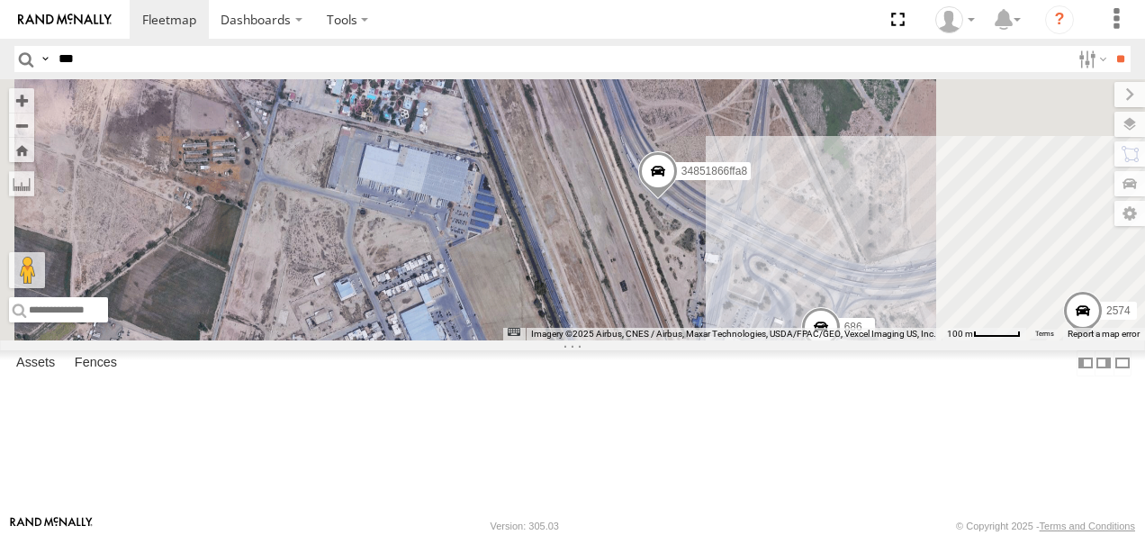
drag, startPoint x: 937, startPoint y: 326, endPoint x: 875, endPoint y: 375, distance: 78.9
click at [879, 340] on div "AN531610 015910001811580 F2771 AN535651 015910001845018 AN56270 AN533249 845 79…" at bounding box center [572, 209] width 1145 height 261
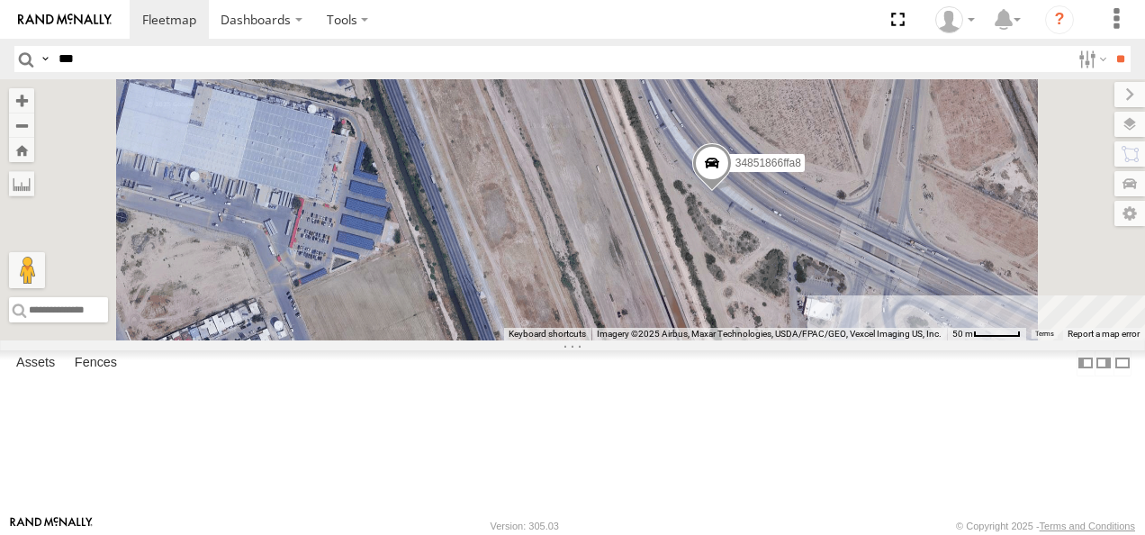
drag, startPoint x: 795, startPoint y: 205, endPoint x: 875, endPoint y: 342, distance: 158.6
click at [875, 333] on div "AN531610 015910001811580 F2771 AN535651 015910001845018 AN56270 AN533249 845 79…" at bounding box center [572, 209] width 1145 height 261
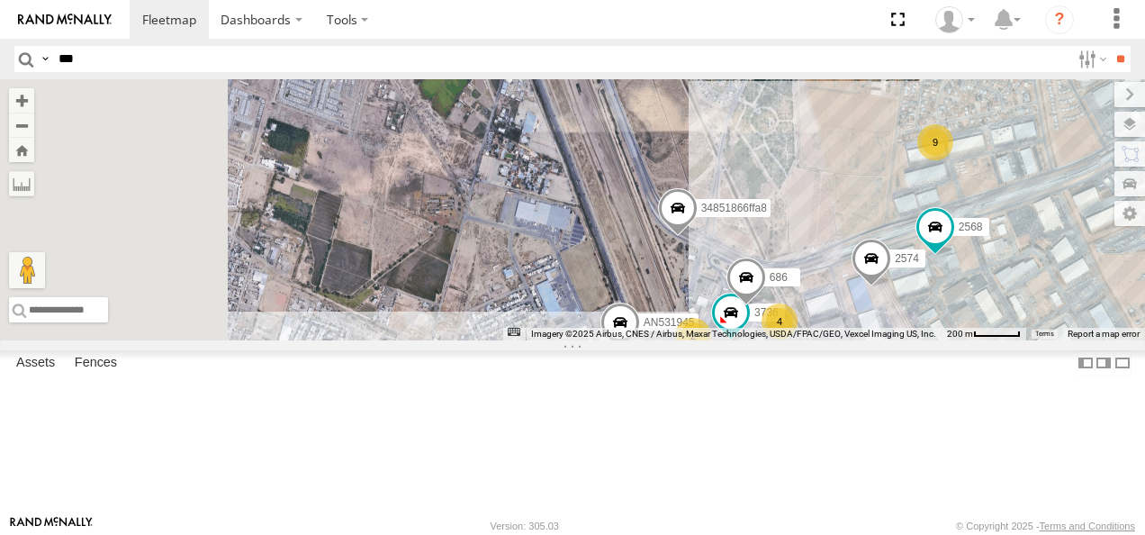
drag, startPoint x: 825, startPoint y: 226, endPoint x: 876, endPoint y: 326, distance: 112.4
click at [875, 321] on div "AN531610 015910001811580 F2771 AN535651 015910001845018 AN56270 AN533249 845 79…" at bounding box center [572, 209] width 1145 height 261
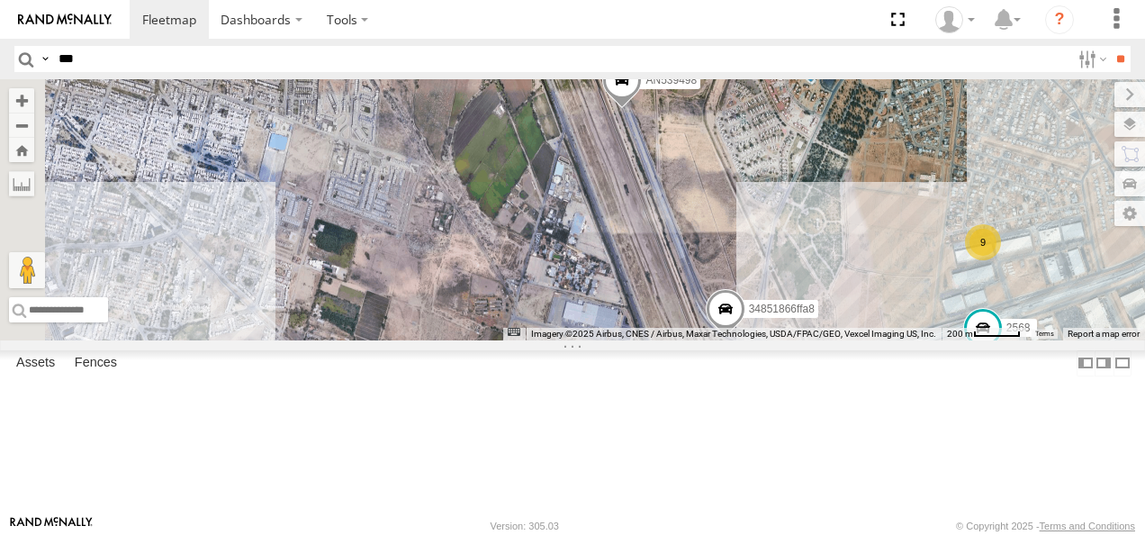
drag, startPoint x: 841, startPoint y: 264, endPoint x: 865, endPoint y: 317, distance: 58.4
click at [864, 312] on div "AN531610 015910001811580 F2771 AN535651 015910001845018 AN56270 AN533249 845 79…" at bounding box center [572, 209] width 1145 height 261
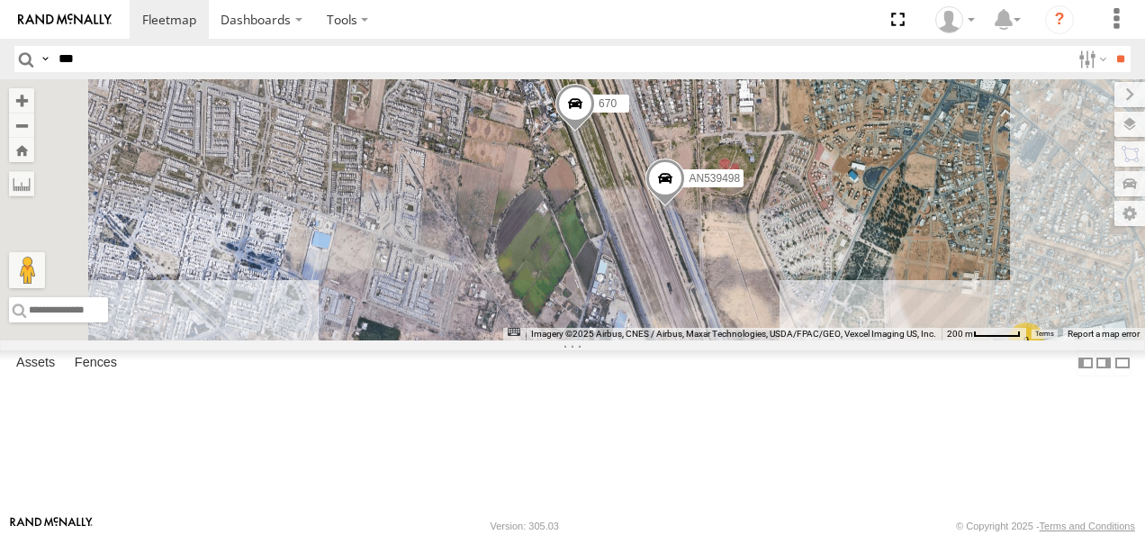
drag, startPoint x: 853, startPoint y: 268, endPoint x: 917, endPoint y: 405, distance: 151.1
click at [917, 340] on div "AN531610 015910001811580 F2771 AN535651 015910001845018 AN56270 AN533249 845 79…" at bounding box center [572, 209] width 1145 height 261
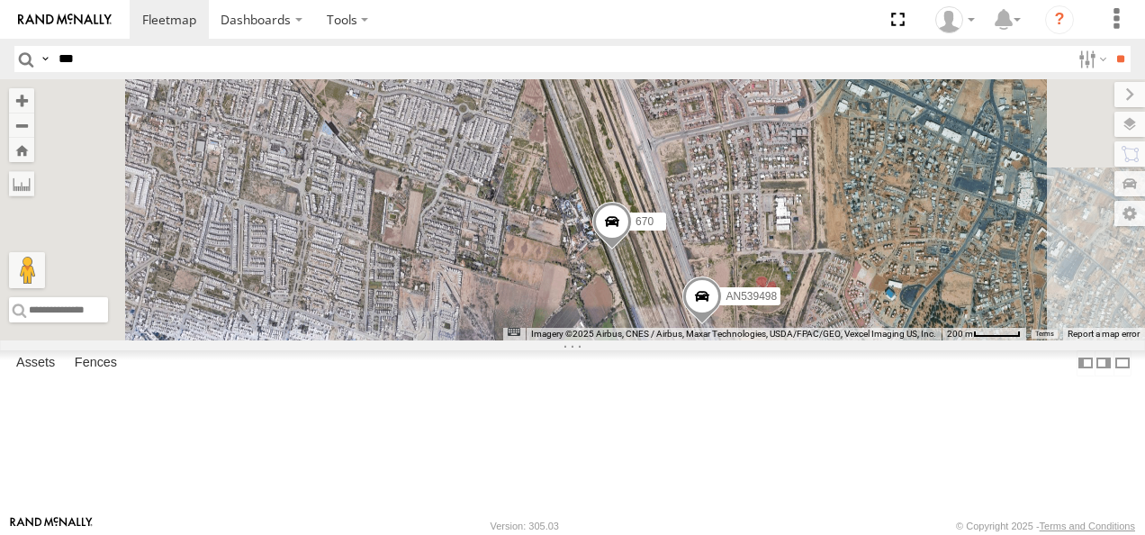
drag, startPoint x: 852, startPoint y: 243, endPoint x: 794, endPoint y: 182, distance: 84.1
click at [794, 184] on div "AN531610 015910001811580 F2771 AN535651 015910001845018 AN56270 AN533249 845 79…" at bounding box center [572, 209] width 1145 height 261
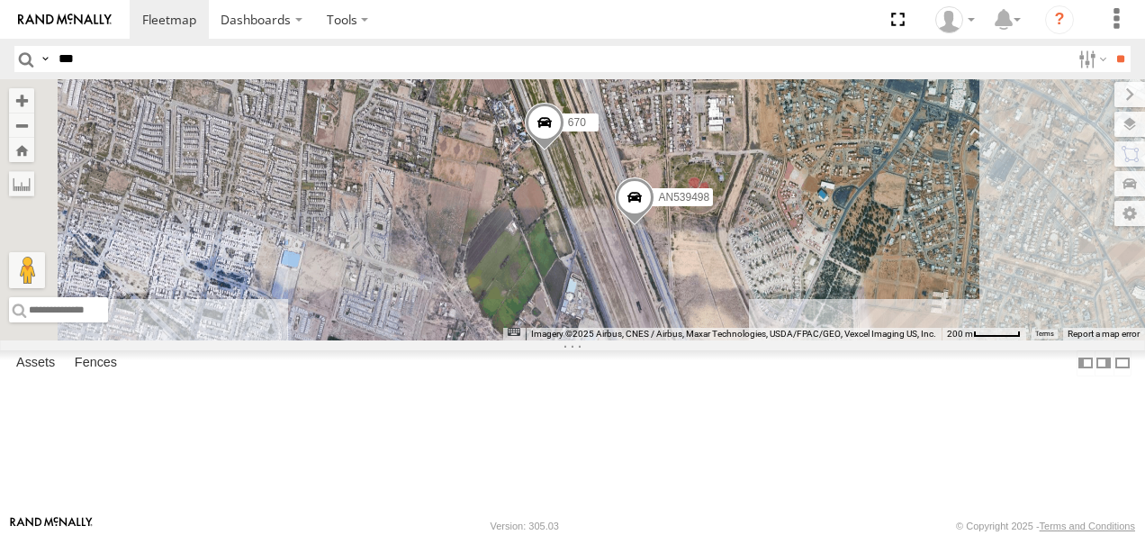
drag, startPoint x: 891, startPoint y: 418, endPoint x: 816, endPoint y: 288, distance: 149.7
click at [819, 292] on div "AN531610 015910001811580 F2771 AN535651 015910001845018 AN56270 AN533249 845 79…" at bounding box center [572, 209] width 1145 height 261
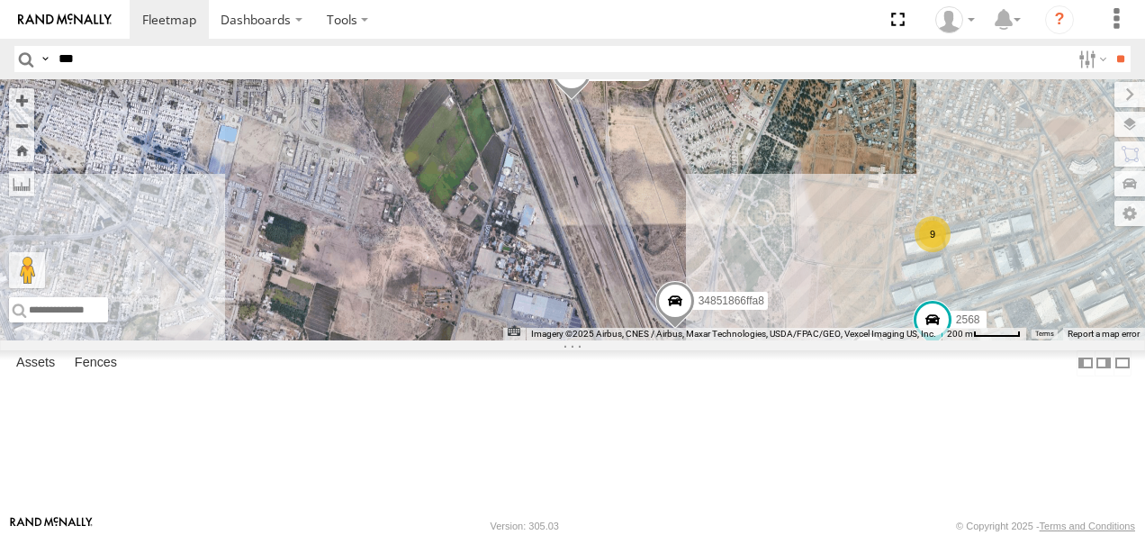
drag, startPoint x: 850, startPoint y: 362, endPoint x: 791, endPoint y: 281, distance: 100.5
click at [792, 283] on div "AN531610 015910001811580 F2771 AN535651 015910001845018 AN56270 AN533249 845 79…" at bounding box center [572, 209] width 1145 height 261
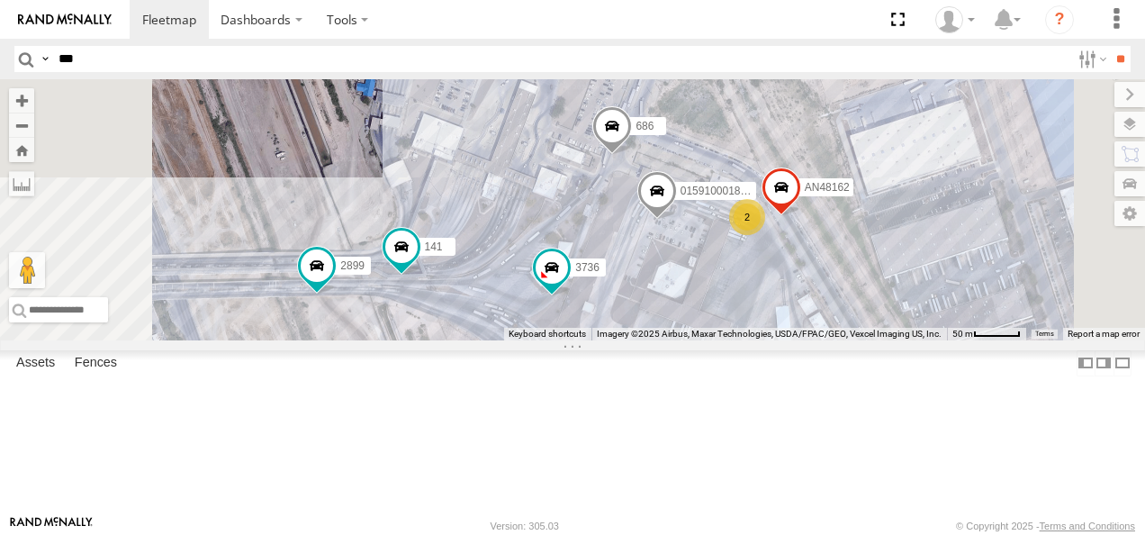
drag, startPoint x: 797, startPoint y: 282, endPoint x: 688, endPoint y: 237, distance: 117.9
click at [688, 237] on div "AN531610 015910001811580 F2771 AN535651 015910001845018 AN56270 AN533249 845 79…" at bounding box center [572, 209] width 1145 height 261
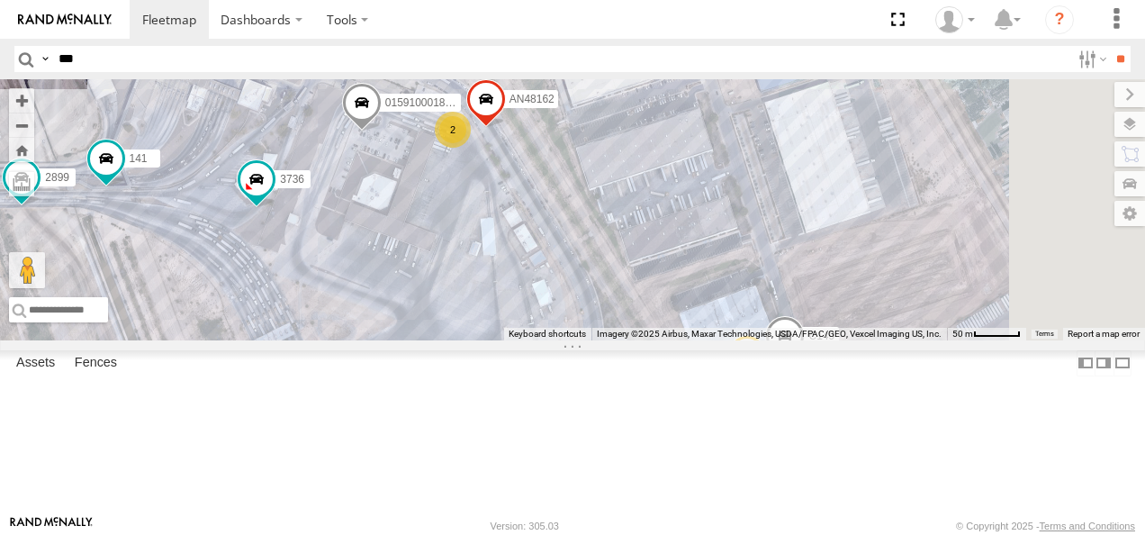
drag, startPoint x: 867, startPoint y: 317, endPoint x: 648, endPoint y: 278, distance: 222.2
click at [690, 293] on div "AN531610 015910001811580 F2771 AN535651 015910001845018 AN56270 AN533249 845 79…" at bounding box center [572, 209] width 1145 height 261
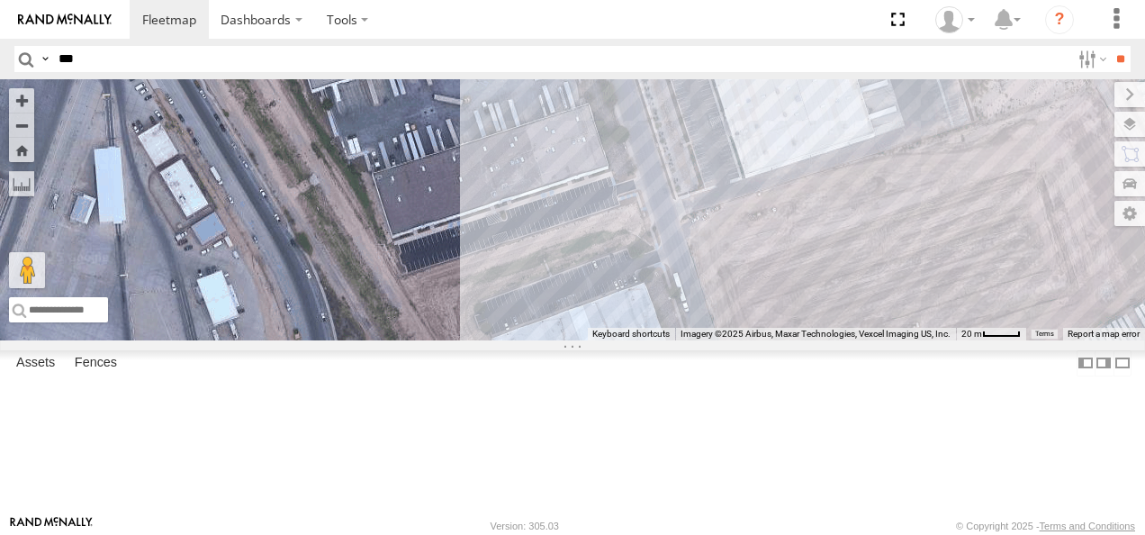
drag, startPoint x: 832, startPoint y: 353, endPoint x: 693, endPoint y: 234, distance: 182.6
click at [719, 245] on div "AN531610 015910001811580 F2771 AN535651 015910001845018 AN56270 AN533249 845 79…" at bounding box center [572, 209] width 1145 height 261
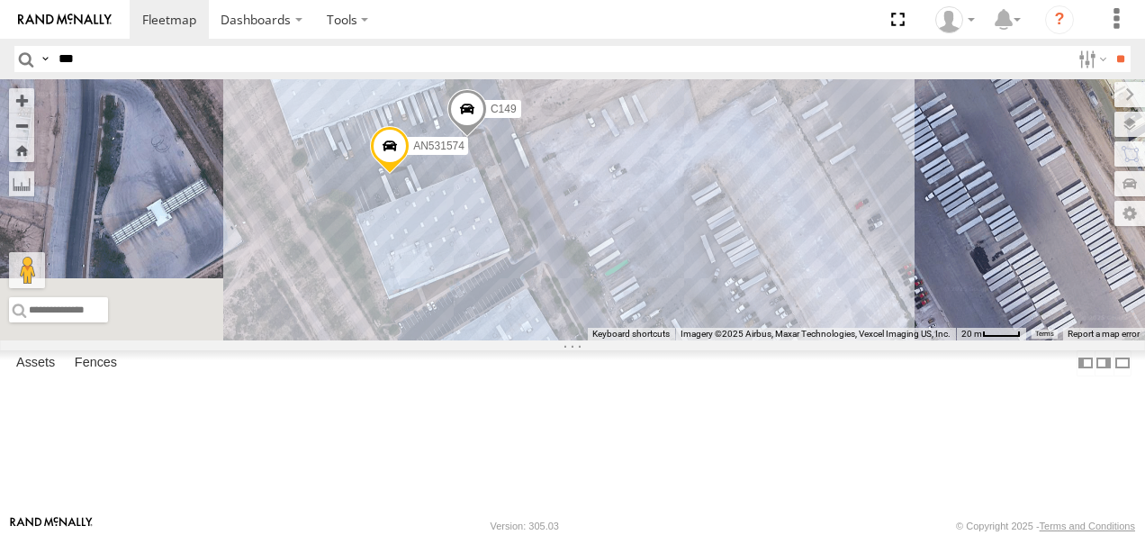
drag, startPoint x: 794, startPoint y: 314, endPoint x: 808, endPoint y: 261, distance: 54.8
click at [808, 261] on div "AN531610 015910001811580 F2771 AN535651 015910001845018 AN56270 AN533249 845 79…" at bounding box center [572, 209] width 1145 height 261
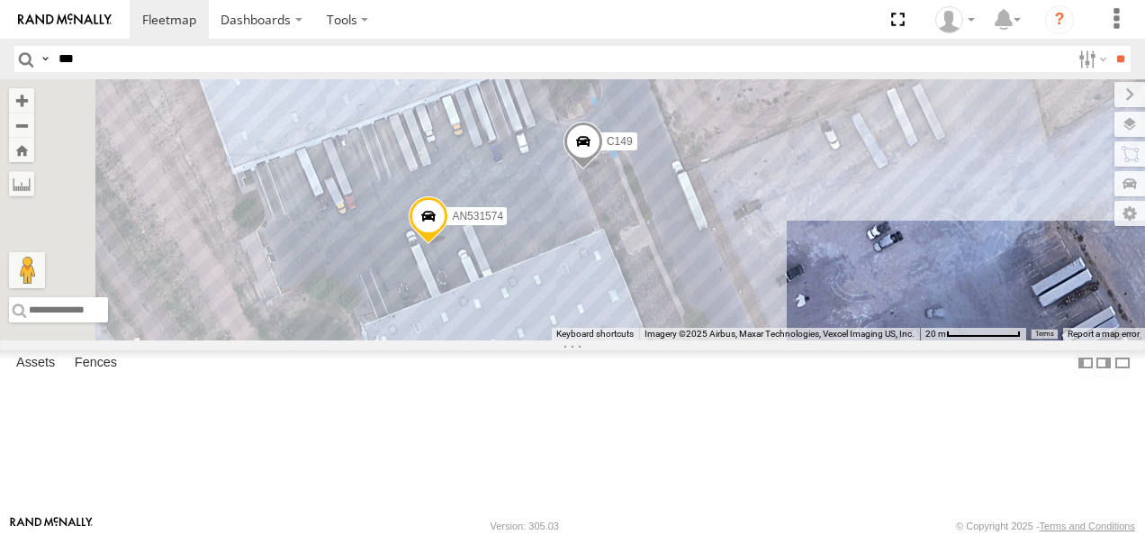
drag, startPoint x: 654, startPoint y: 256, endPoint x: 776, endPoint y: 348, distance: 153.1
click at [776, 340] on div "AN531610 015910001811580 F2771 AN535651 015910001845018 AN56270 AN533249 845 79…" at bounding box center [572, 209] width 1145 height 261
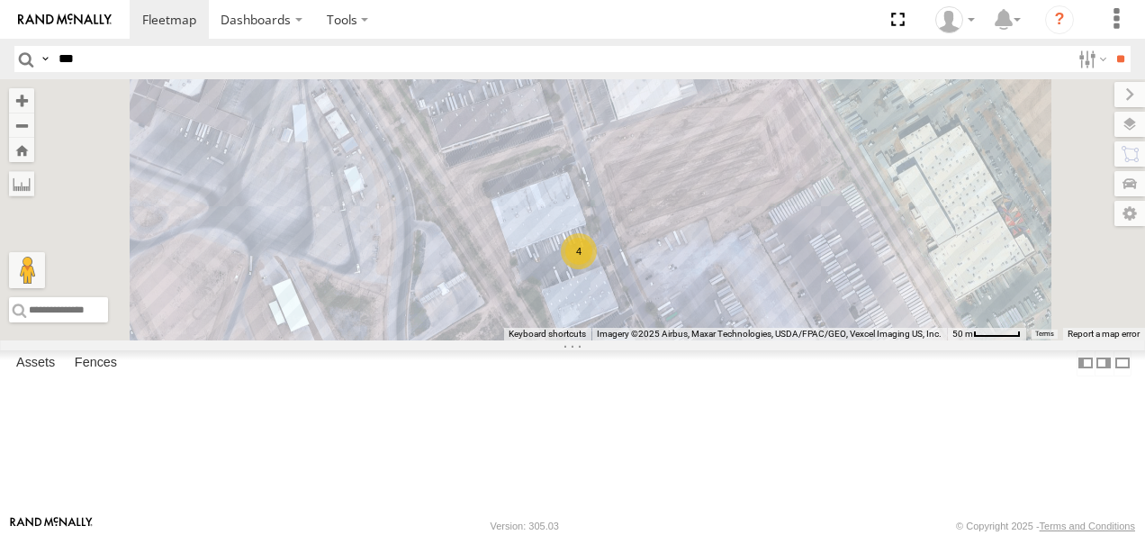
drag, startPoint x: 744, startPoint y: 200, endPoint x: 811, endPoint y: 328, distance: 144.6
click at [811, 328] on div "2 4 3524" at bounding box center [572, 209] width 1145 height 261
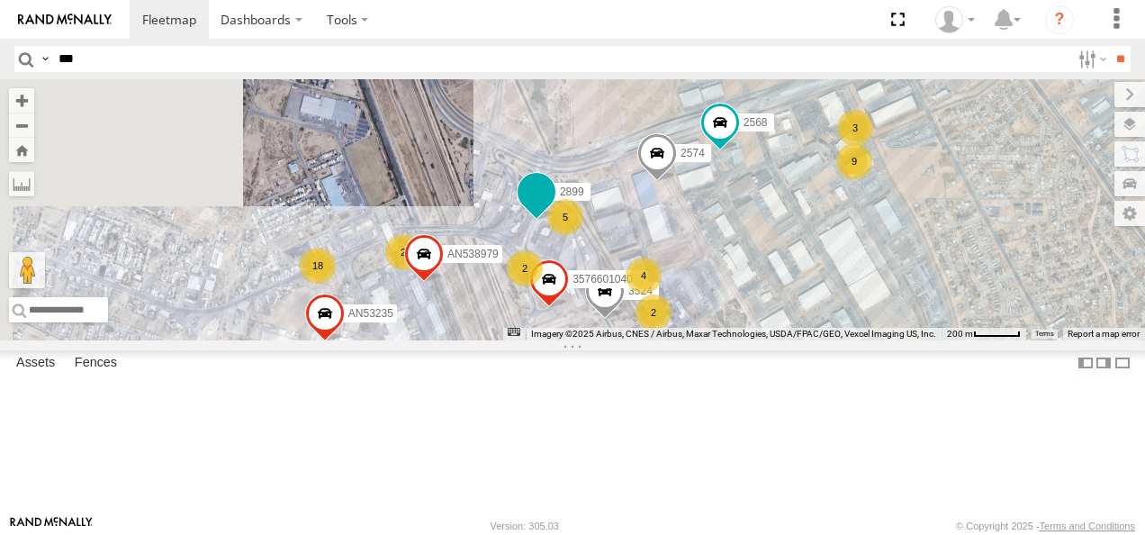
drag, startPoint x: 810, startPoint y: 267, endPoint x: 789, endPoint y: 295, distance: 35.3
click at [877, 319] on div "3524 357660104096649 2574 2899 2568 18 8 2 9 5 3 4 2 3 4 2 594 2 2 AN538979 AN5…" at bounding box center [572, 209] width 1145 height 261
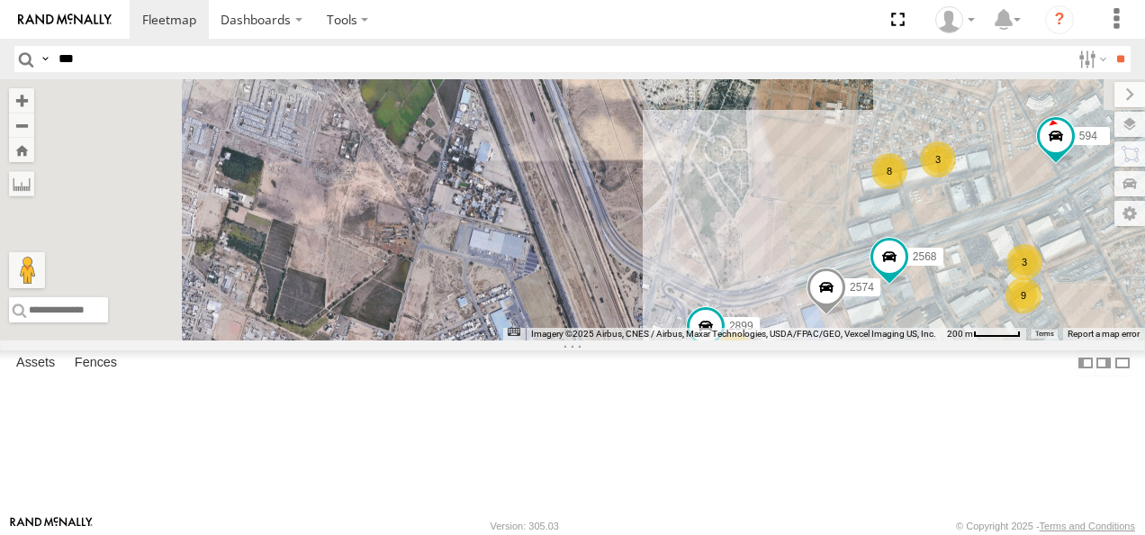
drag, startPoint x: 734, startPoint y: 205, endPoint x: 886, endPoint y: 322, distance: 192.0
click at [886, 322] on div "3524 357660104096649 2574 2899 2568 18 8 2 9 5 3 4 2 3 4 2 594 2 2 AN538979 AN5…" at bounding box center [572, 209] width 1145 height 261
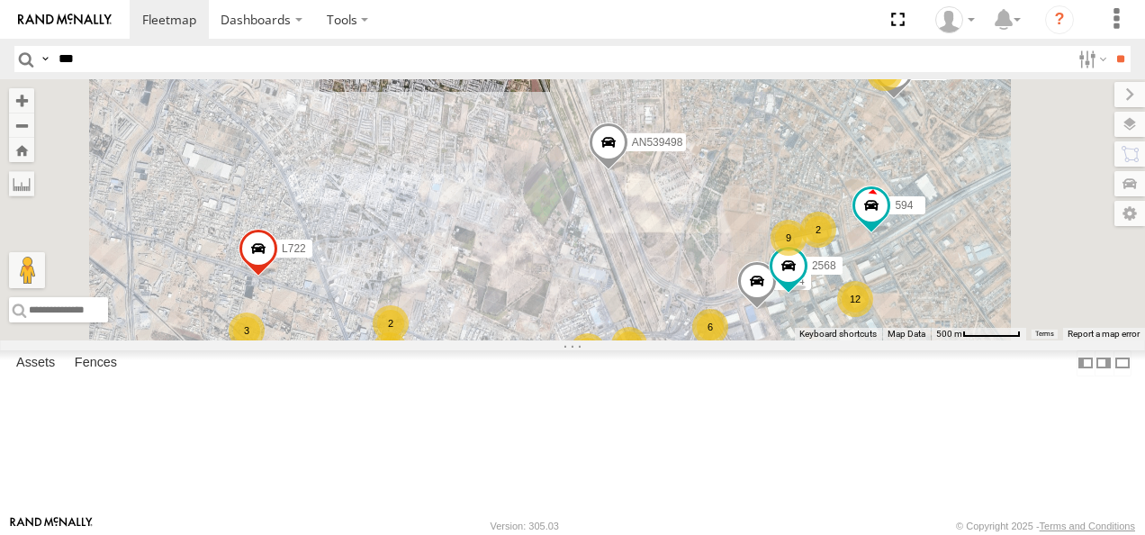
drag, startPoint x: 774, startPoint y: 207, endPoint x: 859, endPoint y: 351, distance: 167.1
click at [859, 340] on div "2574 2568 594 AN535409 AN53235 265 AN539498 121 93 18 9 3 12 3 19 6 3 9 4 7 3 3…" at bounding box center [572, 209] width 1145 height 261
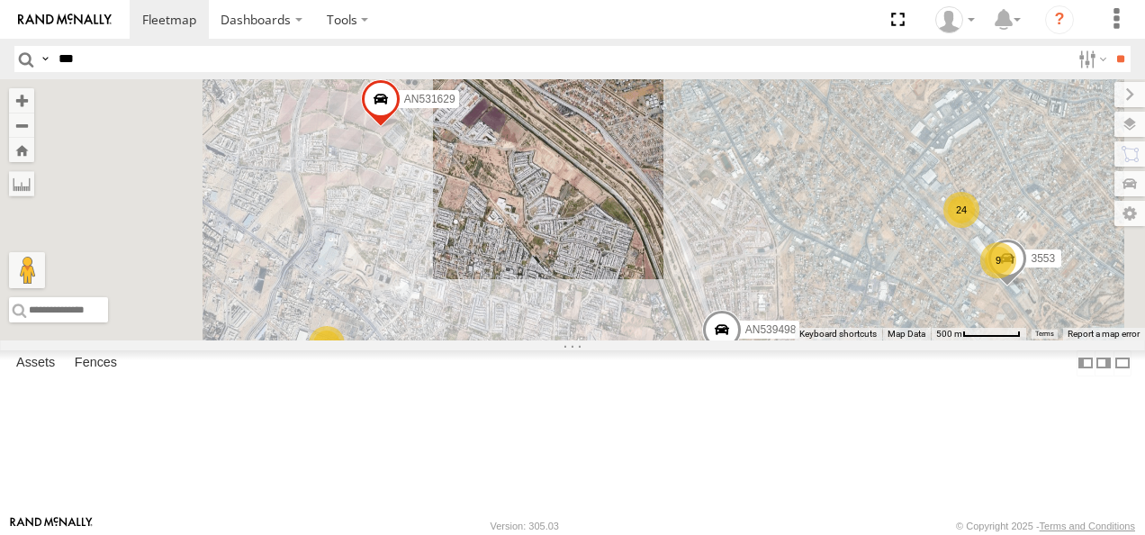
drag, startPoint x: 823, startPoint y: 245, endPoint x: 897, endPoint y: 371, distance: 146.1
click at [902, 340] on div "2574 2568 594 AN535409 AN53235 265 AN539498 121 93 18 9 3 12 3 24 6 3 9 4 7 3 3…" at bounding box center [572, 209] width 1145 height 261
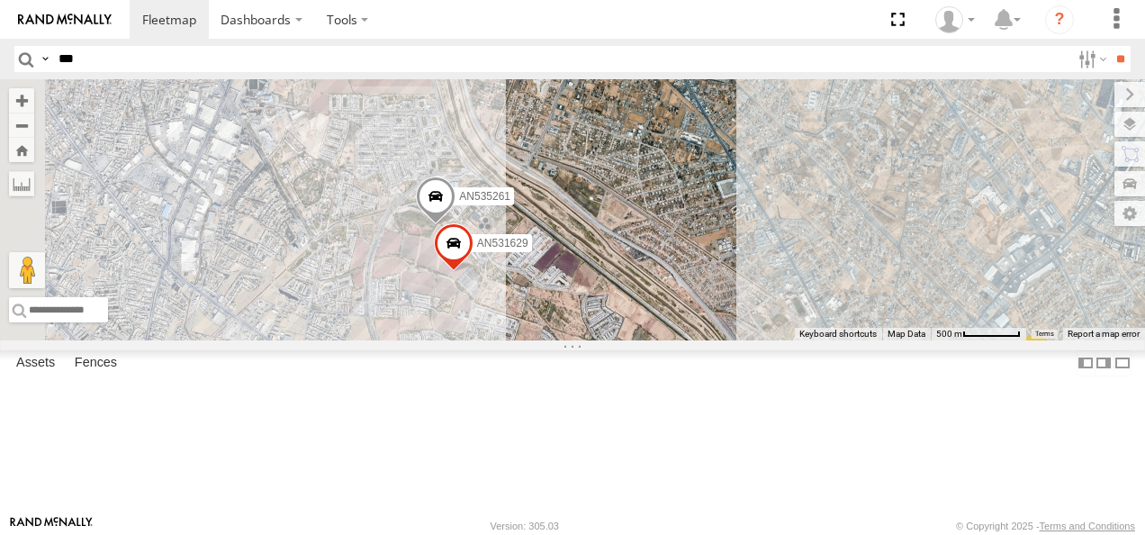
drag, startPoint x: 794, startPoint y: 303, endPoint x: 877, endPoint y: 398, distance: 126.4
click at [884, 340] on div "2574 2568 594 AN535409 AN53235 265 AN539498 121 93 18 9 3 12 3 24 6 3 9 4 7 3 3…" at bounding box center [572, 209] width 1145 height 261
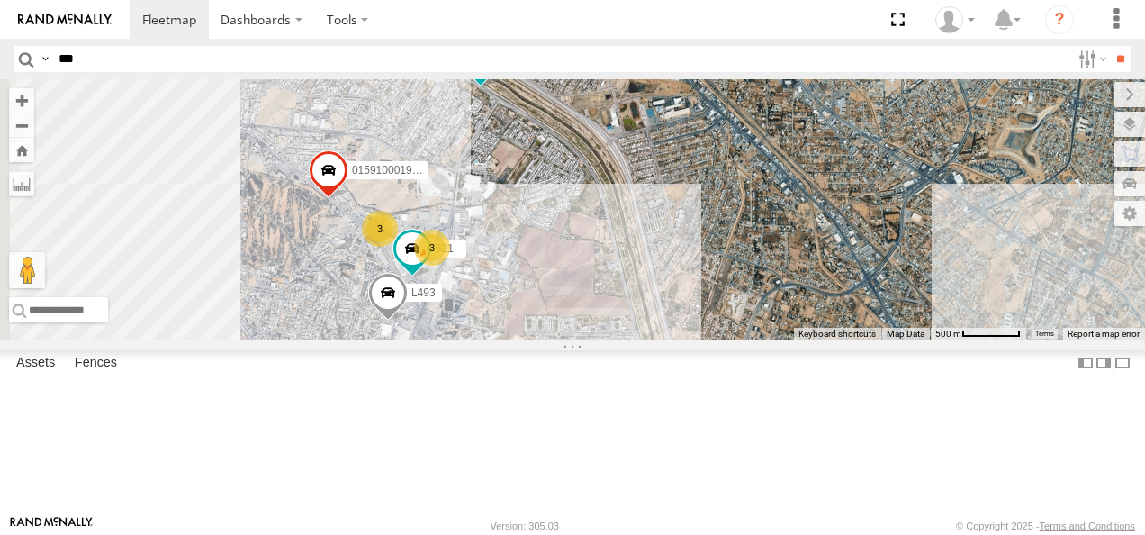
drag, startPoint x: 855, startPoint y: 280, endPoint x: 929, endPoint y: 360, distance: 109.6
click at [947, 340] on div "2574 2568 594 AN535409 AN53235 265 AN539498 121 93 18 9 3 12 3 24 6 3 9 4 7 3 3…" at bounding box center [572, 209] width 1145 height 261
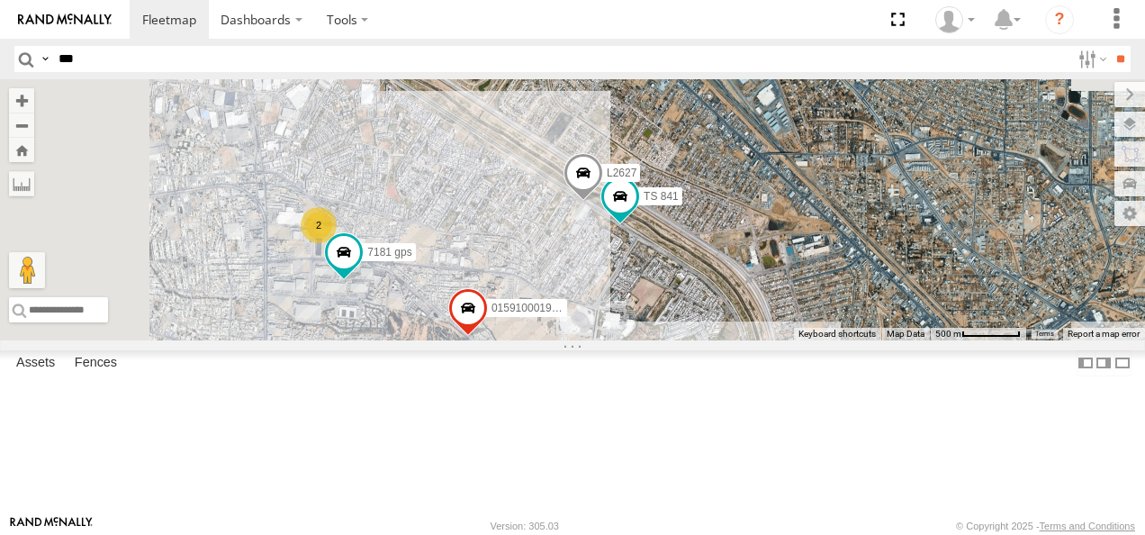
drag, startPoint x: 862, startPoint y: 292, endPoint x: 935, endPoint y: 376, distance: 111.7
click at [935, 340] on div "2574 2568 594 AN535409 AN53235 265 AN539498 121 93 18 9 3 12 3 24 6 3 9 4 7 3 3…" at bounding box center [572, 209] width 1145 height 261
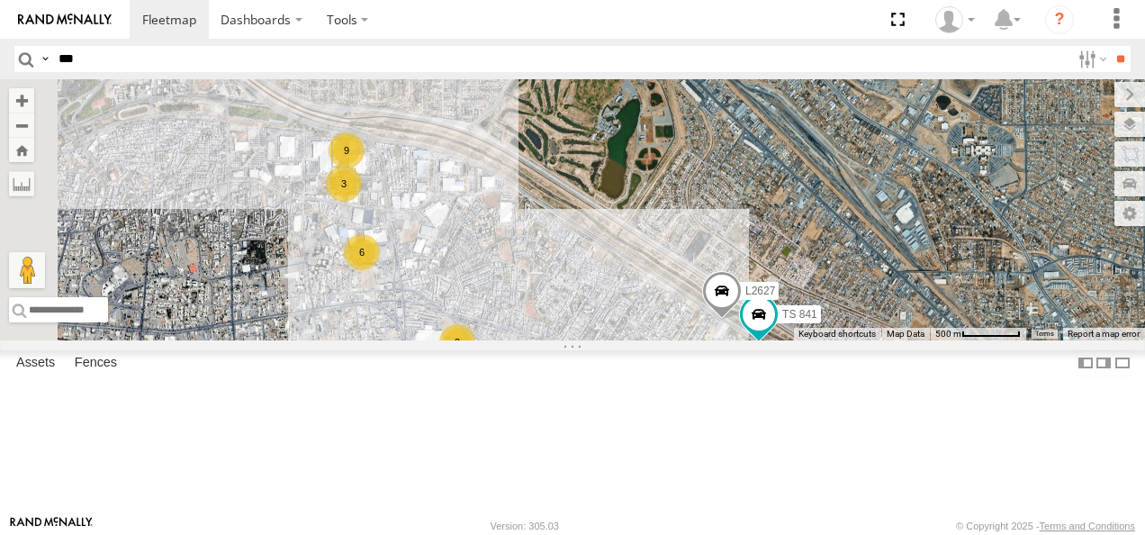
drag, startPoint x: 738, startPoint y: 279, endPoint x: 870, endPoint y: 380, distance: 165.7
click at [870, 340] on div "2574 2568 594 AN535409 AN53235 265 AN539498 121 93 18 9 3 12 3 24 6 3 9 4 7 3 3…" at bounding box center [572, 209] width 1145 height 261
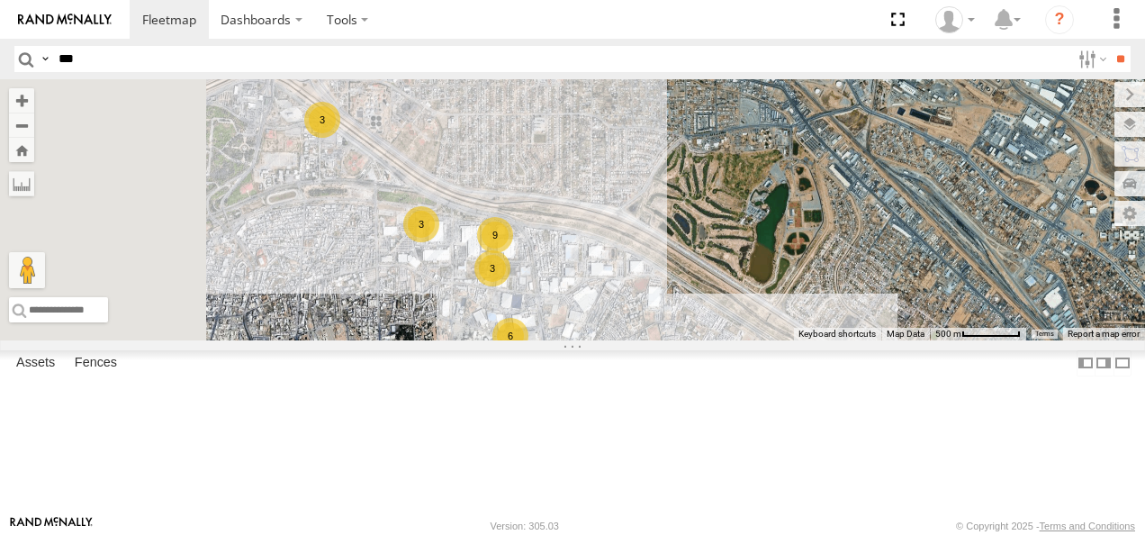
drag, startPoint x: 696, startPoint y: 305, endPoint x: 857, endPoint y: 393, distance: 183.3
click at [855, 340] on div "2574 2568 594 AN535409 AN53235 265 AN539498 121 93 18 9 3 12 3 24 6 3 9 4 7 3 3…" at bounding box center [572, 209] width 1145 height 261
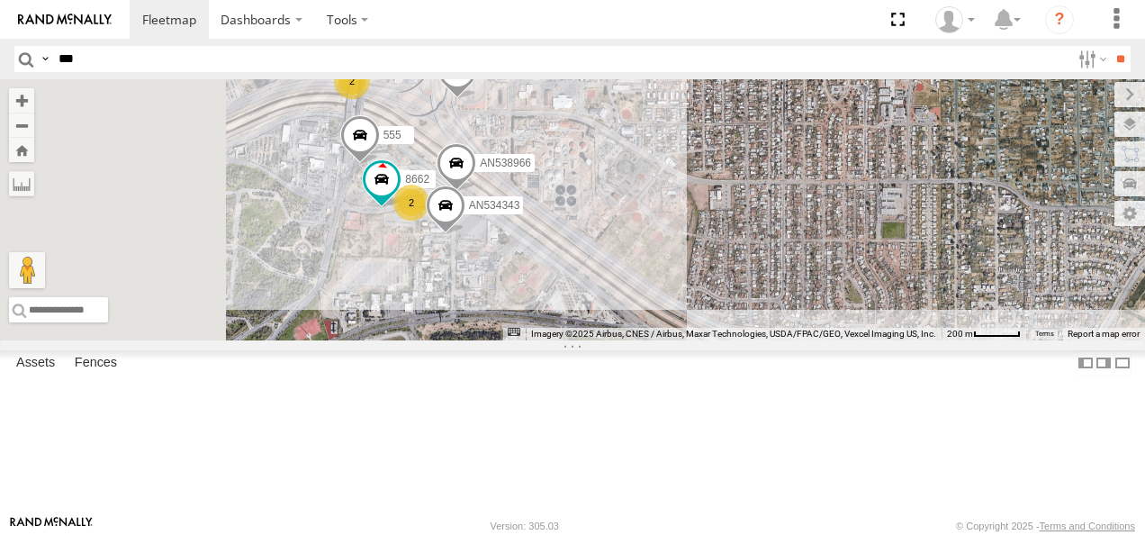
drag, startPoint x: 664, startPoint y: 266, endPoint x: 719, endPoint y: 348, distance: 98.6
click at [719, 340] on div "2574 2568 594 AN535409 AN53235 265 AN539498 L722 AN538215 AN53099 0159100027453…" at bounding box center [572, 209] width 1145 height 261
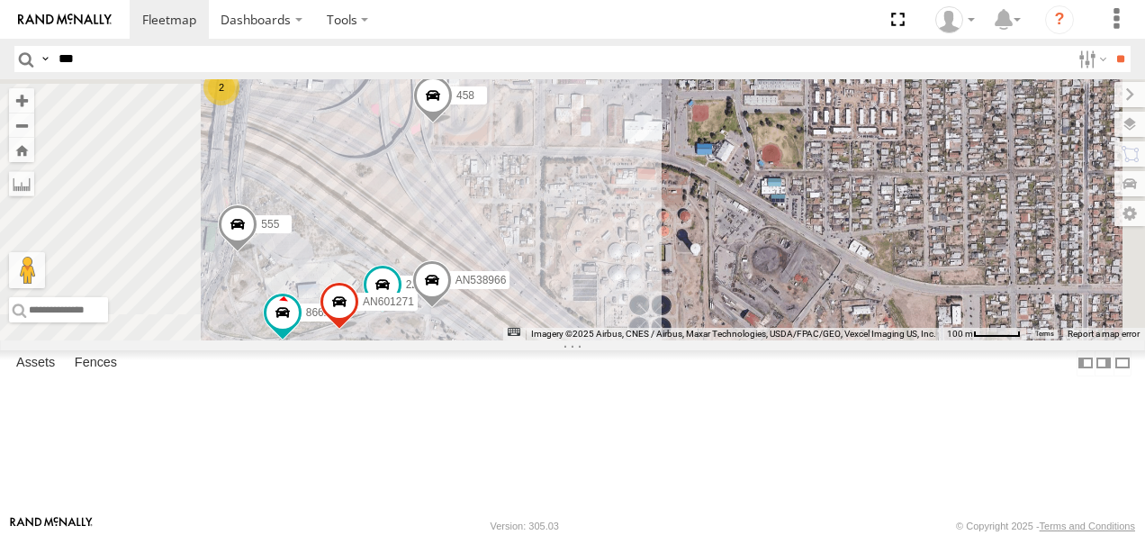
drag, startPoint x: 675, startPoint y: 212, endPoint x: 769, endPoint y: 359, distance: 174.9
click at [773, 340] on div "2574 2568 594 AN535409 AN53235 265 AN539498 L722 AN538215 AN53099 0159100027453…" at bounding box center [572, 209] width 1145 height 261
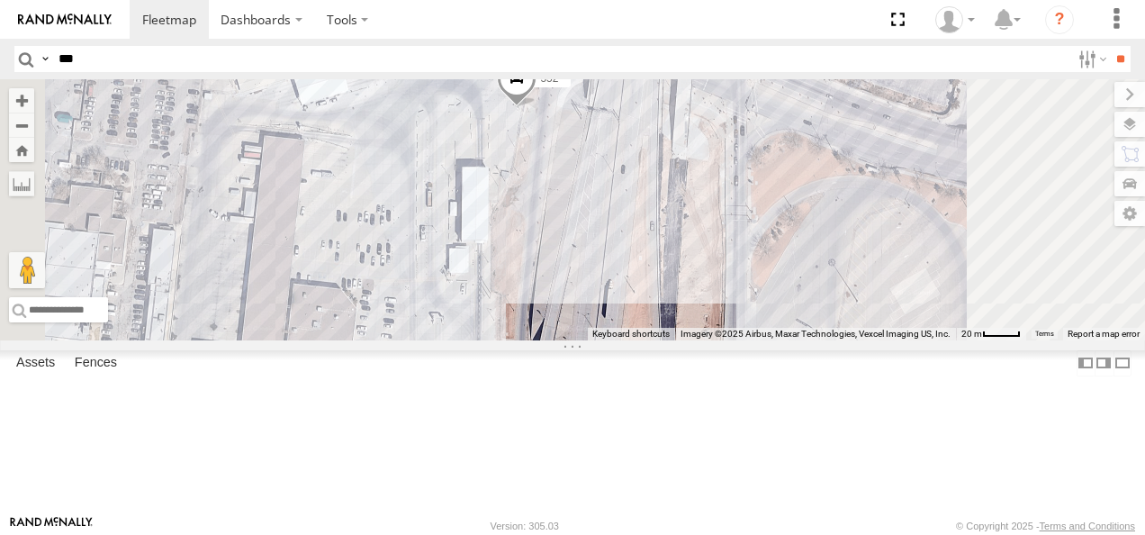
drag, startPoint x: 755, startPoint y: 200, endPoint x: 764, endPoint y: 346, distance: 146.2
click at [766, 340] on div "2574 2568 594 AN535409 AN53235 265 AN539498 L722 AN538215 AN53099 0159100027453…" at bounding box center [572, 209] width 1145 height 261
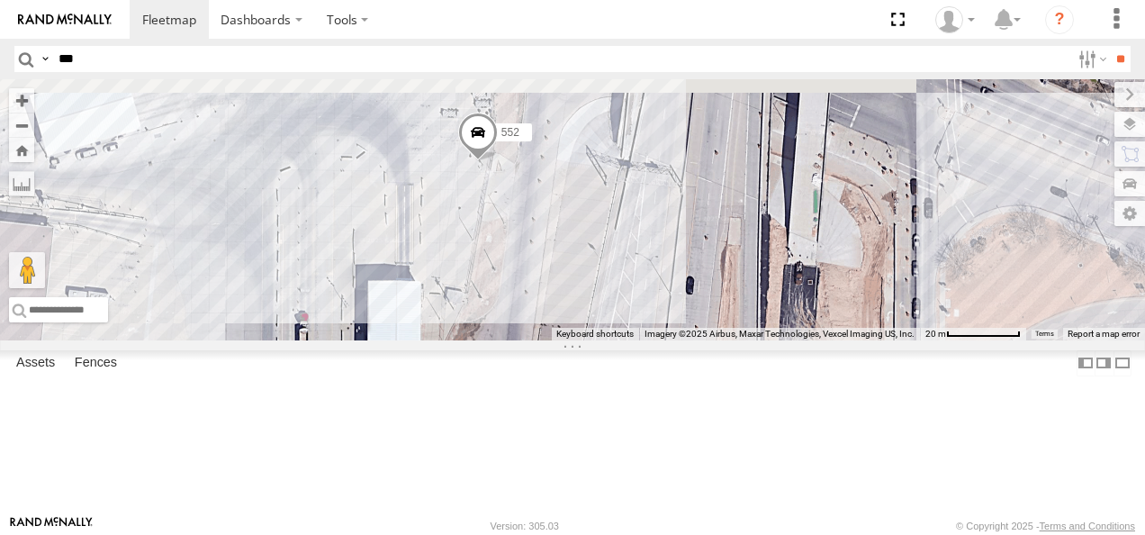
drag, startPoint x: 768, startPoint y: 261, endPoint x: 766, endPoint y: 398, distance: 136.9
click at [766, 340] on div "2574 2568 594 AN535409 AN53235 265 AN539498 L722 AN538215 AN53099 0159100027453…" at bounding box center [572, 209] width 1145 height 261
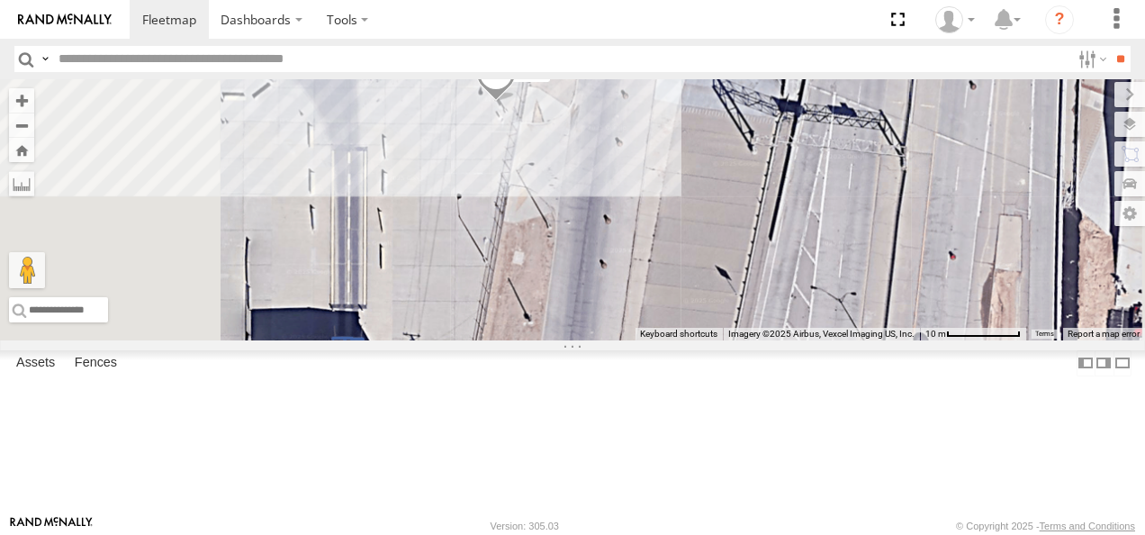
click at [839, 340] on div "2574 2568 594 AN535409 AN53235 265 AN539498 L722 AN538215 AN53099 0159100027453…" at bounding box center [572, 209] width 1145 height 261
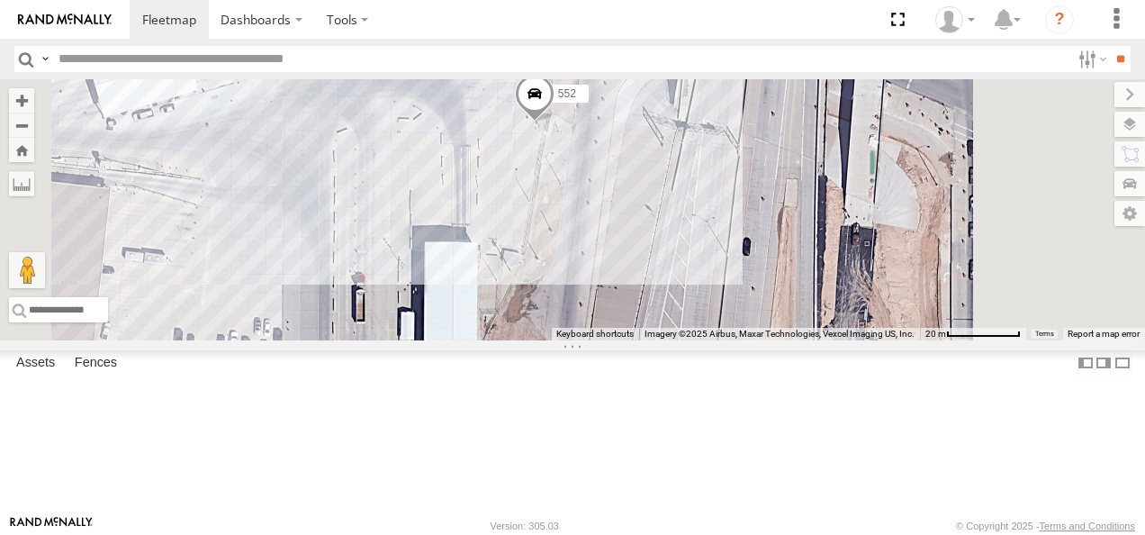
drag, startPoint x: 803, startPoint y: 346, endPoint x: 777, endPoint y: 278, distance: 72.4
click at [777, 278] on div "2574 2568 594 AN535409 AN53235 265 AN539498 L722 AN538215 AN53099 0159100027453…" at bounding box center [572, 209] width 1145 height 261
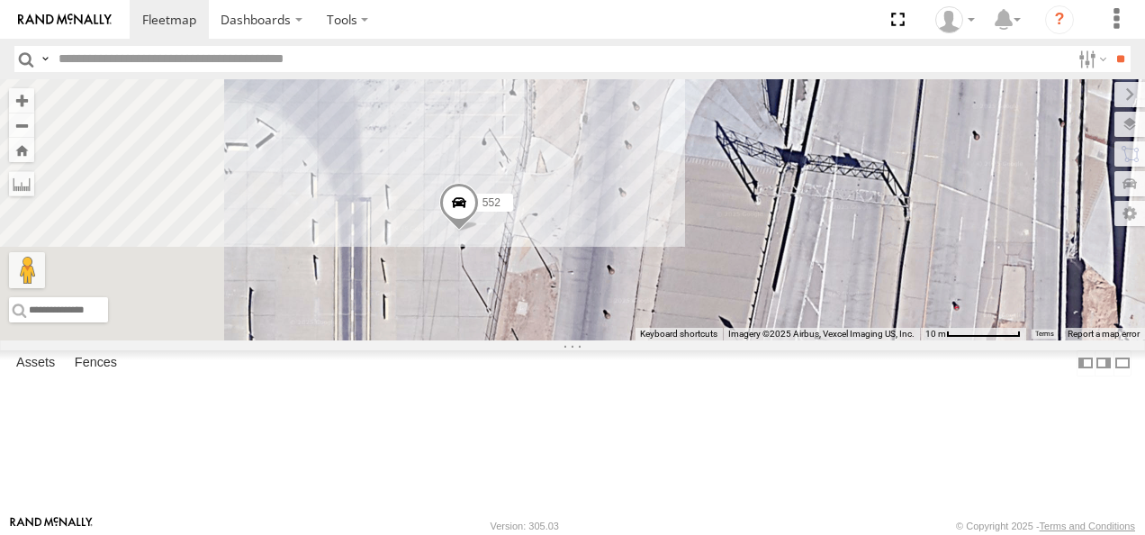
drag, startPoint x: 721, startPoint y: 251, endPoint x: 790, endPoint y: 337, distance: 109.5
click at [790, 337] on div "2574 2568 594 AN535409 AN53235 265 AN539498 L722 AN538215 AN53099 0159100027453…" at bounding box center [572, 209] width 1145 height 261
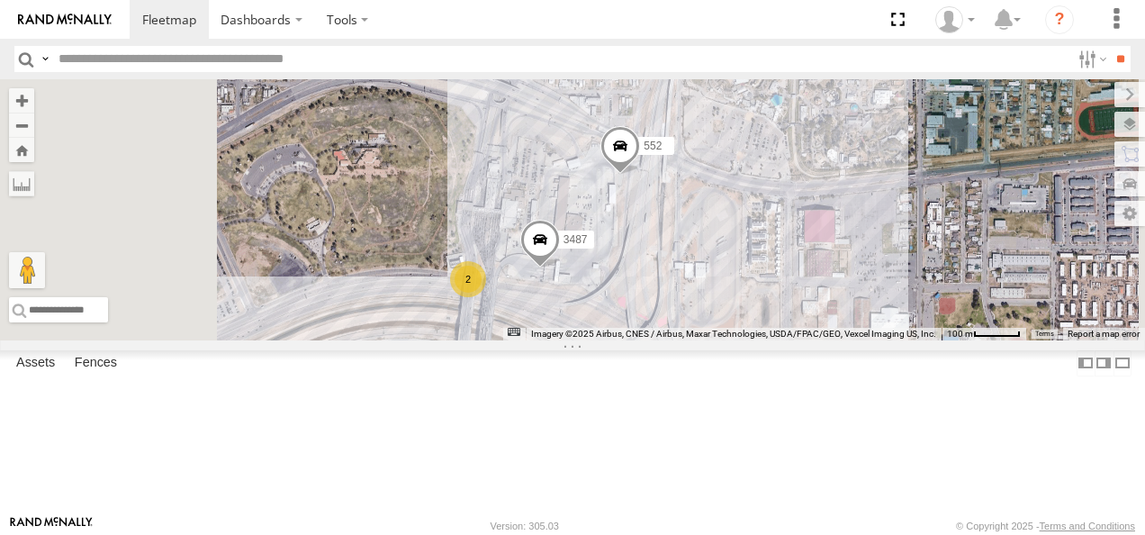
drag, startPoint x: 871, startPoint y: 357, endPoint x: 846, endPoint y: 258, distance: 102.0
click at [852, 261] on div "2574 2568 594 AN535409 AN53235 265 AN539498 L722 AN538215 AN53099 0159100027453…" at bounding box center [572, 209] width 1145 height 261
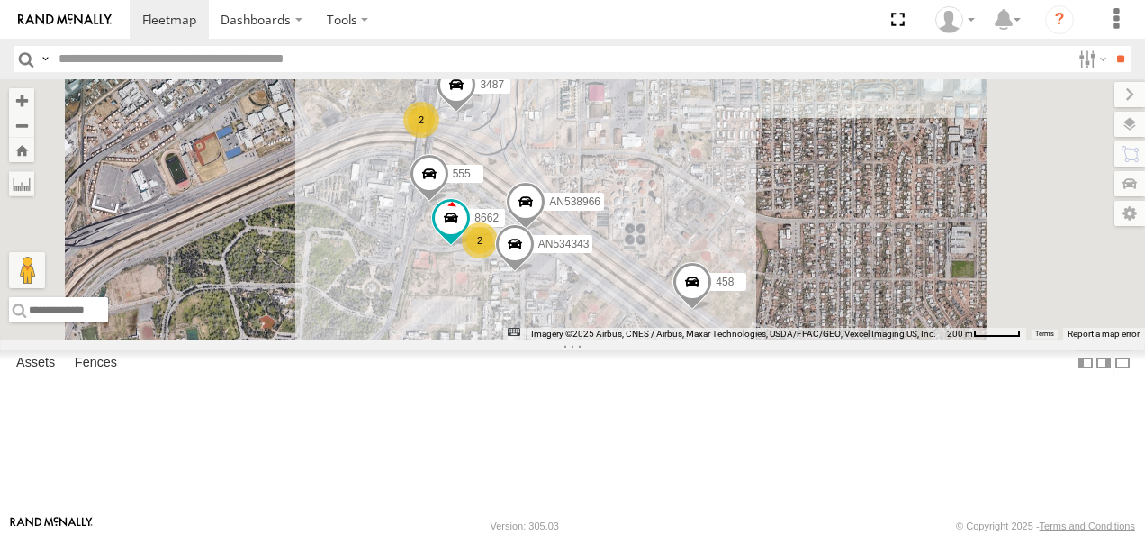
drag, startPoint x: 904, startPoint y: 357, endPoint x: 688, endPoint y: 180, distance: 279.6
click at [700, 174] on div "2574 2568 594 AN535409 AN53235 265 AN539498 L722 AN538215 AN53099 0159100027453…" at bounding box center [572, 209] width 1145 height 261
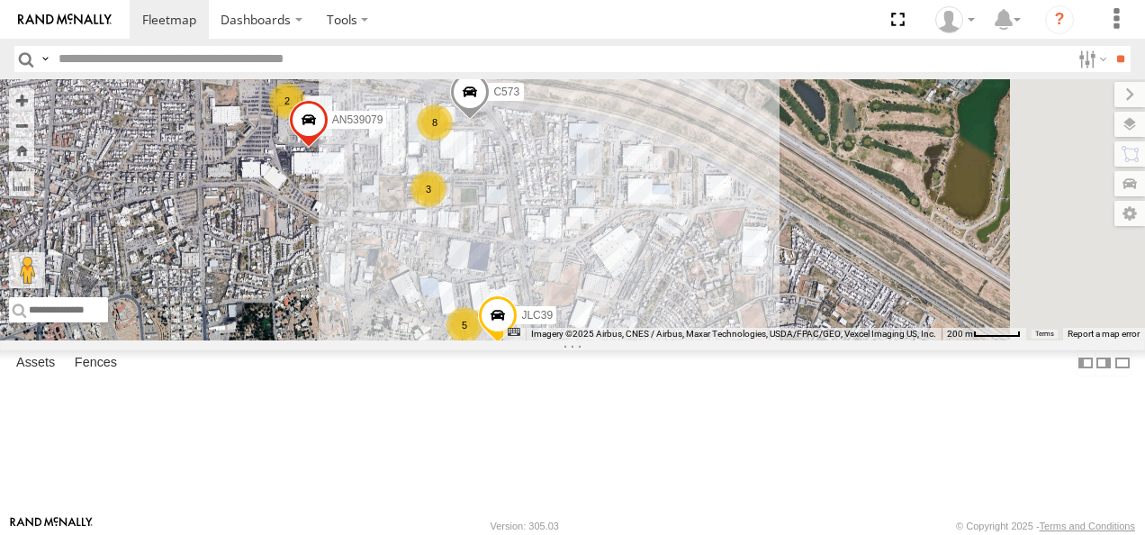
drag, startPoint x: 883, startPoint y: 288, endPoint x: 644, endPoint y: 189, distance: 259.2
click at [677, 200] on div "2574 2568 594 AN535409 AN53235 265 AN539498 L722 AN538215 AN53099 0159100027453…" at bounding box center [572, 209] width 1145 height 261
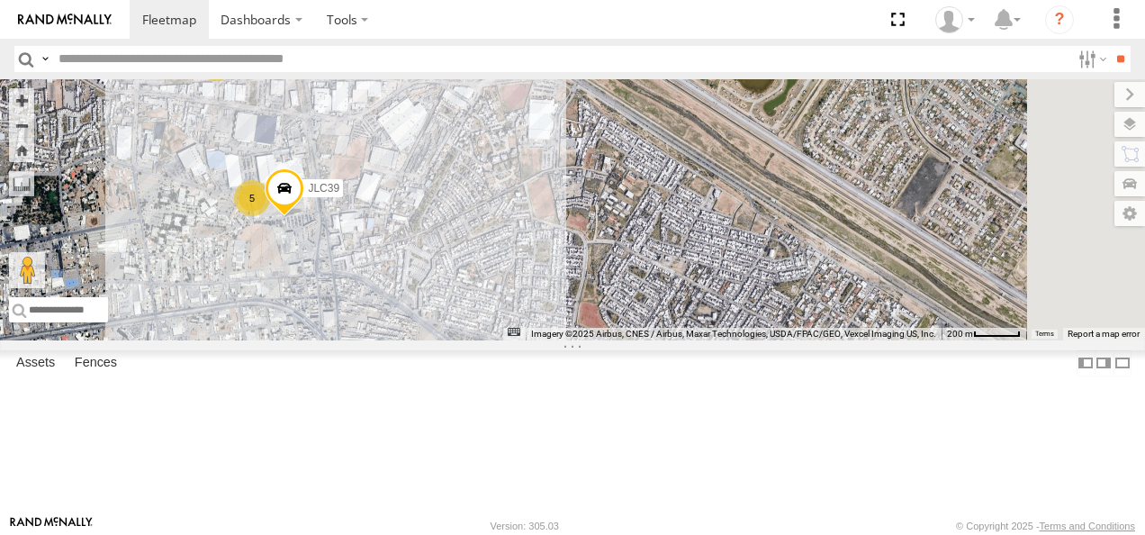
drag, startPoint x: 788, startPoint y: 331, endPoint x: 638, endPoint y: 199, distance: 200.3
click at [638, 199] on div "2574 2568 594 AN535409 AN53235 265 AN539498 L722 AN538215 AN53099 0159100027453…" at bounding box center [572, 209] width 1145 height 261
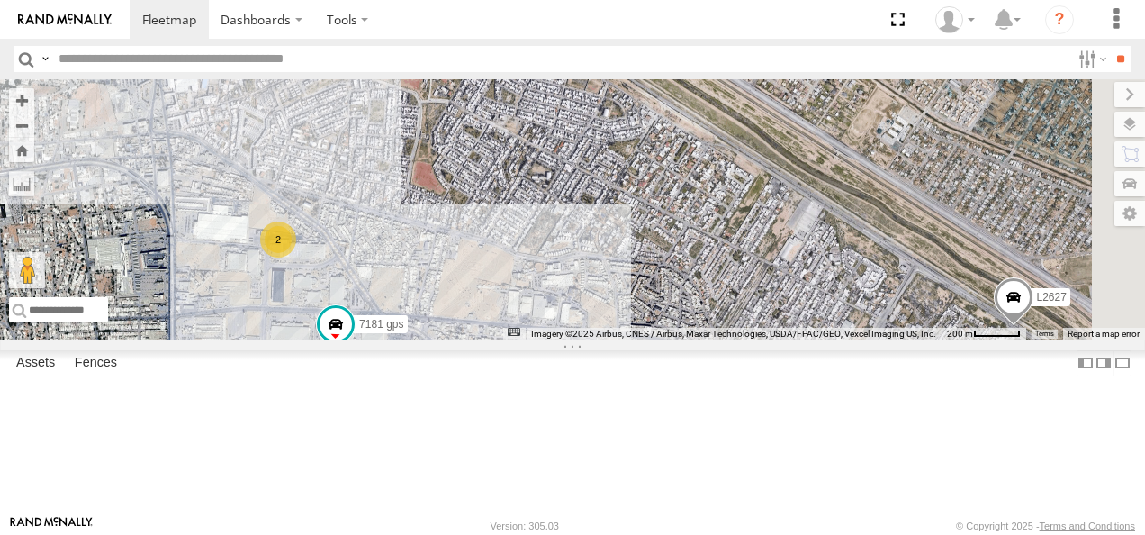
drag, startPoint x: 841, startPoint y: 340, endPoint x: 710, endPoint y: 229, distance: 171.8
click at [710, 229] on div "2574 2568 594 AN535409 AN53235 265 AN539498 L722 AN538215 AN53099 0159100027453…" at bounding box center [572, 209] width 1145 height 261
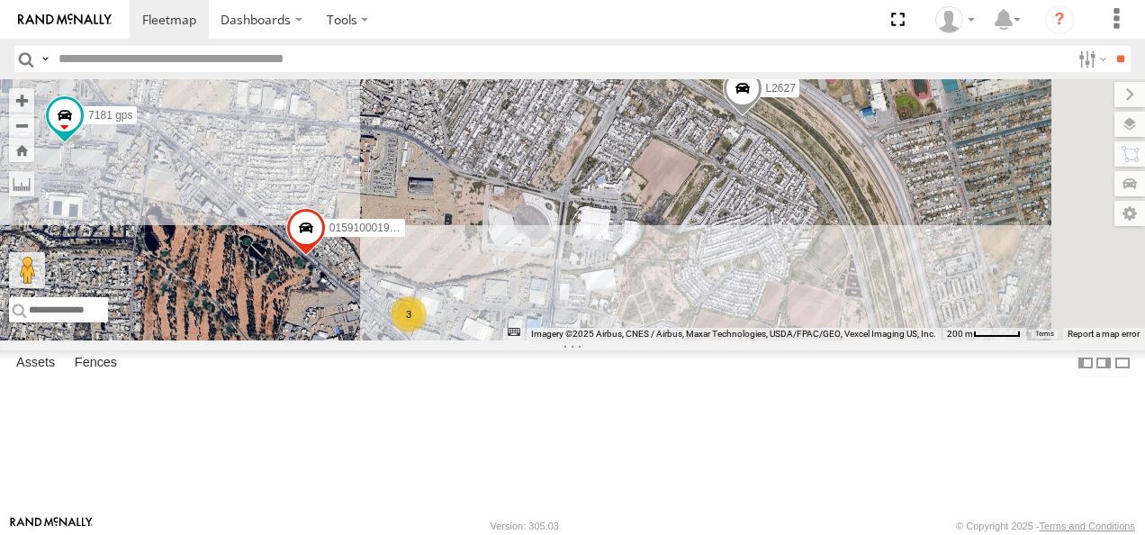
drag, startPoint x: 859, startPoint y: 285, endPoint x: 713, endPoint y: 195, distance: 171.0
click at [726, 201] on div "2574 2568 594 AN535409 AN53235 265 AN539498 L722 AN538215 AN53099 0159100027453…" at bounding box center [572, 209] width 1145 height 261
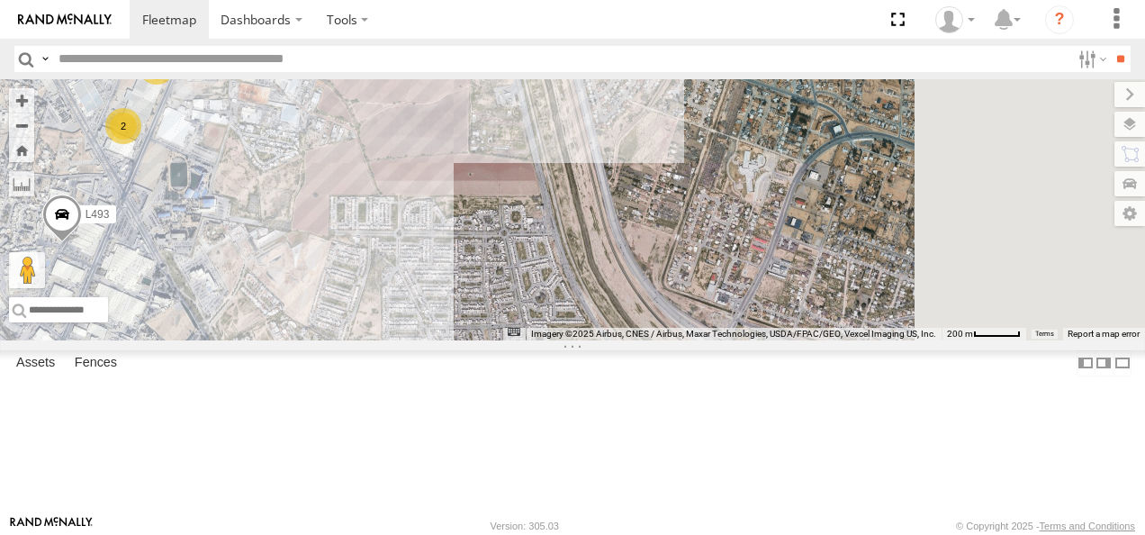
drag, startPoint x: 801, startPoint y: 292, endPoint x: 679, endPoint y: 137, distance: 197.4
click at [683, 140] on div "2574 2568 594 AN535409 AN53235 265 AN539498 L722 AN538215 AN53099 0159100027453…" at bounding box center [572, 209] width 1145 height 261
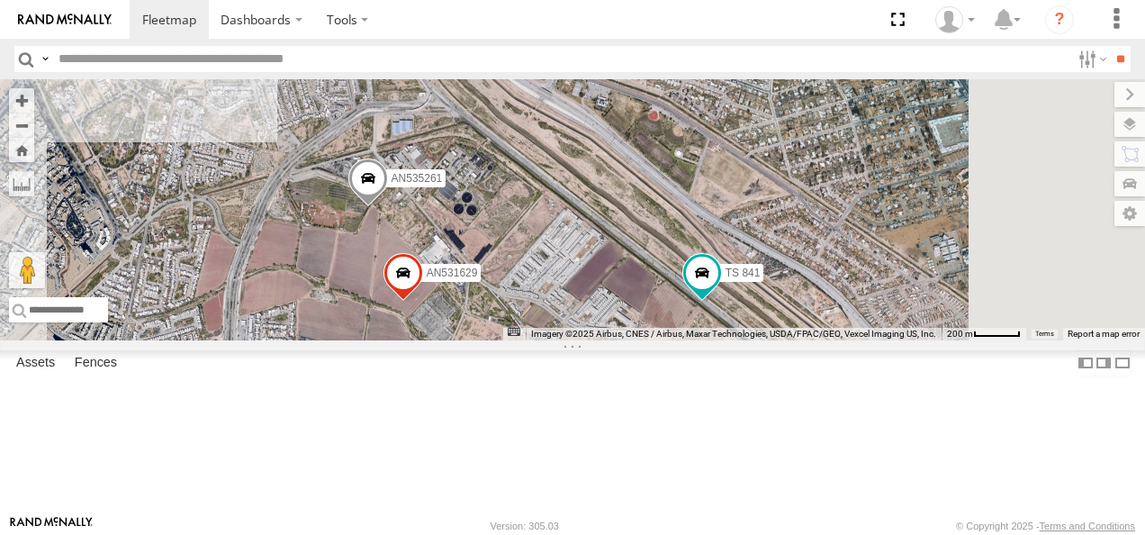
drag, startPoint x: 793, startPoint y: 281, endPoint x: 696, endPoint y: 145, distance: 167.2
click at [696, 145] on div "2574 2568 594 AN535409 AN53235 265 AN539498 L722 AN538215 AN53099 0159100027453…" at bounding box center [572, 209] width 1145 height 261
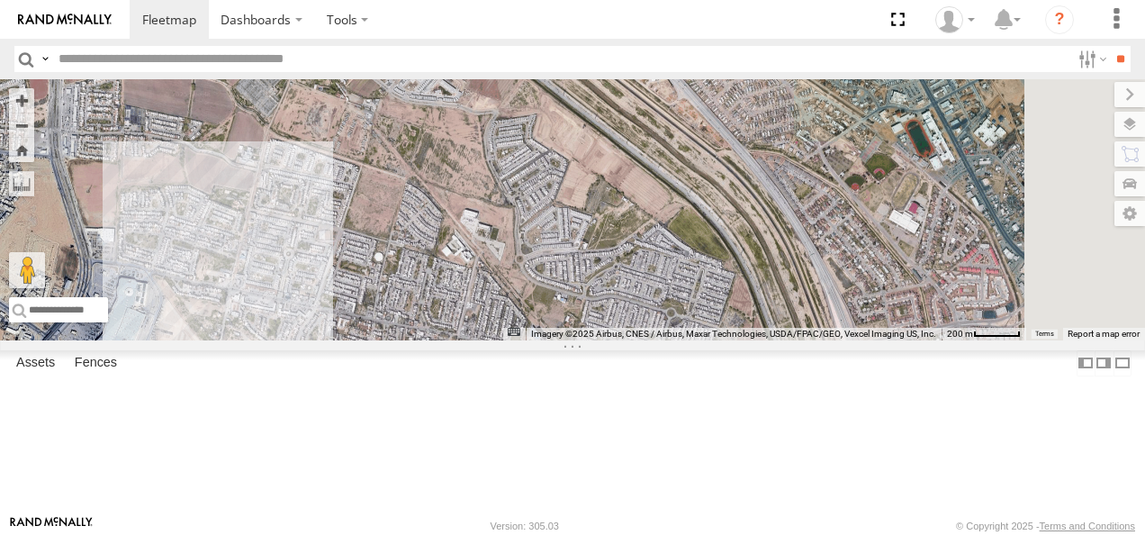
drag, startPoint x: 760, startPoint y: 289, endPoint x: 702, endPoint y: 133, distance: 166.1
click at [704, 139] on div "2574 2568 594 AN535409 AN53235 265 AN539498 L722 AN538215 AN53099 0159100027453…" at bounding box center [572, 209] width 1145 height 261
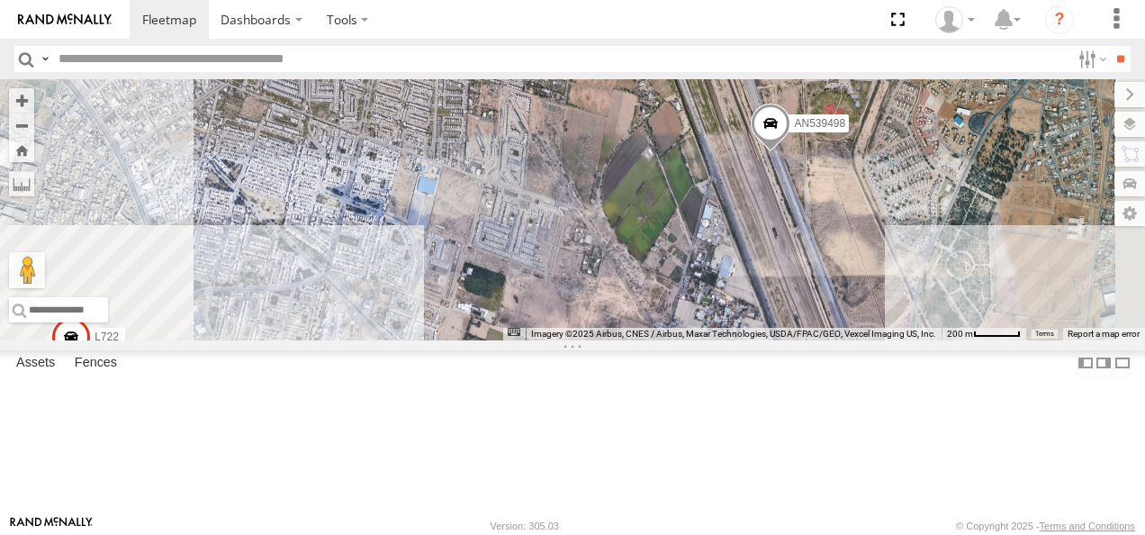
drag, startPoint x: 791, startPoint y: 258, endPoint x: 692, endPoint y: 130, distance: 162.3
click at [708, 143] on div "2574 2568 594 AN535409 AN53235 265 AN539498 L722 AN538215 AN53099 0159100027453…" at bounding box center [572, 209] width 1145 height 261
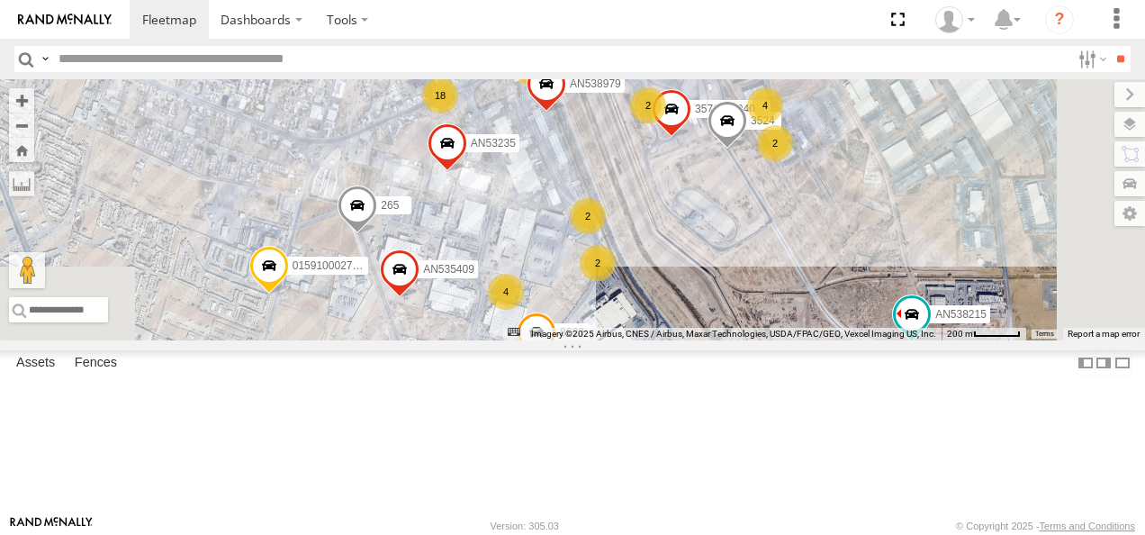
drag, startPoint x: 740, startPoint y: 263, endPoint x: 710, endPoint y: 157, distance: 110.6
click at [711, 169] on div "2574 2568 594 AN535409 AN53235 265 AN539498 L722 AN538215 015910002745340 8623 …" at bounding box center [572, 209] width 1145 height 261
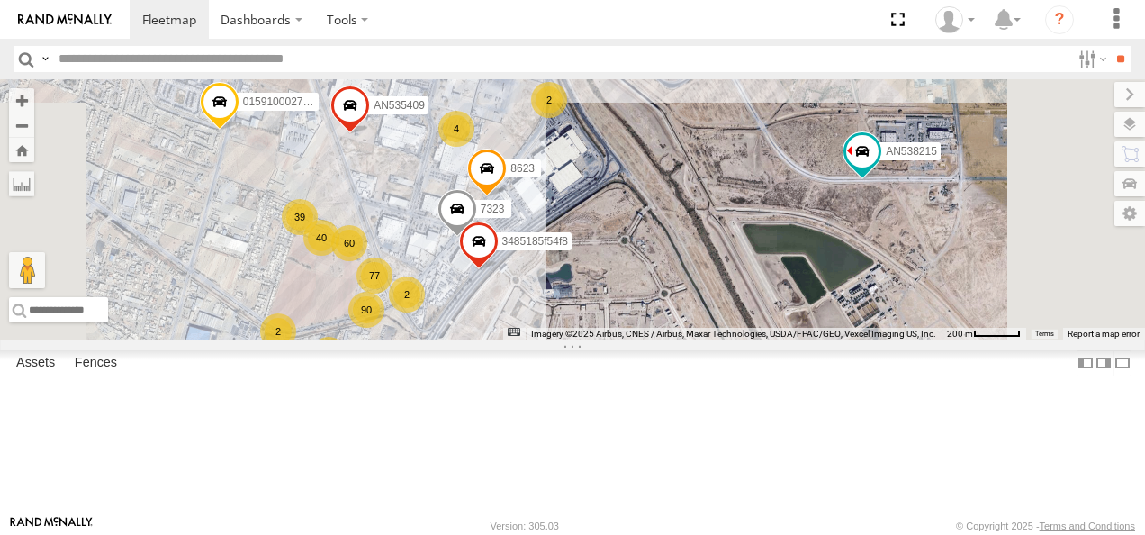
drag, startPoint x: 739, startPoint y: 230, endPoint x: 931, endPoint y: 335, distance: 218.8
click at [931, 335] on div "2574 2568 594 AN535409 AN53235 265 AN539498 L722 AN538215 015910002745340 8623 …" at bounding box center [572, 209] width 1145 height 261
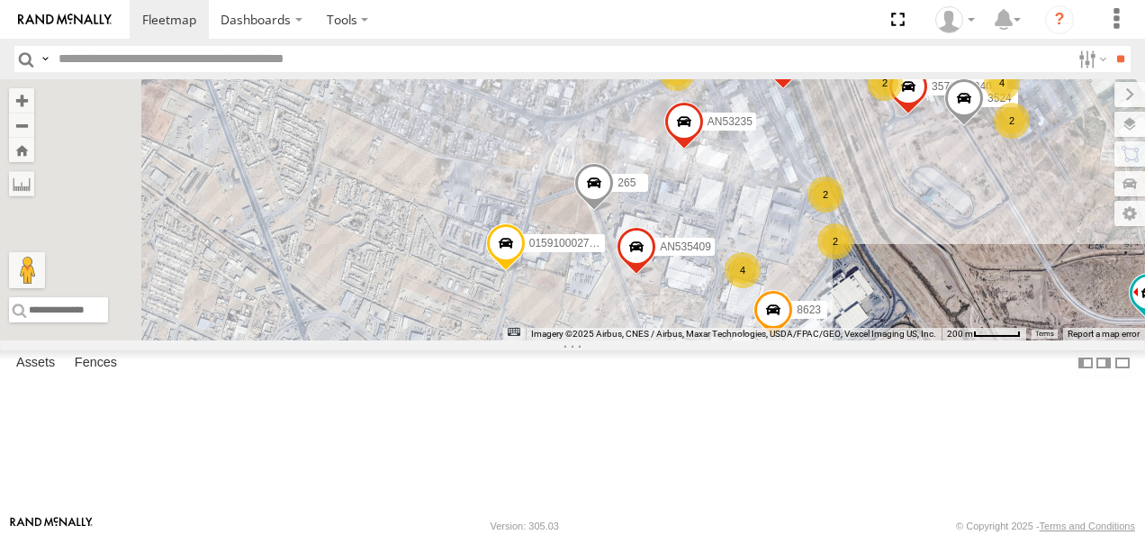
drag, startPoint x: 937, startPoint y: 312, endPoint x: 819, endPoint y: 184, distance: 174.6
click at [828, 191] on div "2574 2568 594 AN535409 AN53235 265 AN539498 L722 AN538215 015910002745340 8623 …" at bounding box center [572, 209] width 1145 height 261
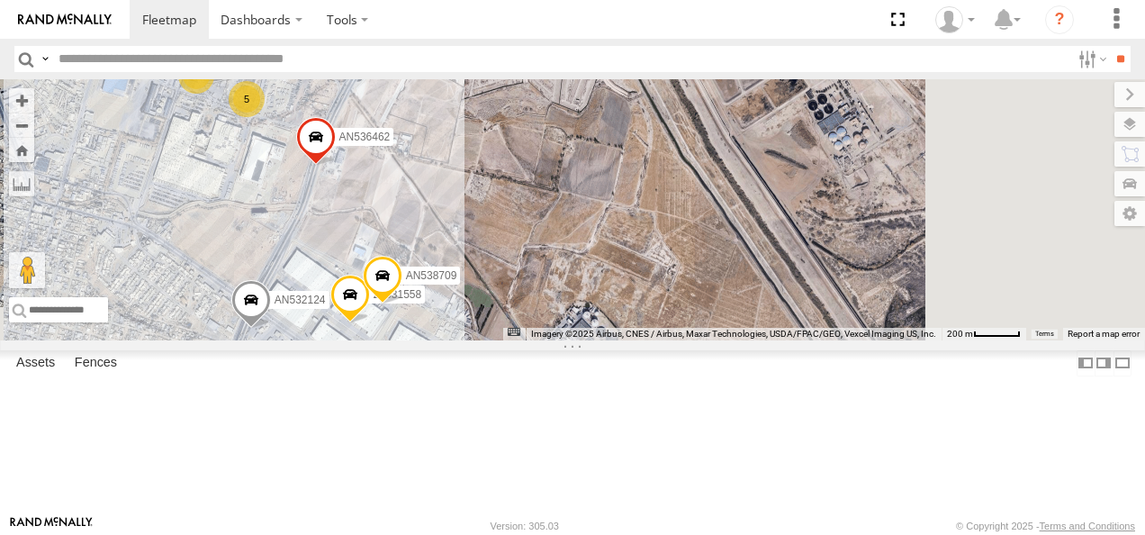
drag, startPoint x: 722, startPoint y: 304, endPoint x: 898, endPoint y: 116, distance: 257.4
click at [879, 133] on div "2574 2568 594 AN535409 AN53235 265 AN539498 L722 AN538215 015910002745340 8623 …" at bounding box center [572, 209] width 1145 height 261
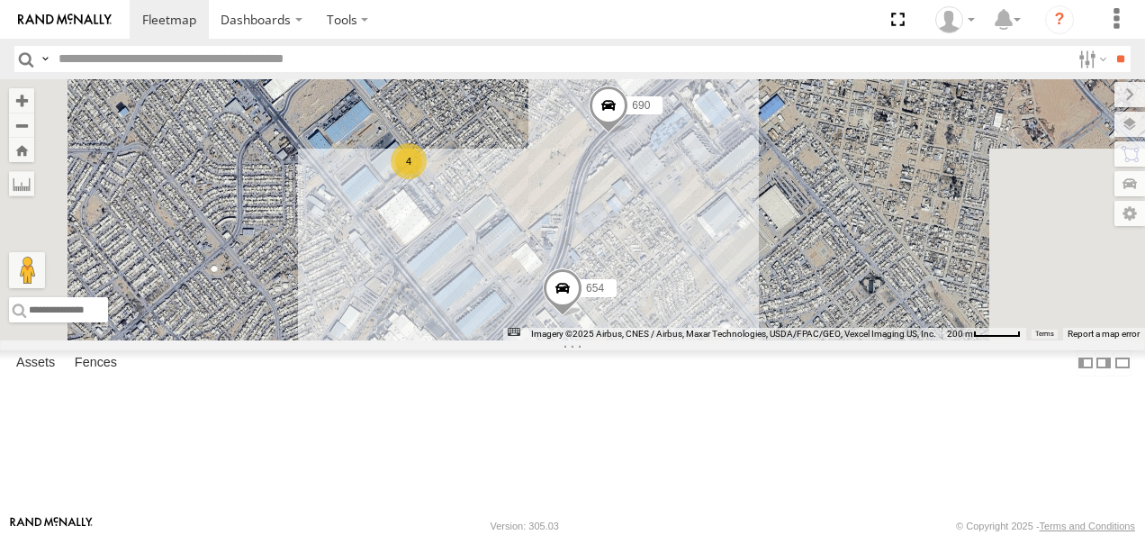
drag, startPoint x: 851, startPoint y: 306, endPoint x: 903, endPoint y: 134, distance: 179.7
click at [901, 157] on div "2574 2568 594 AN535409 AN53235 265 AN539498 L722 AN538215 015910002745340 8623 …" at bounding box center [572, 209] width 1145 height 261
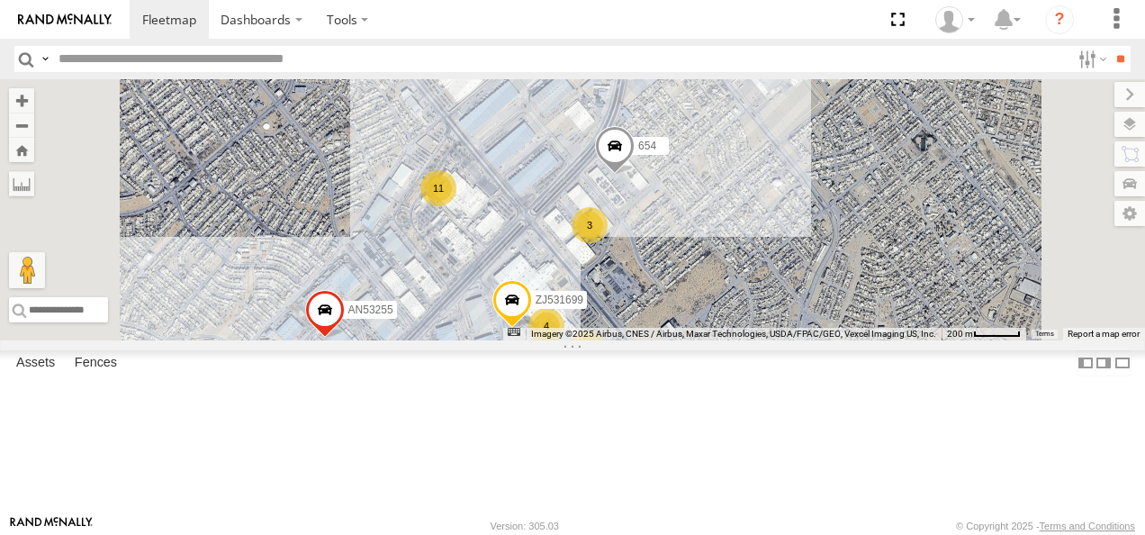
drag, startPoint x: 845, startPoint y: 278, endPoint x: 906, endPoint y: 147, distance: 145.0
click at [898, 171] on div "2574 2568 594 AN535409 AN53235 265 AN539498 L722 AN538215 015910002745340 8623 …" at bounding box center [572, 209] width 1145 height 261
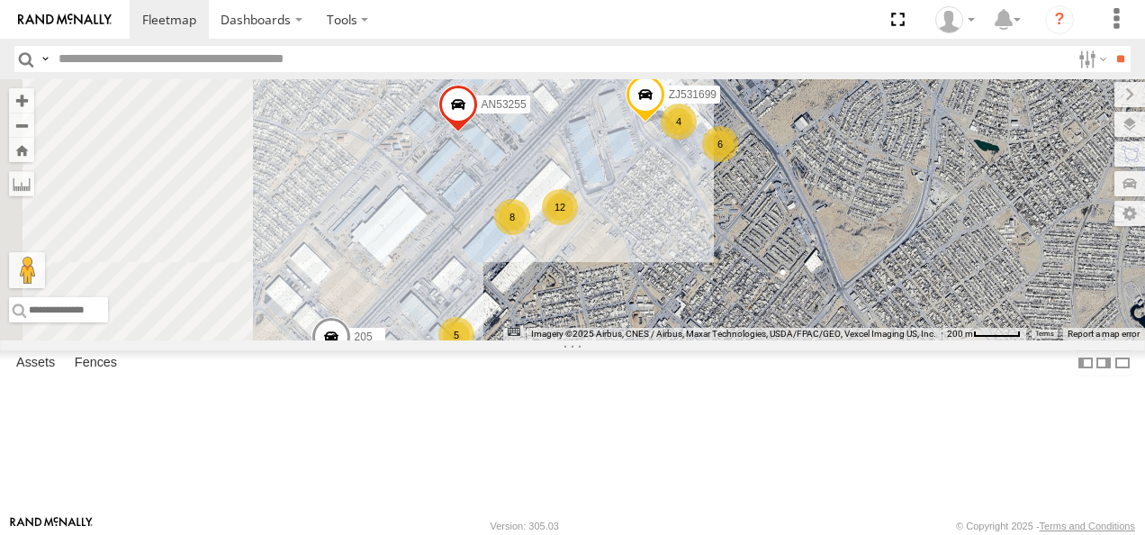
drag, startPoint x: 807, startPoint y: 298, endPoint x: 928, endPoint y: 193, distance: 160.9
click at [909, 209] on div "2574 2568 594 AN535409 AN53235 265 AN539498 L722 AN538215 015910002745340 8623 …" at bounding box center [572, 209] width 1145 height 261
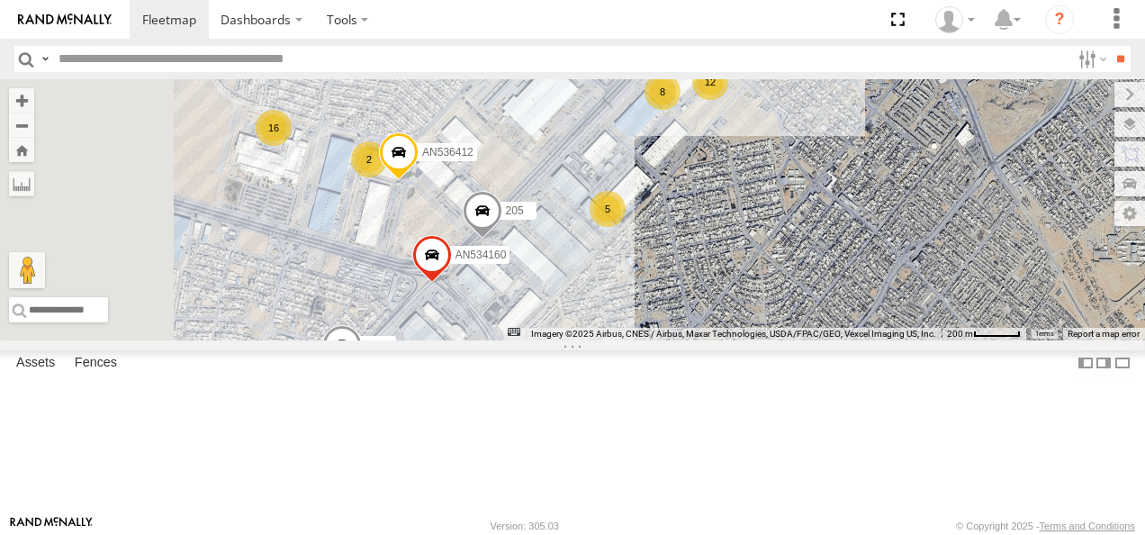
drag, startPoint x: 825, startPoint y: 303, endPoint x: 873, endPoint y: 256, distance: 67.5
click at [873, 257] on div "2574 2568 594 AN535409 AN53235 265 AN539498 L722 AN538215 015910002745340 8623 …" at bounding box center [572, 209] width 1145 height 261
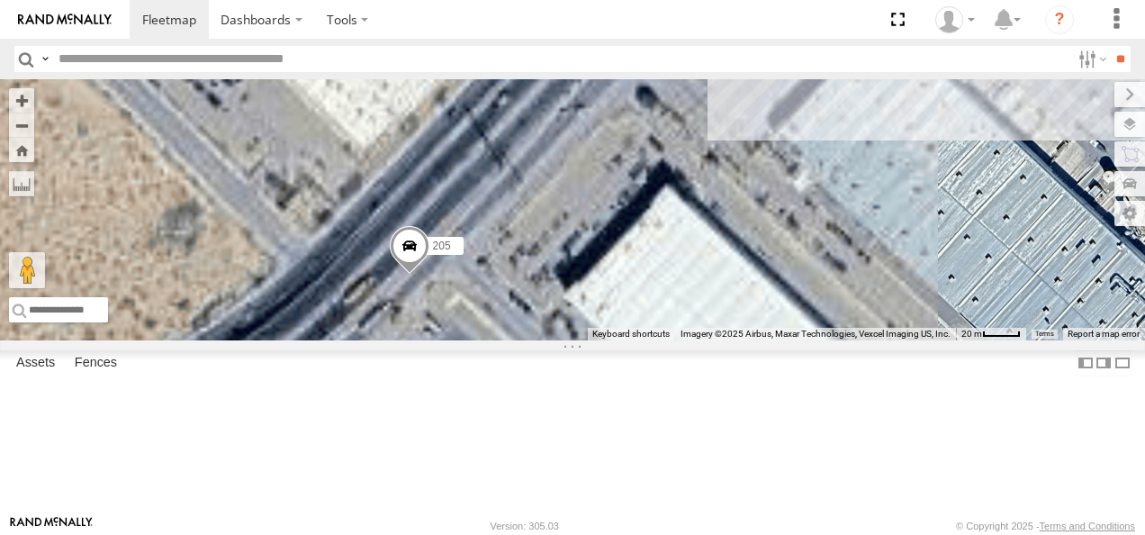
drag, startPoint x: 722, startPoint y: 289, endPoint x: 849, endPoint y: 243, distance: 135.0
click at [846, 249] on div "2574 2568 594 AN535409 AN53235 265 AN539498 L722 AN538215 015910002745340 8623 …" at bounding box center [572, 209] width 1145 height 261
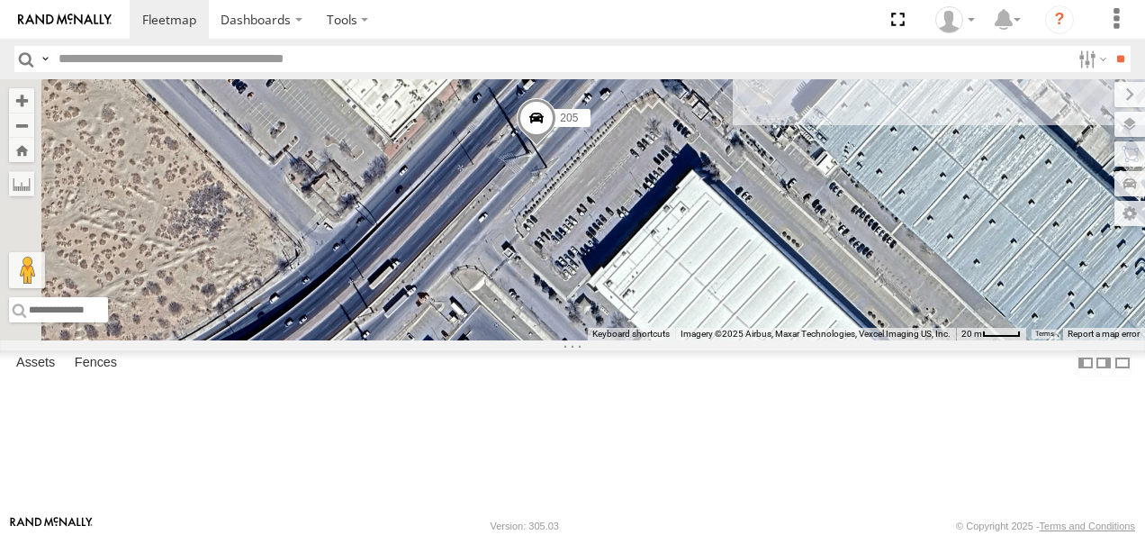
drag, startPoint x: 863, startPoint y: 252, endPoint x: 803, endPoint y: 306, distance: 80.3
click at [823, 299] on div "2574 2568 594 AN535409 AN53235 265 AN539498 L722 AN538215 015910002745340 8623 …" at bounding box center [572, 209] width 1145 height 261
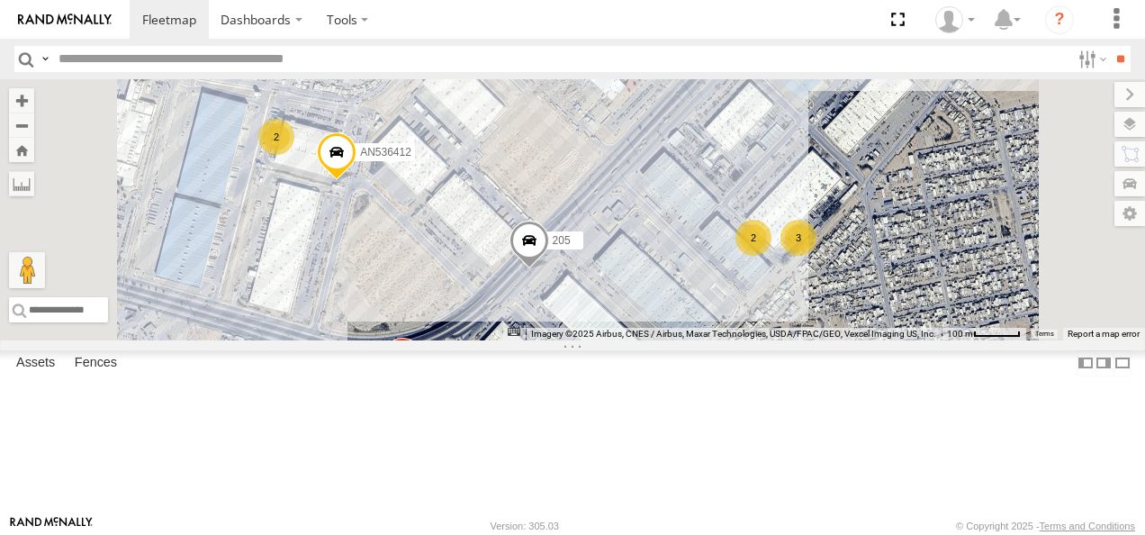
drag, startPoint x: 884, startPoint y: 285, endPoint x: 823, endPoint y: 348, distance: 87.9
click at [825, 340] on div "2574 2568 594 AN535409 AN53235 265 AN539498 L722 AN538215 015910002745340 8623 …" at bounding box center [572, 209] width 1145 height 261
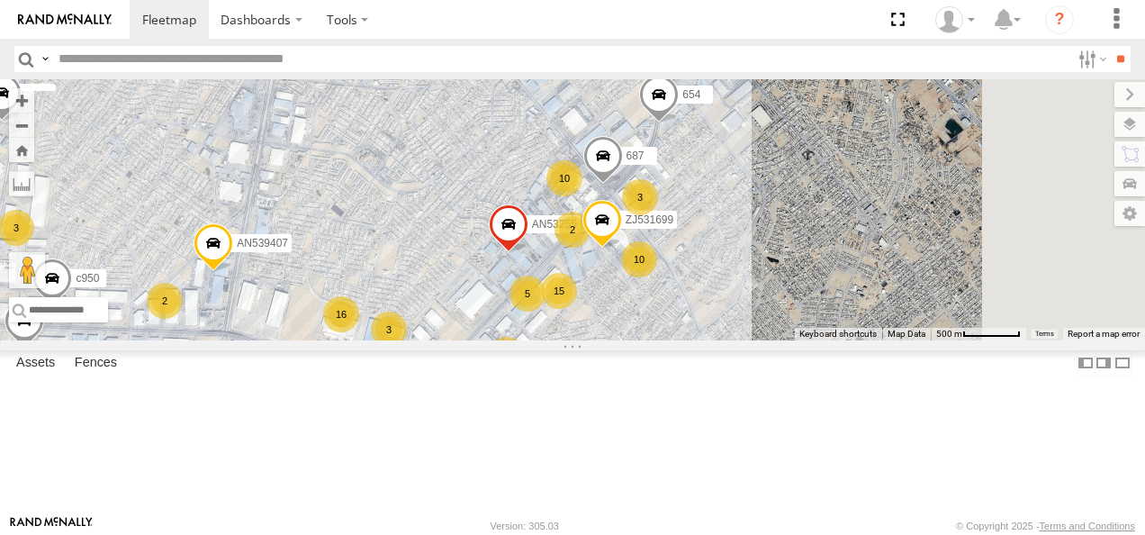
drag, startPoint x: 1029, startPoint y: 214, endPoint x: 763, endPoint y: 408, distance: 329.4
click at [765, 340] on div "AN53255 ZJ531699 10 17 3 16 2 3 2 15 10 2 5 AN601534 AN539407 5 654 3 5 687 c950" at bounding box center [572, 209] width 1145 height 261
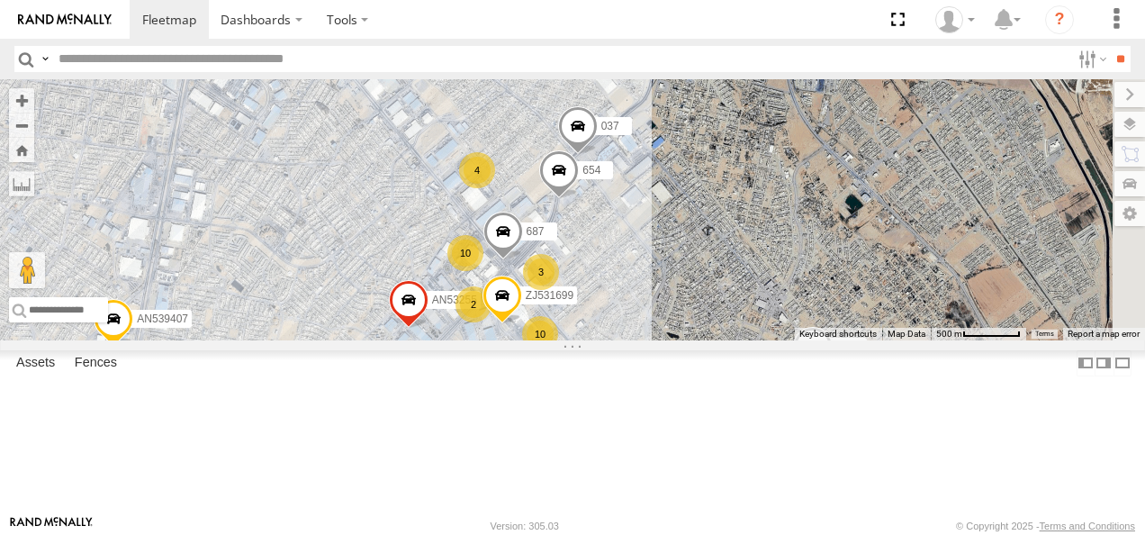
click at [868, 340] on div "AN53255 ZJ531699 10 17 3 16 2 3 2 15 10 2 5 AN601534 AN539407 5 654 3 5 687 c95…" at bounding box center [572, 209] width 1145 height 261
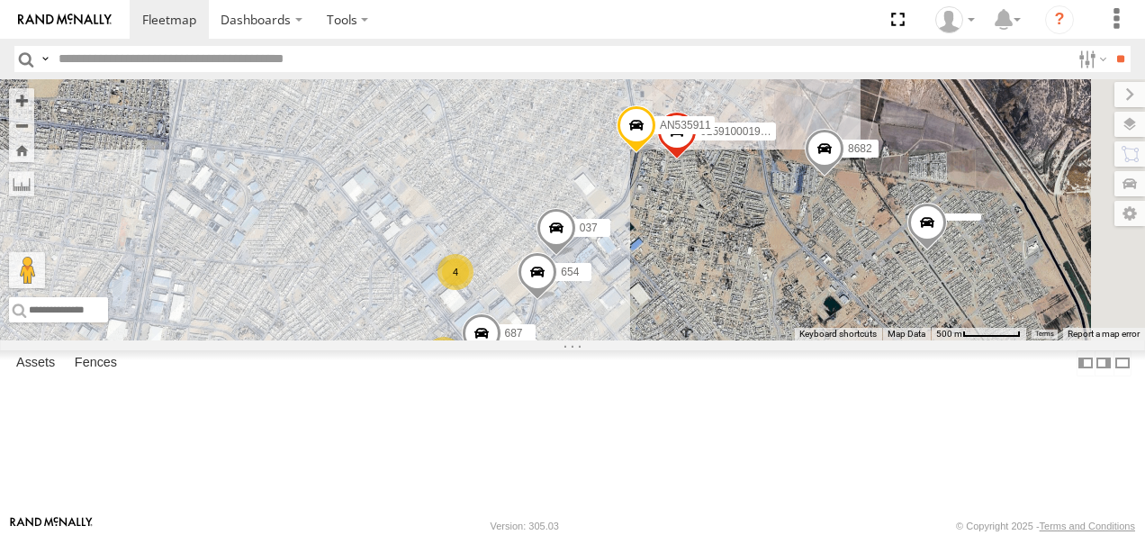
drag, startPoint x: 960, startPoint y: 234, endPoint x: 891, endPoint y: 467, distance: 243.3
click at [895, 340] on div "AN53255 ZJ531699 10 17 3 16 2 3 2 15 10 2 5 AN601534 AN539407 5 654 3 5 687 c95…" at bounding box center [572, 209] width 1145 height 261
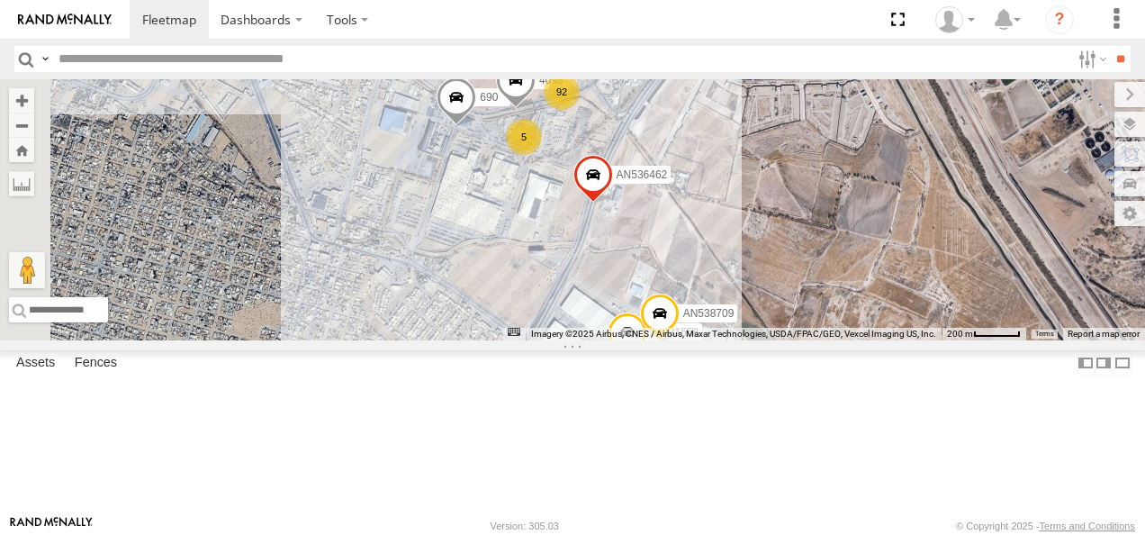
drag, startPoint x: 843, startPoint y: 243, endPoint x: 944, endPoint y: 274, distance: 105.4
click at [944, 274] on div "AN53255 ZJ531699 AN601534 AN539407 654 687 c950 AN535911 015910001935157 8682 9…" at bounding box center [572, 209] width 1145 height 261
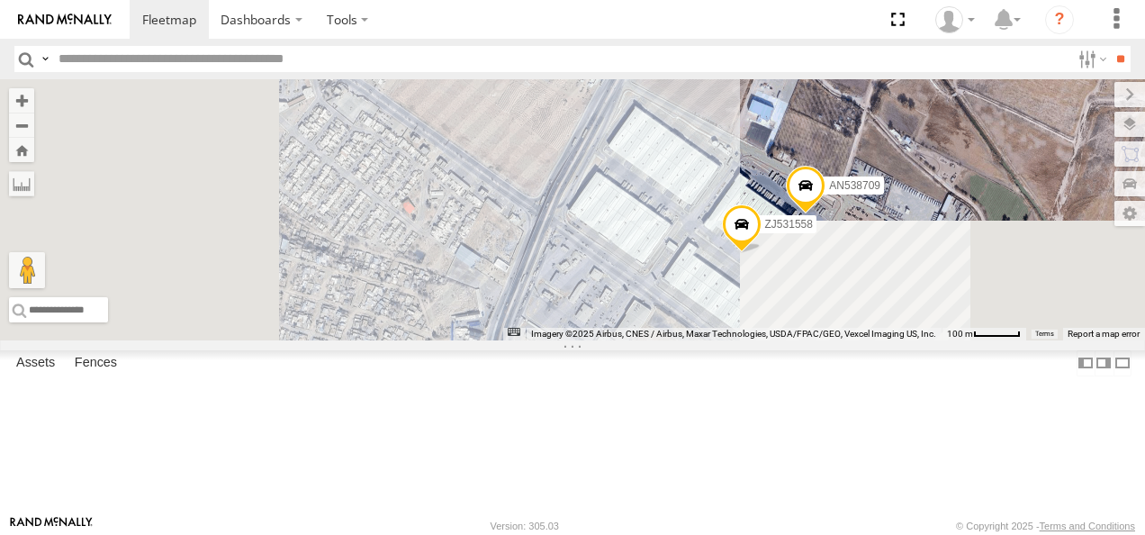
drag, startPoint x: 850, startPoint y: 351, endPoint x: 944, endPoint y: 121, distance: 248.8
click at [945, 121] on div "AN53255 ZJ531699 AN601534 AN539407 654 687 c950 AN535911 015910001935157 8682 9…" at bounding box center [572, 209] width 1145 height 261
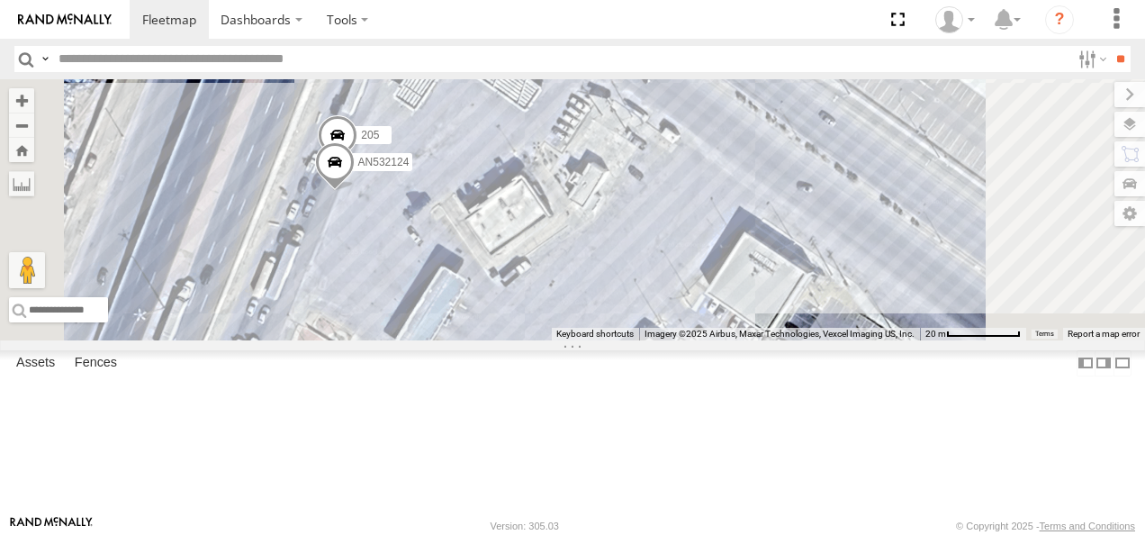
drag, startPoint x: 626, startPoint y: 272, endPoint x: 717, endPoint y: 279, distance: 91.2
click at [717, 279] on div "AN53255 ZJ531699 AN601534 AN539407 654 687 c950 AN535911 015910001935157 8682 9…" at bounding box center [572, 209] width 1145 height 261
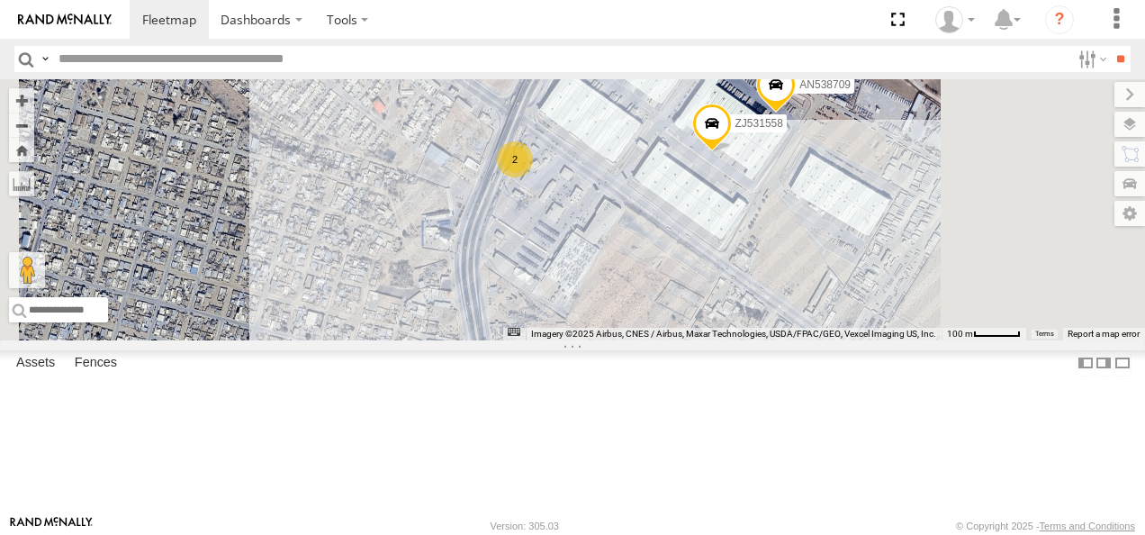
drag, startPoint x: 854, startPoint y: 358, endPoint x: 674, endPoint y: 244, distance: 212.6
click at [700, 252] on div "AN53255 ZJ531699 AN601534 AN539407 654 687 c950 AN535911 015910001935157 8682 9…" at bounding box center [572, 209] width 1145 height 261
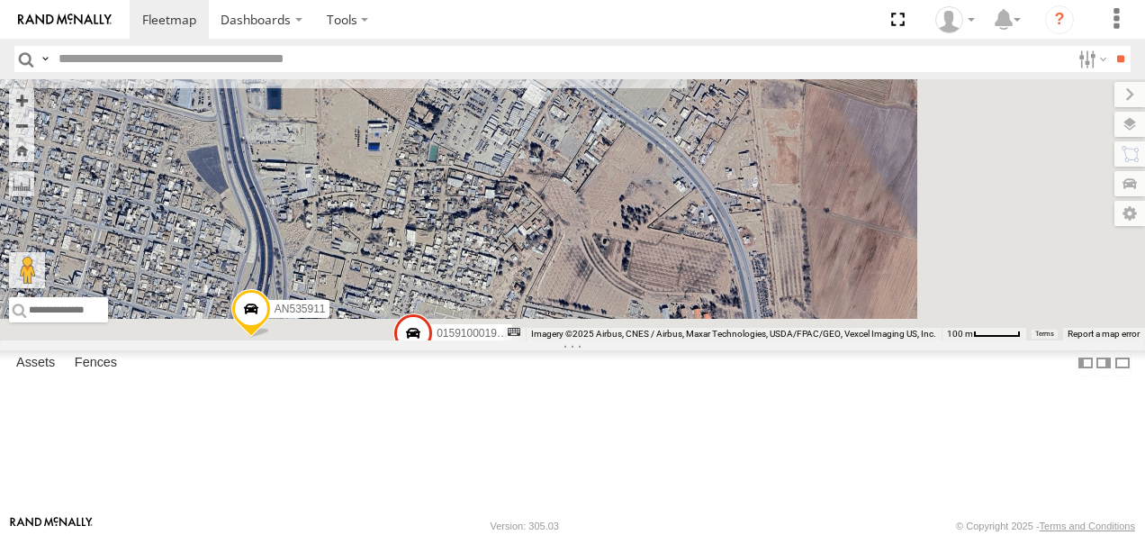
drag, startPoint x: 764, startPoint y: 360, endPoint x: 702, endPoint y: 199, distance: 172.7
click at [710, 222] on div "AN53255 ZJ531699 AN601534 AN539407 654 687 c950 AN535911 015910001935157 8682 9…" at bounding box center [572, 209] width 1145 height 261
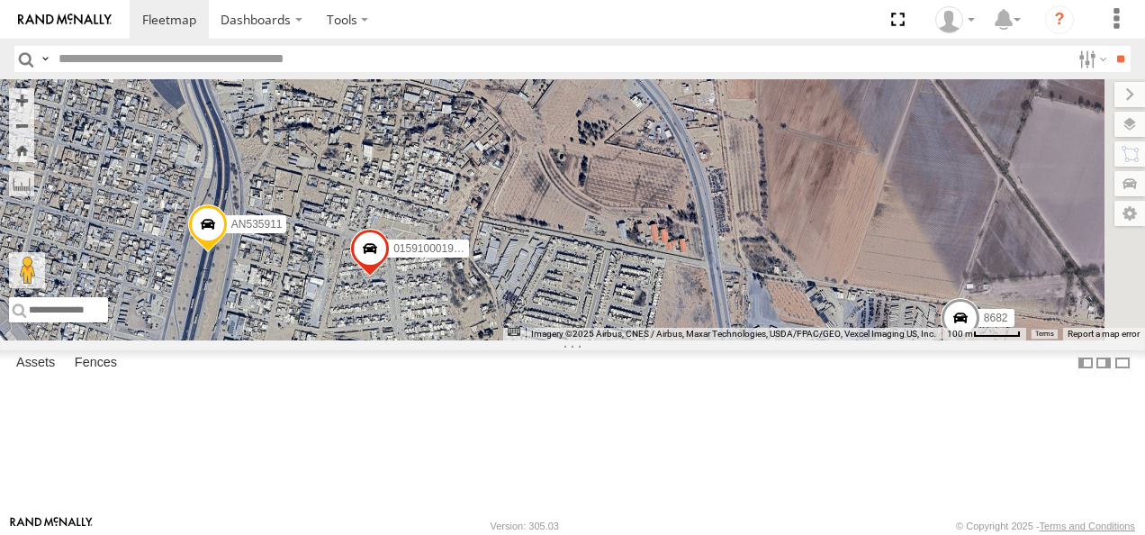
drag, startPoint x: 845, startPoint y: 346, endPoint x: 677, endPoint y: 184, distance: 233.1
click at [718, 209] on div "AN53255 ZJ531699 AN601534 AN539407 654 687 c950 AN535911 015910001935157 8682 9…" at bounding box center [572, 209] width 1145 height 261
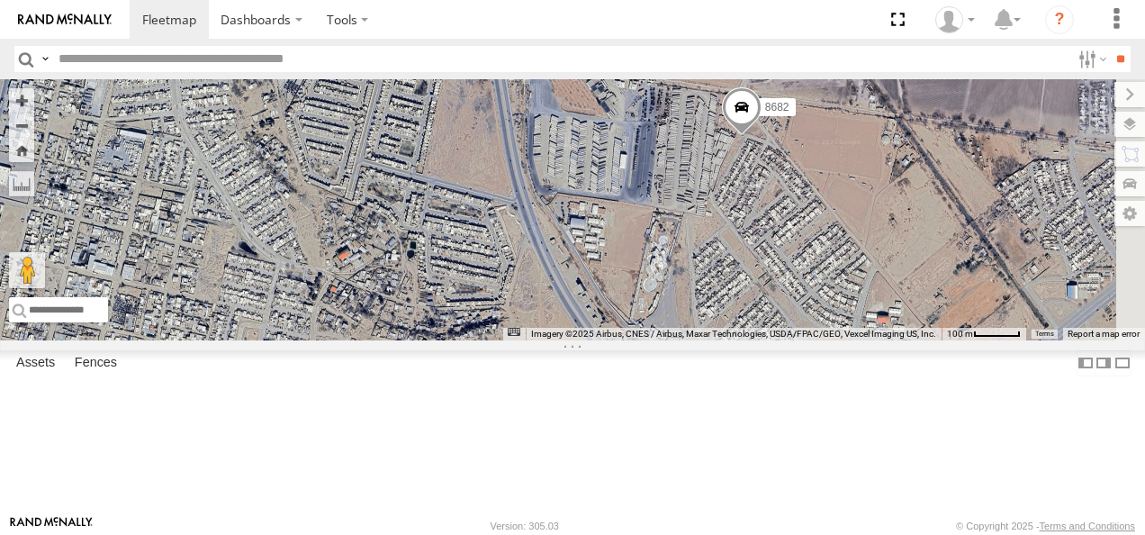
drag, startPoint x: 691, startPoint y: 294, endPoint x: 596, endPoint y: 152, distance: 170.1
click at [601, 157] on div "AN53255 ZJ531699 AN601534 AN539407 654 687 c950 AN535911 015910001935157 8682 9…" at bounding box center [572, 209] width 1145 height 261
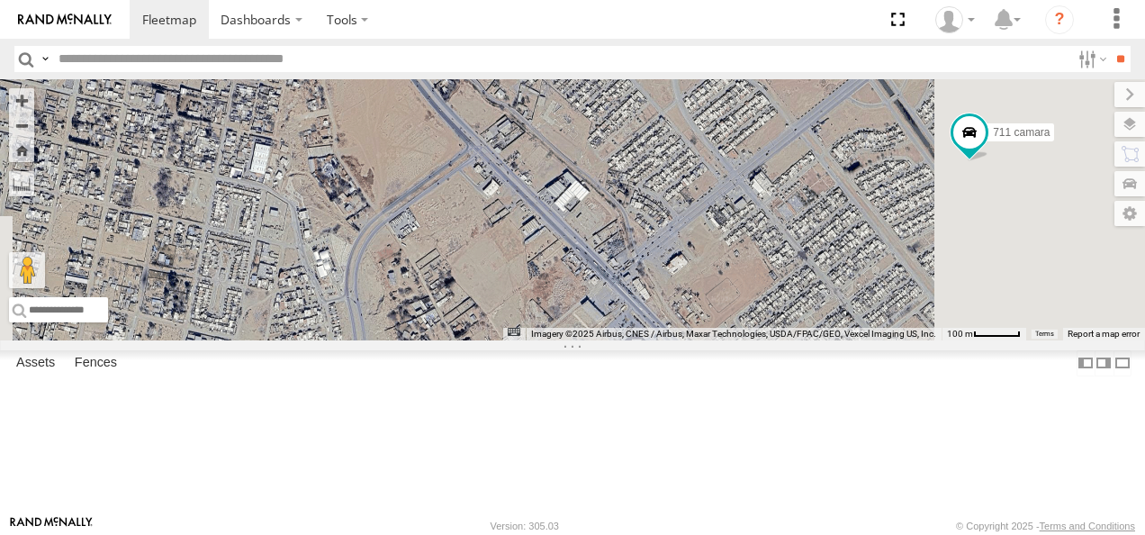
drag, startPoint x: 667, startPoint y: 294, endPoint x: 583, endPoint y: 175, distance: 145.4
click at [592, 181] on div "AN53255 ZJ531699 AN601534 AN539407 654 687 c950 AN535911 015910001935157 8682 9…" at bounding box center [572, 209] width 1145 height 261
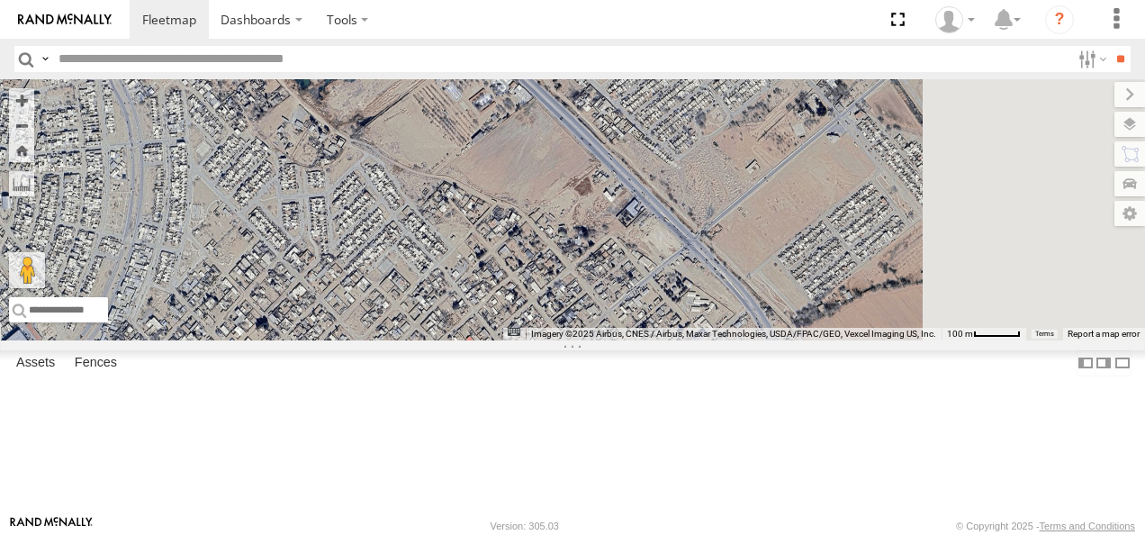
drag, startPoint x: 792, startPoint y: 312, endPoint x: 650, endPoint y: 204, distance: 178.7
click at [650, 204] on div "AN53255 ZJ531699 AN601534 AN539407 654 687 c950 AN535911 015910001935157 8682 9…" at bounding box center [572, 209] width 1145 height 261
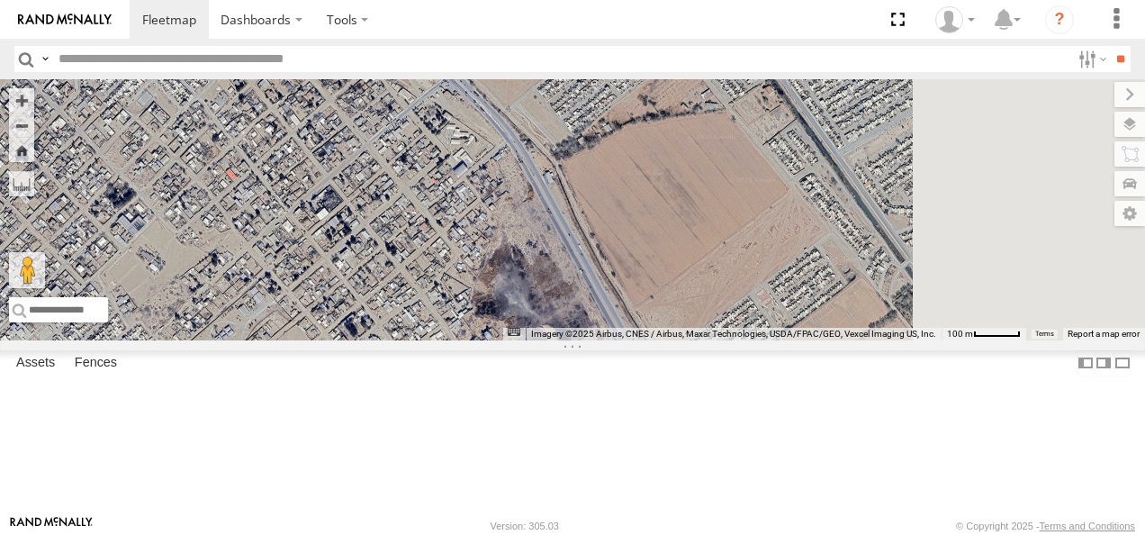
drag, startPoint x: 719, startPoint y: 346, endPoint x: 657, endPoint y: 205, distance: 153.2
click at [673, 229] on div "AN53255 ZJ531699 AN601534 AN539407 654 687 c950 AN535911 015910001935157 8682 9…" at bounding box center [572, 209] width 1145 height 261
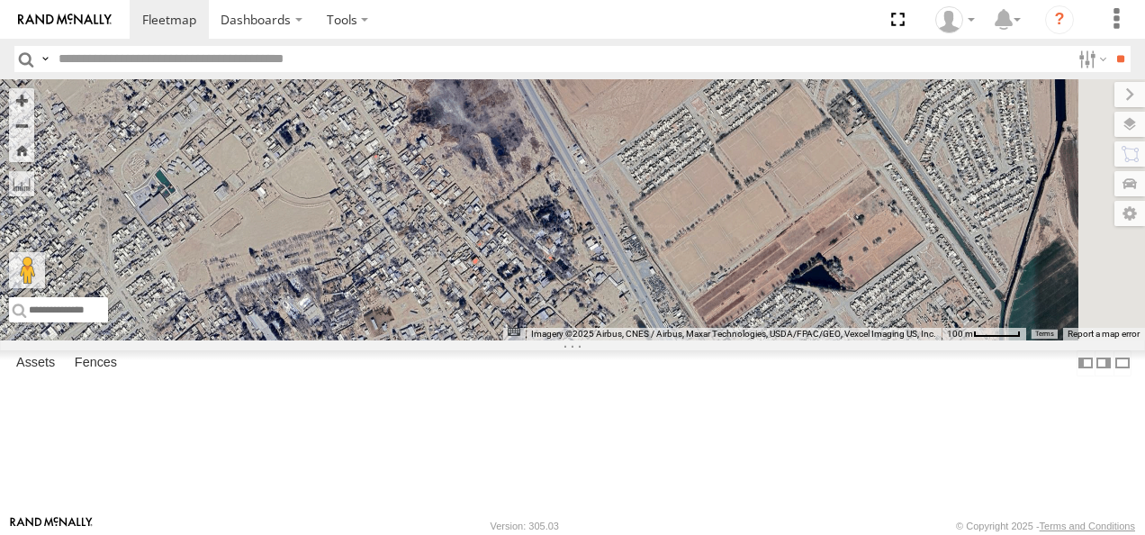
drag, startPoint x: 656, startPoint y: 211, endPoint x: 781, endPoint y: 384, distance: 213.4
click at [817, 340] on div "AN53255 ZJ531699 AN601534 AN539407 654 687 c950 AN535911 015910001935157 8682 9…" at bounding box center [572, 209] width 1145 height 261
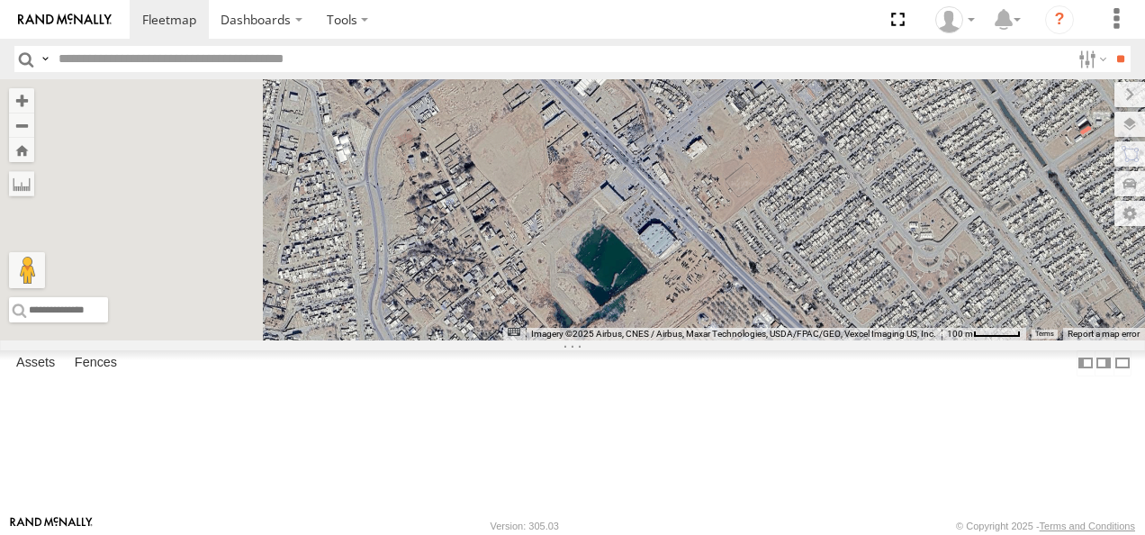
drag, startPoint x: 620, startPoint y: 233, endPoint x: 812, endPoint y: 408, distance: 259.4
click at [812, 340] on div "AN53255 ZJ531699 AN601534 AN539407 654 687 c950 AN535911 015910001935157 8682 9…" at bounding box center [572, 209] width 1145 height 261
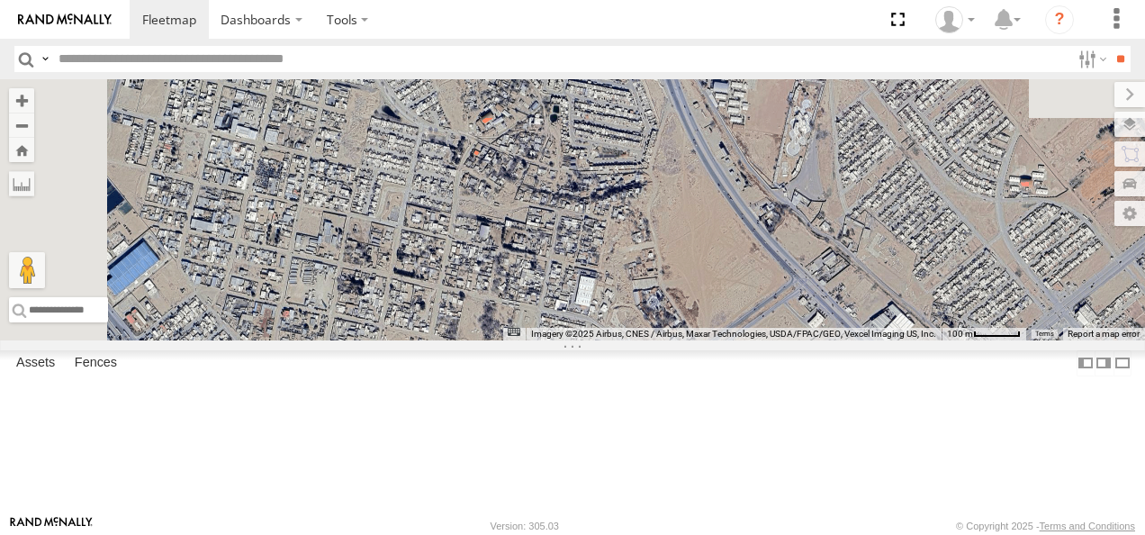
drag, startPoint x: 729, startPoint y: 257, endPoint x: 846, endPoint y: 410, distance: 192.7
click at [846, 340] on div "AN53255 ZJ531699 AN601534 AN539407 654 687 c950 AN535911 015910001935157 8682 9…" at bounding box center [572, 209] width 1145 height 261
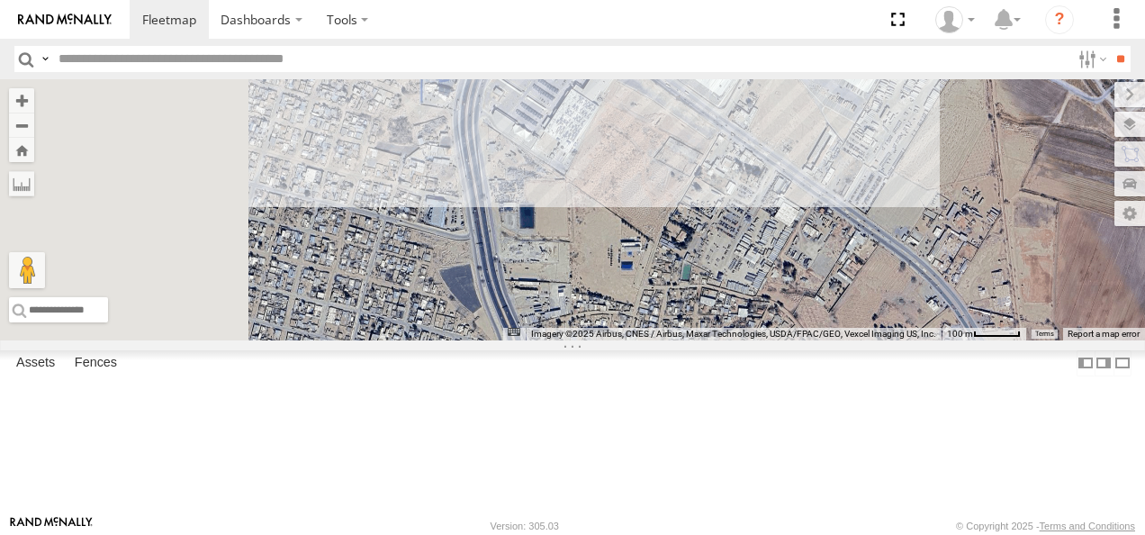
drag, startPoint x: 862, startPoint y: 374, endPoint x: 912, endPoint y: 492, distance: 128.3
click at [924, 340] on div "AN53255 ZJ531699 AN601534 AN539407 654 687 c950 AN535911 015910001935157 8682 9…" at bounding box center [572, 209] width 1145 height 261
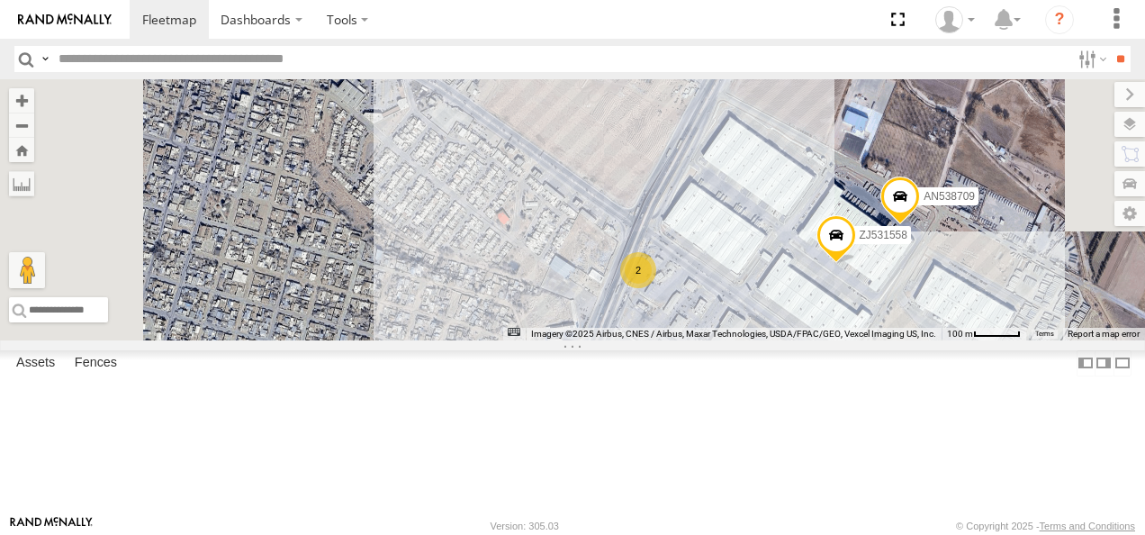
drag, startPoint x: 909, startPoint y: 375, endPoint x: 892, endPoint y: 433, distance: 61.0
click at [897, 340] on div "AN53255 ZJ531699 AN601534 AN539407 654 687 c950 AN535911 015910001935157 8682 9…" at bounding box center [572, 209] width 1145 height 261
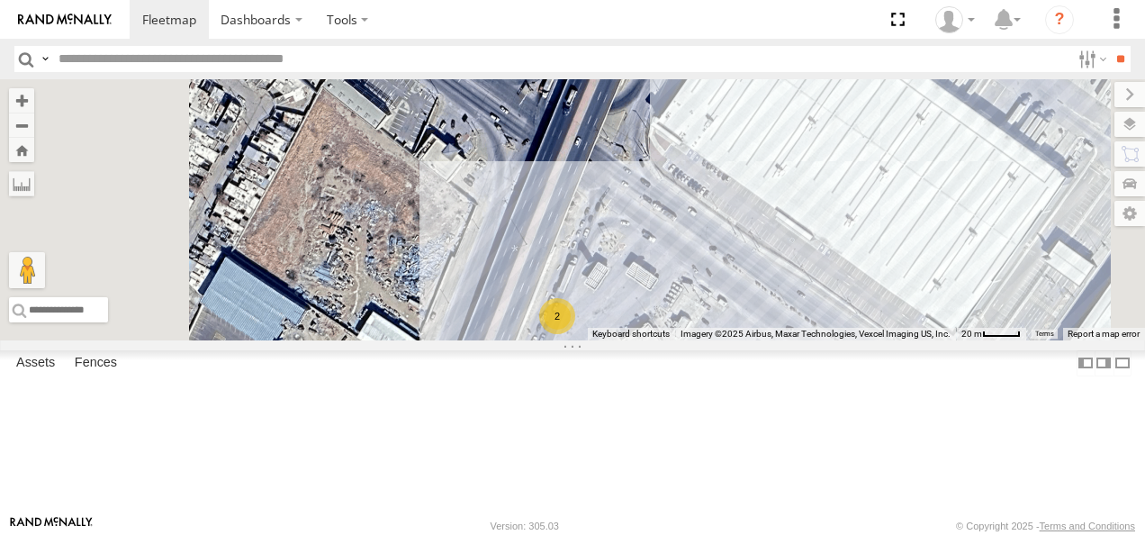
drag, startPoint x: 859, startPoint y: 338, endPoint x: 890, endPoint y: 301, distance: 48.0
click at [888, 303] on div "AN53255 ZJ531699 AN601534 AN539407 654 687 c950 AN535911 015910001935157 8682 9…" at bounding box center [572, 209] width 1145 height 261
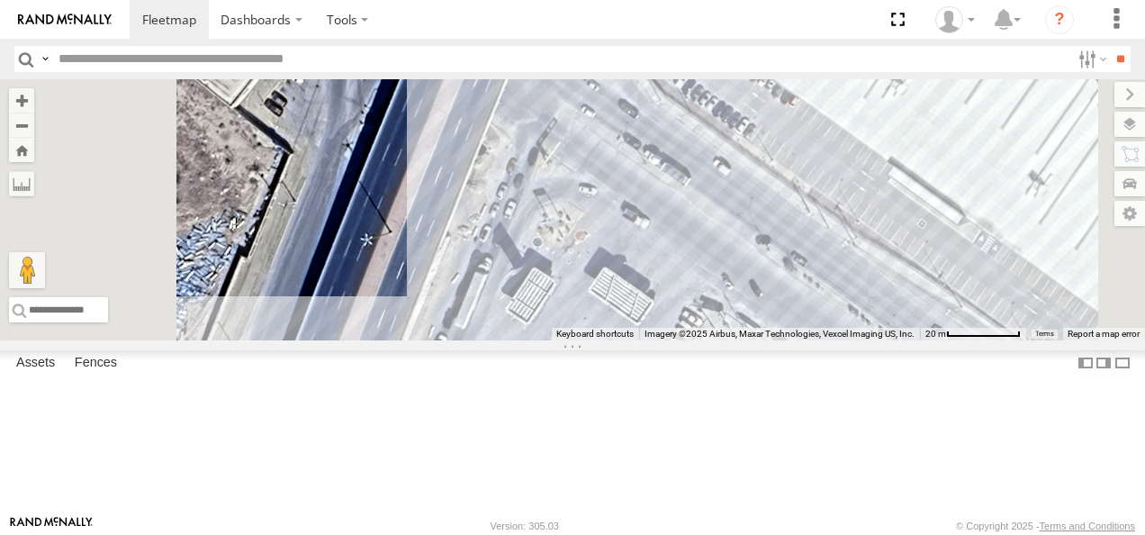
drag, startPoint x: 867, startPoint y: 176, endPoint x: 823, endPoint y: 296, distance: 128.5
click at [827, 293] on div "AN53255 ZJ531699 AN601534 AN539407 654 687 c950 AN535911 015910001935157 8682 9…" at bounding box center [572, 209] width 1145 height 261
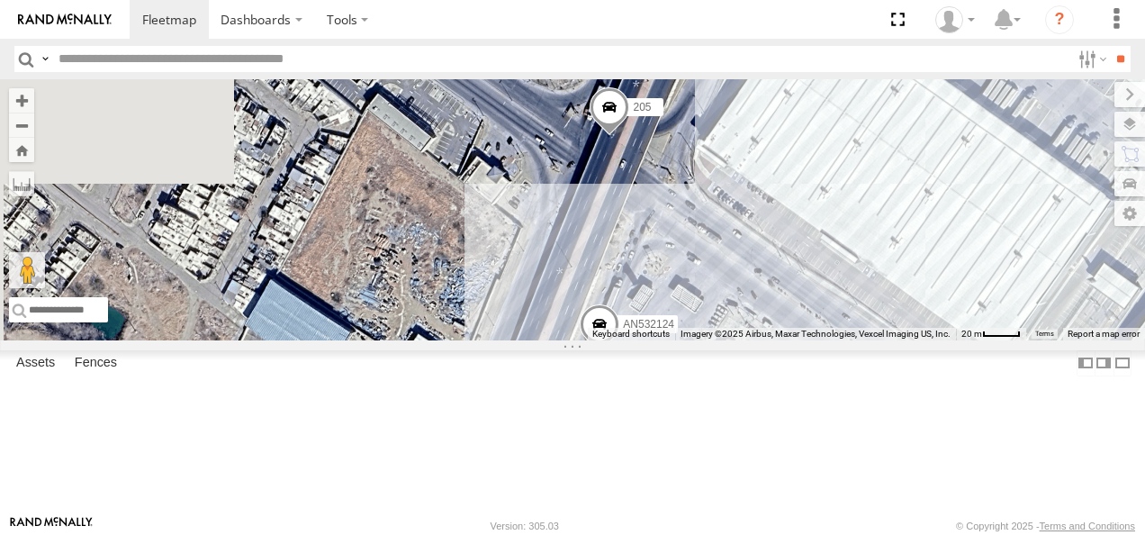
drag, startPoint x: 819, startPoint y: 225, endPoint x: 913, endPoint y: 253, distance: 98.6
click at [913, 249] on div "AN53255 ZJ531699 AN601534 AN539407 654 687 c950 AN535911 015910001935157 8682 9…" at bounding box center [572, 209] width 1145 height 261
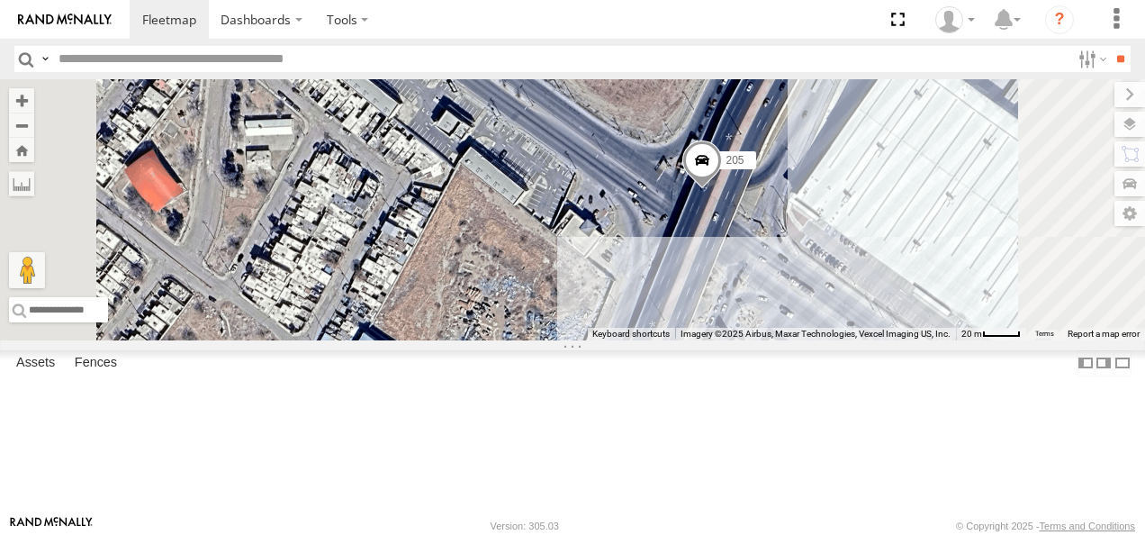
drag, startPoint x: 832, startPoint y: 273, endPoint x: 908, endPoint y: 362, distance: 116.9
click at [907, 340] on div "AN53255 ZJ531699 AN601534 AN539407 654 687 c950 AN535911 015910001935157 8682 9…" at bounding box center [572, 209] width 1145 height 261
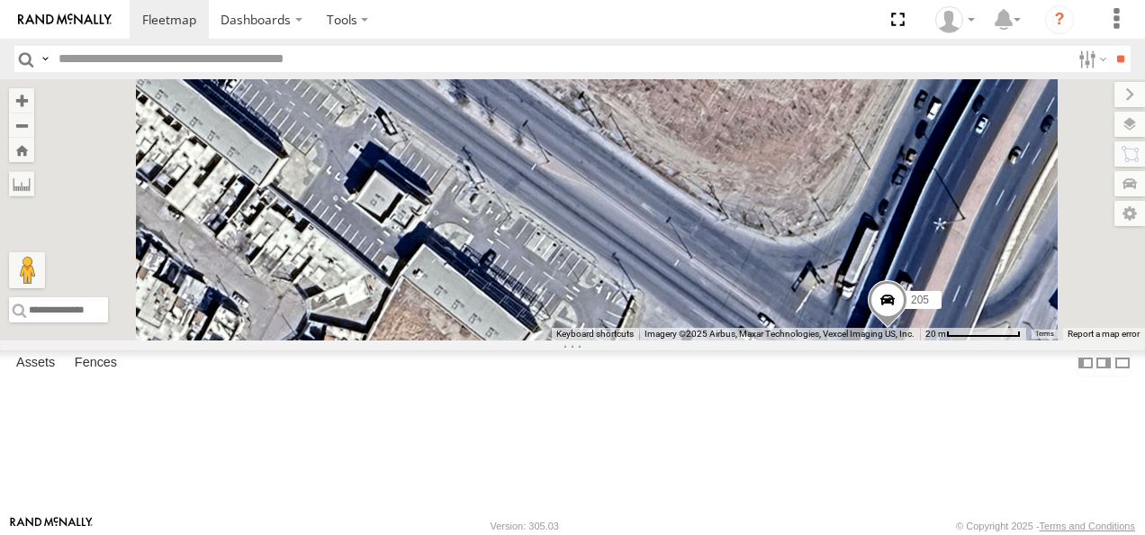
drag, startPoint x: 999, startPoint y: 312, endPoint x: 876, endPoint y: 189, distance: 173.8
click at [895, 196] on div "AN53255 ZJ531699 AN601534 AN539407 654 687 c950 AN535911 015910001935157 8682 9…" at bounding box center [572, 209] width 1145 height 261
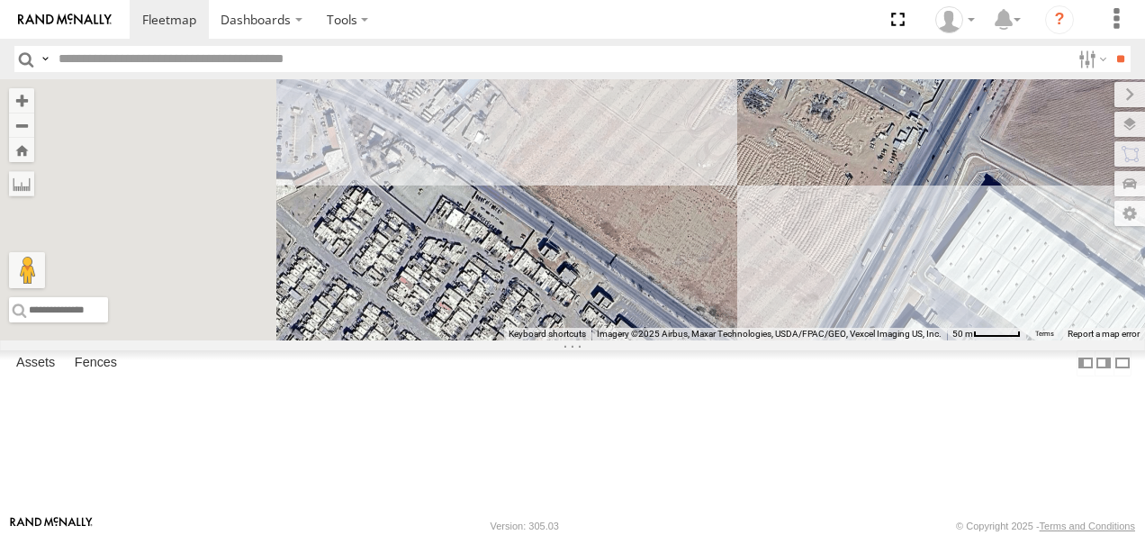
drag, startPoint x: 796, startPoint y: 194, endPoint x: 929, endPoint y: 412, distance: 256.2
click at [929, 340] on div "AN53255 ZJ531699 AN601534 AN539407 654 687 c950 AN535911 015910001935157 8682 9…" at bounding box center [572, 209] width 1145 height 261
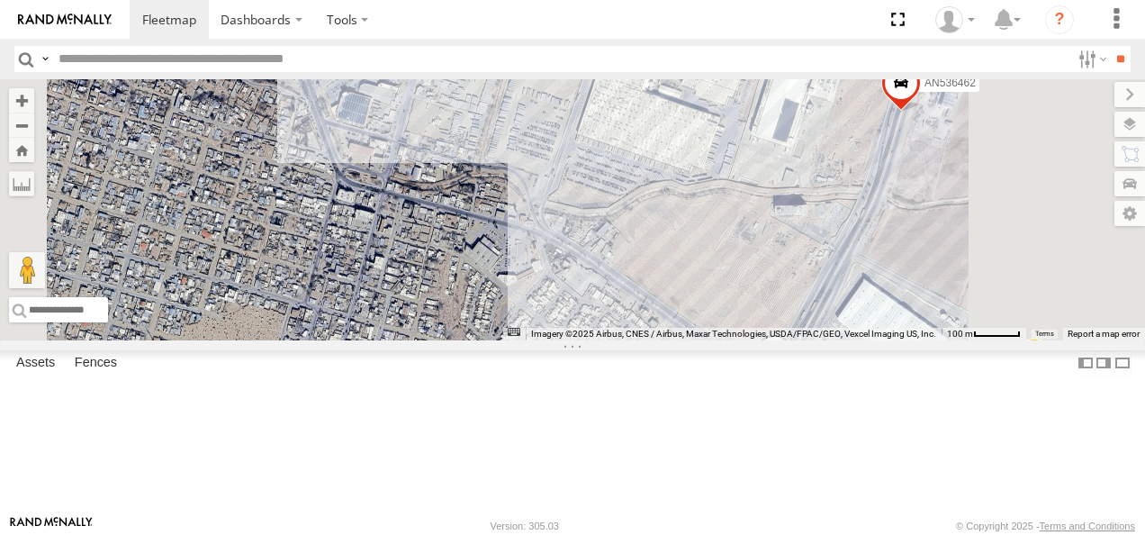
drag, startPoint x: 870, startPoint y: 324, endPoint x: 900, endPoint y: 321, distance: 30.8
click at [900, 321] on div "AN53255 ZJ531699 AN601534 AN539407 654 687 c950 AN535911 015910001935157 8682 9…" at bounding box center [572, 209] width 1145 height 261
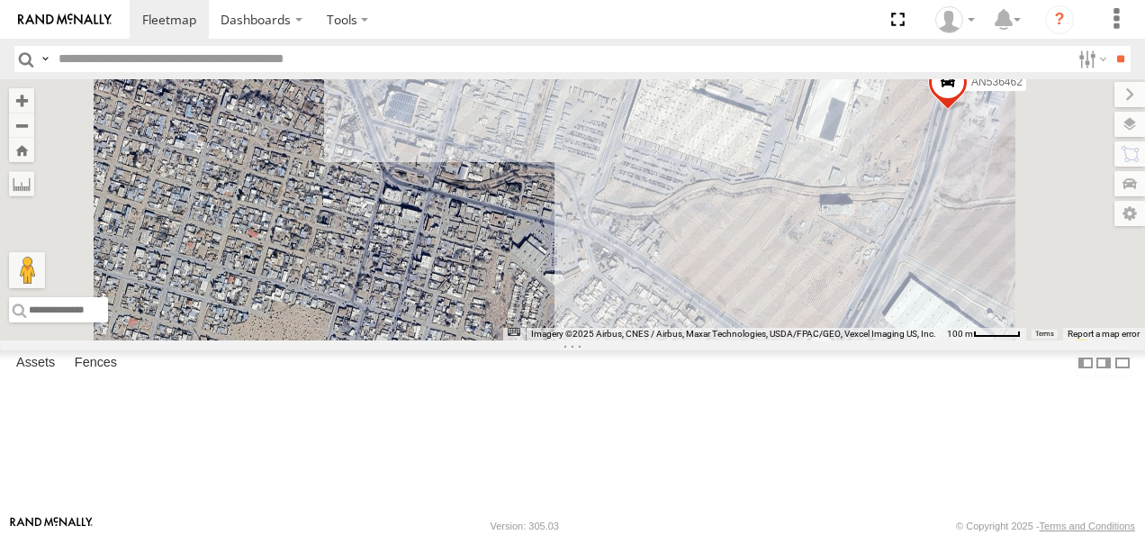
drag, startPoint x: 873, startPoint y: 294, endPoint x: 965, endPoint y: 303, distance: 93.1
click at [965, 303] on div "AN53255 ZJ531699 AN601534 AN539407 654 687 c950 AN535911 015910001935157 8682 9…" at bounding box center [572, 209] width 1145 height 261
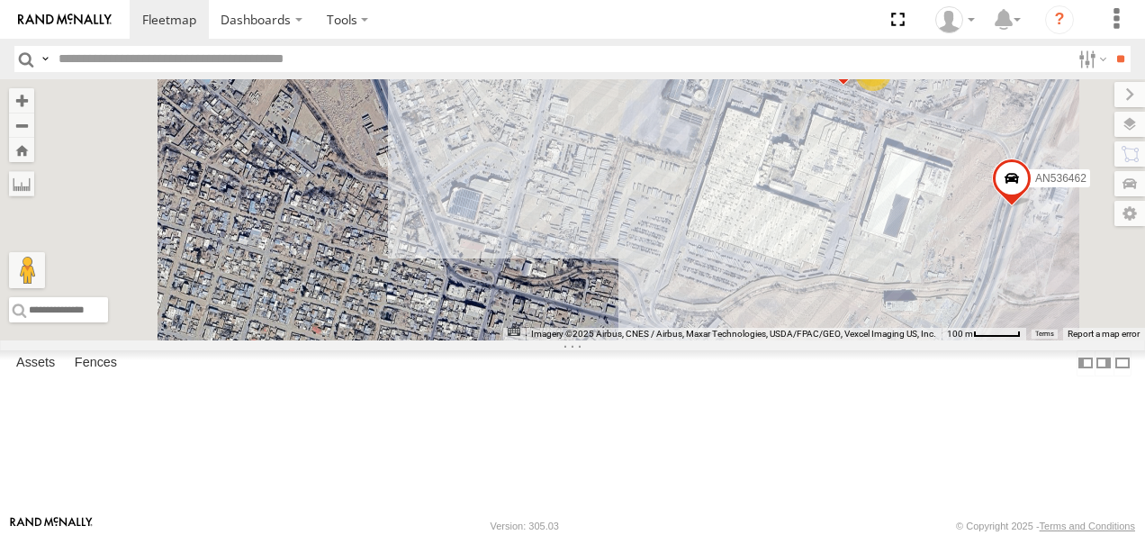
drag, startPoint x: 923, startPoint y: 251, endPoint x: 922, endPoint y: 362, distance: 110.8
click at [922, 340] on div "AN53255 ZJ531699 AN601534 AN539407 654 687 c950 AN535911 015910001935157 8682 9…" at bounding box center [572, 209] width 1145 height 261
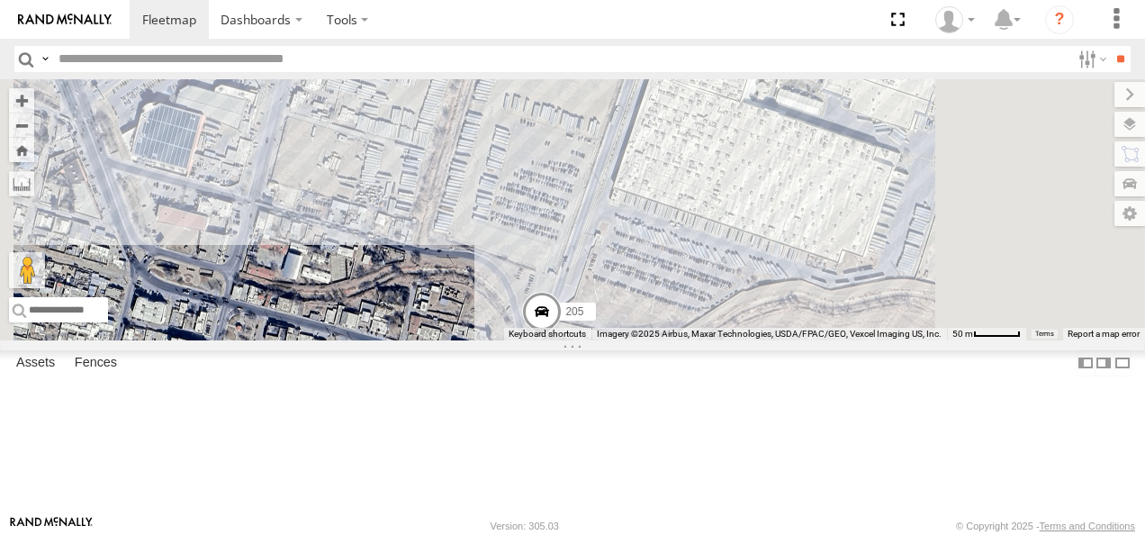
drag, startPoint x: 967, startPoint y: 202, endPoint x: 917, endPoint y: 310, distance: 119.2
click at [917, 310] on div "AN53255 ZJ531699 AN601534 AN539407 654 687 c950 AN535911 015910001935157 8682 9…" at bounding box center [572, 209] width 1145 height 261
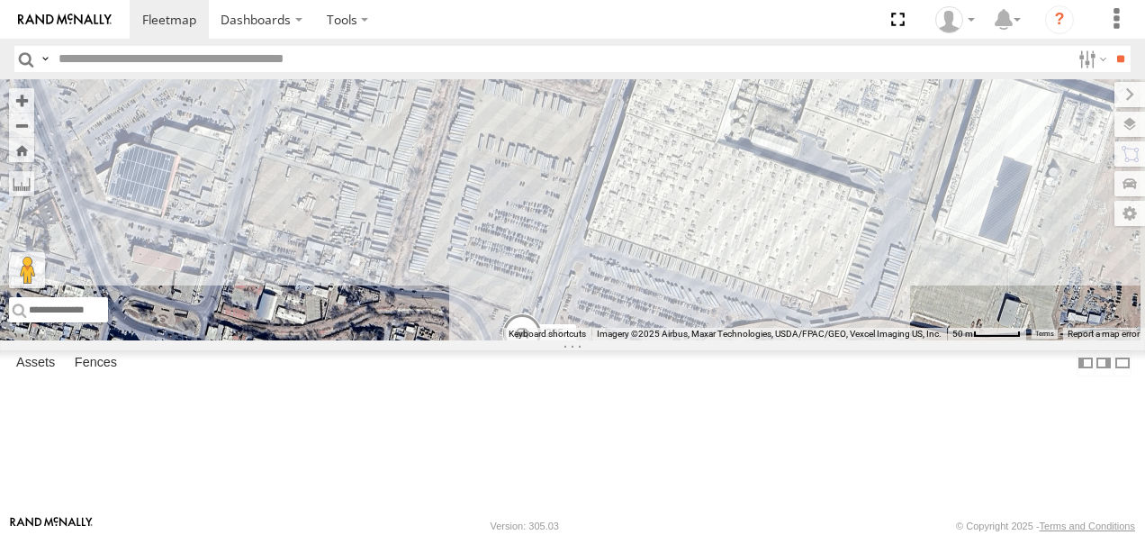
drag, startPoint x: 971, startPoint y: 246, endPoint x: 924, endPoint y: 317, distance: 85.2
click at [924, 317] on div "AN53255 ZJ531699 AN601534 AN539407 654 687 c950 AN535911 015910001935157 8682 9…" at bounding box center [572, 209] width 1145 height 261
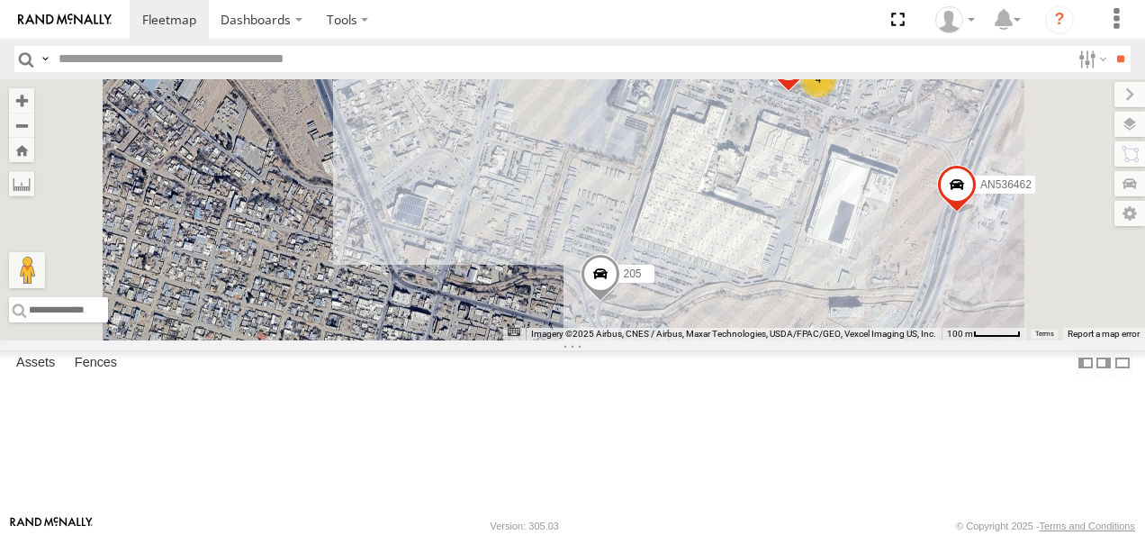
drag, startPoint x: 972, startPoint y: 243, endPoint x: 929, endPoint y: 280, distance: 56.2
click at [937, 280] on div "AN53255 ZJ531699 AN601534 AN539407 654 687 c950 AN535911 015910001935157 8682 9…" at bounding box center [572, 209] width 1145 height 261
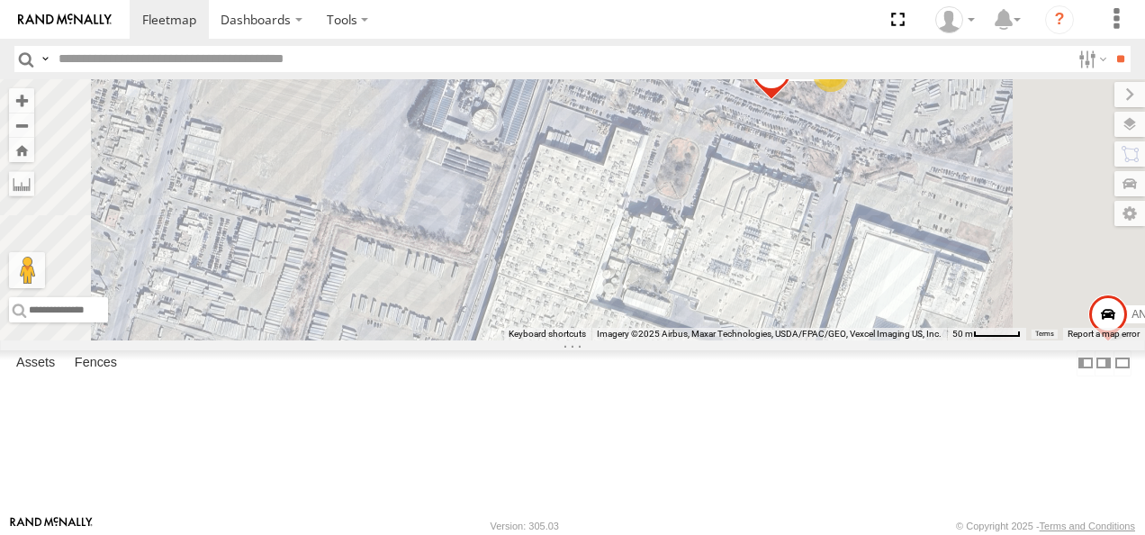
drag, startPoint x: 985, startPoint y: 211, endPoint x: 933, endPoint y: 265, distance: 75.1
click at [936, 265] on div "AN53255 ZJ531699 AN601534 AN539407 654 687 c950 AN535911 015910001935157 8682 9…" at bounding box center [572, 209] width 1145 height 261
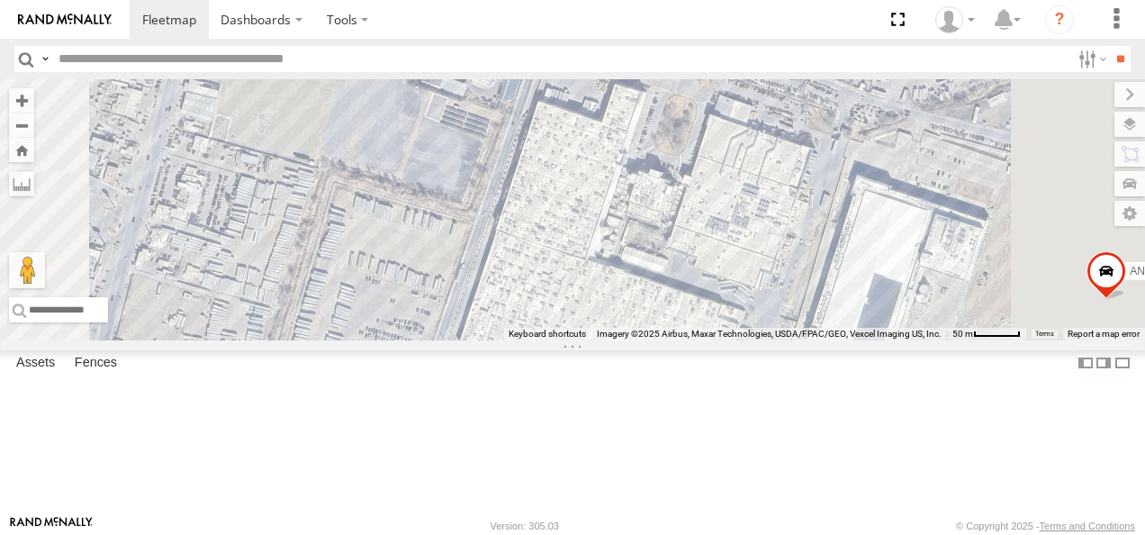
drag, startPoint x: 888, startPoint y: 297, endPoint x: 902, endPoint y: 230, distance: 69.1
click at [901, 232] on div "AN53255 ZJ531699 AN601534 AN539407 654 687 c950 AN535911 015910001935157 8682 9…" at bounding box center [572, 209] width 1145 height 261
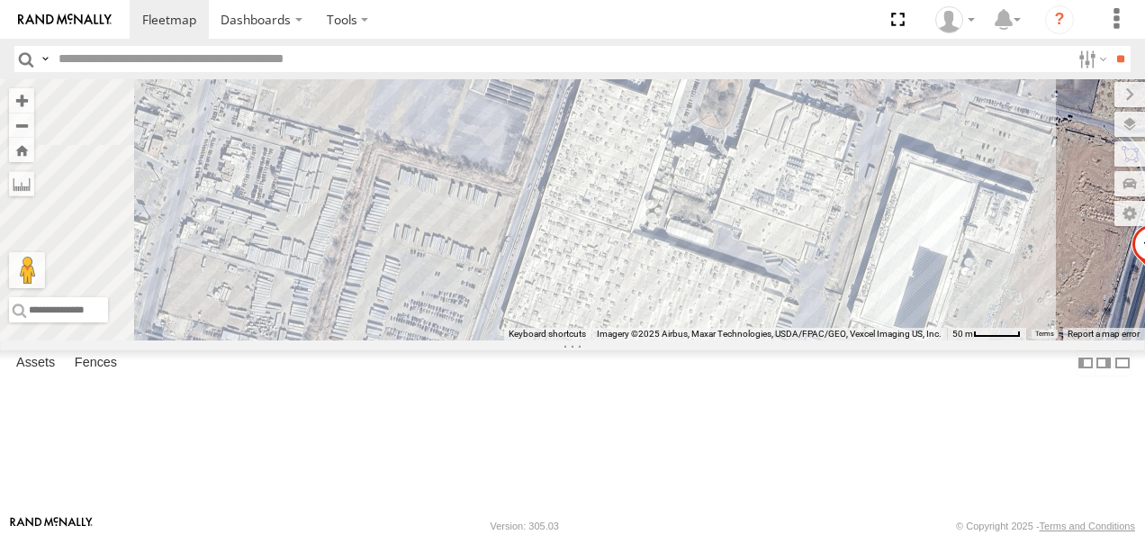
drag, startPoint x: 990, startPoint y: 317, endPoint x: 1042, endPoint y: 279, distance: 64.5
click at [1042, 279] on div "AN53255 ZJ531699 AN601534 AN539407 654 687 c950 AN535911 015910001935157 8682 9…" at bounding box center [572, 209] width 1145 height 261
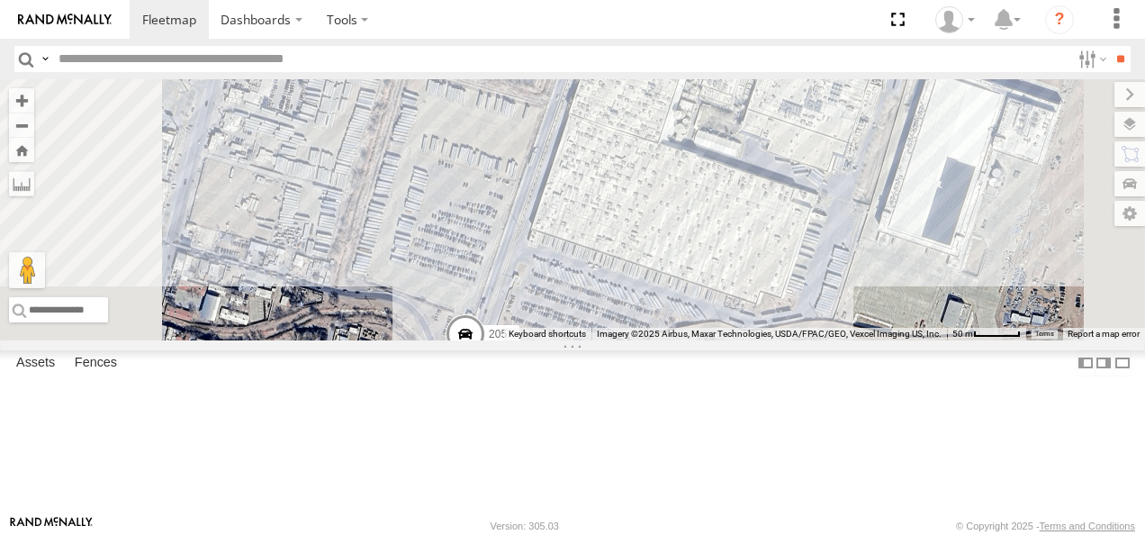
drag, startPoint x: 810, startPoint y: 321, endPoint x: 813, endPoint y: 242, distance: 78.4
click at [816, 243] on div "AN53255 ZJ531699 AN601534 AN539407 654 687 c950 AN535911 015910001935157 8682 9…" at bounding box center [572, 209] width 1145 height 261
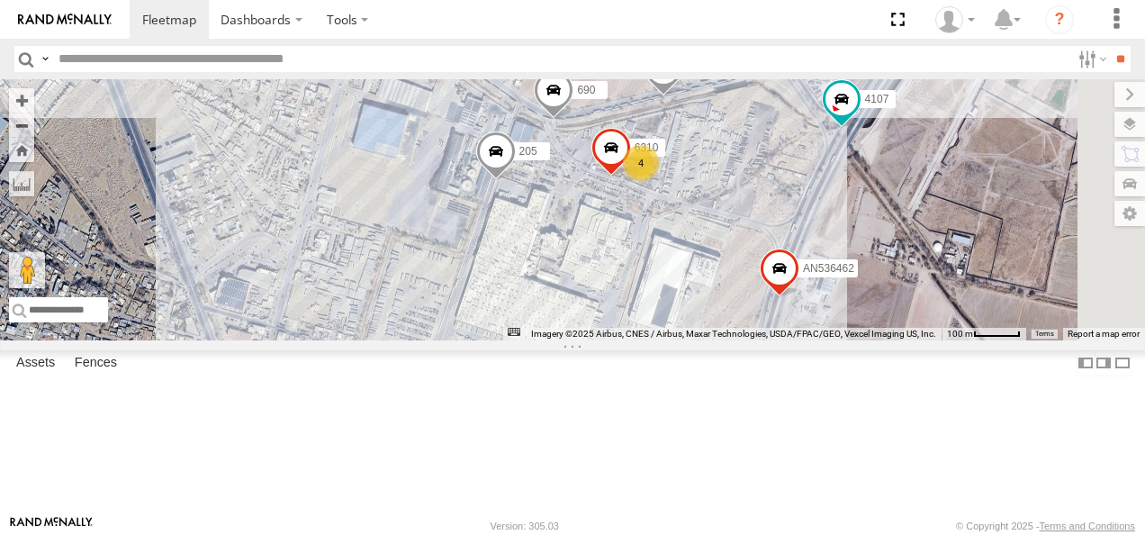
drag, startPoint x: 848, startPoint y: 231, endPoint x: 730, endPoint y: 367, distance: 180.7
click at [736, 340] on div "AN53255 ZJ531699 AN601534 AN539407 654 687 c950 AN535911 015910001935157 8682 9…" at bounding box center [572, 209] width 1145 height 261
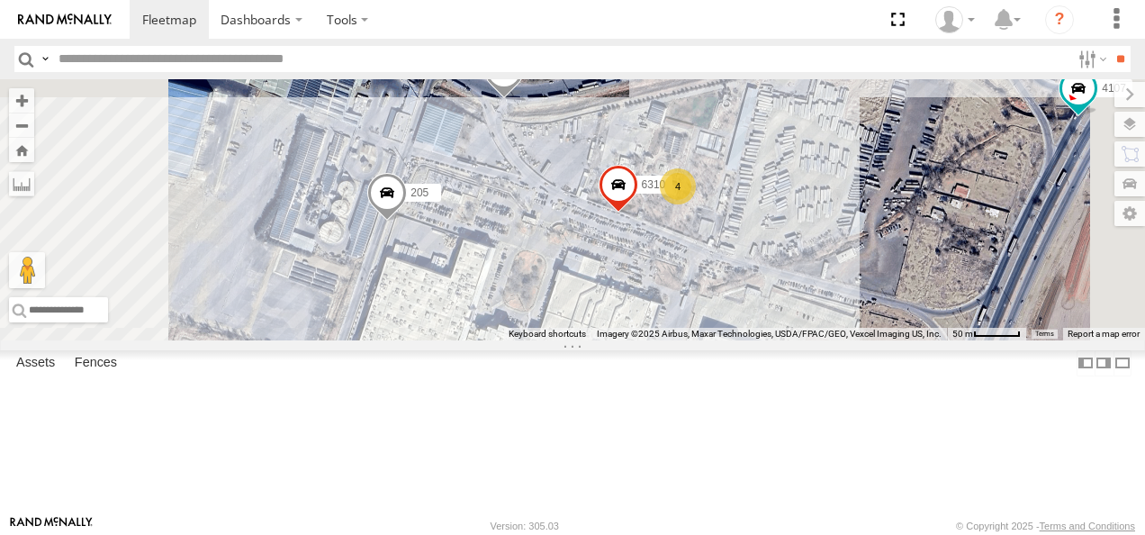
drag, startPoint x: 740, startPoint y: 253, endPoint x: 704, endPoint y: 341, distance: 95.3
click at [705, 340] on div "AN53255 ZJ531699 AN601534 AN539407 654 687 c950 AN535911 015910001935157 8682 9…" at bounding box center [572, 209] width 1145 height 261
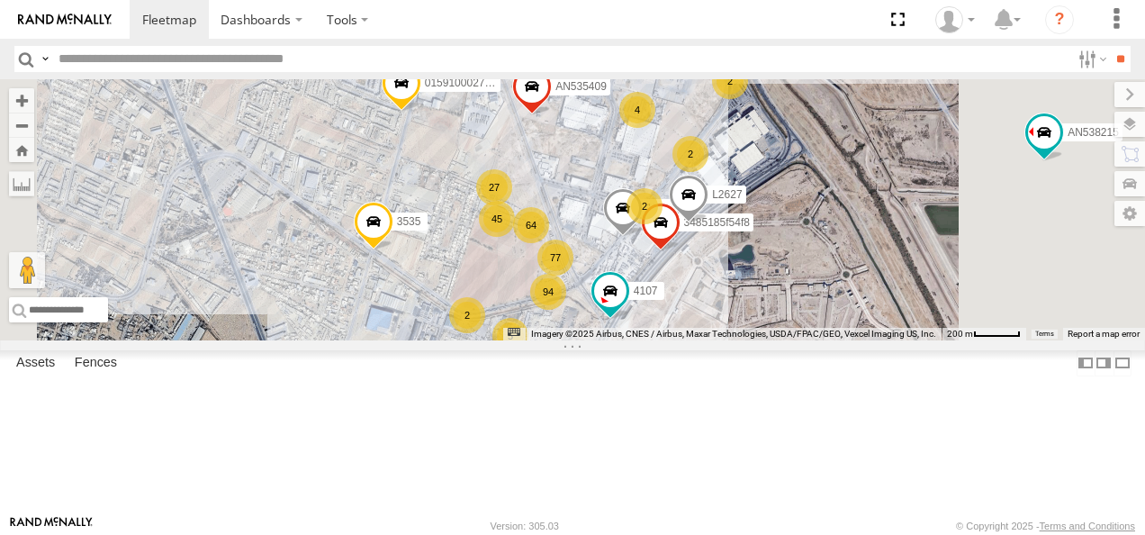
drag, startPoint x: 791, startPoint y: 265, endPoint x: 749, endPoint y: 374, distance: 116.6
click at [749, 340] on div "AN53255 ZJ531699 AN601534 AN539407 654 687 c950 AN535911 015910001935157 8682 9…" at bounding box center [572, 209] width 1145 height 261
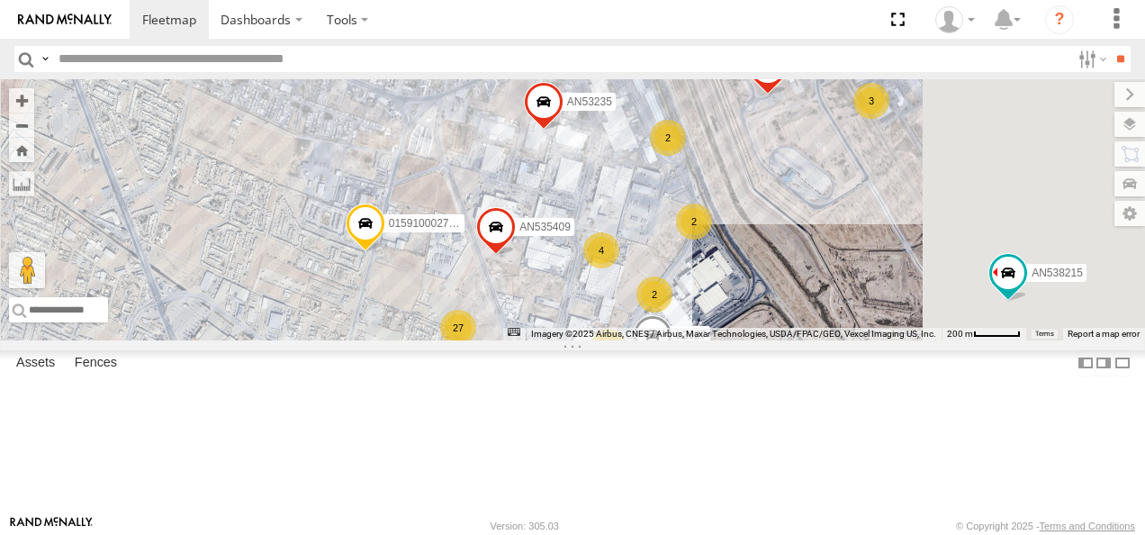
drag, startPoint x: 815, startPoint y: 254, endPoint x: 768, endPoint y: 410, distance: 162.7
click at [769, 340] on div "AN53255 ZJ531699 AN601534 AN539407 654 687 c950 AN535911 015910001935157 8682 9…" at bounding box center [572, 209] width 1145 height 261
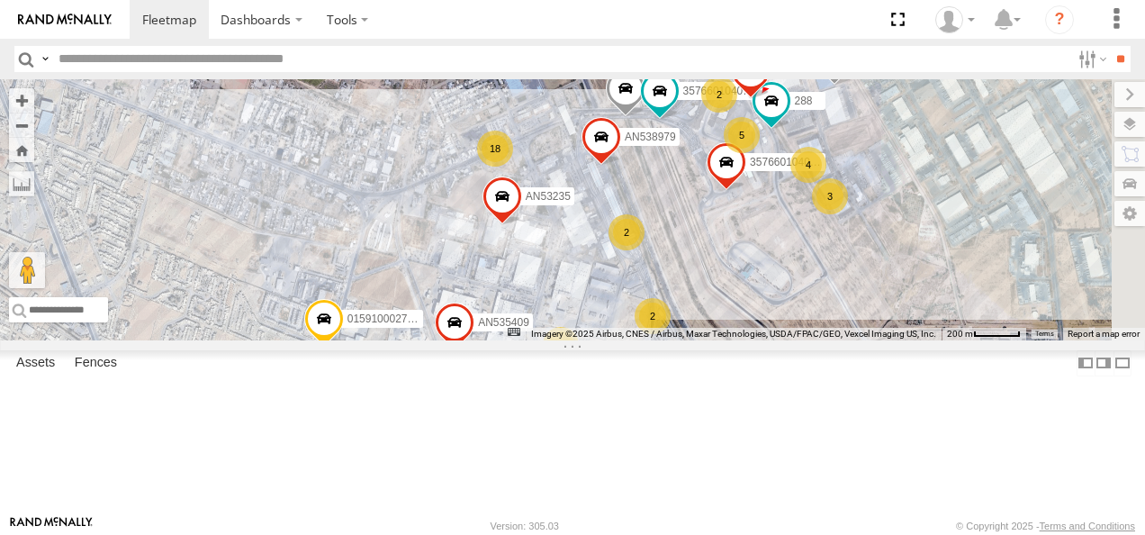
drag, startPoint x: 773, startPoint y: 243, endPoint x: 748, endPoint y: 342, distance: 102.0
click at [748, 340] on div "AN53255 ZJ531699 AN601534 AN539407 654 687 c950 AN535911 015910001935157 8682 9…" at bounding box center [572, 209] width 1145 height 261
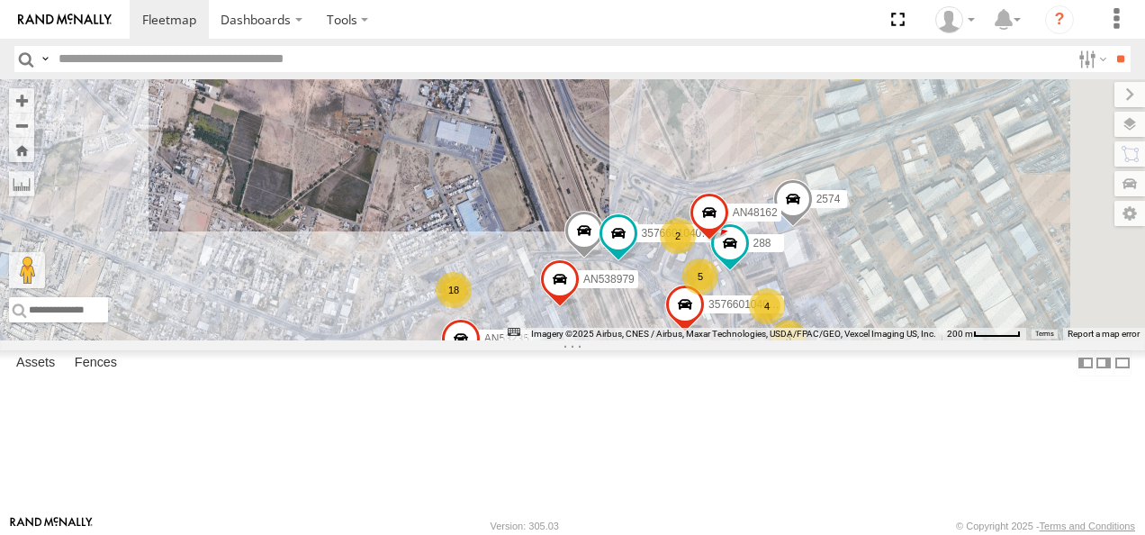
drag, startPoint x: 733, startPoint y: 249, endPoint x: 756, endPoint y: 384, distance: 136.2
click at [756, 340] on div "AN53255 ZJ531699 AN601534 AN539407 654 687 c950 AN535911 015910001935157 8682 9…" at bounding box center [572, 209] width 1145 height 261
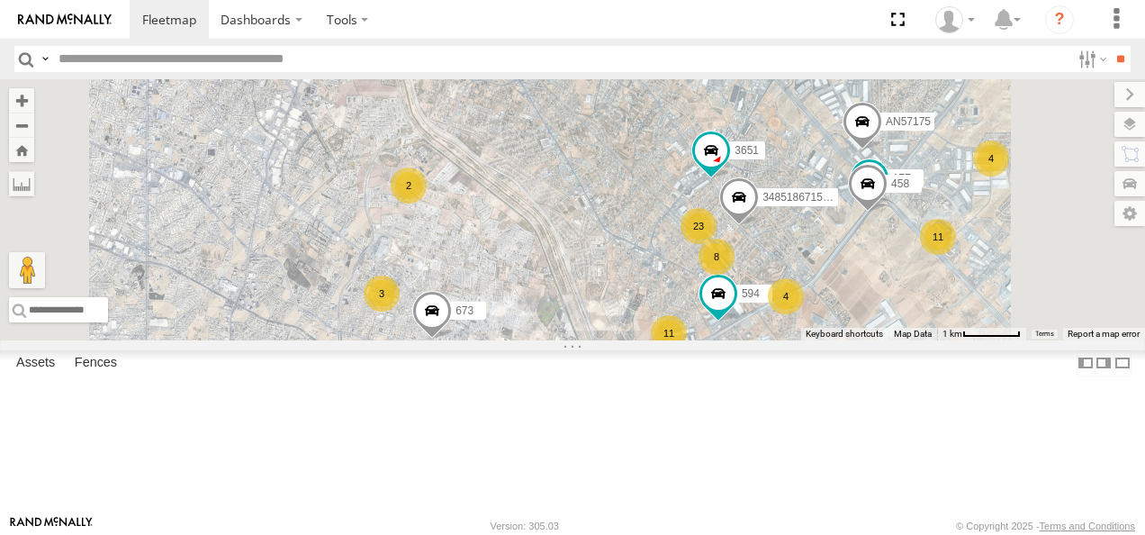
drag, startPoint x: 729, startPoint y: 169, endPoint x: 823, endPoint y: 446, distance: 291.9
click at [827, 340] on div "673 594 AN538215 015910002745340 122 308 19 2 11 4 11 845 3 23 17 11 4 8 2 4 5 …" at bounding box center [572, 209] width 1145 height 261
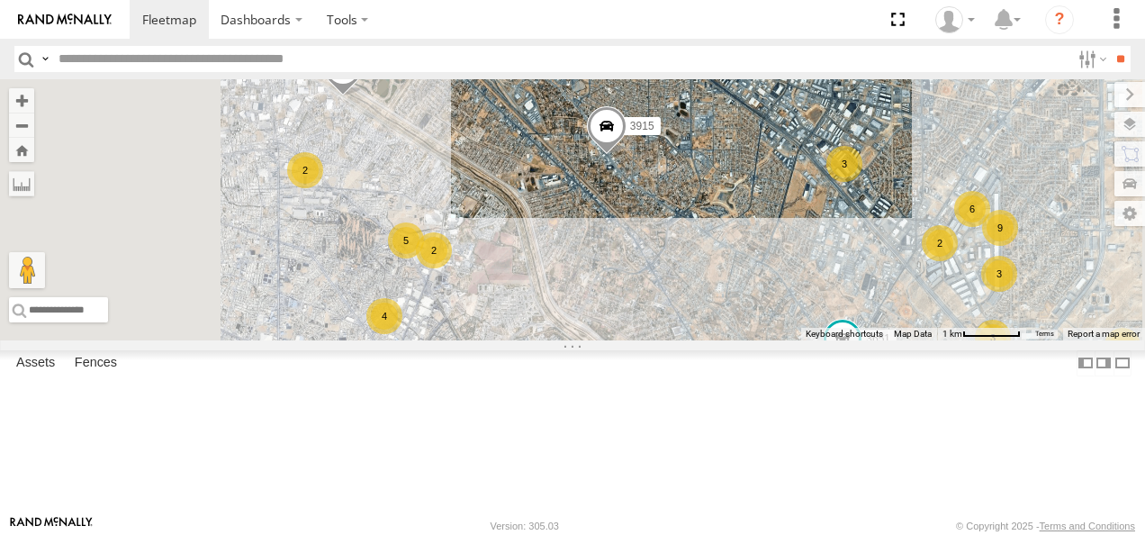
drag, startPoint x: 695, startPoint y: 270, endPoint x: 918, endPoint y: 403, distance: 260.1
click at [918, 340] on div "673 594 AN538215 015910002745340 122 308 19 2 11 4 11 845 3 23 17 11 4 8 2 4 5 …" at bounding box center [572, 209] width 1145 height 261
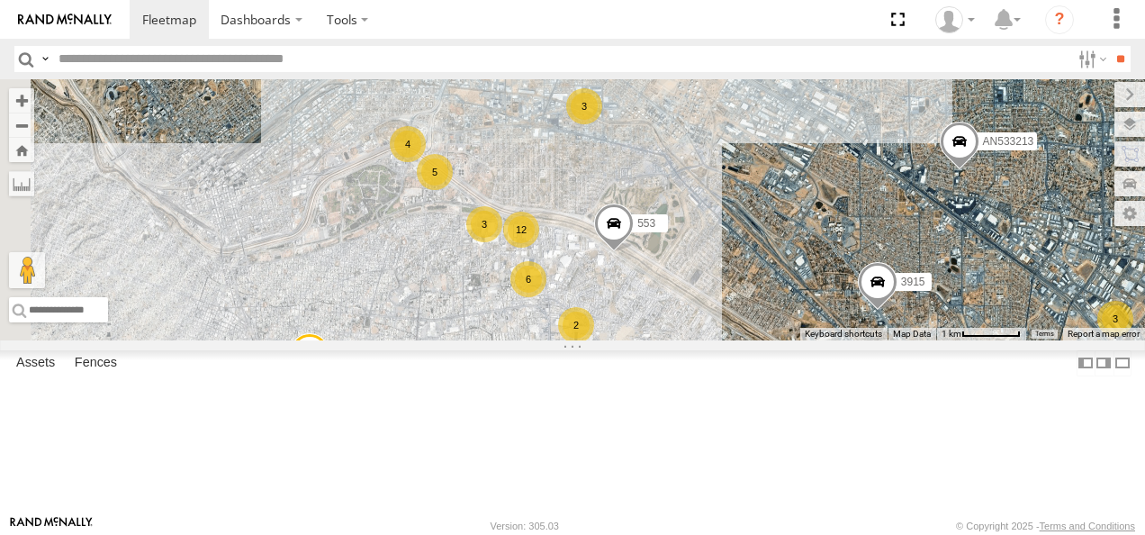
drag, startPoint x: 776, startPoint y: 315, endPoint x: 874, endPoint y: 371, distance: 112.9
click at [874, 340] on div "673 594 AN538215 015910002745340 122 308 19 2 11 4 11 845 3 23 17 11 4 8 2 4 5 …" at bounding box center [572, 209] width 1145 height 261
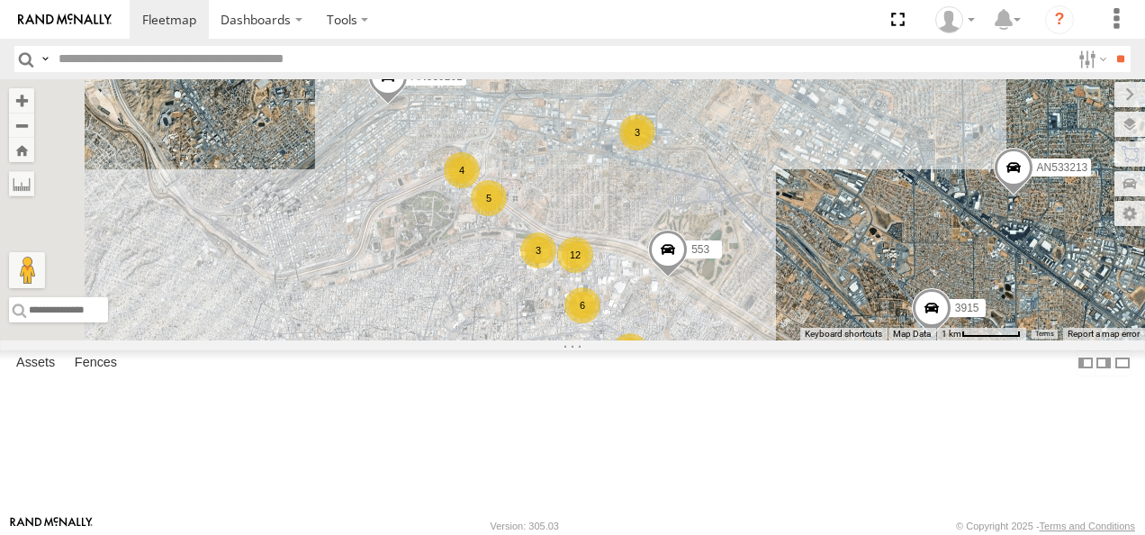
drag, startPoint x: 726, startPoint y: 280, endPoint x: 782, endPoint y: 309, distance: 62.8
click at [782, 309] on div "673 594 AN538215 015910002745340 122 308 19 2 11 4 11 845 3 23 17 11 4 8 2 4 5 …" at bounding box center [572, 209] width 1145 height 261
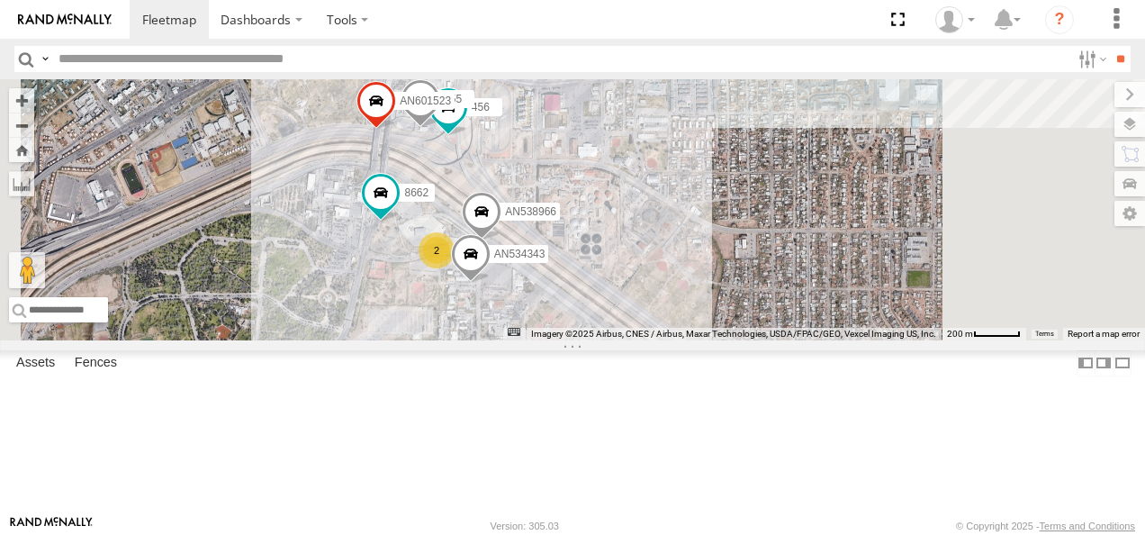
drag, startPoint x: 698, startPoint y: 258, endPoint x: 696, endPoint y: 280, distance: 22.6
click at [697, 280] on div "673 594 AN538215 015910002745340 845 3651 34851867152C 177 458 AN539091 3915 NI…" at bounding box center [572, 209] width 1145 height 261
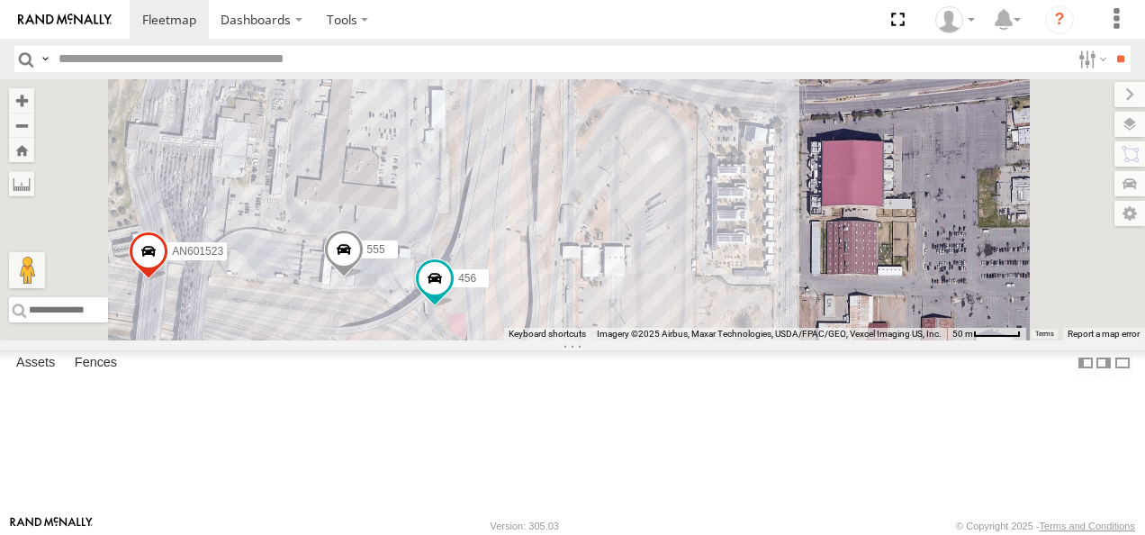
drag, startPoint x: 675, startPoint y: 140, endPoint x: 729, endPoint y: 362, distance: 228.0
click at [729, 340] on div "673 594 AN538215 015910002745340 845 3651 34851867152C 177 458 AN539091 3915 NI…" at bounding box center [572, 209] width 1145 height 261
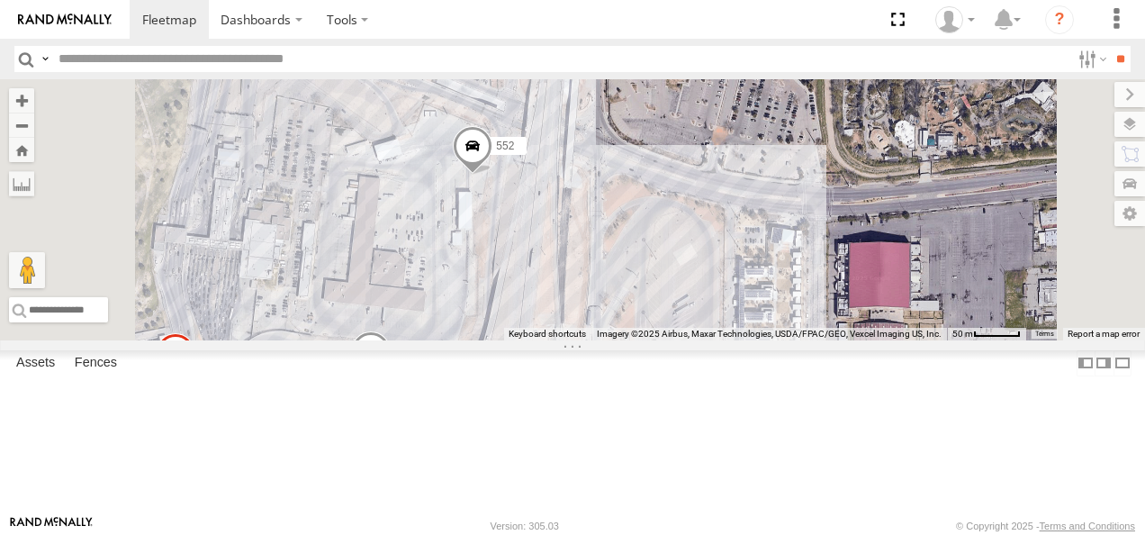
drag, startPoint x: 698, startPoint y: 285, endPoint x: 709, endPoint y: 324, distance: 41.1
click at [708, 323] on div "673 594 AN538215 015910002745340 845 3651 34851867152C 177 458 AN539091 3915 NI…" at bounding box center [572, 209] width 1145 height 261
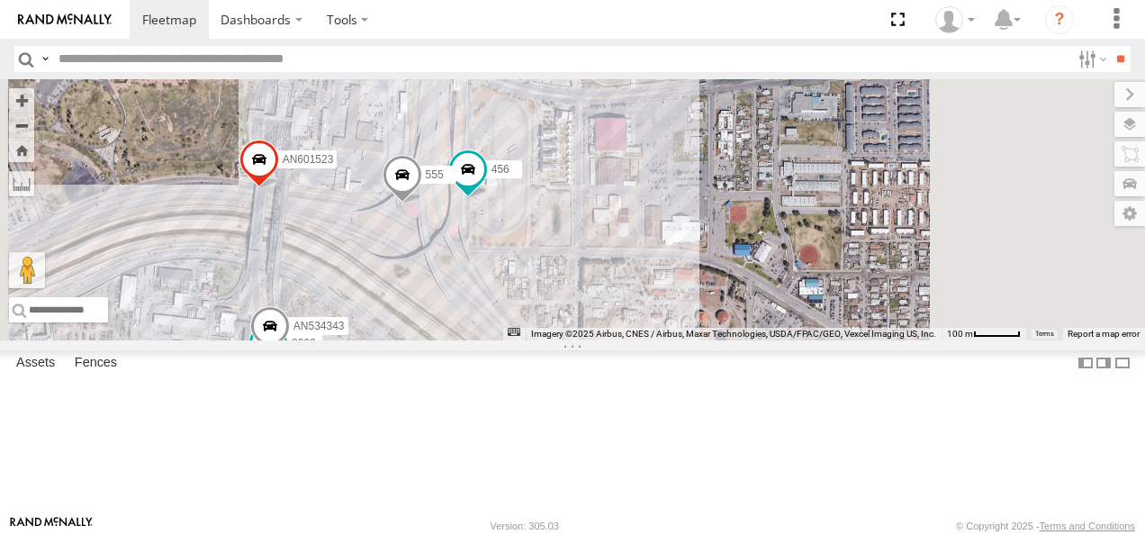
drag, startPoint x: 751, startPoint y: 343, endPoint x: 663, endPoint y: 212, distance: 158.3
click at [667, 217] on div "673 594 AN538215 015910002745340 845 3651 34851867152C 177 458 AN539091 3915 NI…" at bounding box center [572, 209] width 1145 height 261
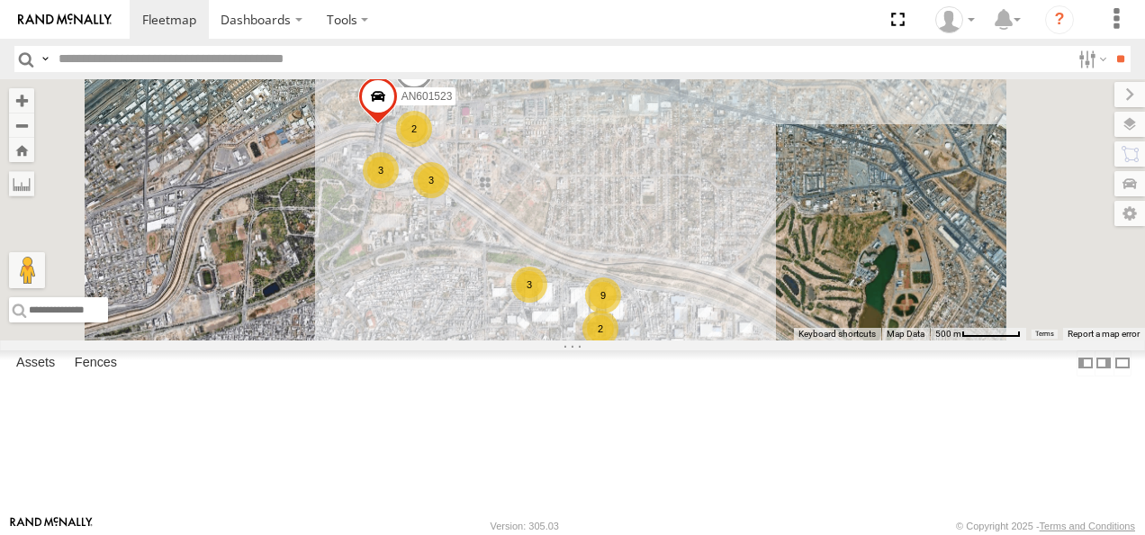
drag, startPoint x: 870, startPoint y: 396, endPoint x: 718, endPoint y: 241, distance: 217.1
click at [723, 245] on div "673 594 AN538215 015910002745340 845 3651 34851867152C 177 458 AN539091 3915 NI…" at bounding box center [572, 209] width 1145 height 261
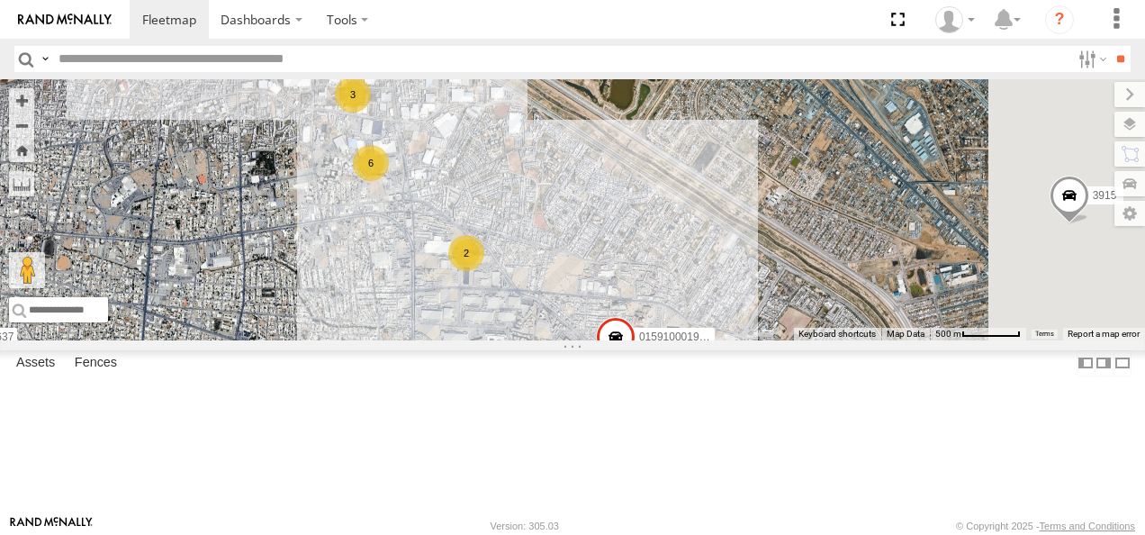
drag, startPoint x: 826, startPoint y: 255, endPoint x: 638, endPoint y: 204, distance: 194.8
click at [753, 225] on div "673 594 AN538215 015910002745340 845 3651 34851867152C 177 458 AN539091 3915 NI…" at bounding box center [572, 209] width 1145 height 261
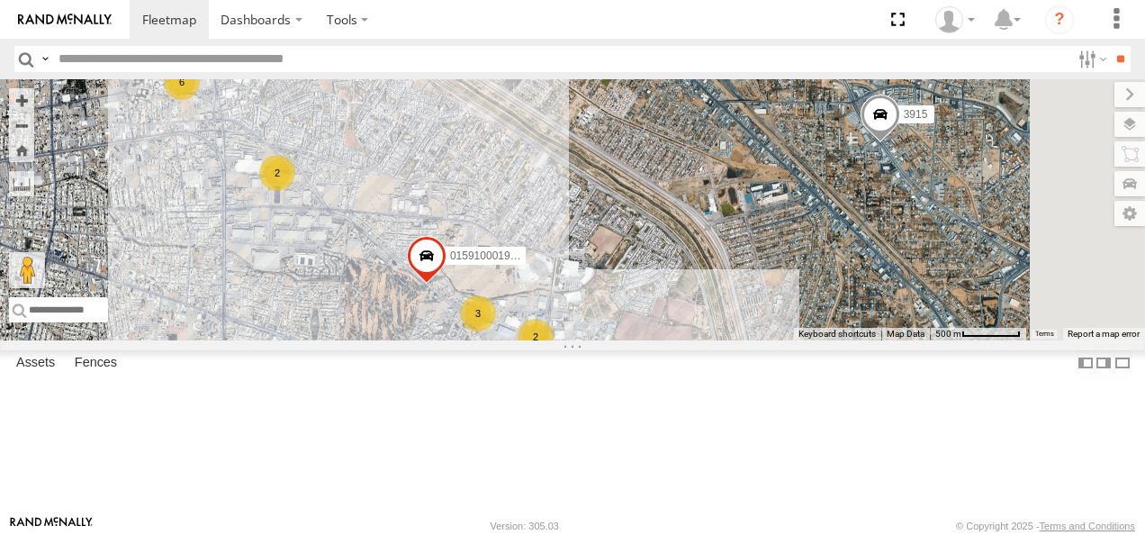
drag, startPoint x: 738, startPoint y: 284, endPoint x: 657, endPoint y: 225, distance: 100.0
click at [673, 231] on div "673 594 AN538215 015910002745340 845 3651 34851867152C 177 458 AN539091 3915 NI…" at bounding box center [572, 209] width 1145 height 261
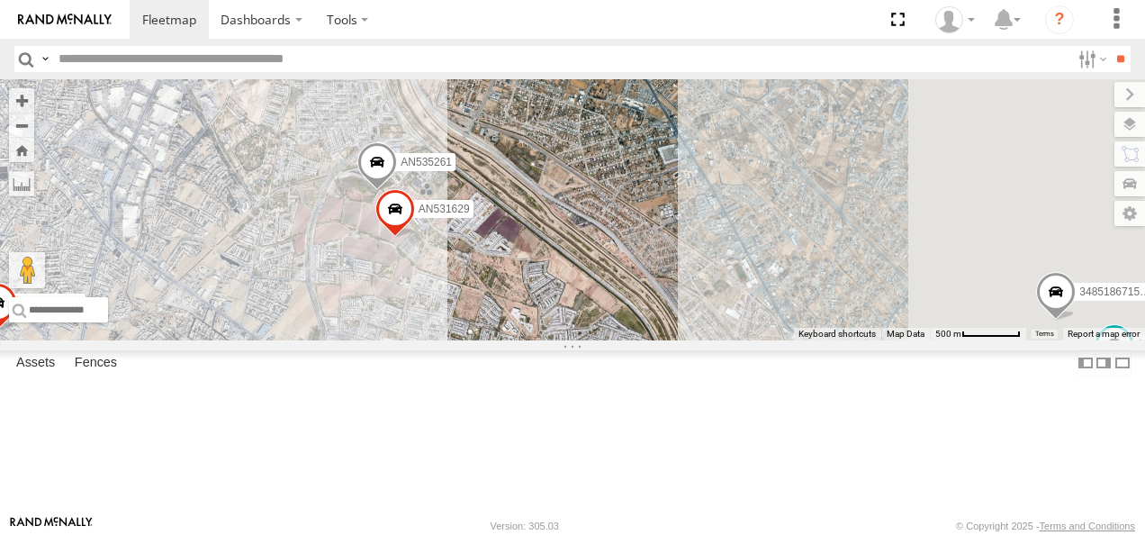
drag, startPoint x: 788, startPoint y: 332, endPoint x: 669, endPoint y: 213, distance: 168.1
click at [677, 219] on div "673 594 AN538215 015910002745340 845 3651 34851867152C 177 458 AN539091 3915 NI…" at bounding box center [572, 209] width 1145 height 261
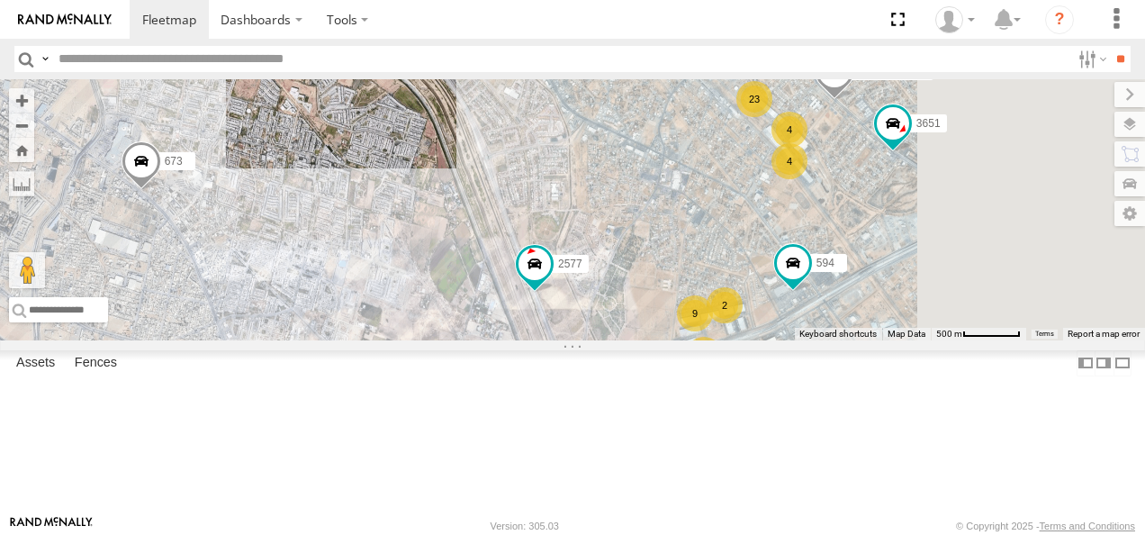
drag, startPoint x: 735, startPoint y: 341, endPoint x: 698, endPoint y: 213, distance: 134.0
click at [712, 249] on div "673 594 AN538215 015910002745340 845 3651 34851867152C 177 458 AN539091 3915 NI…" at bounding box center [572, 209] width 1145 height 261
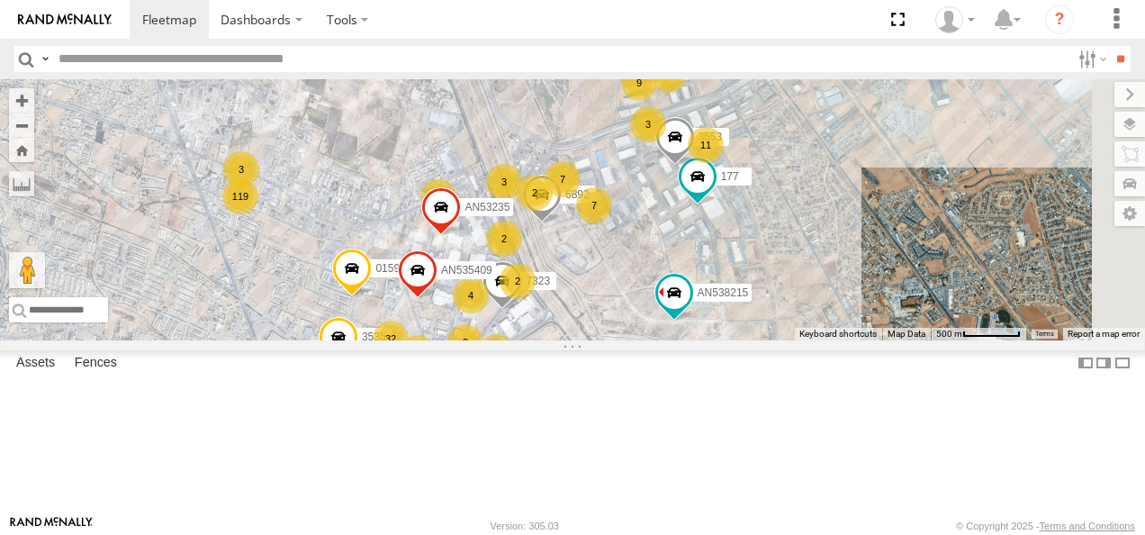
drag, startPoint x: 813, startPoint y: 341, endPoint x: 791, endPoint y: 247, distance: 97.2
click at [791, 251] on div "673 594 AN538215 015910002745340 845 3651 34851867152C 177 458 AN539091 3915 NI…" at bounding box center [572, 209] width 1145 height 261
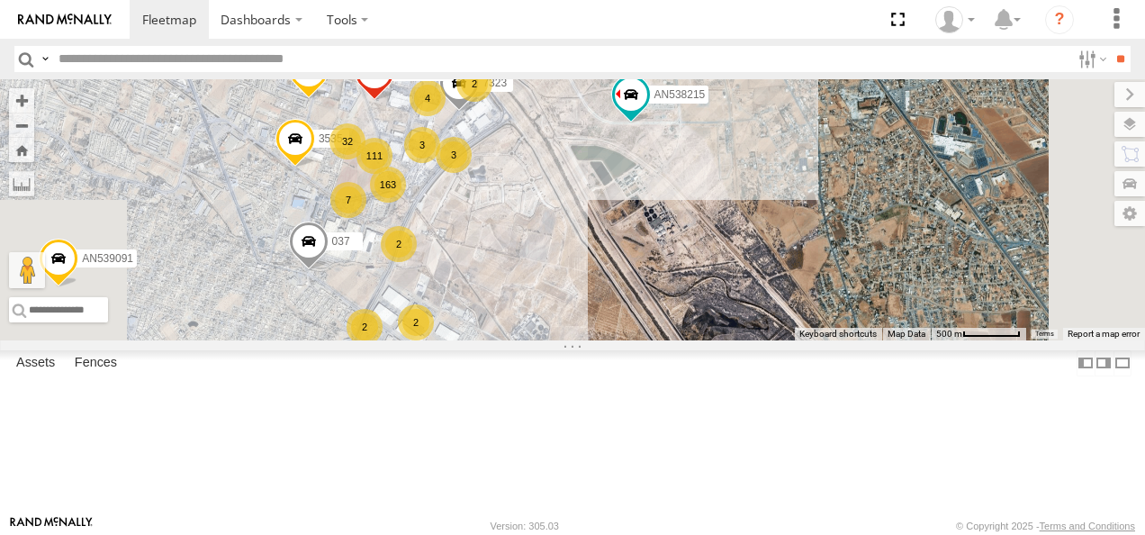
drag, startPoint x: 697, startPoint y: 330, endPoint x: 739, endPoint y: 261, distance: 80.5
click at [739, 261] on div "673 594 AN538215 015910002745340 845 3651 34851867152C 177 458 AN539091 3915 NI…" at bounding box center [572, 209] width 1145 height 261
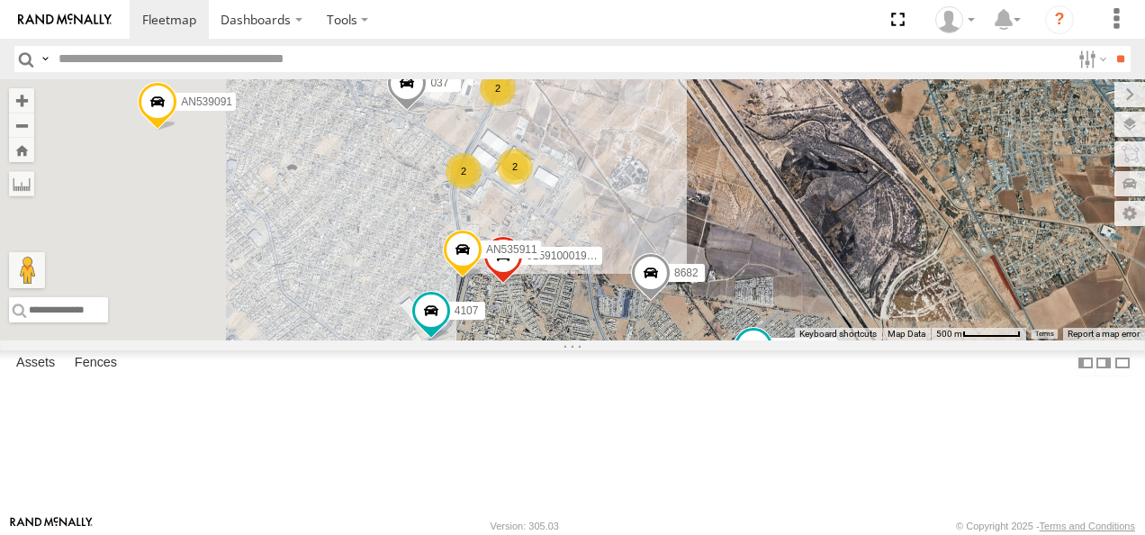
drag, startPoint x: 742, startPoint y: 283, endPoint x: 780, endPoint y: 181, distance: 108.6
click at [773, 207] on div "673 594 AN538215 015910002745340 845 3651 8682 34851867152C 177 458 AN539091 39…" at bounding box center [572, 209] width 1145 height 261
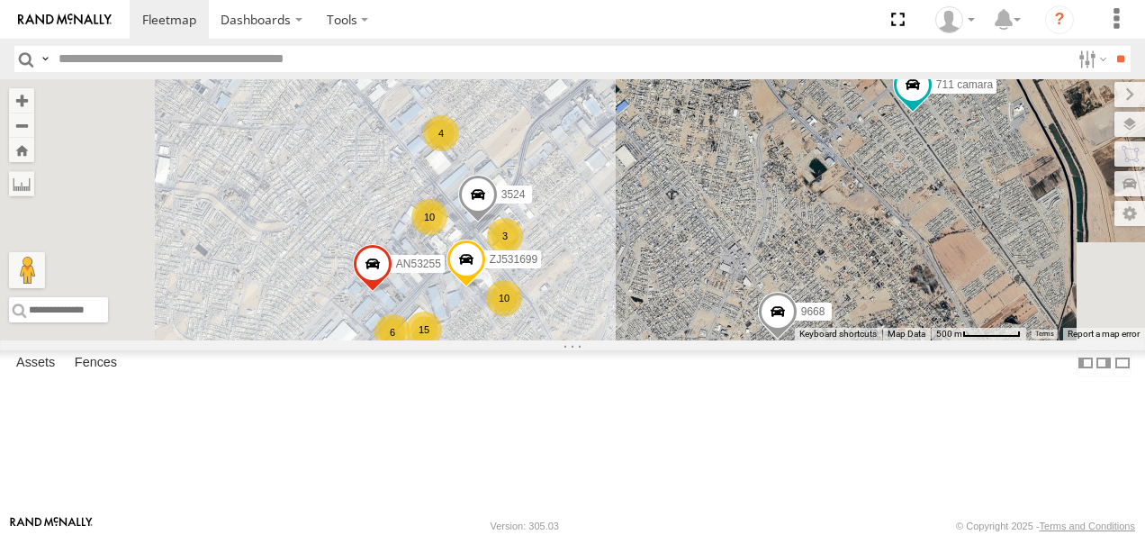
drag, startPoint x: 701, startPoint y: 330, endPoint x: 787, endPoint y: 256, distance: 114.3
click at [794, 234] on div "673 594 AN538215 015910002745340 845 3651 8682 34851867152C 177 458 AN539091 39…" at bounding box center [572, 209] width 1145 height 261
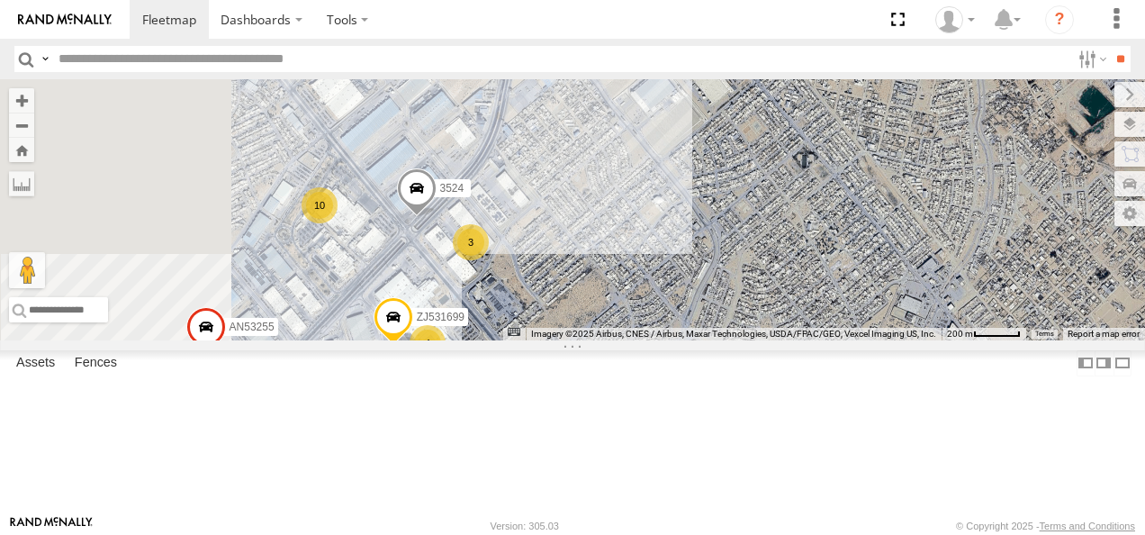
drag, startPoint x: 721, startPoint y: 339, endPoint x: 778, endPoint y: 267, distance: 91.7
click at [775, 270] on div "673 594 AN538215 015910002745340 845 3651 8682 34851867152C 177 458 AN539091 39…" at bounding box center [572, 209] width 1145 height 261
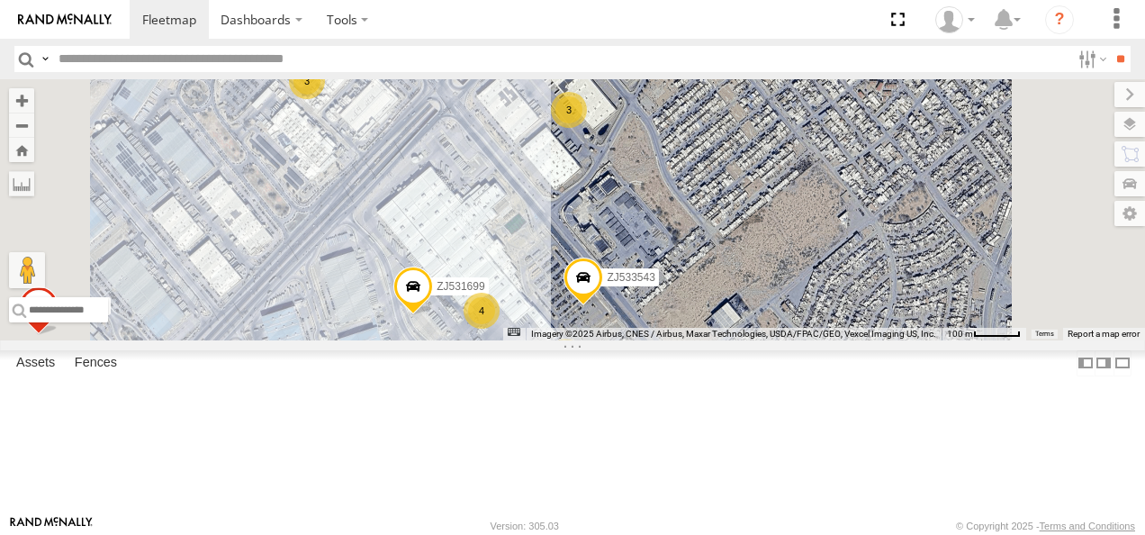
drag, startPoint x: 728, startPoint y: 312, endPoint x: 765, endPoint y: 295, distance: 41.1
click at [765, 295] on div "673 594 AN538215 015910002745340 845 3651 8682 34851867152C 177 458 AN539091 39…" at bounding box center [572, 209] width 1145 height 261
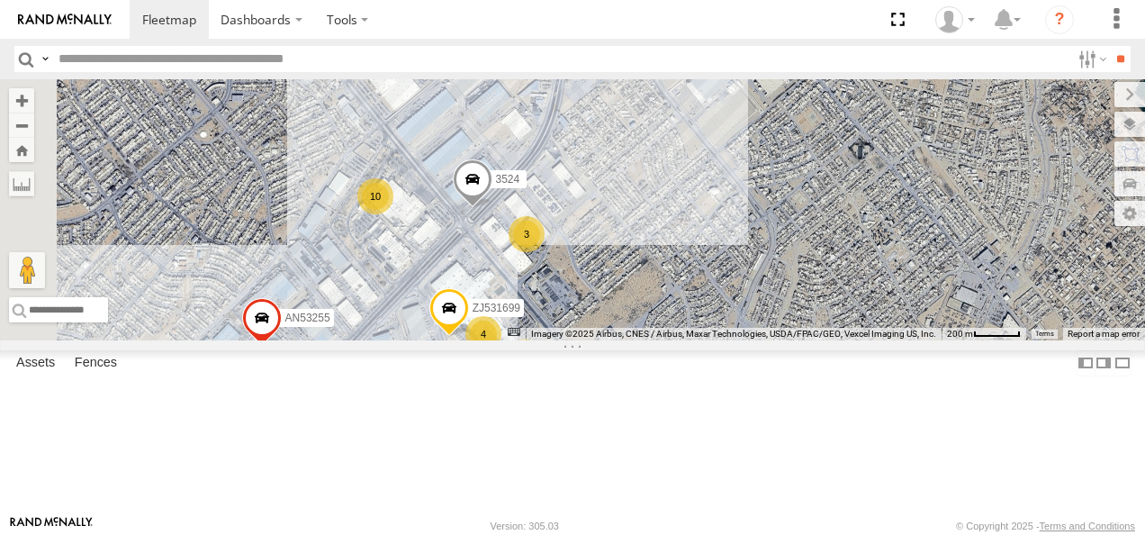
drag, startPoint x: 908, startPoint y: 211, endPoint x: 905, endPoint y: 247, distance: 36.1
click at [896, 262] on div "673 594 AN538215 015910002745340 845 3651 8682 34851867152C 177 458 AN539091 39…" at bounding box center [572, 209] width 1145 height 261
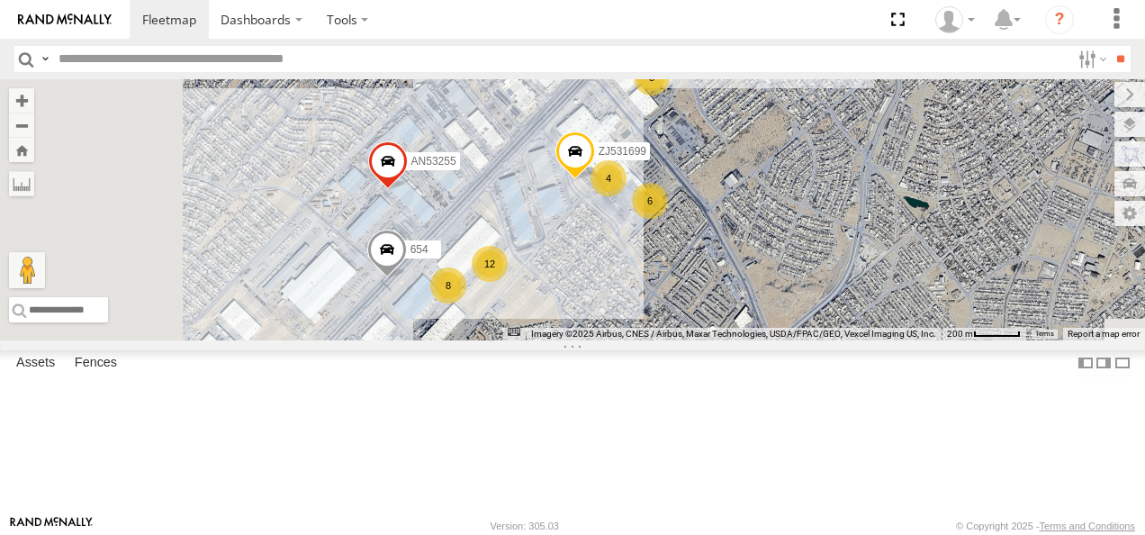
drag, startPoint x: 792, startPoint y: 330, endPoint x: 893, endPoint y: 189, distance: 173.7
click at [893, 189] on div "673 594 AN538215 015910002745340 845 3651 8682 34851867152C 177 458 AN539091 39…" at bounding box center [572, 209] width 1145 height 261
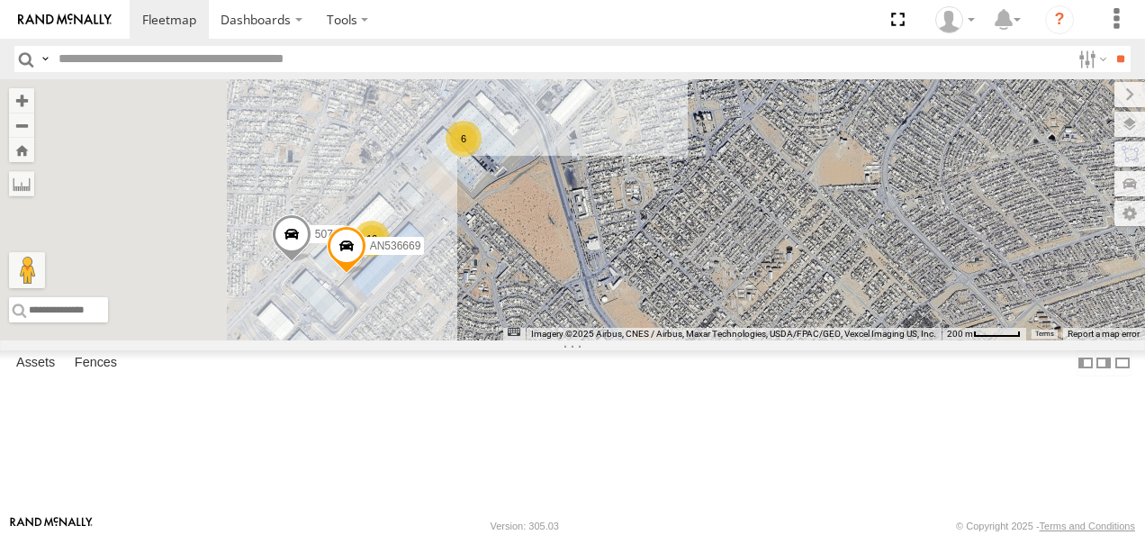
drag, startPoint x: 769, startPoint y: 276, endPoint x: 875, endPoint y: 122, distance: 187.1
click at [873, 126] on div "673 594 AN538215 015910002745340 845 3651 8682 34851867152C 177 458 AN539091 39…" at bounding box center [572, 209] width 1145 height 261
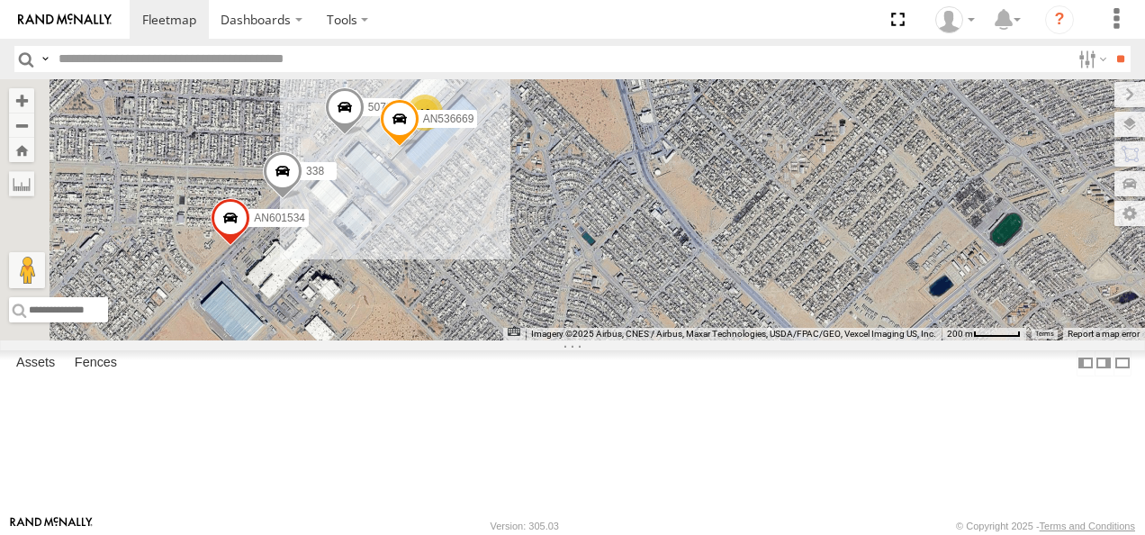
drag, startPoint x: 788, startPoint y: 258, endPoint x: 847, endPoint y: 167, distance: 107.9
click at [837, 162] on div "673 594 AN538215 015910002745340 845 3651 8682 34851867152C 177 458 AN539091 39…" at bounding box center [572, 209] width 1145 height 261
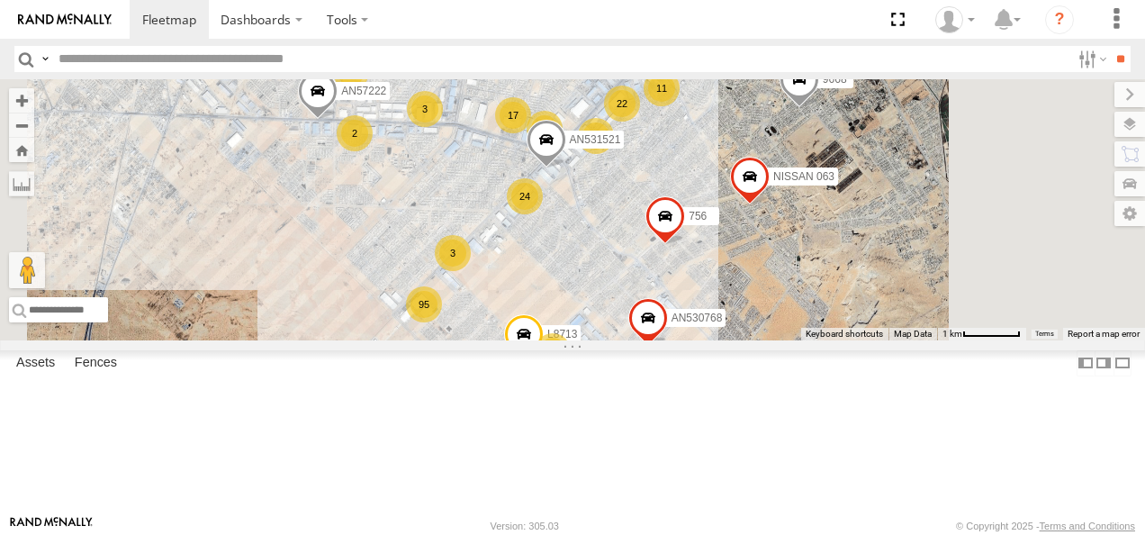
drag, startPoint x: 821, startPoint y: 285, endPoint x: 711, endPoint y: 408, distance: 165.2
click at [719, 340] on div "673 594 AN538215 015910002745340 845 3651 8682 34851867152C 177 458 AN539091 39…" at bounding box center [572, 209] width 1145 height 261
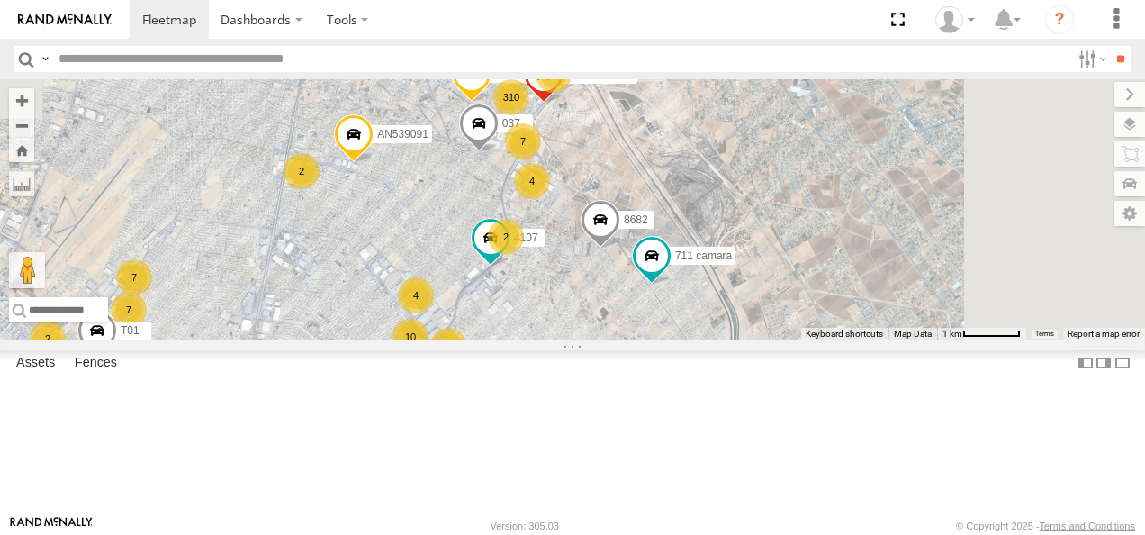
drag, startPoint x: 838, startPoint y: 277, endPoint x: 746, endPoint y: 391, distance: 146.5
click at [746, 340] on div "673 594 AN538215 015910002745340 845 3651 8682 34851867152C 177 458 AN539091 39…" at bounding box center [572, 209] width 1145 height 261
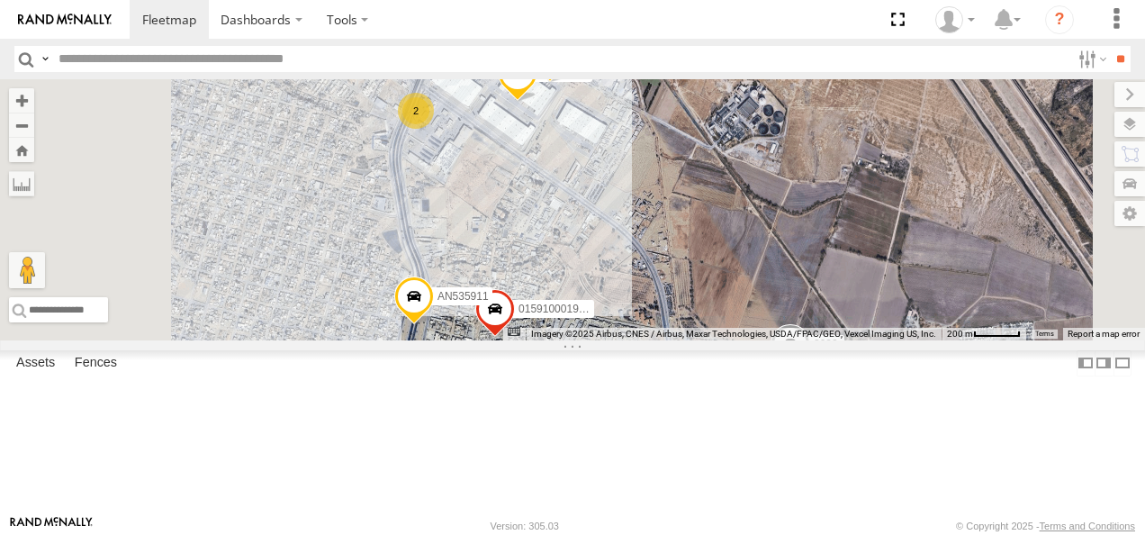
drag, startPoint x: 739, startPoint y: 211, endPoint x: 778, endPoint y: 430, distance: 222.2
click at [792, 340] on div "673 594 AN538215 015910002745340 845 3651 8682 458 AN539091 3915 NISSAN 302 718…" at bounding box center [572, 209] width 1145 height 261
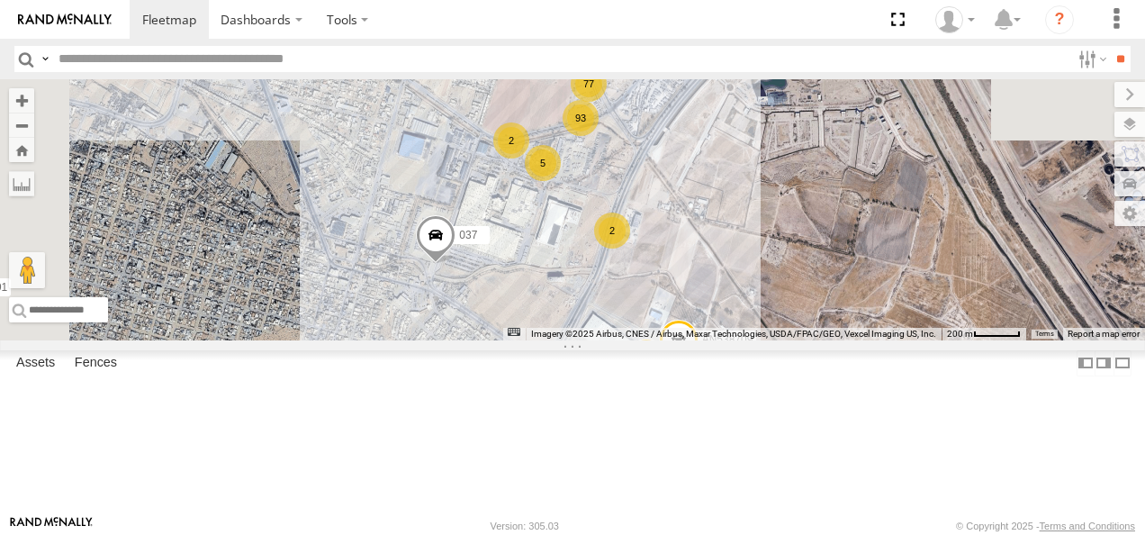
drag, startPoint x: 681, startPoint y: 342, endPoint x: 749, endPoint y: 352, distance: 69.1
click at [749, 340] on div "673 594 AN538215 015910002745340 845 3651 8682 458 AN539091 3915 NISSAN 302 718…" at bounding box center [572, 209] width 1145 height 261
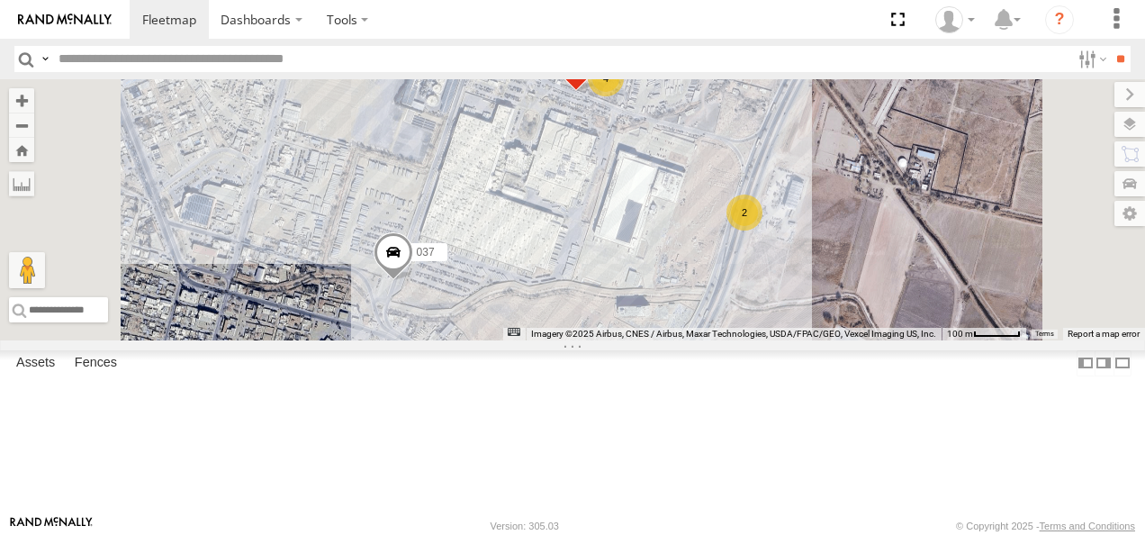
drag, startPoint x: 756, startPoint y: 236, endPoint x: 699, endPoint y: 368, distance: 144.4
click at [700, 340] on div "673 594 AN538215 015910002745340 845 3651 8682 458 AN539091 3915 NISSAN 302 718…" at bounding box center [572, 209] width 1145 height 261
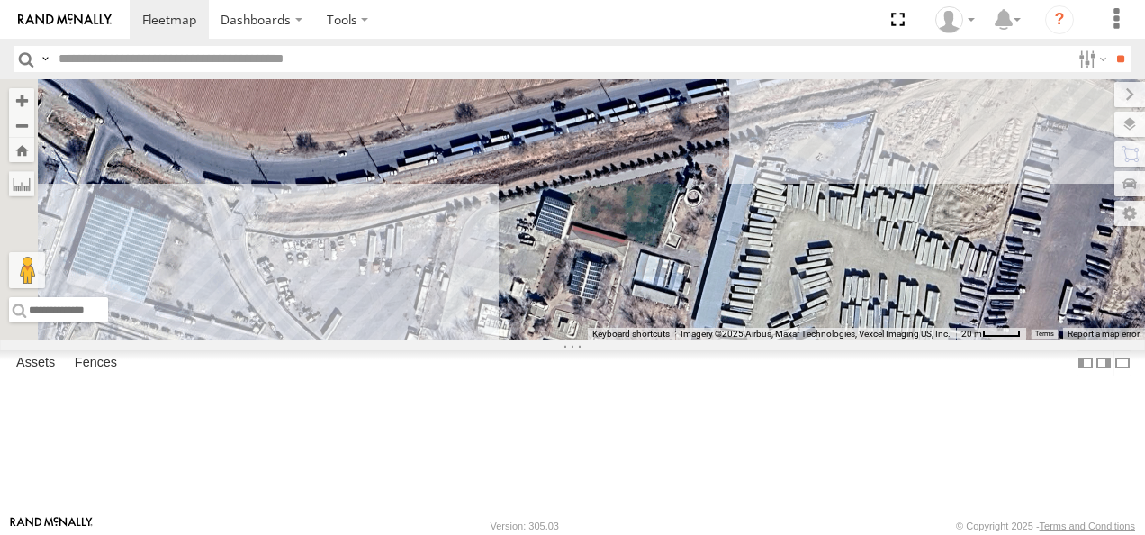
drag, startPoint x: 623, startPoint y: 304, endPoint x: 856, endPoint y: 297, distance: 233.3
click at [856, 297] on div "673 594 AN538215 015910002745340 845 3651 8682 458 AN539091 3915 NISSAN 302 718…" at bounding box center [572, 209] width 1145 height 261
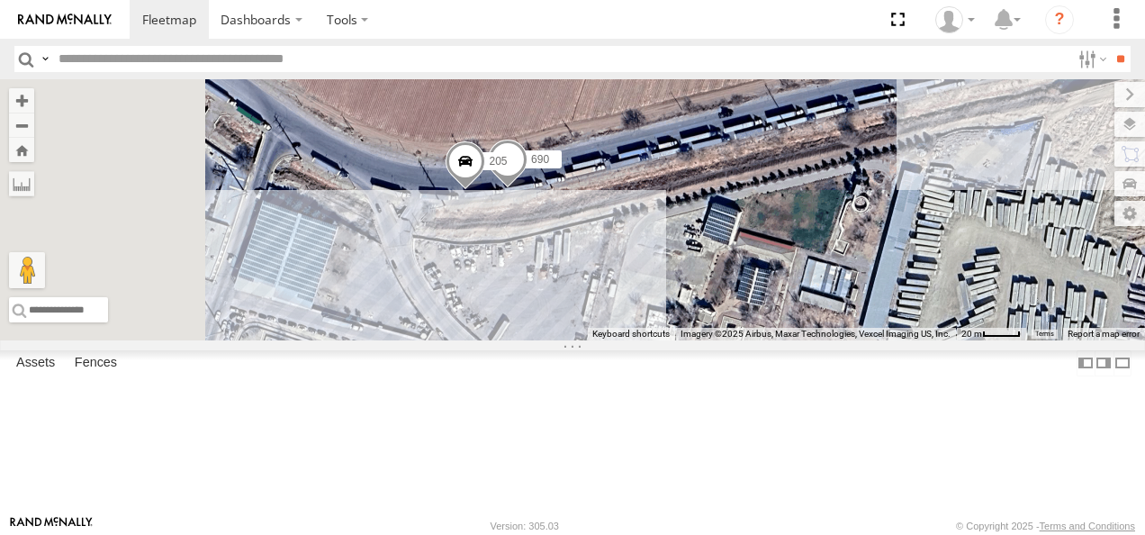
drag, startPoint x: 744, startPoint y: 330, endPoint x: 768, endPoint y: 368, distance: 45.7
click at [768, 340] on div "673 594 AN538215 015910002745340 845 3651 8682 458 AN539091 3915 NISSAN 302 718…" at bounding box center [572, 209] width 1145 height 261
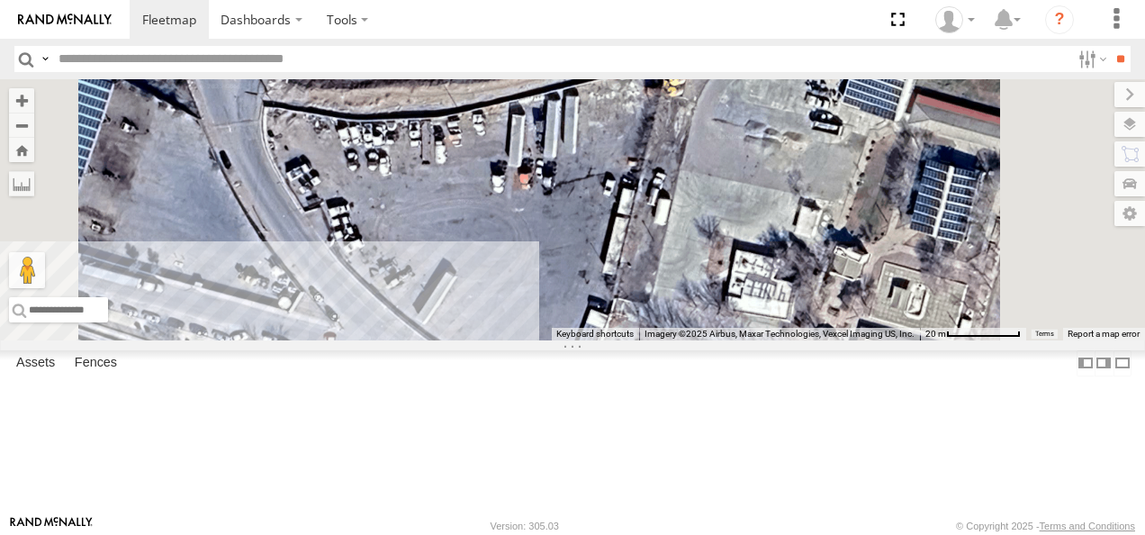
drag, startPoint x: 893, startPoint y: 339, endPoint x: 873, endPoint y: 177, distance: 162.4
click at [873, 177] on div "673 594 AN538215 015910002745340 845 3651 8682 458 AN539091 3915 NISSAN 302 718…" at bounding box center [572, 209] width 1145 height 261
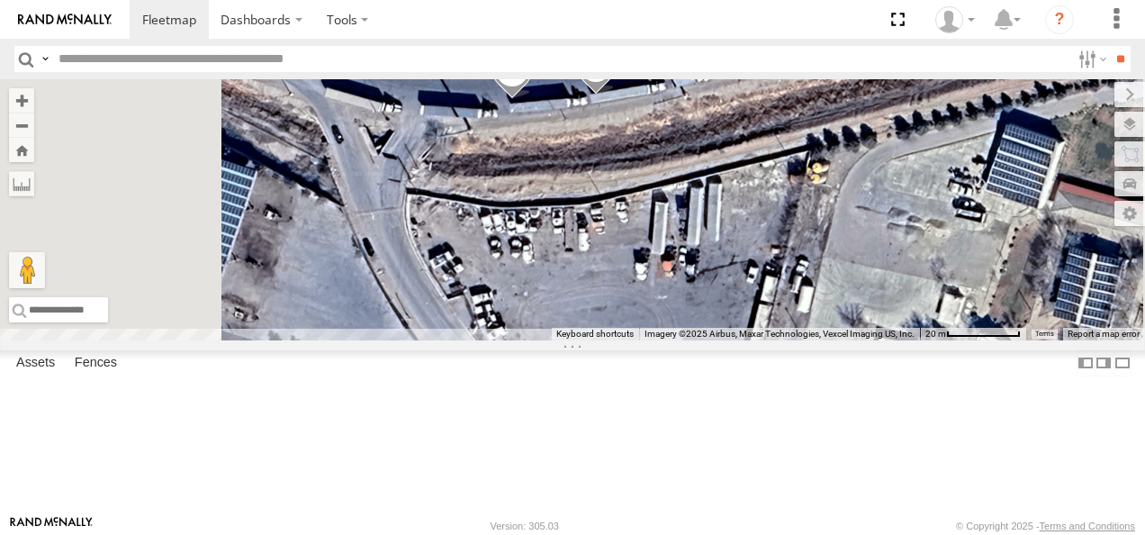
drag, startPoint x: 800, startPoint y: 251, endPoint x: 946, endPoint y: 321, distance: 162.7
click at [945, 321] on div "673 594 AN538215 015910002745340 845 3651 8682 458 AN539091 3915 NISSAN 302 718…" at bounding box center [572, 209] width 1145 height 261
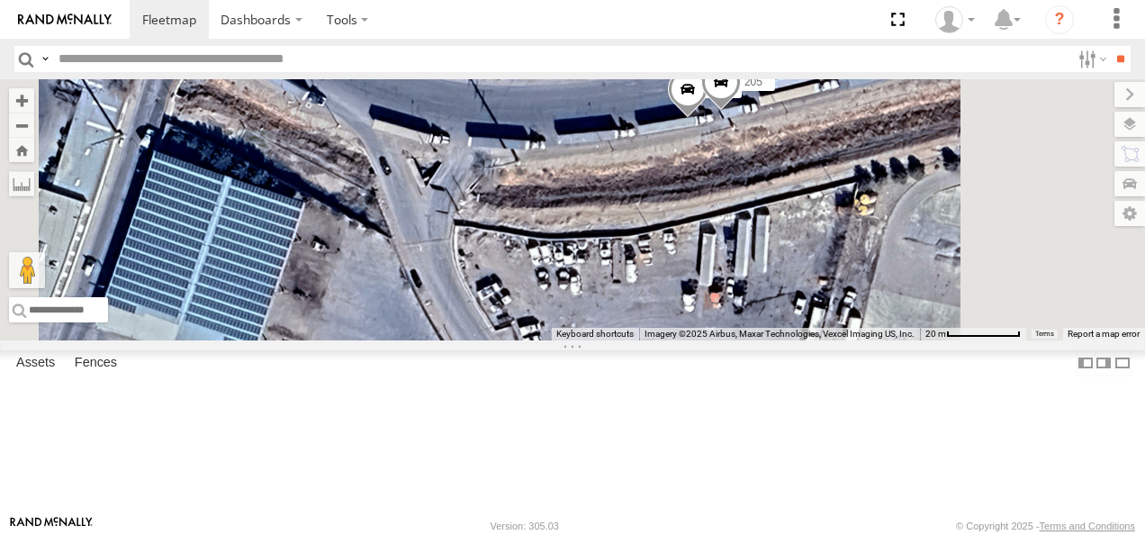
drag, startPoint x: 862, startPoint y: 264, endPoint x: 731, endPoint y: 335, distance: 148.7
click at [737, 333] on div "673 594 AN538215 015910002745340 845 3651 8682 458 AN539091 3915 NISSAN 302 718…" at bounding box center [572, 209] width 1145 height 261
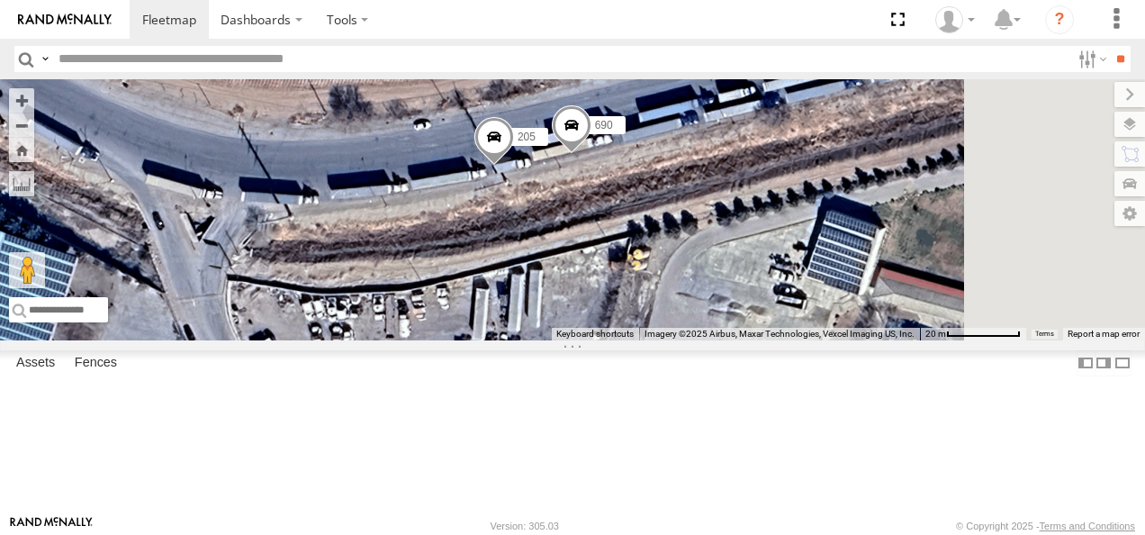
drag, startPoint x: 906, startPoint y: 287, endPoint x: 650, endPoint y: 328, distance: 258.9
click at [686, 324] on div "673 594 AN538215 015910002745340 845 3651 8682 458 AN539091 3915 NISSAN 302 718…" at bounding box center [572, 209] width 1145 height 261
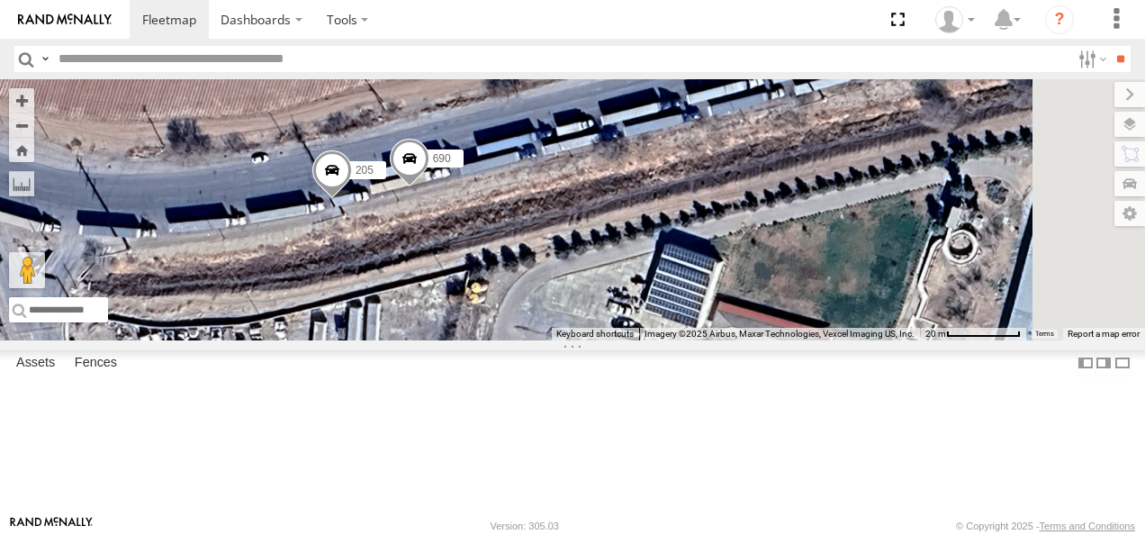
drag, startPoint x: 845, startPoint y: 273, endPoint x: 777, endPoint y: 299, distance: 72.4
click at [789, 299] on div "673 594 AN538215 015910002745340 845 3651 8682 458 AN539091 3915 NISSAN 302 718…" at bounding box center [572, 209] width 1145 height 261
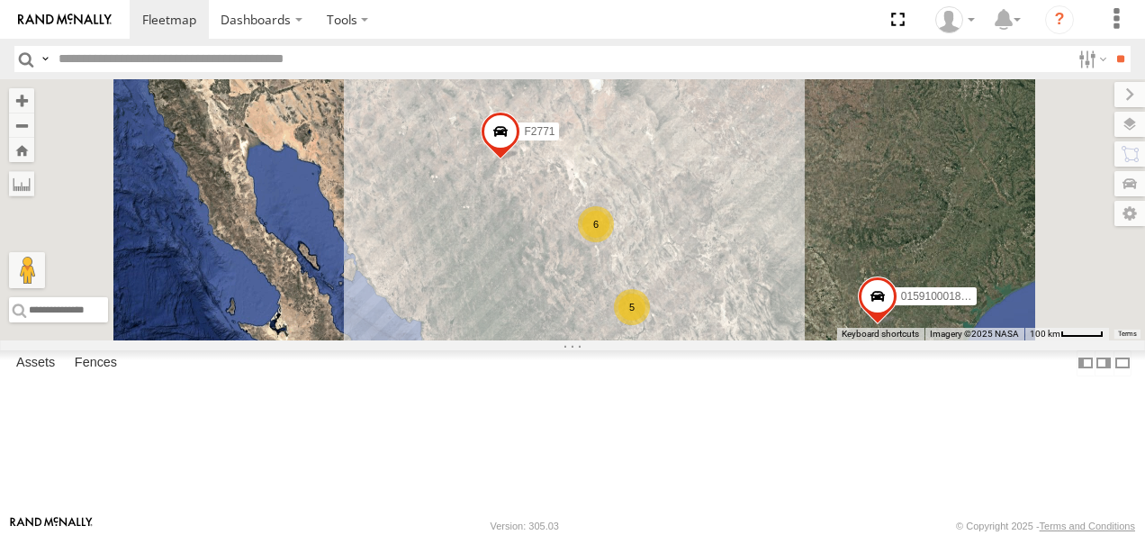
drag, startPoint x: 732, startPoint y: 232, endPoint x: 767, endPoint y: 468, distance: 238.5
click at [767, 340] on div "AN531610 015910001811580 F2771 AN535651 36 8 5 18 6 5 AN535203 6 3 AN531883 ZJ5…" at bounding box center [572, 209] width 1145 height 261
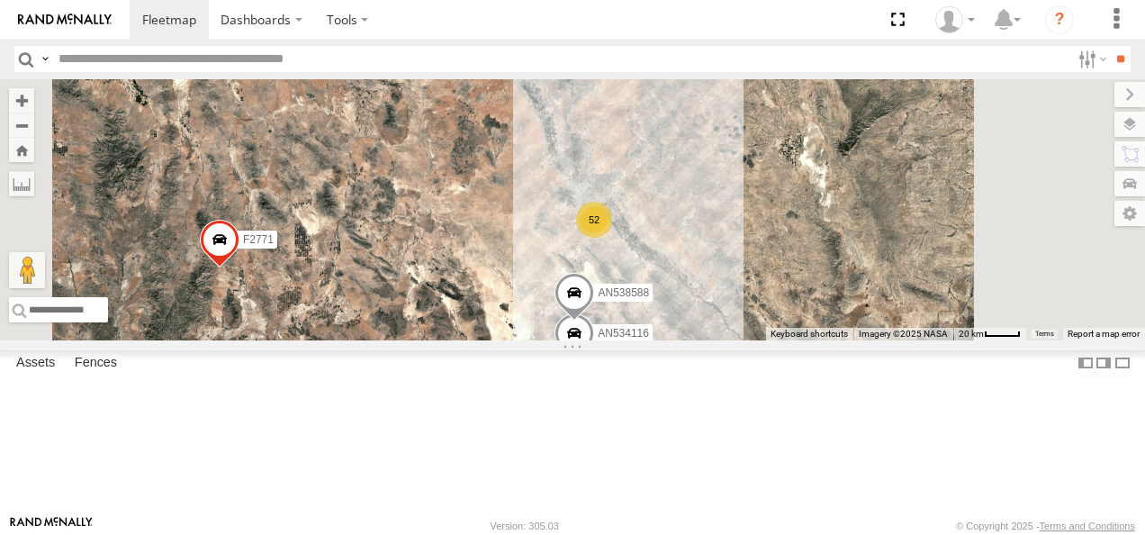
drag, startPoint x: 788, startPoint y: 215, endPoint x: 685, endPoint y: 486, distance: 289.8
click at [685, 340] on div "AN531610 015910001811580 F2771 AN535651 AN535203 AN531883 ZJ535914 AN539582 52 …" at bounding box center [572, 209] width 1145 height 261
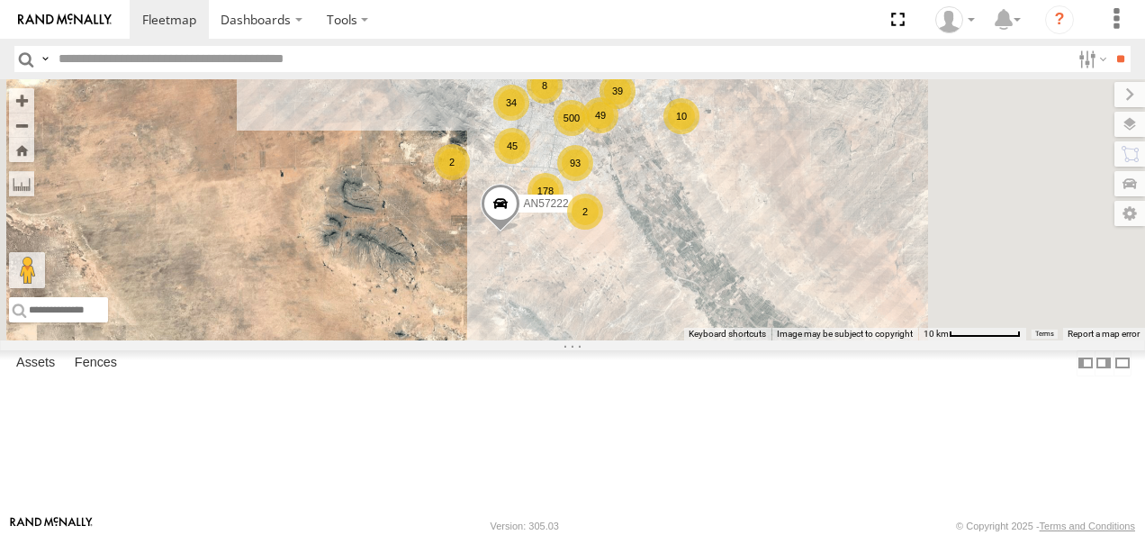
drag, startPoint x: 875, startPoint y: 251, endPoint x: 789, endPoint y: 375, distance: 150.6
click at [789, 340] on div "AN531610 015910001811580 F2771 AN535651 AN535203 AN531883 ZJ535914 AN539582 AN5…" at bounding box center [572, 209] width 1145 height 261
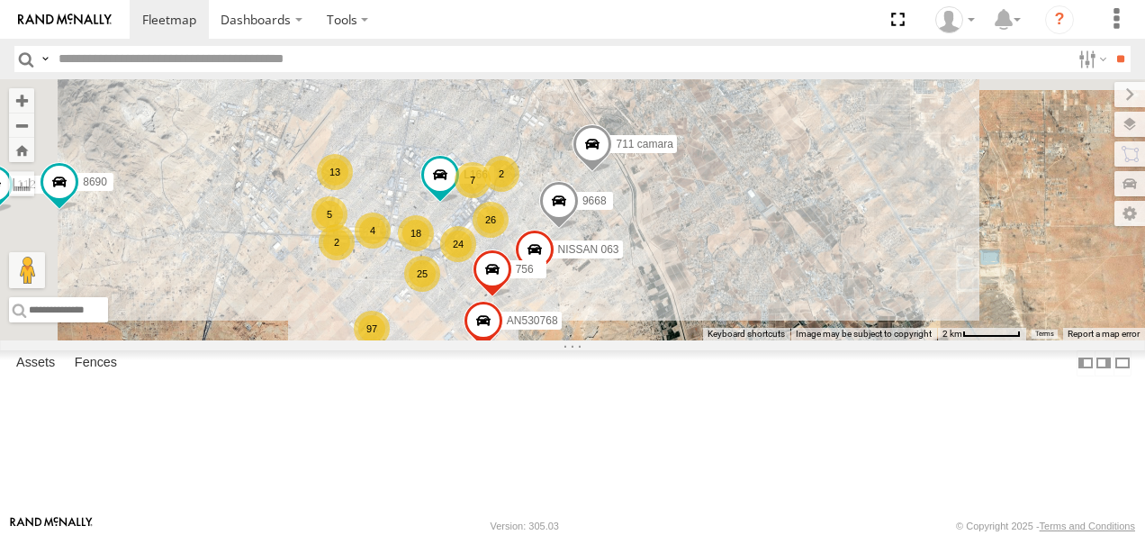
drag, startPoint x: 790, startPoint y: 204, endPoint x: 913, endPoint y: 411, distance: 241.1
click at [912, 340] on div "AN531610 015910001811580 F2771 AN535651 AN535203 AN531883 ZJ535914 AN539582 AN5…" at bounding box center [572, 209] width 1145 height 261
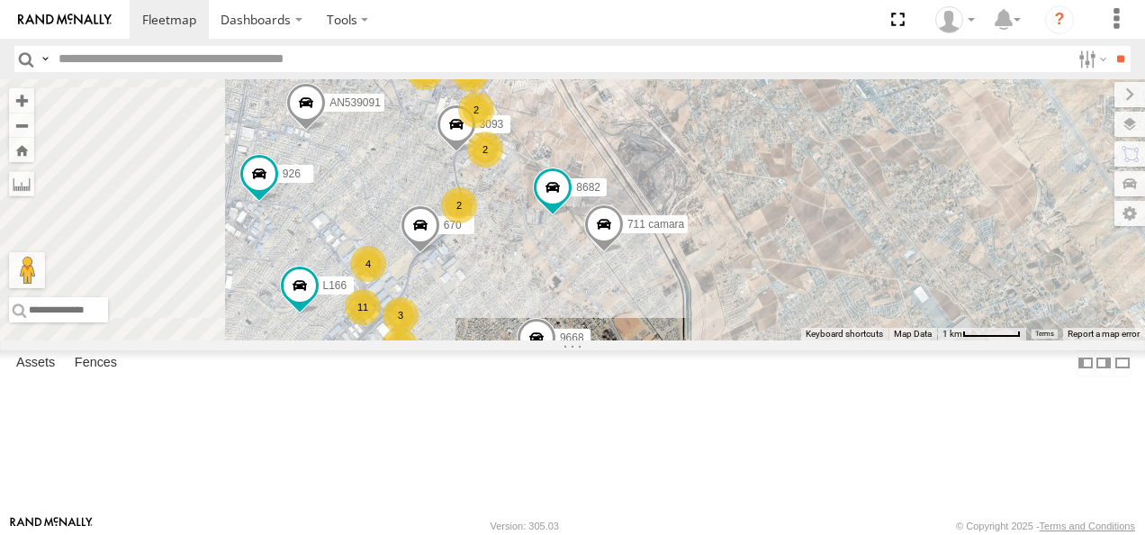
drag, startPoint x: 895, startPoint y: 286, endPoint x: 972, endPoint y: 421, distance: 155.7
click at [972, 340] on div "AN531610 015910001811580 F2771 AN535651 AN535203 AN531883 ZJ535914 AN539582 AN5…" at bounding box center [572, 209] width 1145 height 261
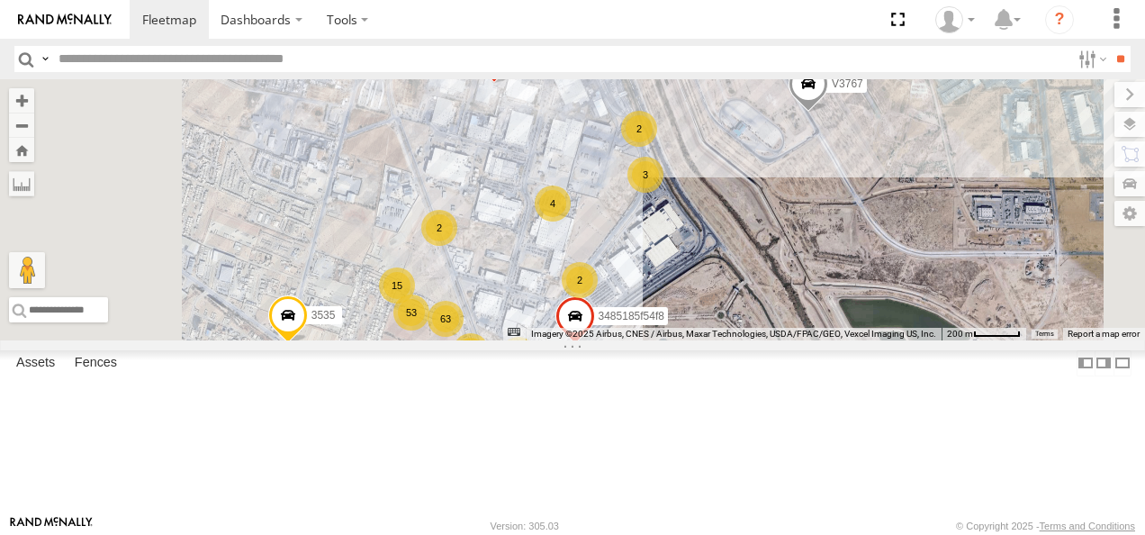
drag, startPoint x: 837, startPoint y: 191, endPoint x: 980, endPoint y: 357, distance: 218.4
click at [980, 340] on div "AN531610 015910001811580 F2771 AN535651 AN535203 AN531883 ZJ535914 AN539582 AN5…" at bounding box center [572, 209] width 1145 height 261
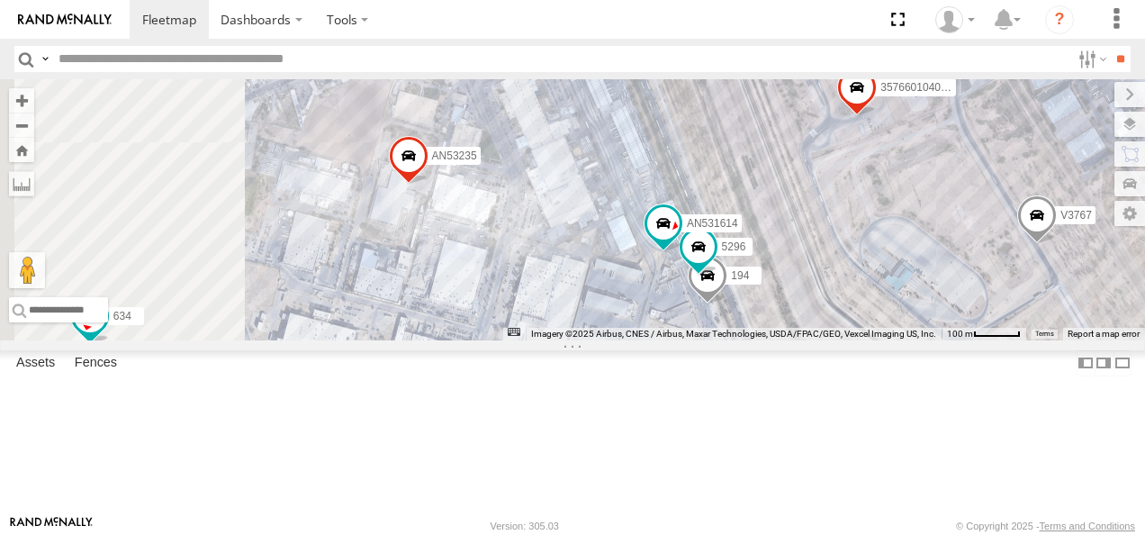
drag, startPoint x: 907, startPoint y: 216, endPoint x: 1077, endPoint y: 496, distance: 327.7
click at [1077, 340] on div "AN531610 015910001811580 F2771 AN535651 AN535203 AN531883 ZJ535914 AN539582 AN5…" at bounding box center [572, 209] width 1145 height 261
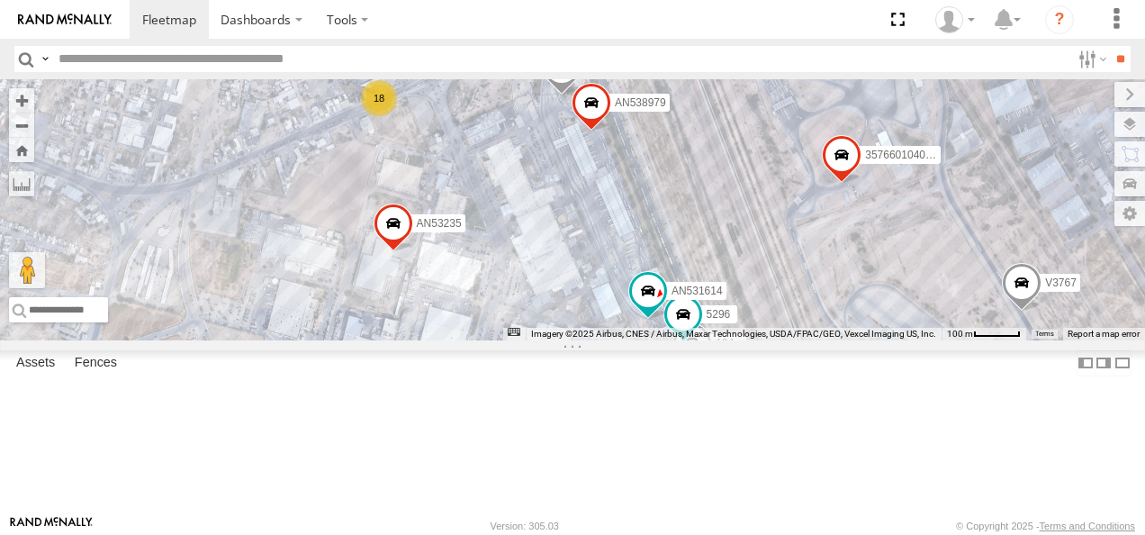
drag, startPoint x: 962, startPoint y: 212, endPoint x: 859, endPoint y: 201, distance: 103.2
click at [859, 201] on div "AN531610 015910001811580 F2771 AN535651 AN535203 AN531883 ZJ535914 AN539582 AN5…" at bounding box center [572, 209] width 1145 height 261
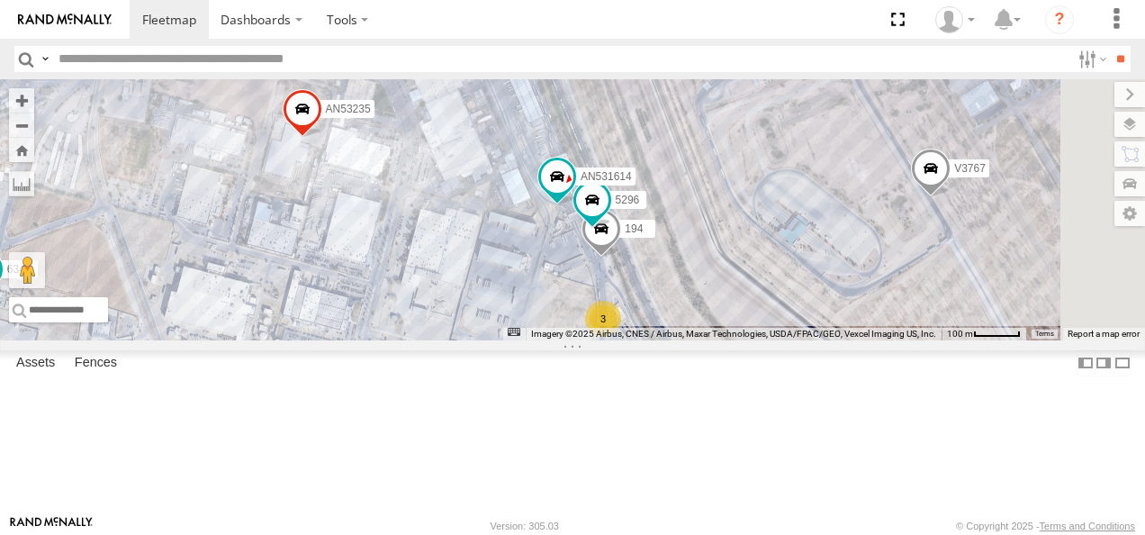
drag, startPoint x: 918, startPoint y: 349, endPoint x: 896, endPoint y: 241, distance: 110.4
click at [902, 259] on div "AN531610 015910001811580 F2771 AN535651 AN535203 AN531883 ZJ535914 AN539582 AN5…" at bounding box center [572, 209] width 1145 height 261
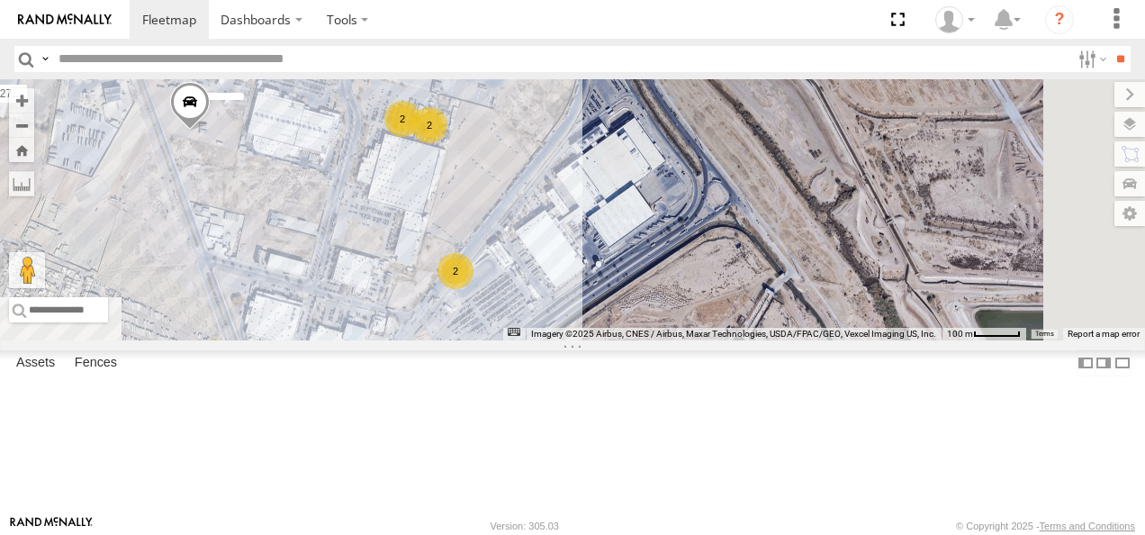
drag, startPoint x: 809, startPoint y: 313, endPoint x: 843, endPoint y: 176, distance: 141.1
click at [846, 183] on div "AN531610 015910001811580 F2771 AN535651 AN535203 AN531883 ZJ535914 AN539582 AN5…" at bounding box center [572, 209] width 1145 height 261
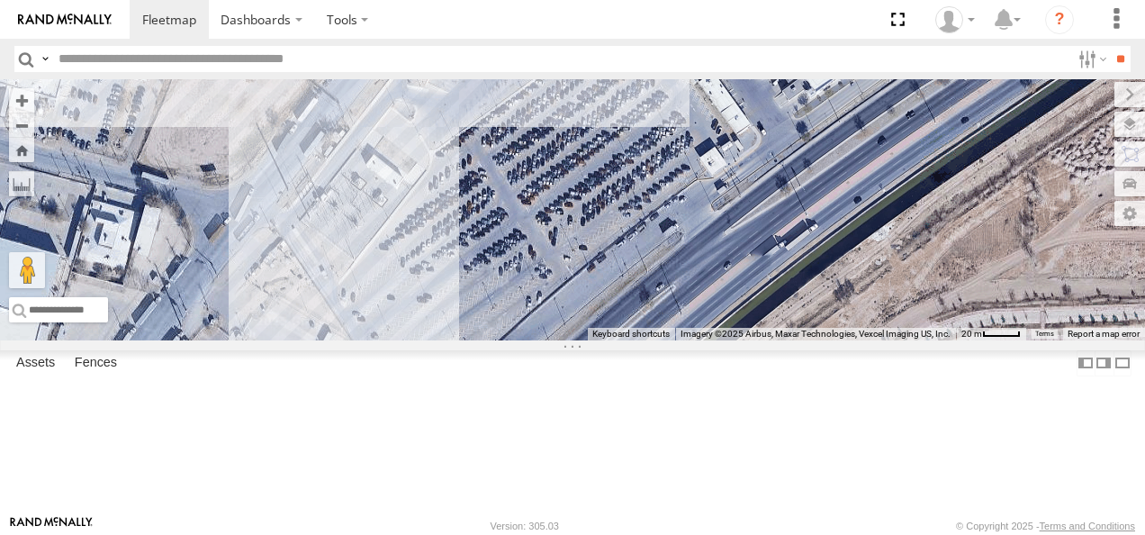
drag, startPoint x: 655, startPoint y: 284, endPoint x: 861, endPoint y: 167, distance: 236.7
click at [832, 175] on div "AN531610 015910001811580 F2771 AN535651 AN535203 AN531883 ZJ535914 AN539582 AN5…" at bounding box center [572, 209] width 1145 height 261
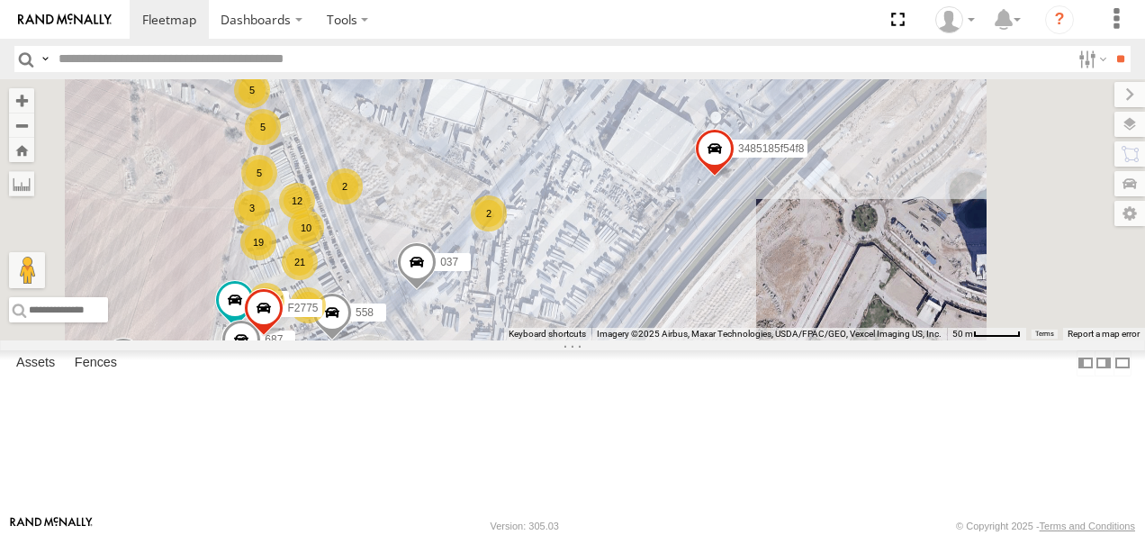
drag, startPoint x: 791, startPoint y: 263, endPoint x: 868, endPoint y: 146, distance: 139.9
click at [865, 151] on div "AN531610 015910001811580 F2771 AN535651 AN535203 AN531883 ZJ535914 AN539582 AN5…" at bounding box center [572, 209] width 1145 height 261
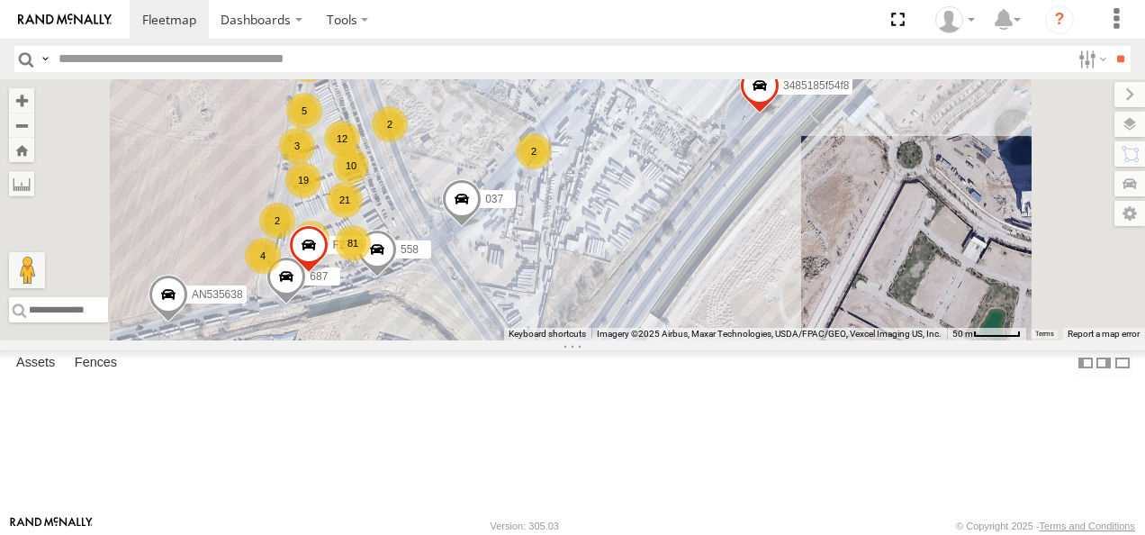
drag, startPoint x: 881, startPoint y: 220, endPoint x: 765, endPoint y: 311, distance: 146.8
click at [783, 306] on div "AN531610 015910001811580 F2771 AN535651 AN535203 AN531883 ZJ535914 AN539582 AN5…" at bounding box center [572, 209] width 1145 height 261
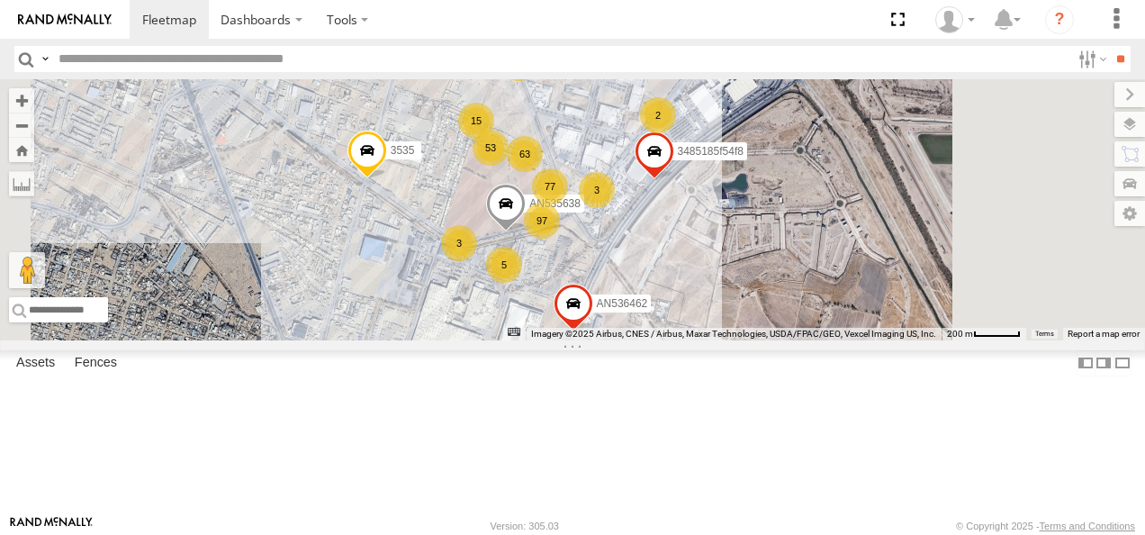
drag, startPoint x: 936, startPoint y: 243, endPoint x: 873, endPoint y: 420, distance: 187.4
click at [873, 340] on div "AN531610 015910001811580 F2771 AN535651 AN535203 AN531883 ZJ535914 AN539582 AN5…" at bounding box center [572, 209] width 1145 height 261
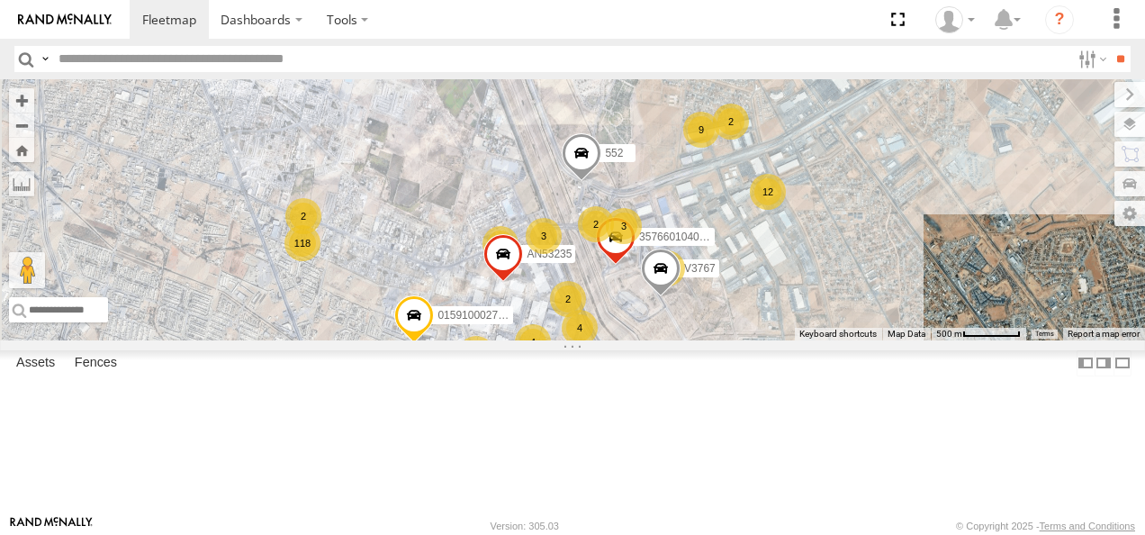
drag, startPoint x: 751, startPoint y: 200, endPoint x: 788, endPoint y: 277, distance: 85.8
click at [788, 277] on div "357660104096649 V3767 552 015910002745340 AN53235 118 129 18 2 9 168 12 9 2 2 4…" at bounding box center [572, 209] width 1145 height 261
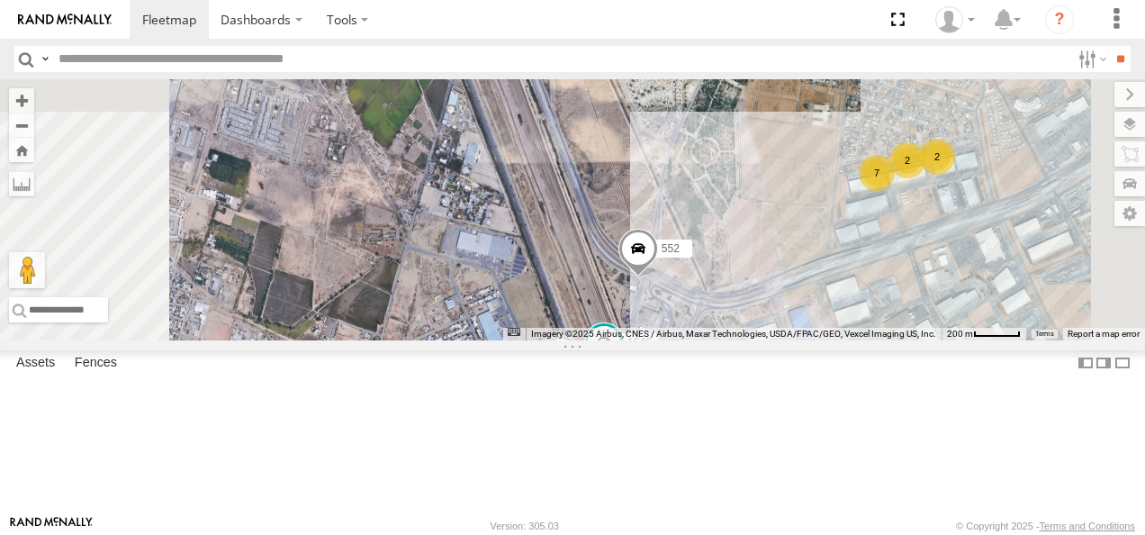
drag, startPoint x: 751, startPoint y: 358, endPoint x: 711, endPoint y: 263, distance: 103.3
click at [717, 267] on div "357660104096649 V3767 552 015910002745340 AN53235 18 7 2 2 3 7323 3 3 2 1646 AN…" at bounding box center [572, 209] width 1145 height 261
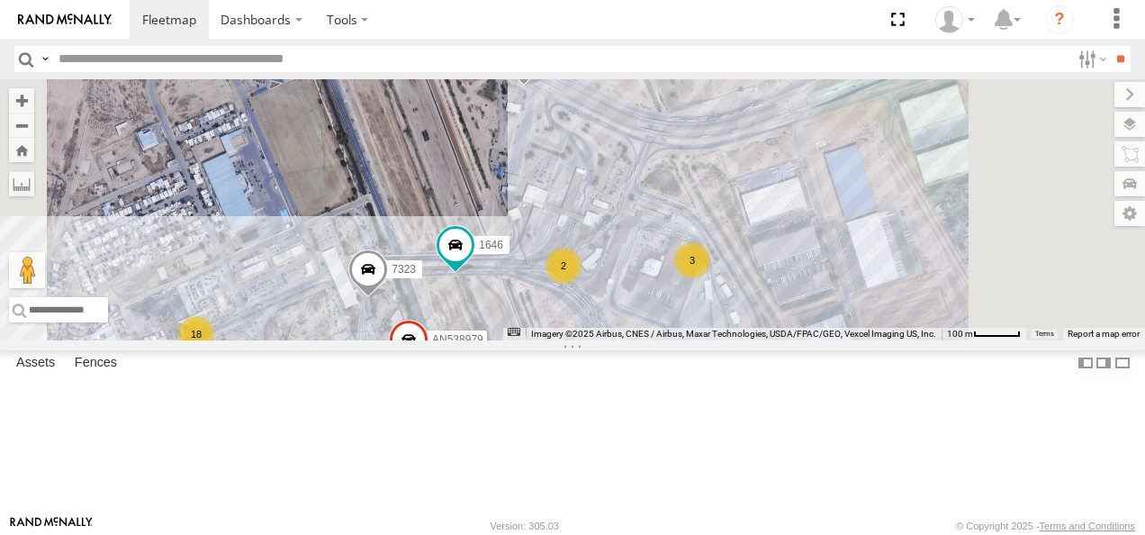
drag, startPoint x: 821, startPoint y: 196, endPoint x: 665, endPoint y: 232, distance: 160.8
click at [717, 218] on div "357660104096649 V3767 552 015910002745340 AN53235 7323 1646 AN538979 194 18 2 3…" at bounding box center [572, 209] width 1145 height 261
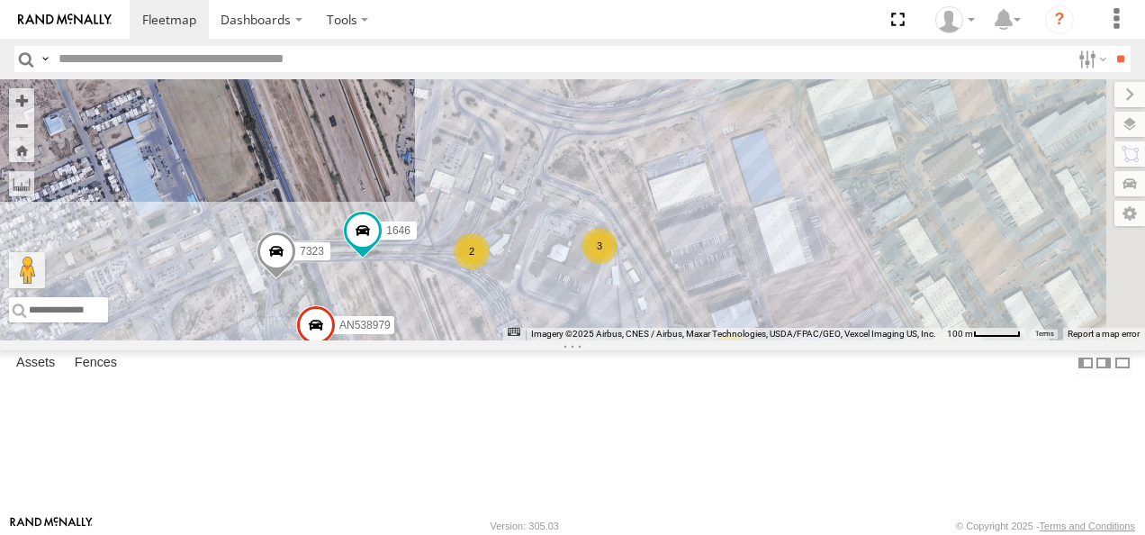
drag, startPoint x: 741, startPoint y: 258, endPoint x: 628, endPoint y: 213, distance: 122.1
click at [652, 220] on div "357660104096649 V3767 552 015910002745340 AN53235 7323 1646 AN538979 194 2 3 3 3" at bounding box center [572, 209] width 1145 height 261
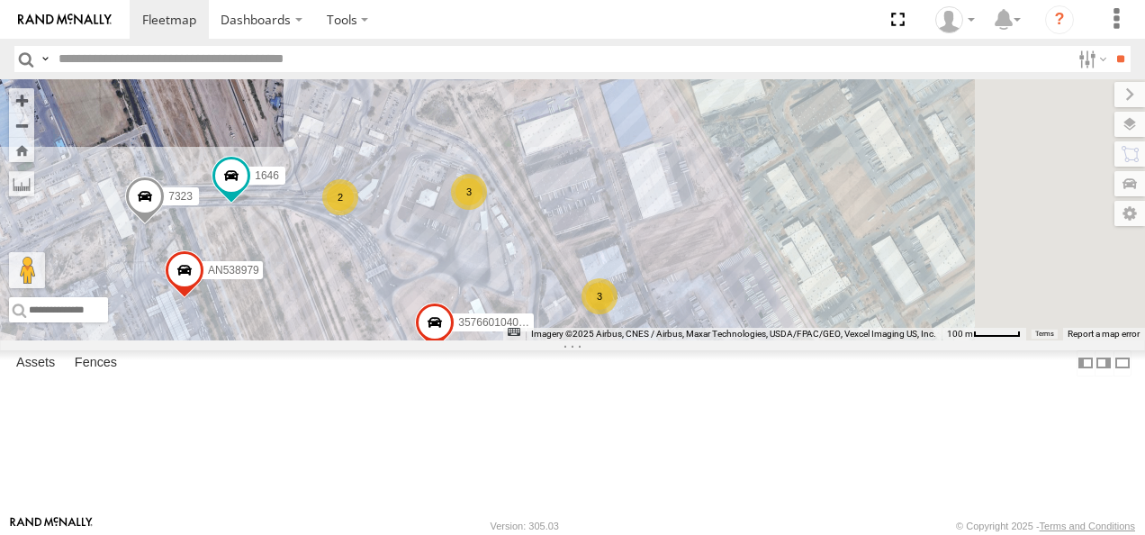
drag, startPoint x: 711, startPoint y: 249, endPoint x: 617, endPoint y: 233, distance: 95.8
click at [618, 233] on div "357660104096649 V3767 552 015910002745340 AN53235 7323 1646 AN538979 194 2 3 3 3" at bounding box center [572, 209] width 1145 height 261
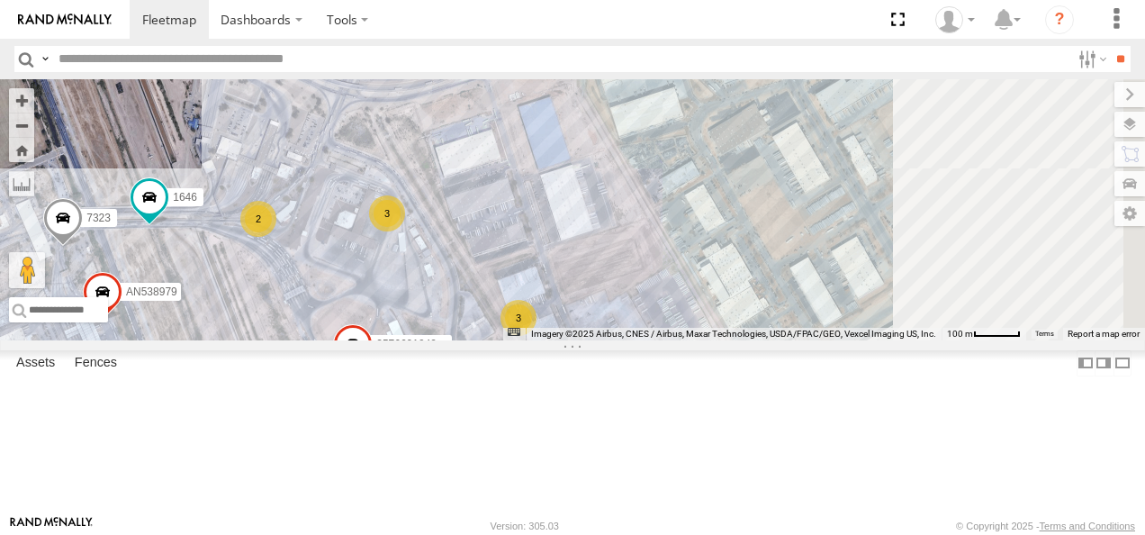
drag, startPoint x: 762, startPoint y: 311, endPoint x: 686, endPoint y: 321, distance: 76.3
click at [704, 326] on div "357660104096649 V3767 552 015910002745340 AN53235 7323 1646 AN538979 194 2 3 3 3" at bounding box center [572, 209] width 1145 height 261
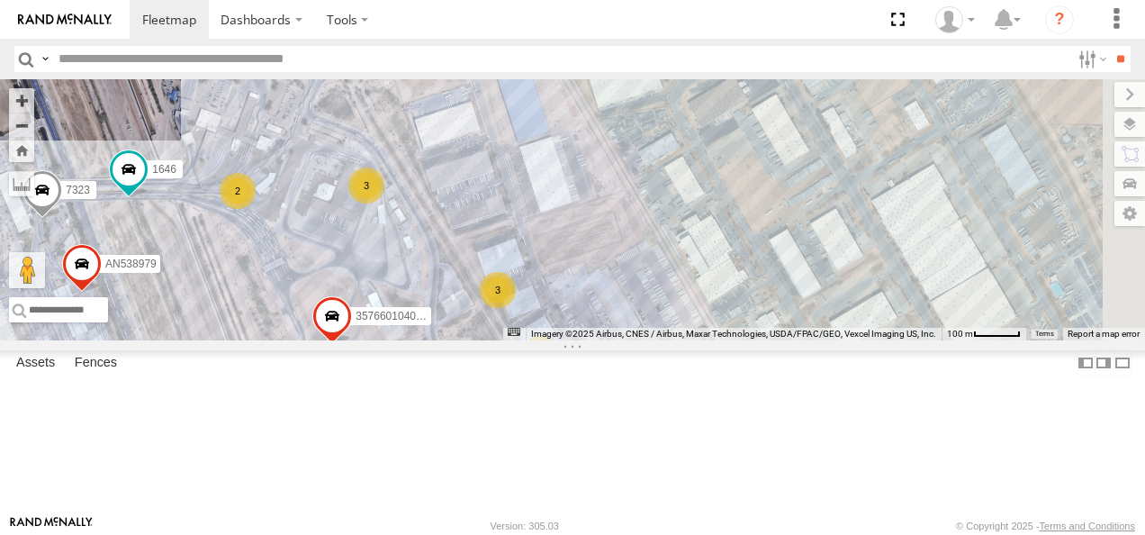
drag, startPoint x: 720, startPoint y: 324, endPoint x: 695, endPoint y: 268, distance: 61.3
click at [695, 268] on div "357660104096649 V3767 552 015910002745340 AN53235 7323 1646 AN538979 194 2 3 3 …" at bounding box center [572, 209] width 1145 height 261
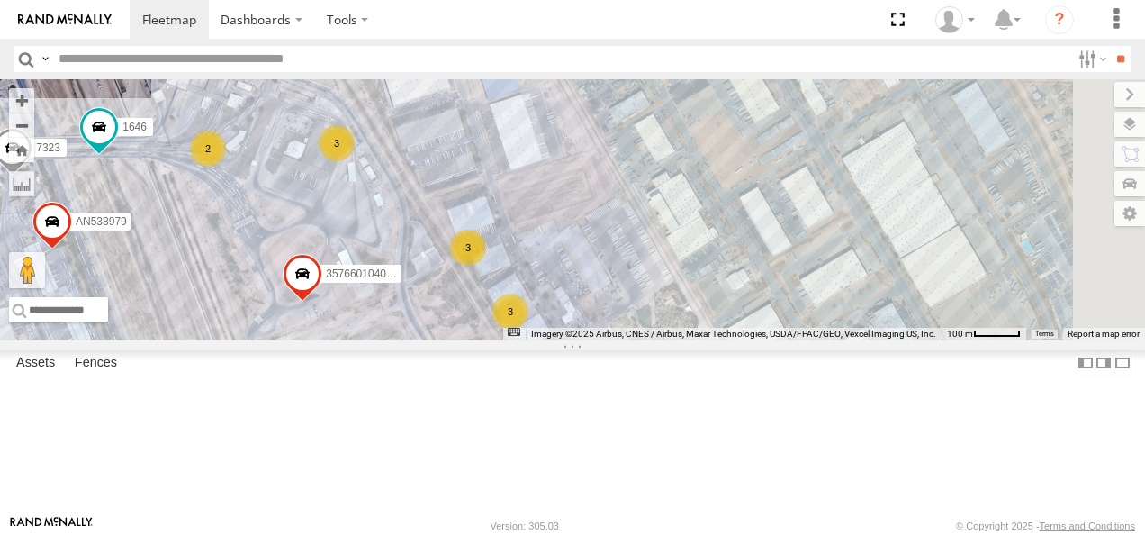
drag, startPoint x: 724, startPoint y: 313, endPoint x: 716, endPoint y: 264, distance: 50.2
click at [716, 264] on div "357660104096649 V3767 552 015910002745340 AN53235 7323 1646 AN538979 194 2 3 3 …" at bounding box center [572, 209] width 1145 height 261
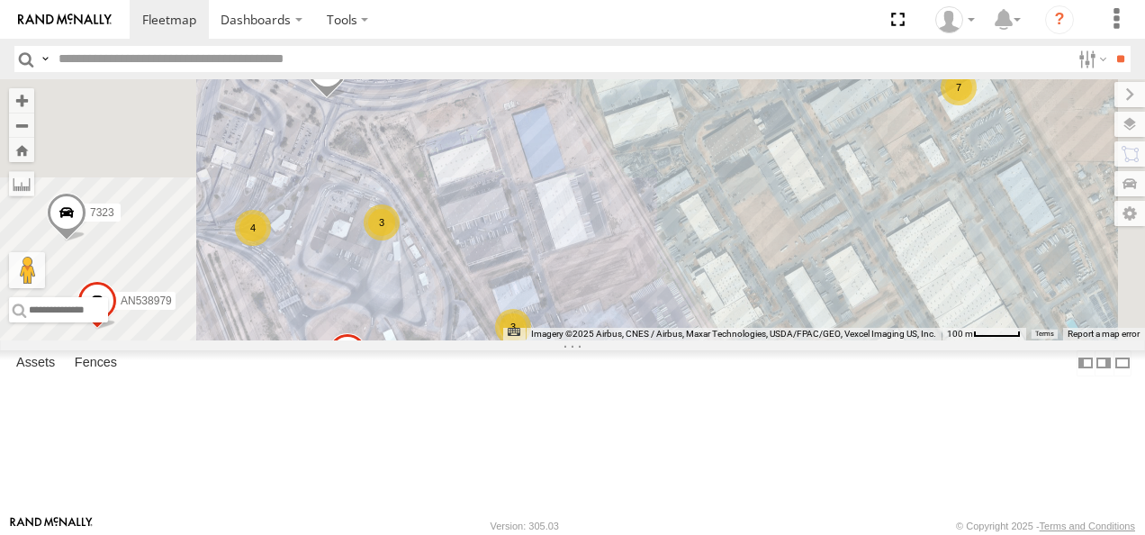
drag, startPoint x: 659, startPoint y: 200, endPoint x: 684, endPoint y: 290, distance: 93.5
click at [684, 290] on div "357660104096649 V3767 552 015910002745340 AN53235 7323 AN538979 194 7 4 3 3 3" at bounding box center [572, 209] width 1145 height 261
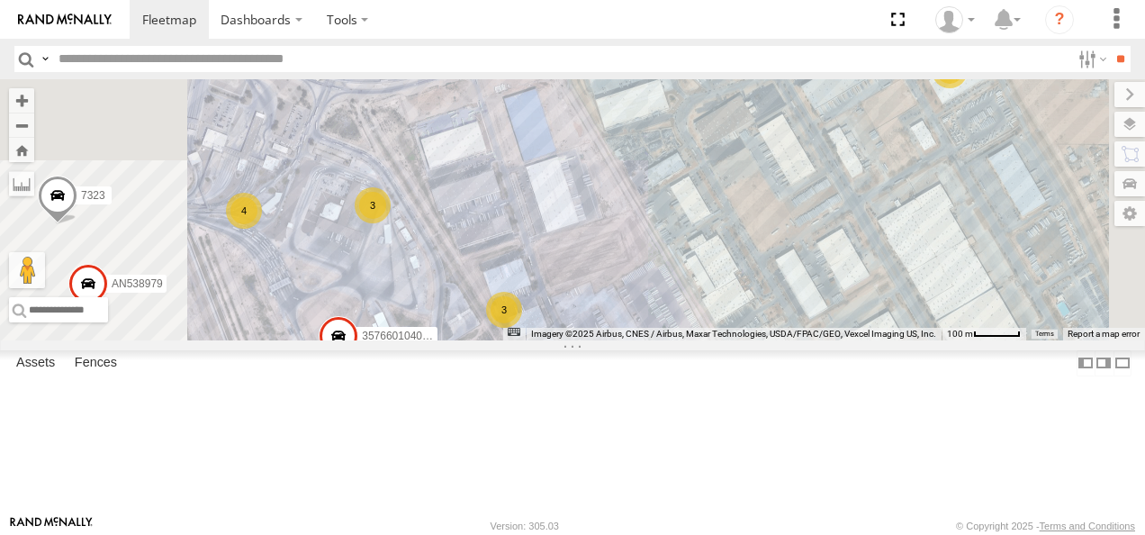
drag, startPoint x: 709, startPoint y: 312, endPoint x: 699, endPoint y: 292, distance: 22.1
click at [699, 292] on div "357660104096649 V3767 552 015910002745340 AN53235 7323 AN538979 194 7 4 3 3 3" at bounding box center [572, 209] width 1145 height 261
click at [158, 64] on input "text" at bounding box center [560, 59] width 1019 height 26
click at [23, 61] on input "button" at bounding box center [25, 59] width 23 height 26
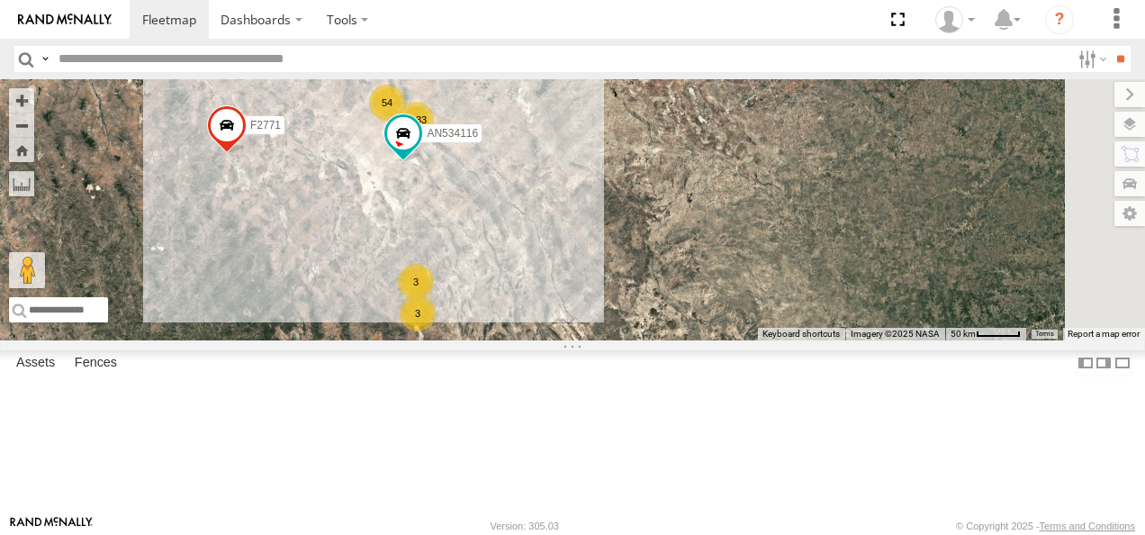
drag, startPoint x: 722, startPoint y: 171, endPoint x: 564, endPoint y: 179, distance: 158.7
click at [569, 181] on div "AN531610 015910001811580 F2771 1133 3 3 3 3 54 AN534116 AN539582" at bounding box center [572, 209] width 1145 height 261
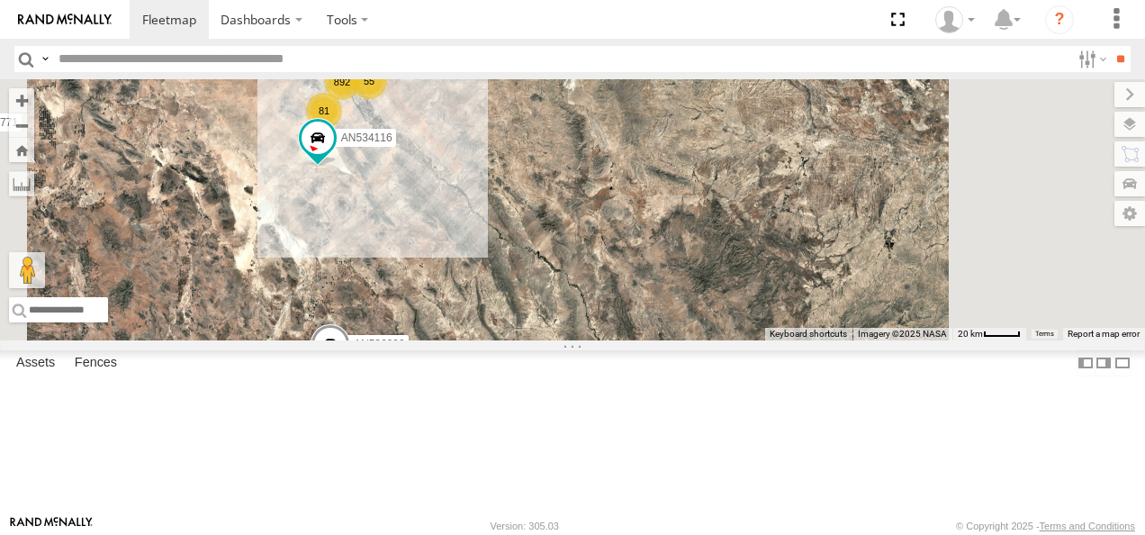
drag, startPoint x: 587, startPoint y: 215, endPoint x: 629, endPoint y: 196, distance: 45.5
click at [629, 196] on div "AN531610 015910001811580 F2771 AN534116 AN539582 892 90 69 55 2 3 AN536990 81" at bounding box center [572, 209] width 1145 height 261
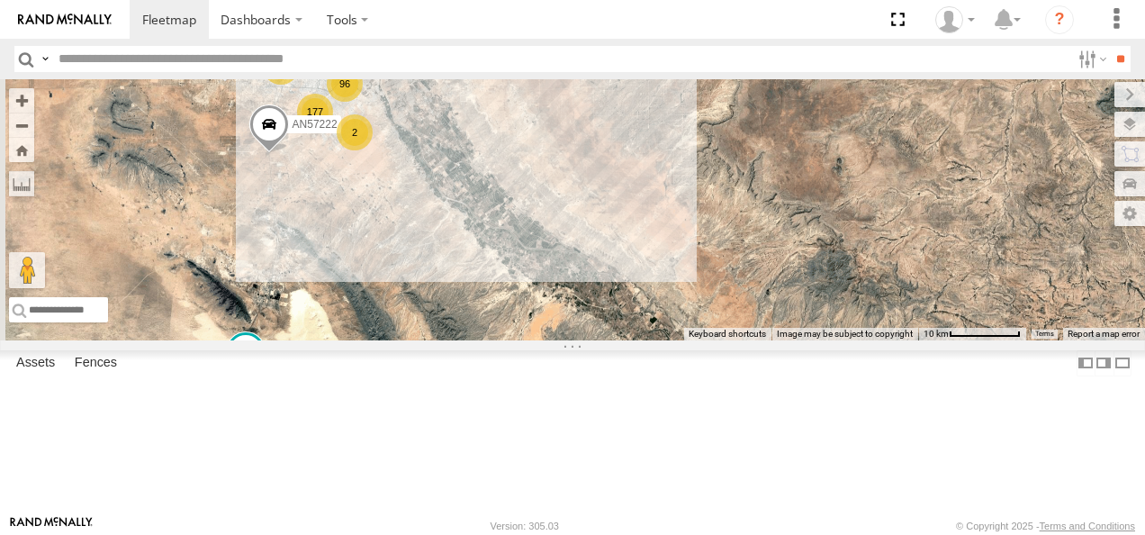
drag, startPoint x: 582, startPoint y: 189, endPoint x: 627, endPoint y: 232, distance: 62.4
click at [627, 232] on div "AN531610 015910001811580 F2771 AN534116 AN539582 AN536990 503 96 177 44 33 70 3…" at bounding box center [572, 209] width 1145 height 261
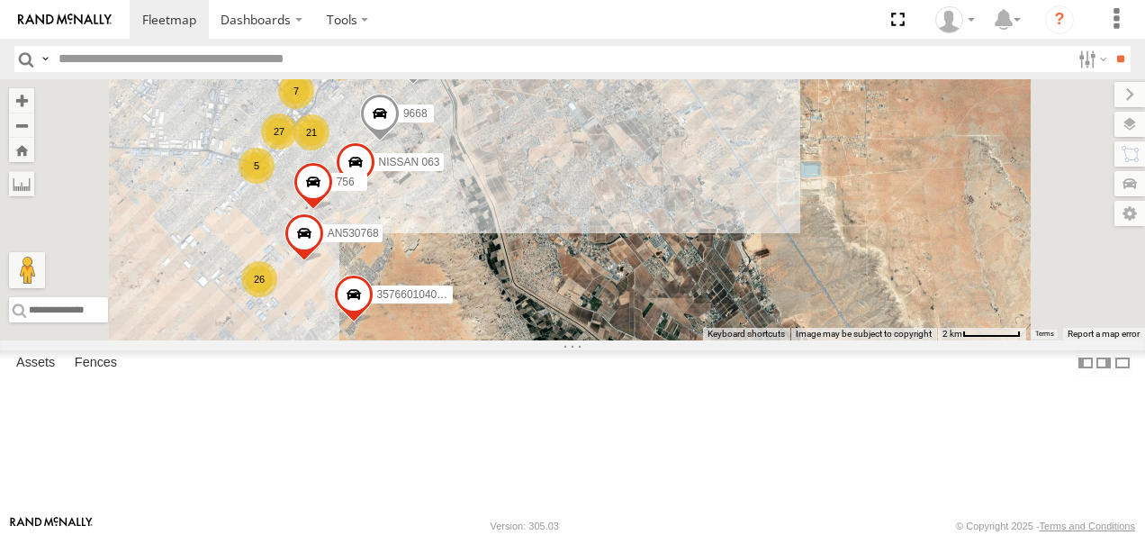
drag, startPoint x: 609, startPoint y: 147, endPoint x: 737, endPoint y: 311, distance: 207.9
click at [735, 308] on div "AN531610 015910001811580 F2771 AN534116 AN539582 AN536990 AN57222 21 26 3 NISSA…" at bounding box center [572, 209] width 1145 height 261
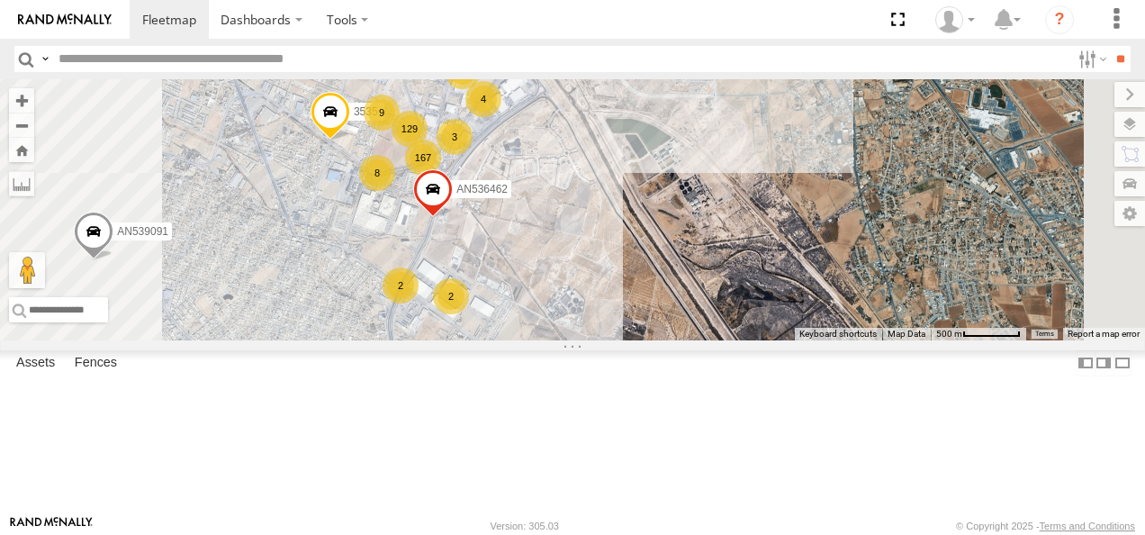
drag, startPoint x: 761, startPoint y: 251, endPoint x: 728, endPoint y: 382, distance: 134.7
click at [728, 340] on div "AN531610 015910001811580 F2771 AN534116 AN539582 AN536990 AN57222 NISSAN 063 86…" at bounding box center [572, 209] width 1145 height 261
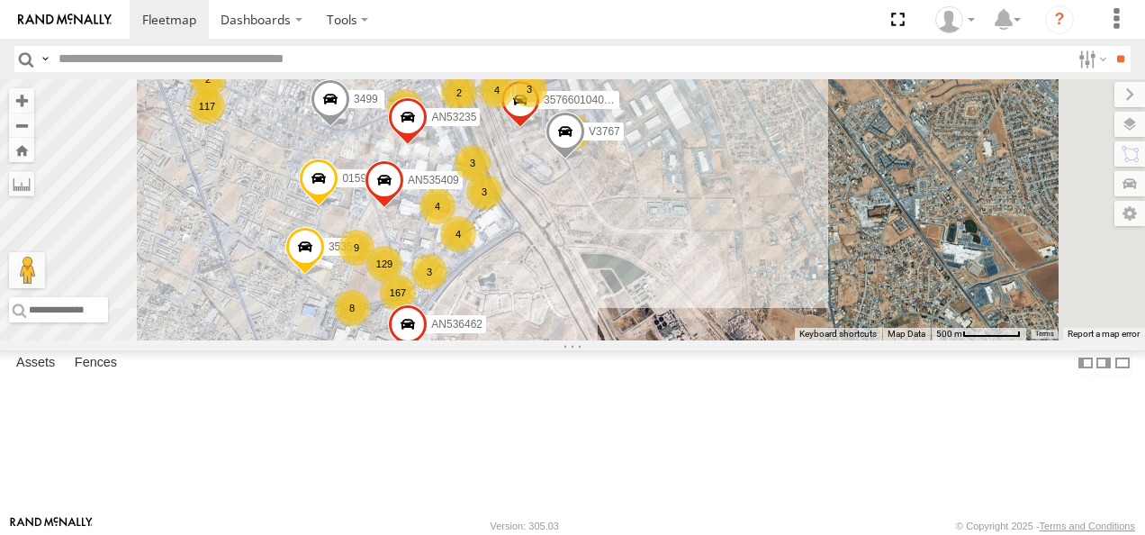
drag, startPoint x: 785, startPoint y: 267, endPoint x: 776, endPoint y: 372, distance: 104.8
click at [776, 340] on div "AN531610 015910001811580 F2771 AN534116 AN539582 AN536990 AN57222 NISSAN 063 86…" at bounding box center [572, 209] width 1145 height 261
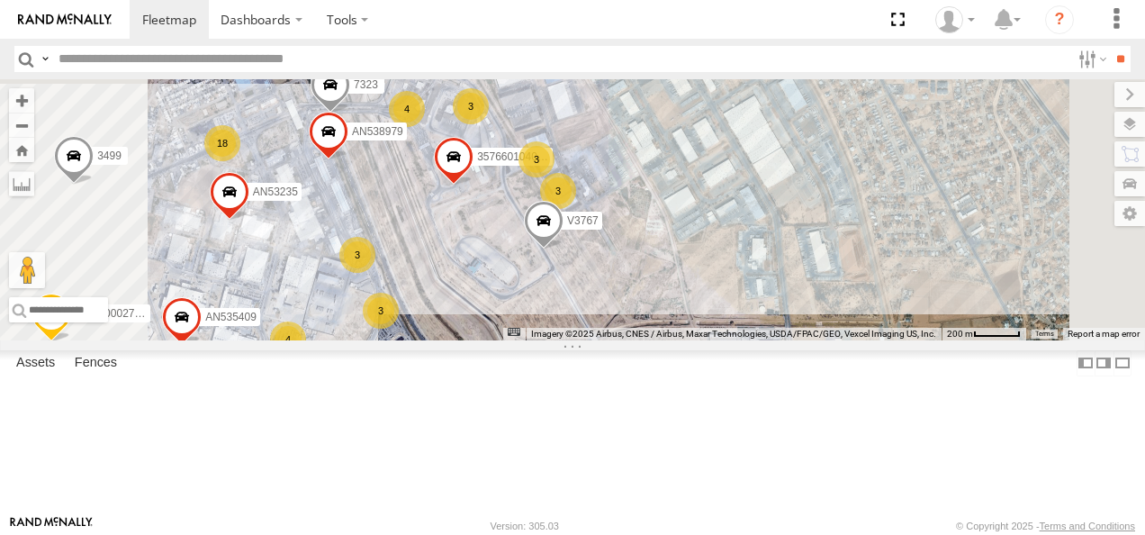
drag, startPoint x: 753, startPoint y: 204, endPoint x: 717, endPoint y: 315, distance: 117.3
click at [717, 315] on div "AN531610 015910001811580 F2771 AN534116 AN539582 AN536990 AN57222 NISSAN 063 86…" at bounding box center [572, 209] width 1145 height 261
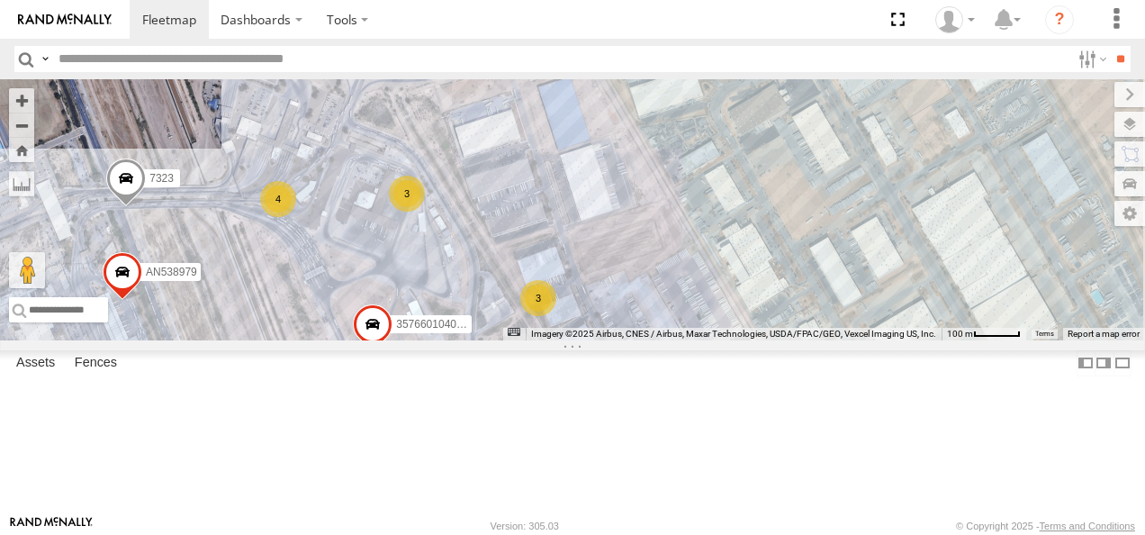
drag, startPoint x: 686, startPoint y: 254, endPoint x: 641, endPoint y: 302, distance: 65.6
click at [647, 299] on div "AN531610 015910001811580 F2771 AN534116 AN539582 AN536990 AN57222 NISSAN 063 86…" at bounding box center [572, 209] width 1145 height 261
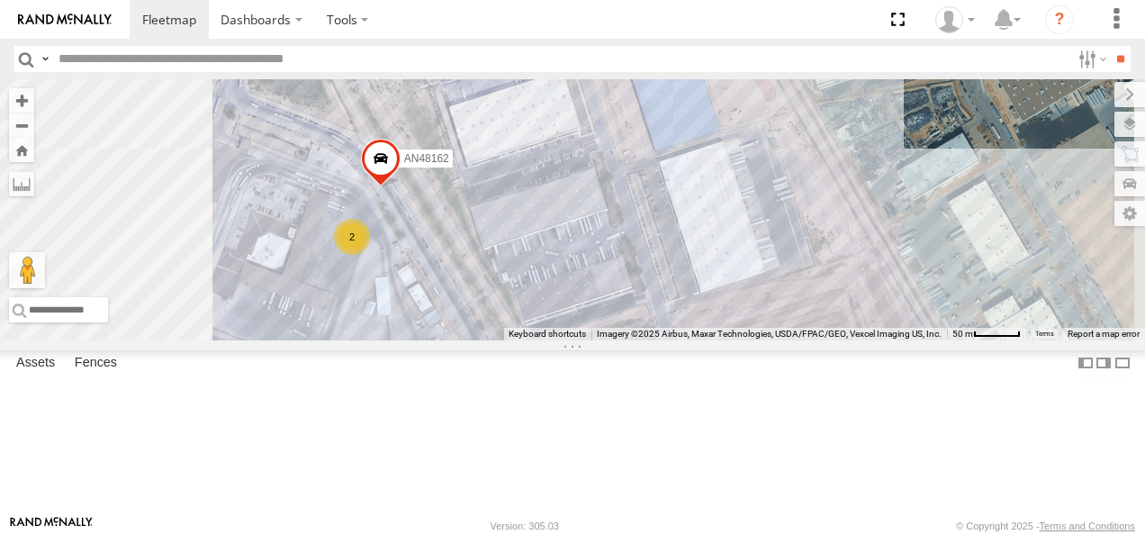
drag, startPoint x: 666, startPoint y: 279, endPoint x: 636, endPoint y: 312, distance: 44.6
click at [636, 312] on div "AN531610 015910001811580 F2771 AN534116 AN539582 AN536990 AN57222 NISSAN 063 86…" at bounding box center [572, 209] width 1145 height 261
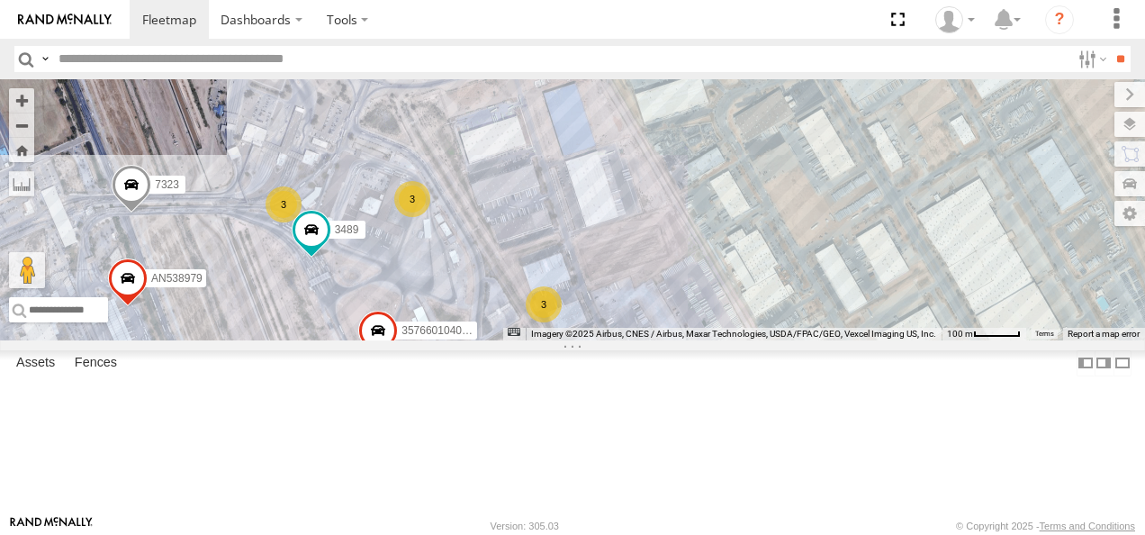
drag, startPoint x: 746, startPoint y: 303, endPoint x: 731, endPoint y: 257, distance: 49.0
click at [731, 257] on div "AN531610 015910001811580 F2771 AN534116 AN539582 AN536990 AN57222 NISSAN 063 86…" at bounding box center [572, 209] width 1145 height 261
